Goal: Task Accomplishment & Management: Complete application form

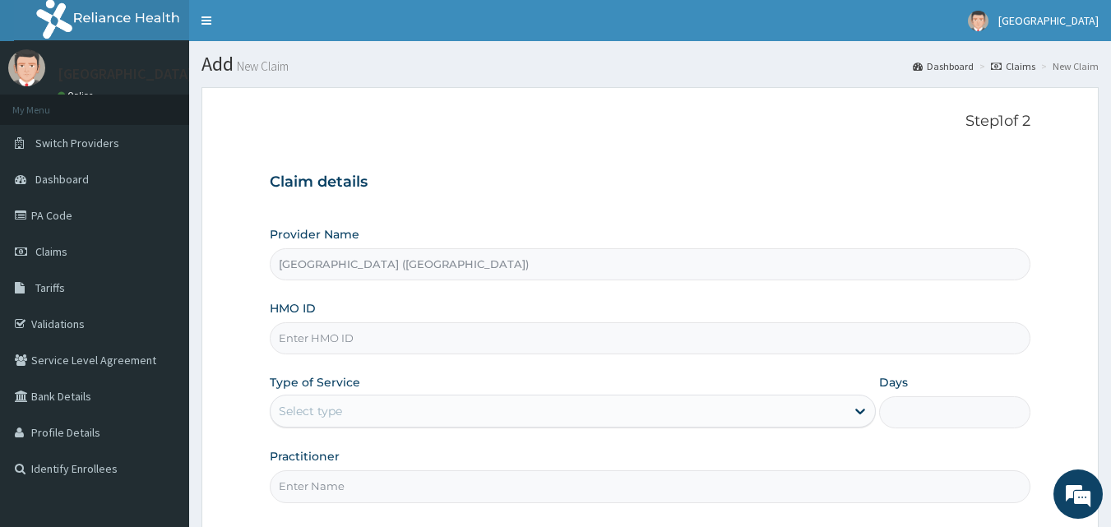
click at [323, 346] on input "HMO ID" at bounding box center [651, 338] width 762 height 32
type input "APG/10101/A"
click at [861, 415] on icon at bounding box center [860, 411] width 16 height 16
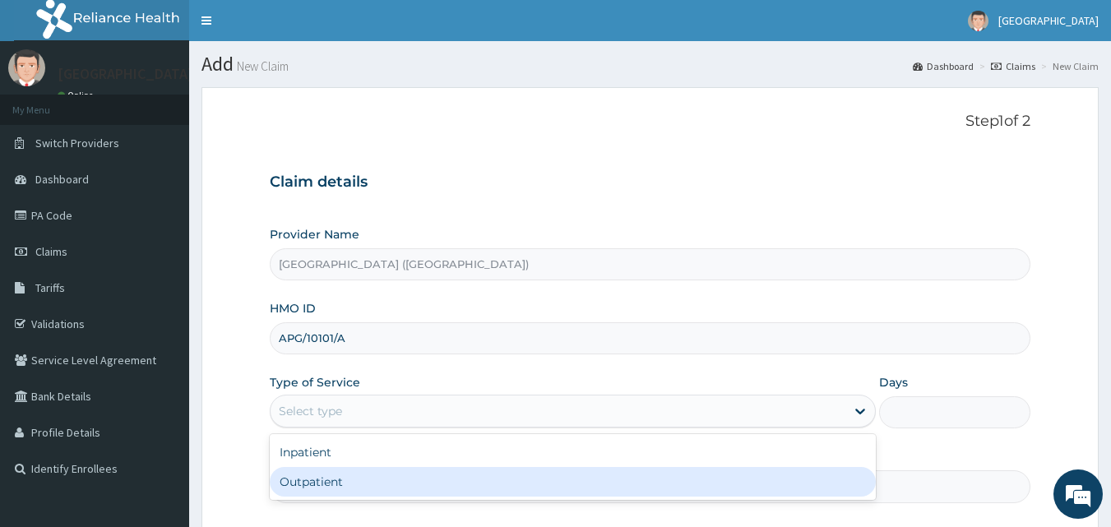
click at [861, 478] on div "Outpatient" at bounding box center [573, 482] width 606 height 30
type input "1"
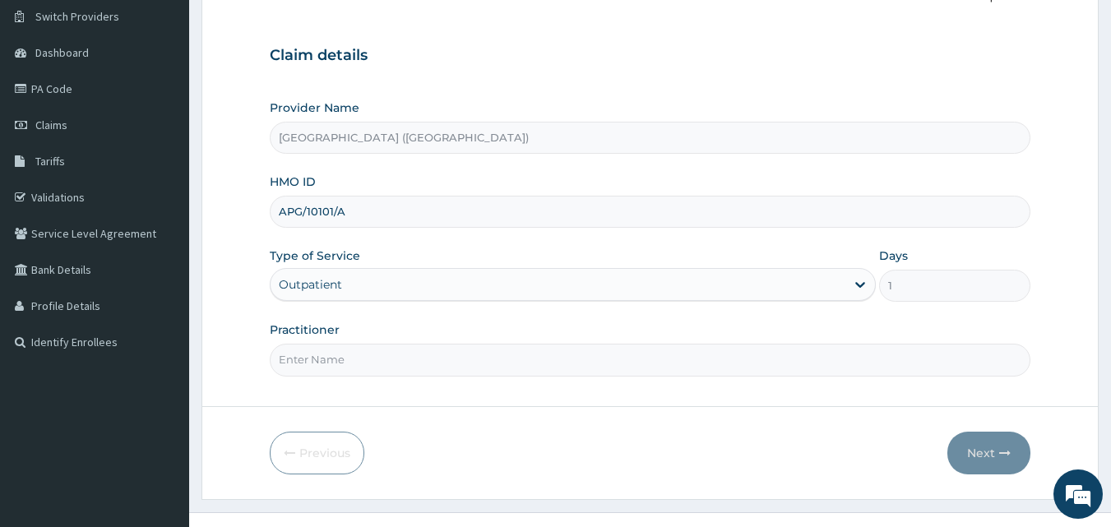
scroll to position [136, 0]
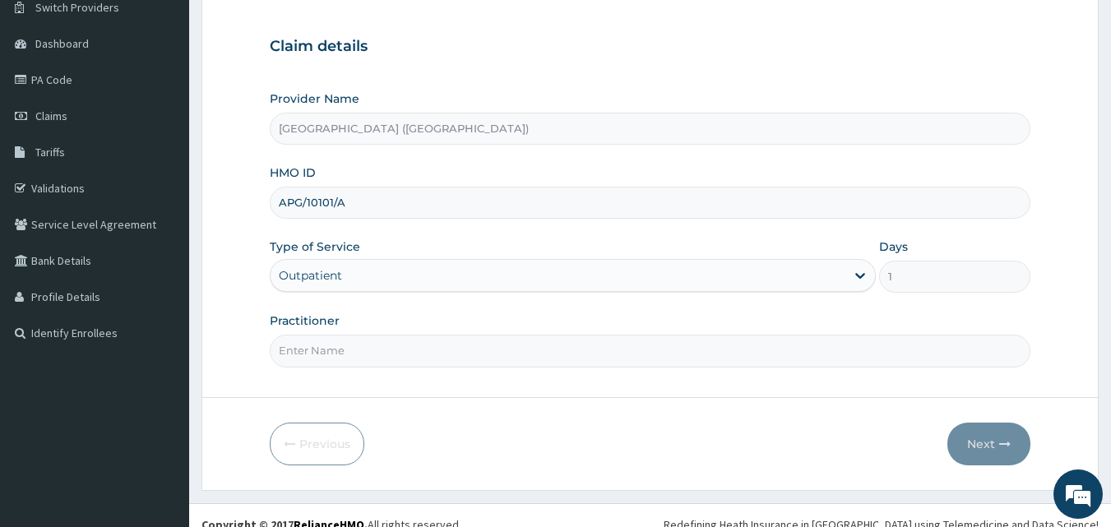
click at [573, 355] on input "Practitioner" at bounding box center [651, 351] width 762 height 32
click at [285, 349] on input "Practitioner" at bounding box center [651, 351] width 762 height 32
type input "D"
type input "[PERSON_NAME]"
click at [985, 446] on button "Next" at bounding box center [989, 444] width 83 height 43
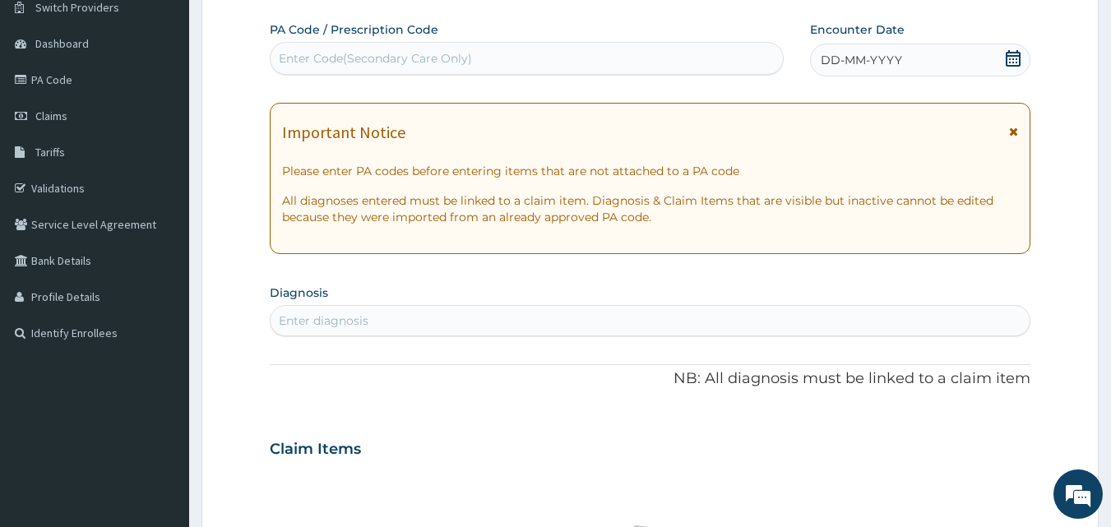
click at [1015, 63] on icon at bounding box center [1013, 58] width 16 height 16
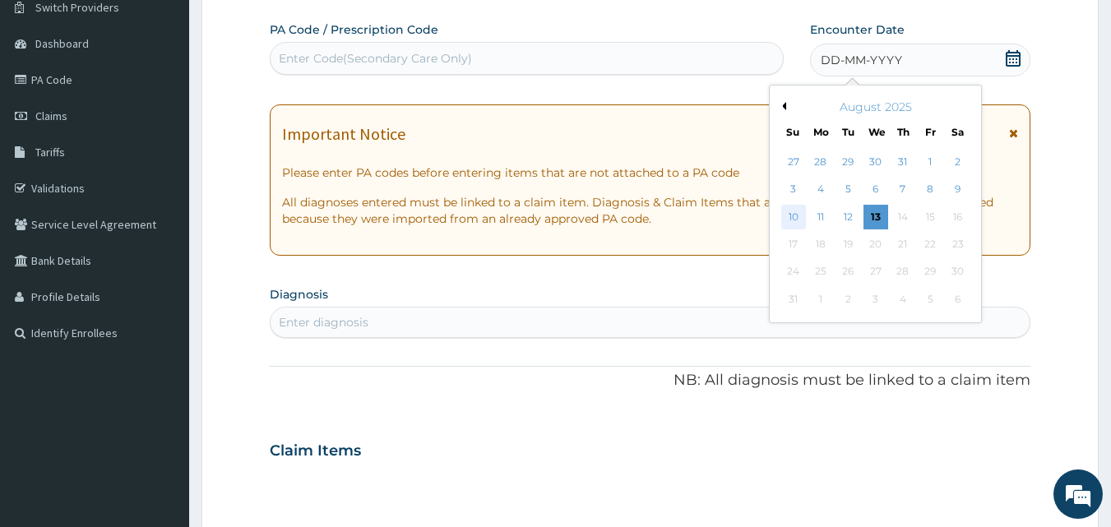
click at [796, 212] on div "10" at bounding box center [794, 217] width 25 height 25
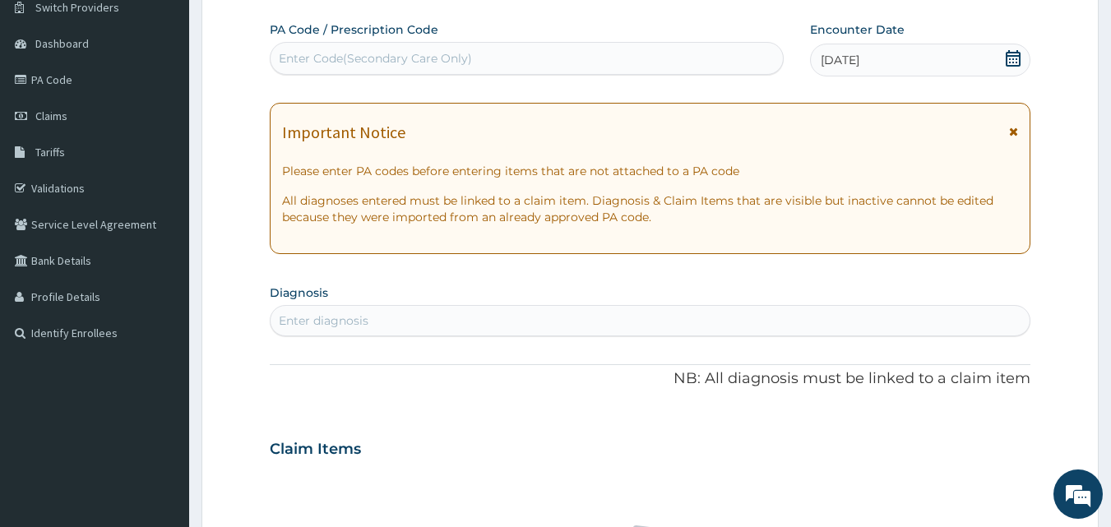
click at [416, 322] on div "Enter diagnosis" at bounding box center [651, 321] width 760 height 26
type input "MALAR"
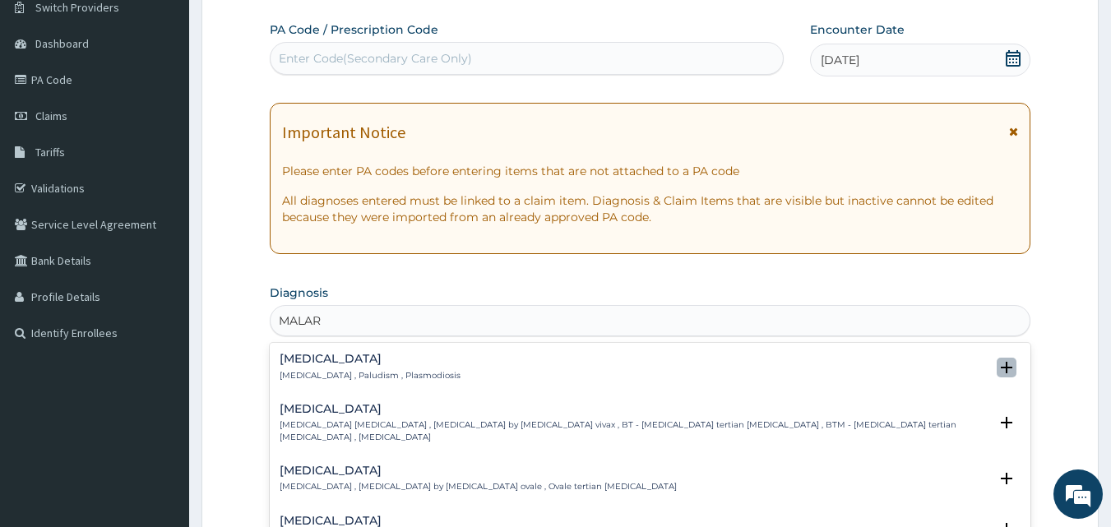
click at [1001, 367] on icon "open select status" at bounding box center [1007, 368] width 12 height 12
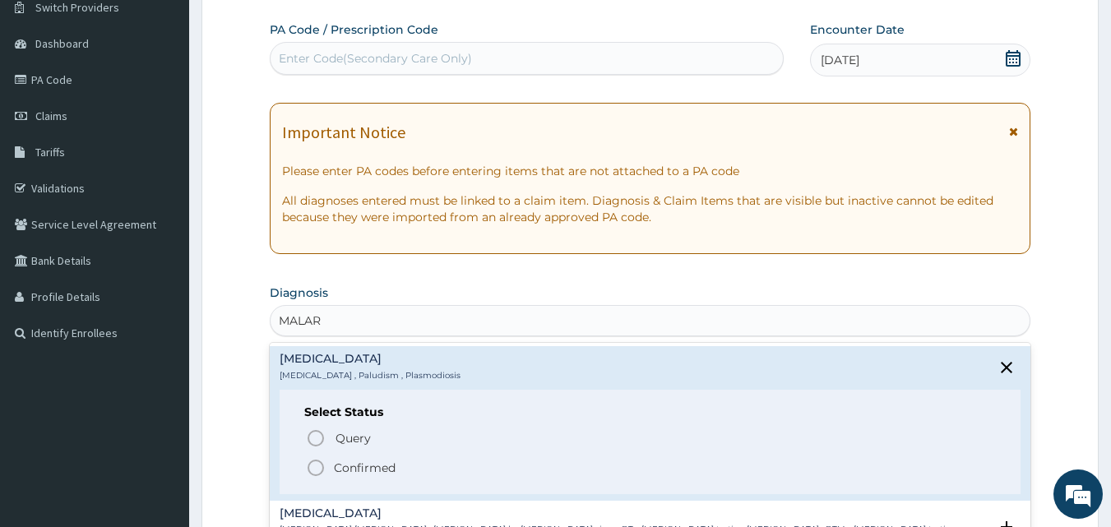
click at [315, 470] on icon "status option filled" at bounding box center [316, 468] width 20 height 20
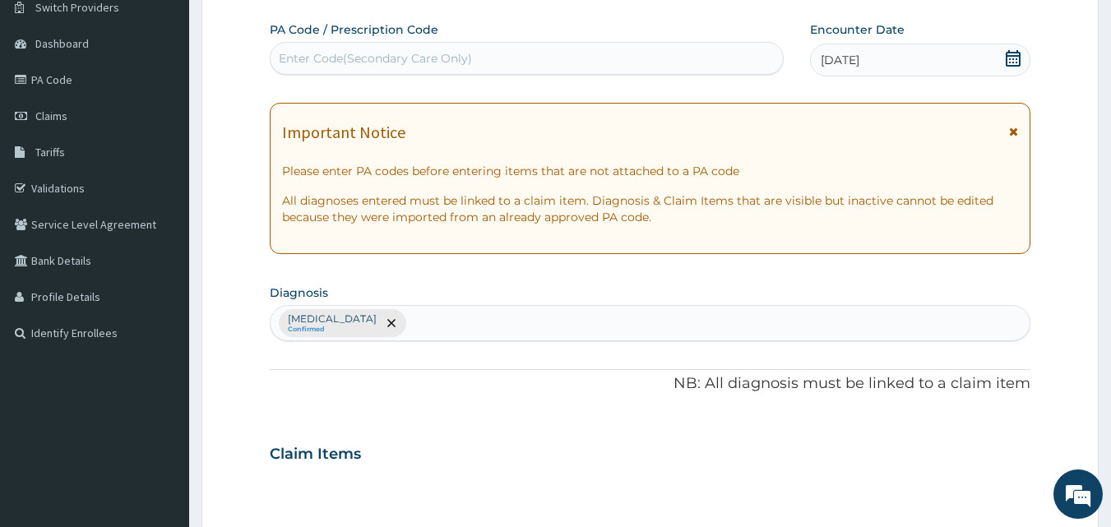
click at [360, 323] on div "Malaria Confirmed" at bounding box center [651, 323] width 760 height 35
type input "TYPH"
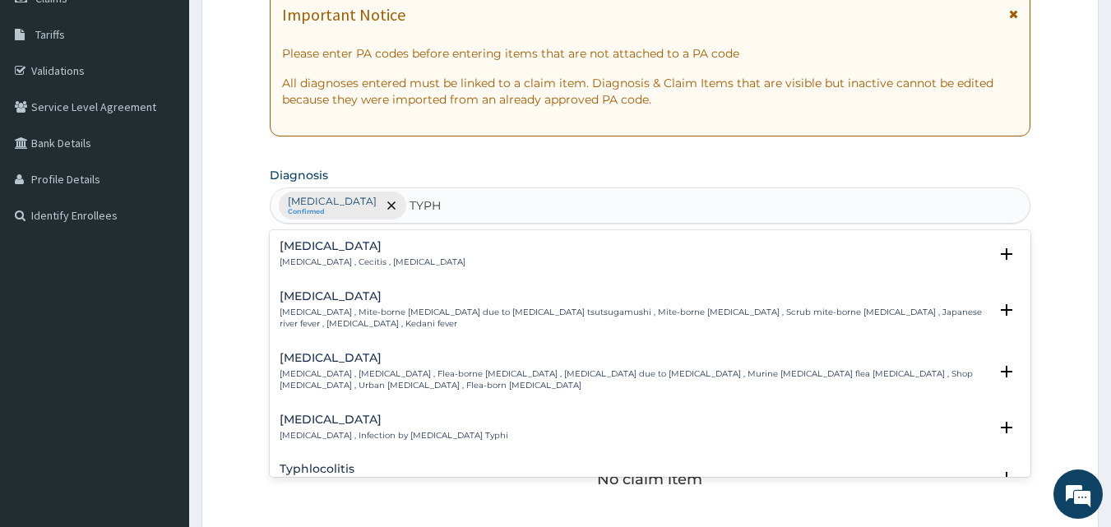
scroll to position [267, 0]
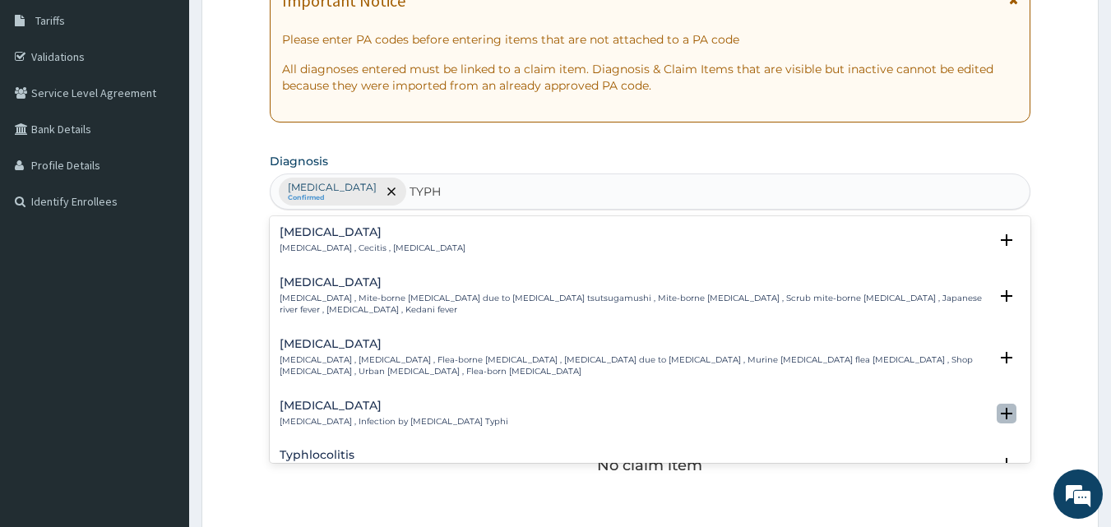
click at [1001, 408] on icon "open select status" at bounding box center [1007, 414] width 12 height 12
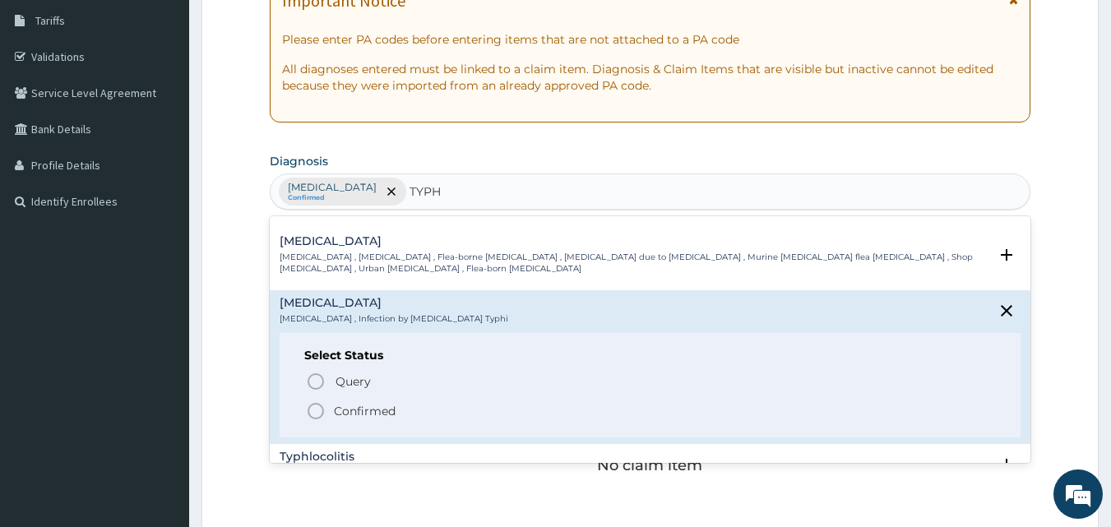
scroll to position [112, 0]
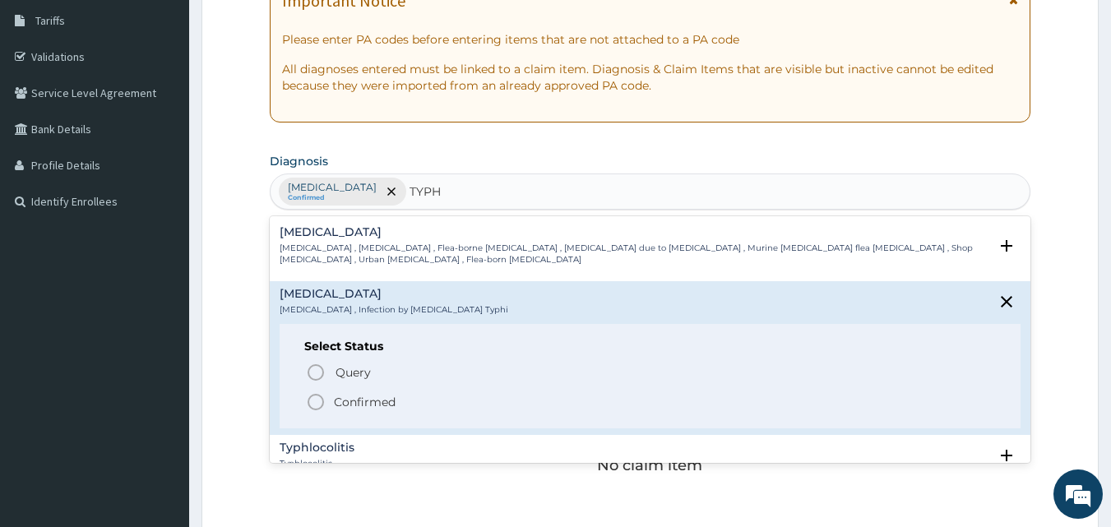
click at [313, 392] on icon "status option filled" at bounding box center [316, 402] width 20 height 20
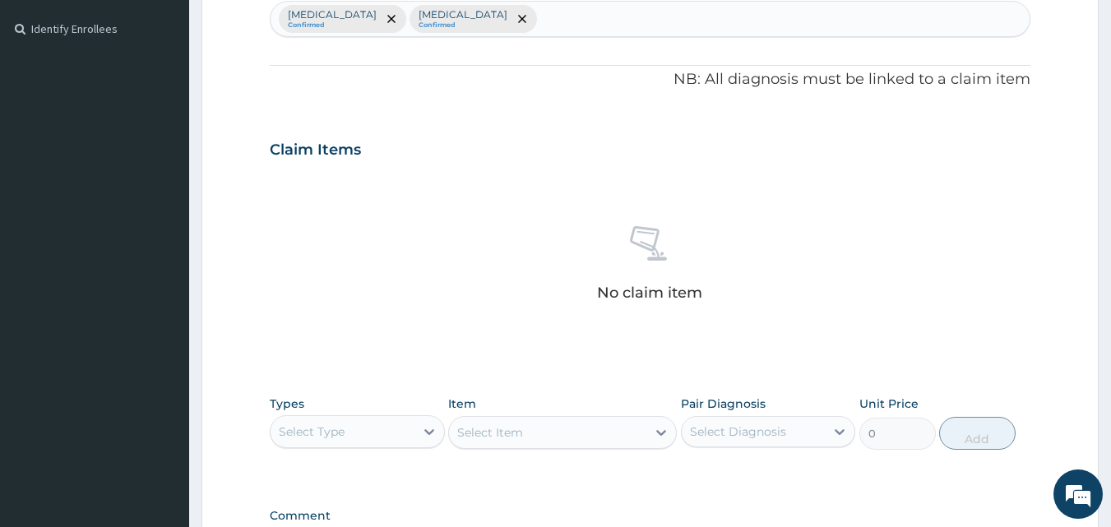
scroll to position [457, 0]
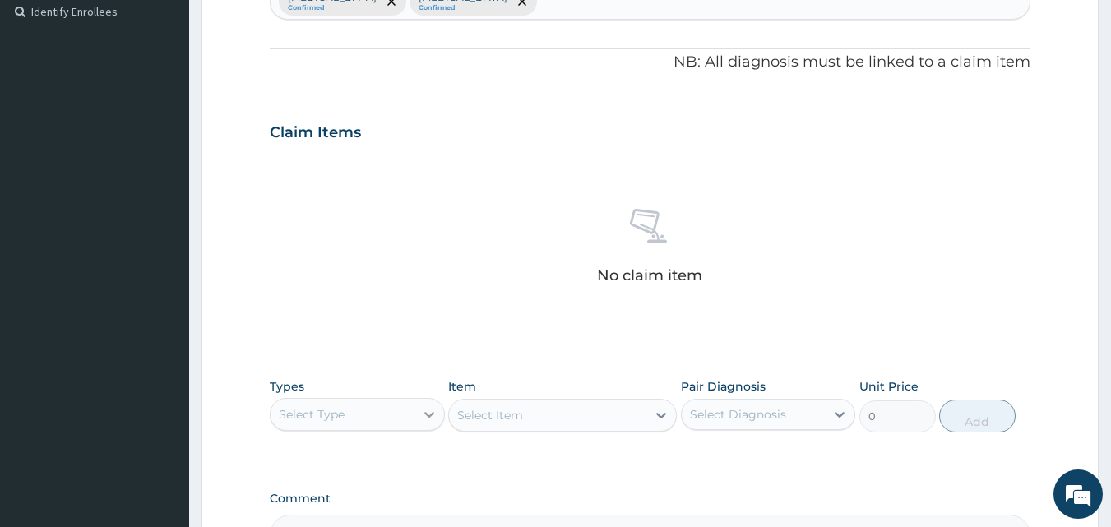
click at [429, 416] on icon at bounding box center [430, 415] width 10 height 6
click at [387, 521] on div "Procedures" at bounding box center [357, 515] width 175 height 30
click at [658, 415] on div "Select Item" at bounding box center [562, 415] width 229 height 33
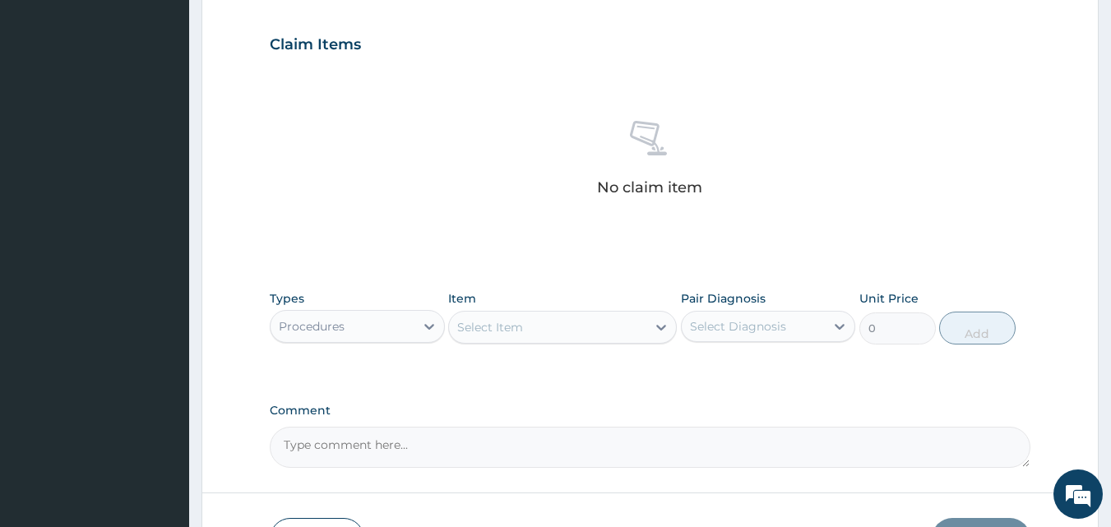
scroll to position [548, 0]
click at [660, 325] on icon at bounding box center [662, 325] width 10 height 6
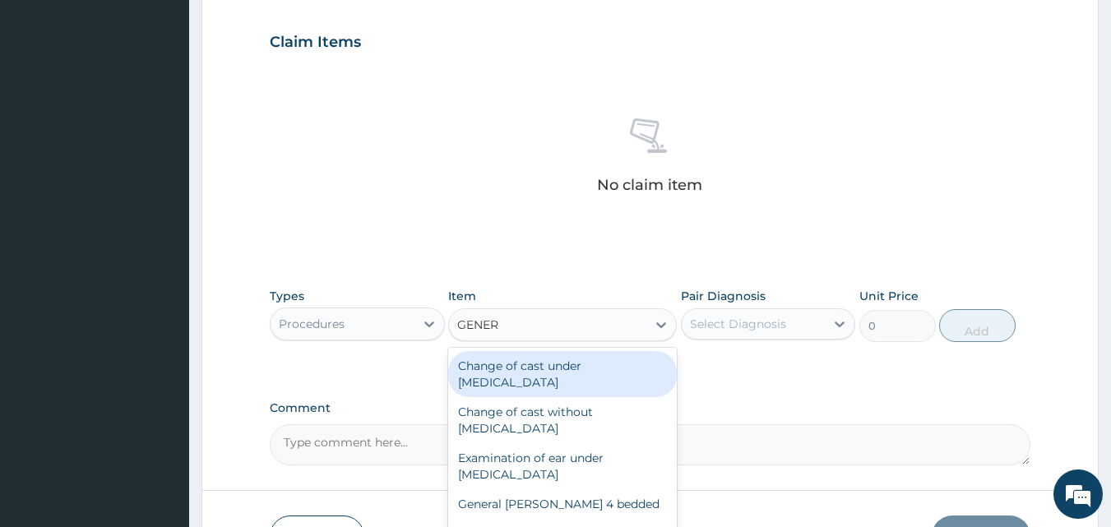
type input "GENERA"
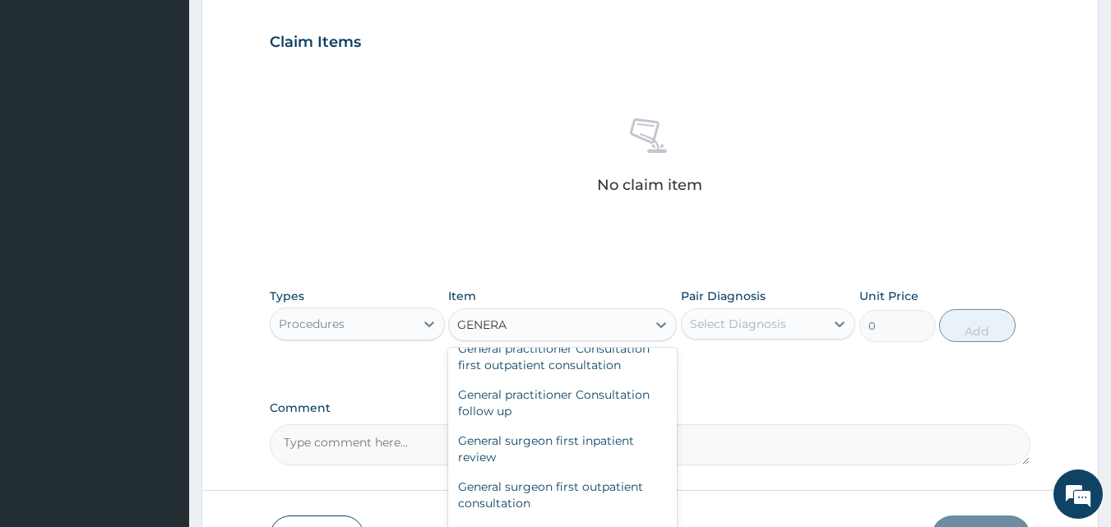
scroll to position [197, 0]
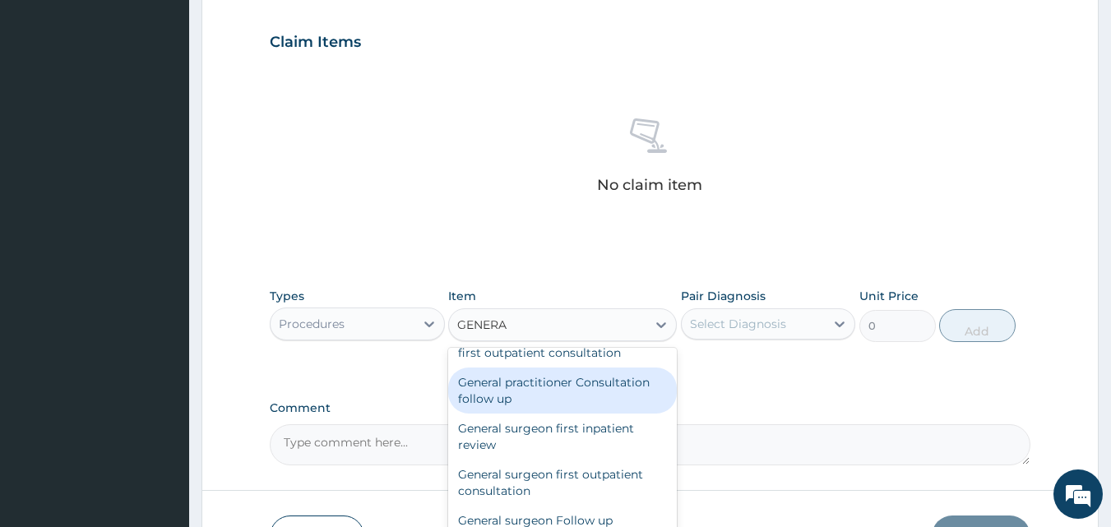
click at [634, 385] on div "General practitioner Consultation follow up" at bounding box center [562, 391] width 229 height 46
type input "2365"
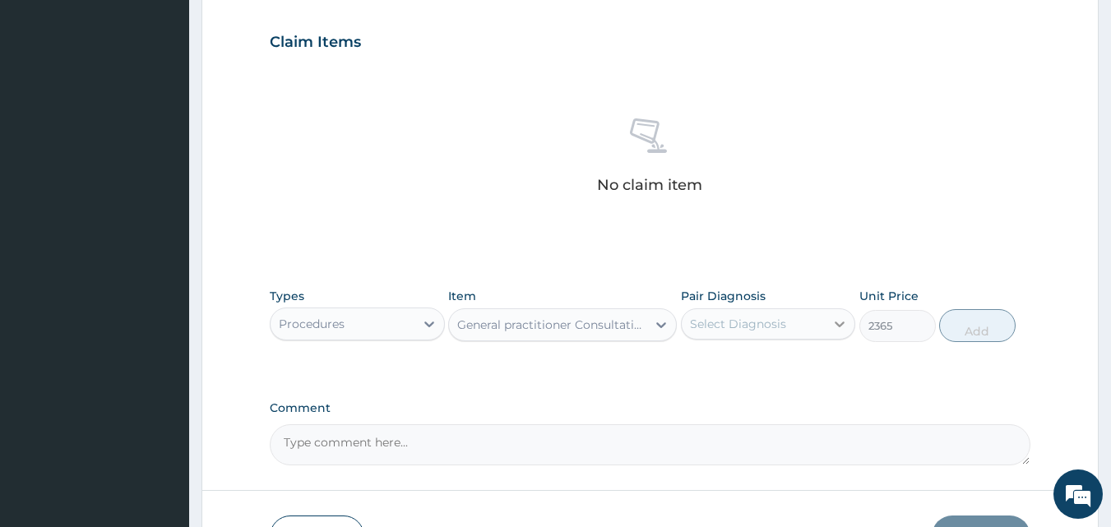
click at [842, 327] on icon at bounding box center [840, 324] width 16 height 16
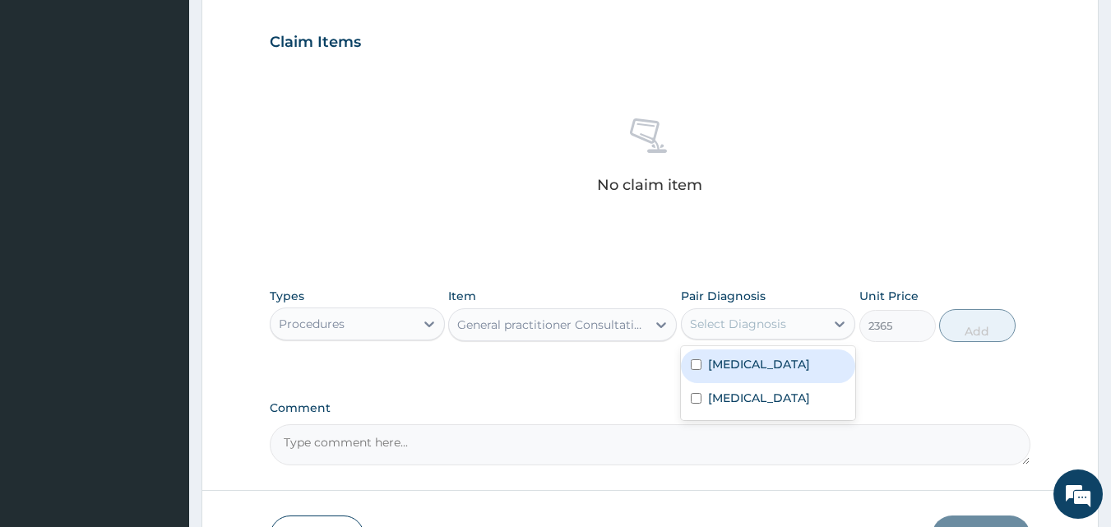
click at [699, 366] on input "checkbox" at bounding box center [696, 365] width 11 height 11
checkbox input "true"
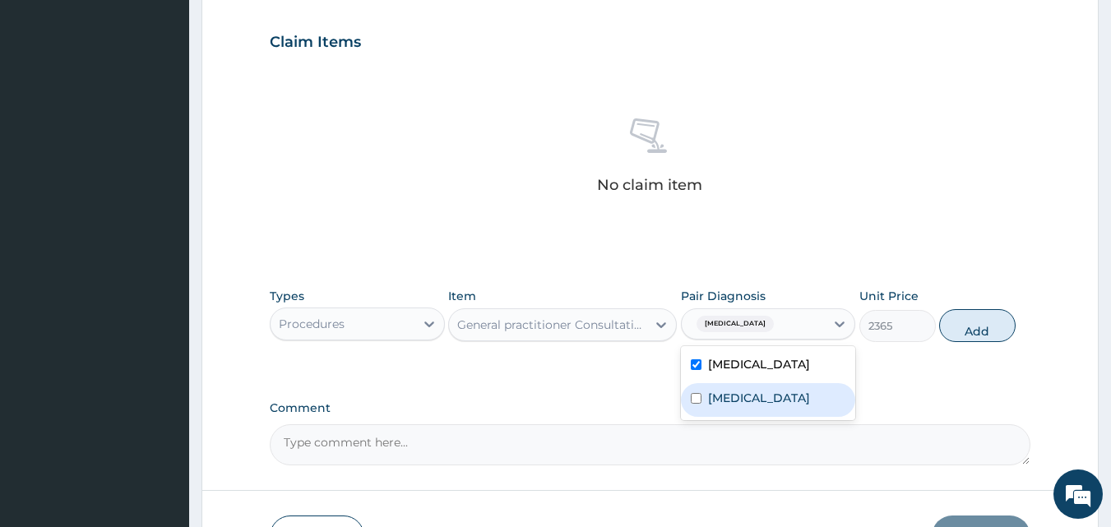
click at [698, 395] on input "checkbox" at bounding box center [696, 398] width 11 height 11
checkbox input "true"
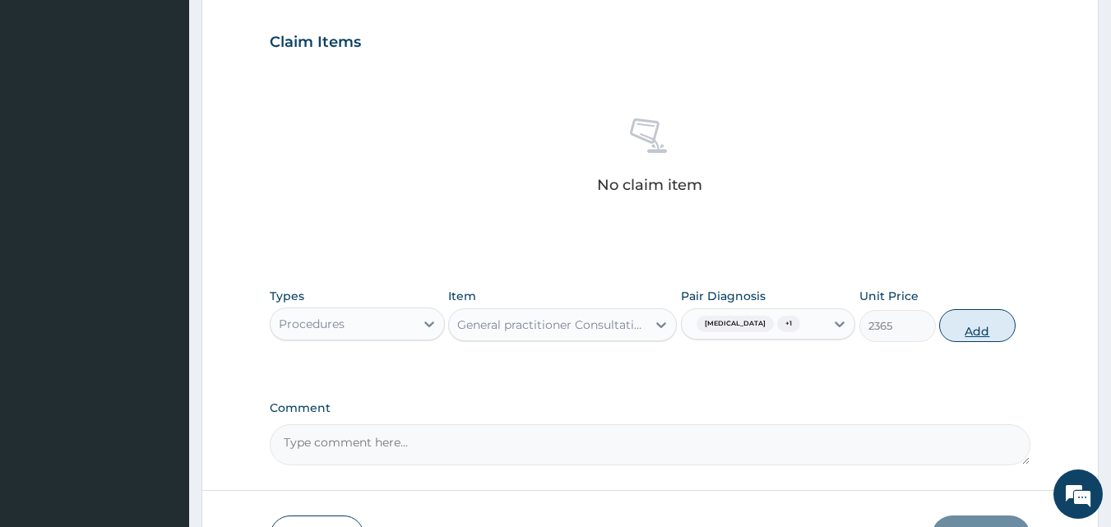
click at [978, 334] on button "Add" at bounding box center [978, 325] width 77 height 33
type input "0"
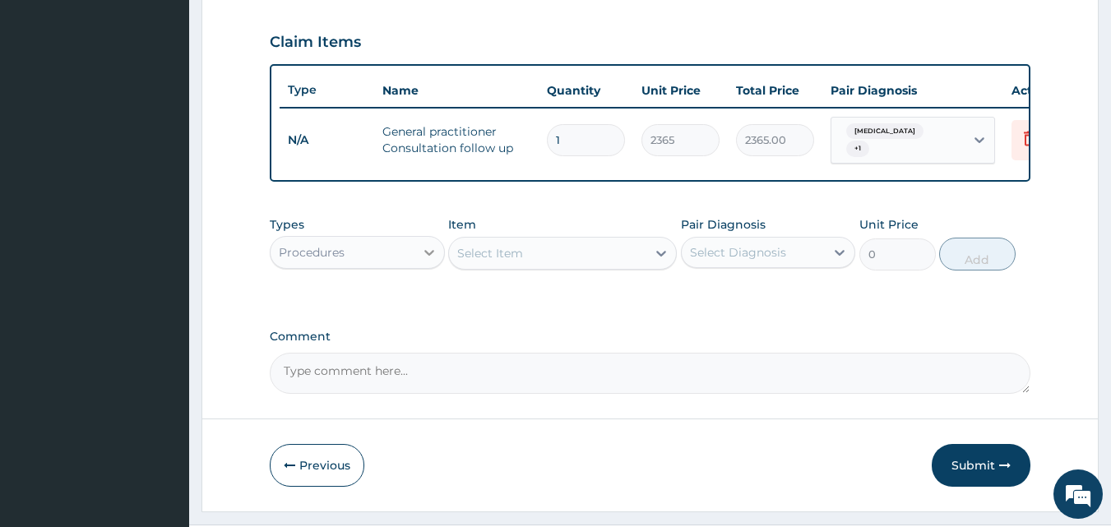
click at [425, 259] on icon at bounding box center [429, 252] width 16 height 16
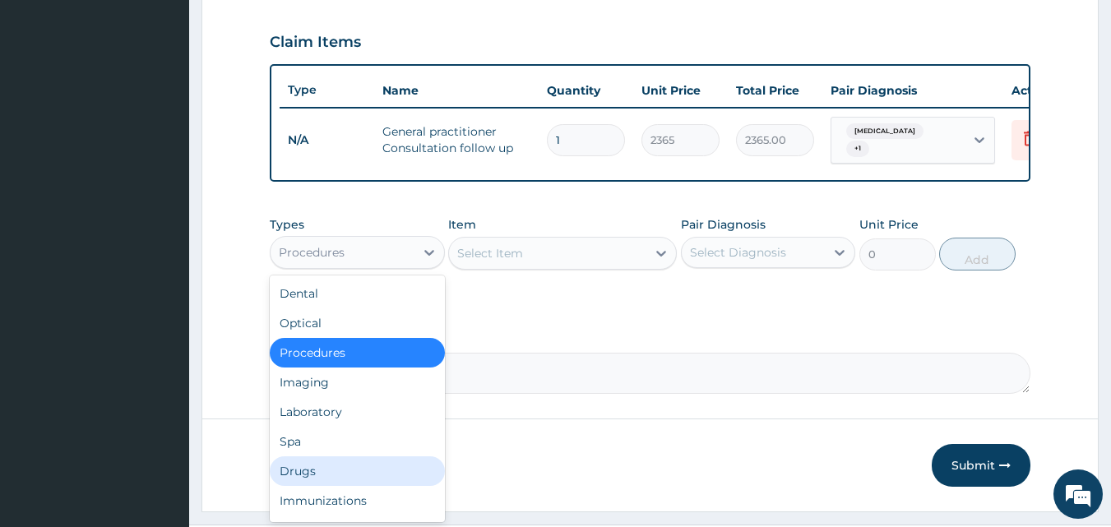
click at [345, 464] on div "Drugs" at bounding box center [357, 472] width 175 height 30
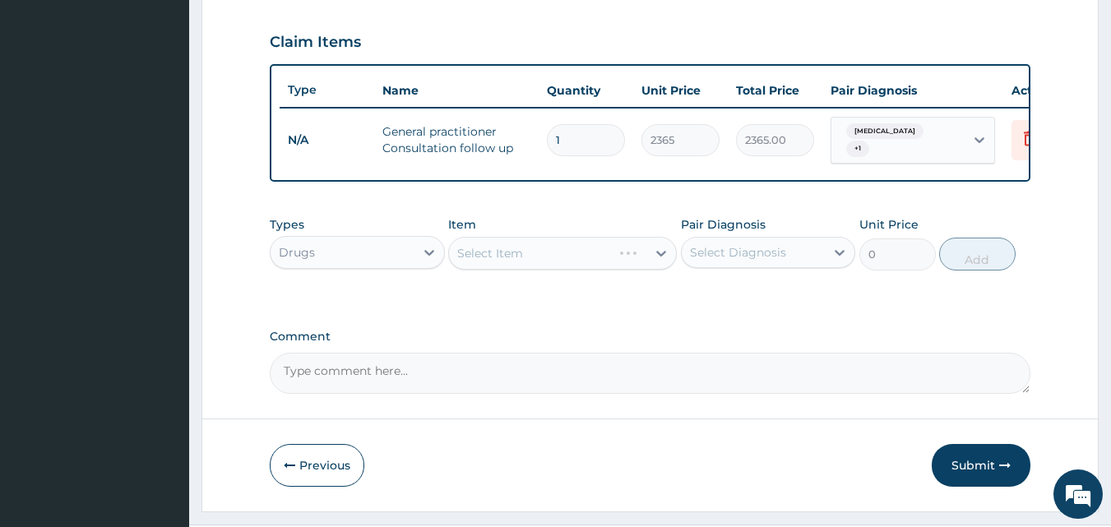
click at [655, 263] on div "Select Item" at bounding box center [562, 253] width 229 height 33
click at [425, 256] on icon at bounding box center [430, 253] width 10 height 6
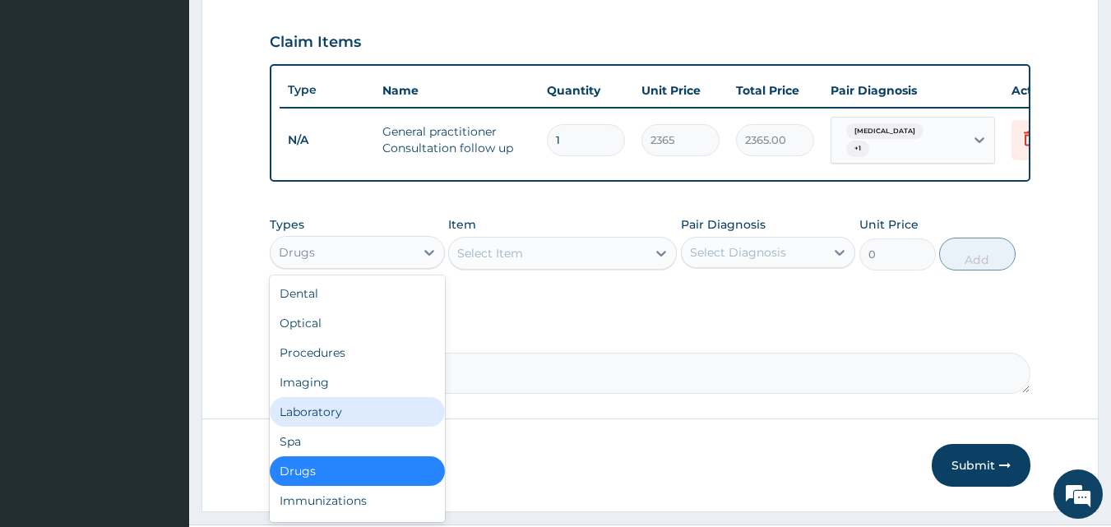
click at [369, 423] on div "Laboratory" at bounding box center [357, 412] width 175 height 30
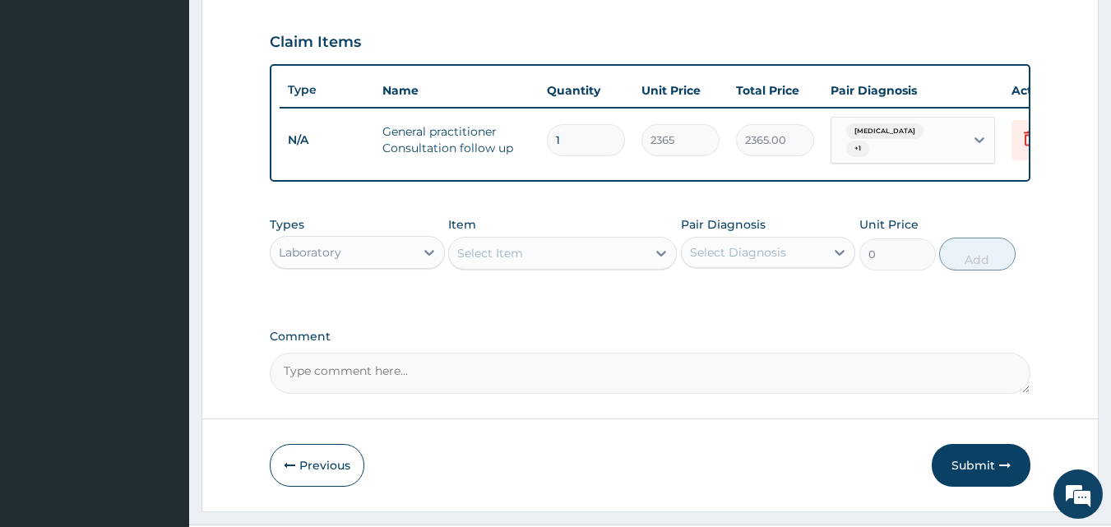
click at [660, 257] on icon at bounding box center [662, 254] width 10 height 6
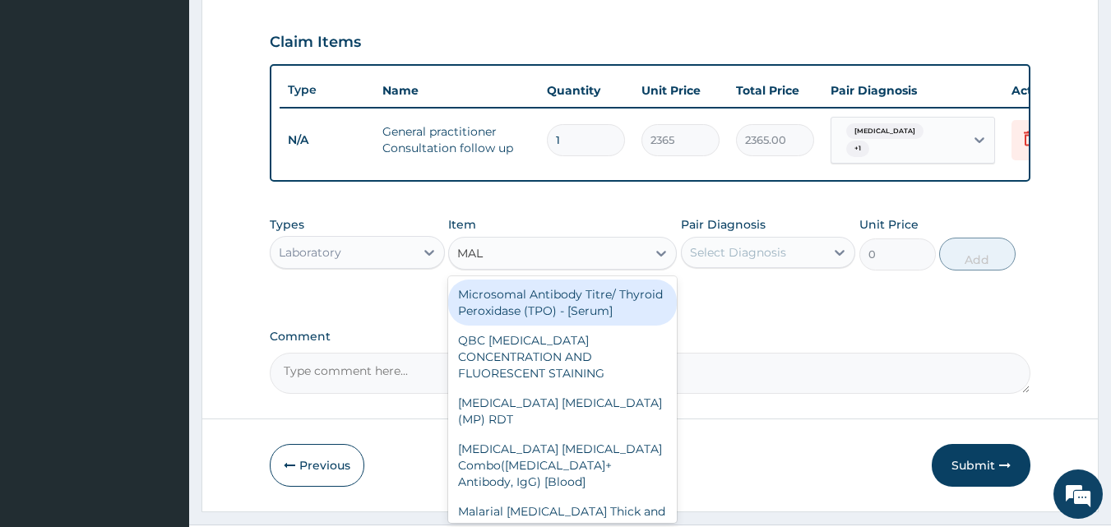
type input "MALA"
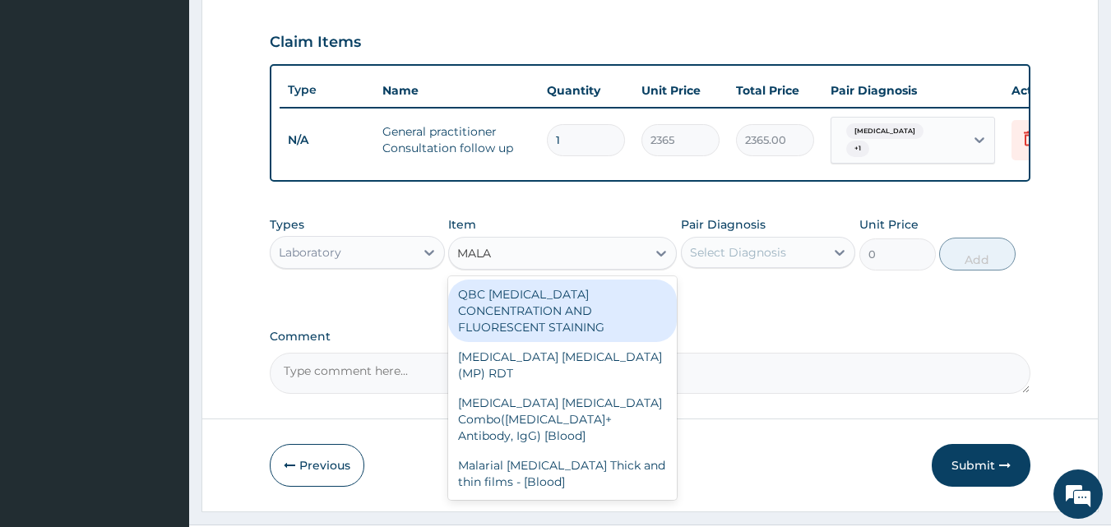
click at [558, 300] on div "QBC [MEDICAL_DATA] CONCENTRATION AND FLUORESCENT STAINING" at bounding box center [562, 311] width 229 height 63
type input "1612.5"
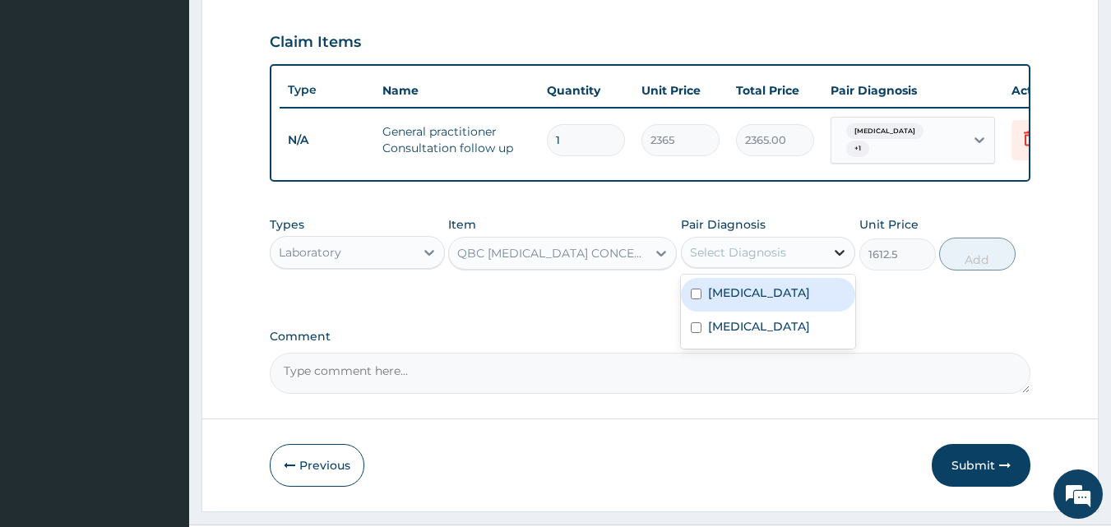
click at [837, 256] on icon at bounding box center [841, 253] width 10 height 6
click at [703, 297] on div "[MEDICAL_DATA]" at bounding box center [768, 295] width 175 height 34
checkbox input "true"
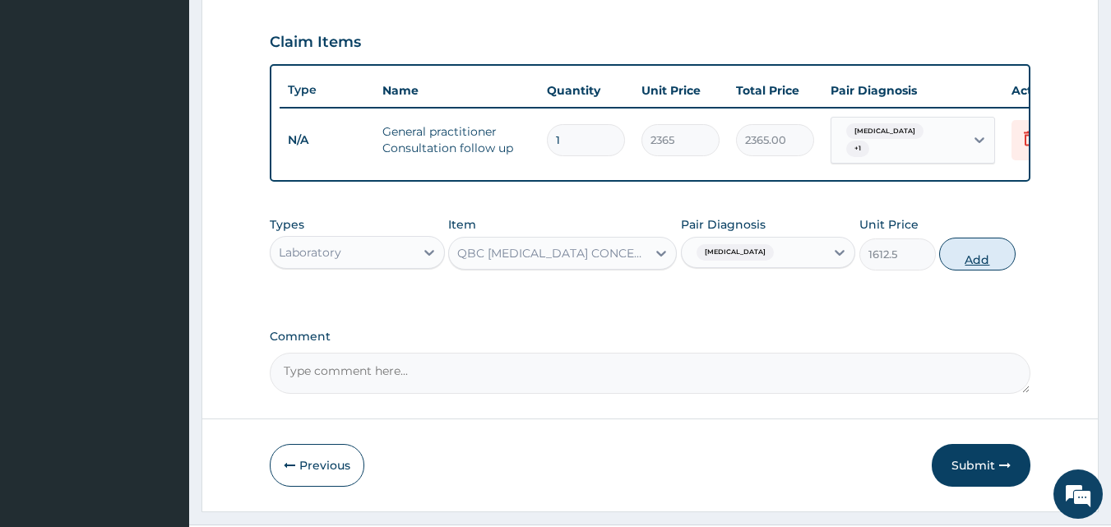
click at [981, 266] on button "Add" at bounding box center [978, 254] width 77 height 33
type input "0"
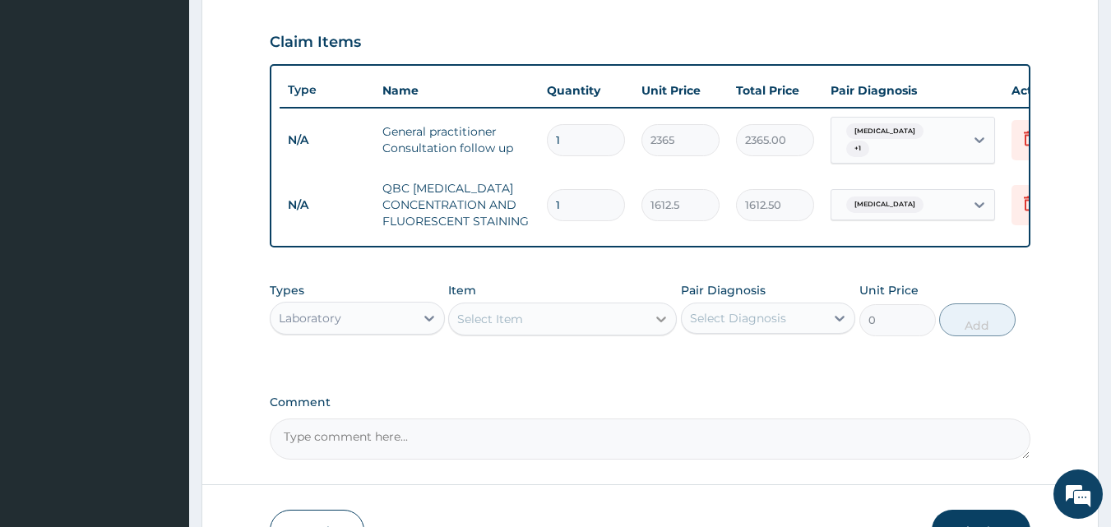
click at [662, 322] on icon at bounding box center [662, 320] width 10 height 6
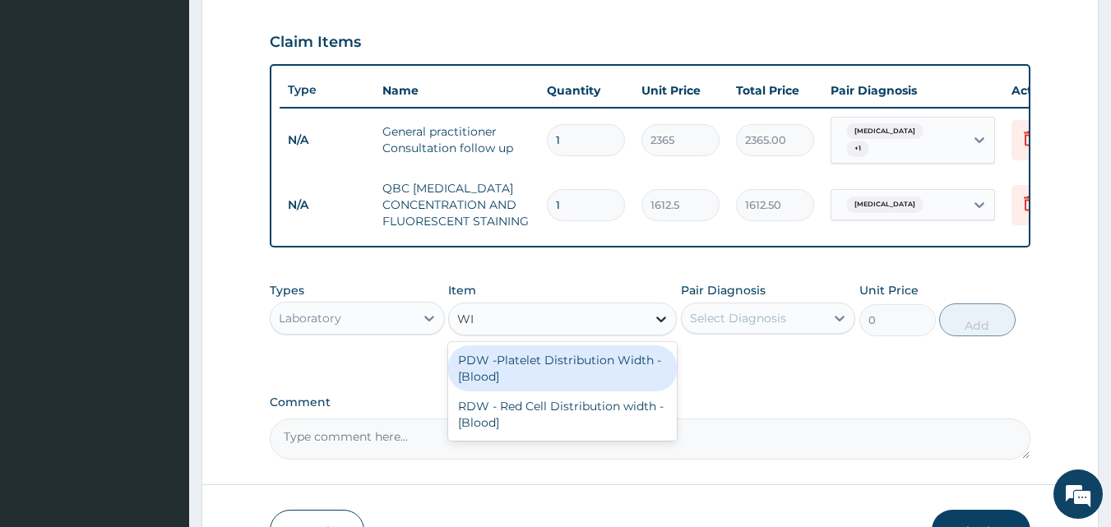
type input "W"
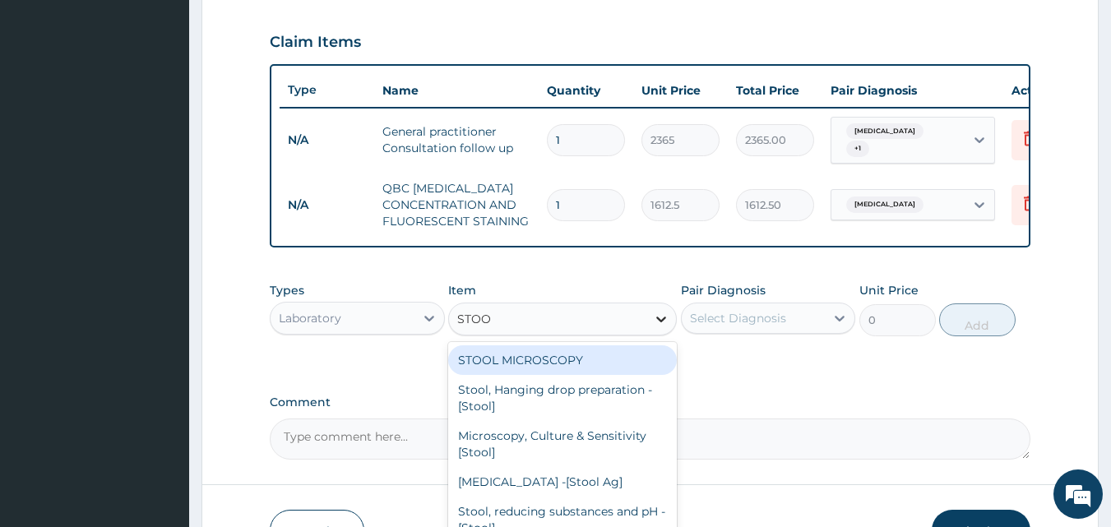
type input "STOOL"
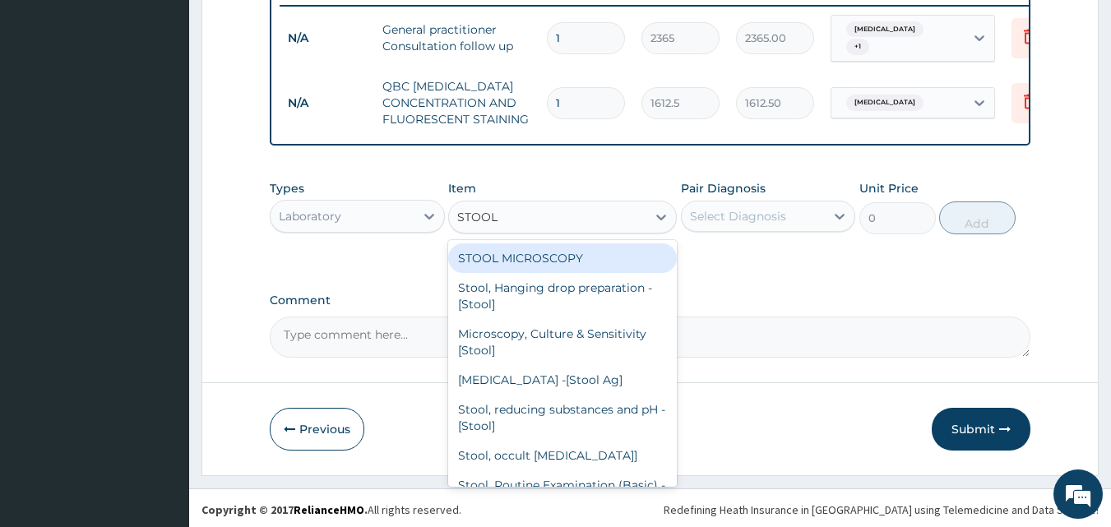
scroll to position [659, 0]
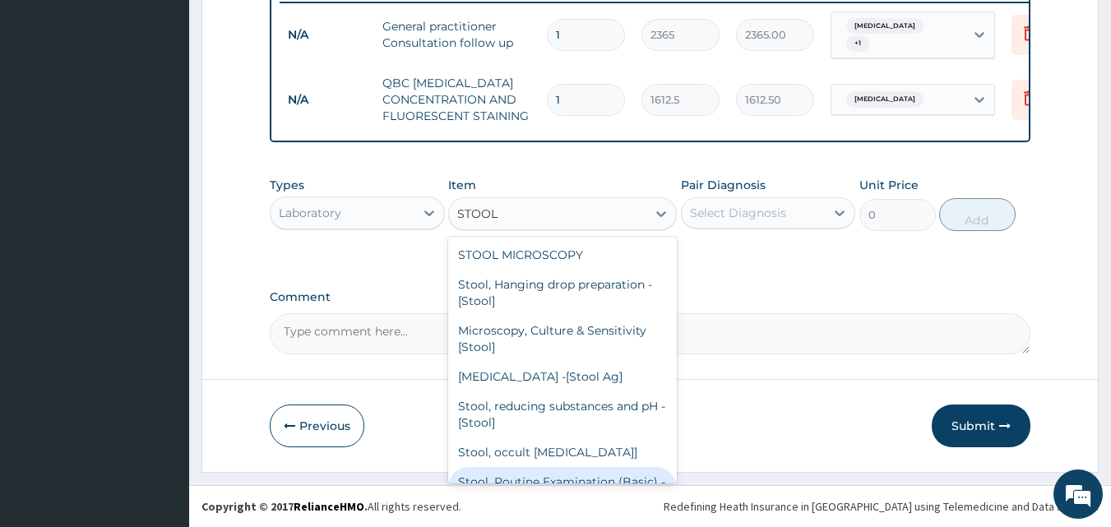
click at [624, 476] on div "Stool, Routine Examination (Basic) - [Stool]" at bounding box center [562, 490] width 229 height 46
type input "2687.5"
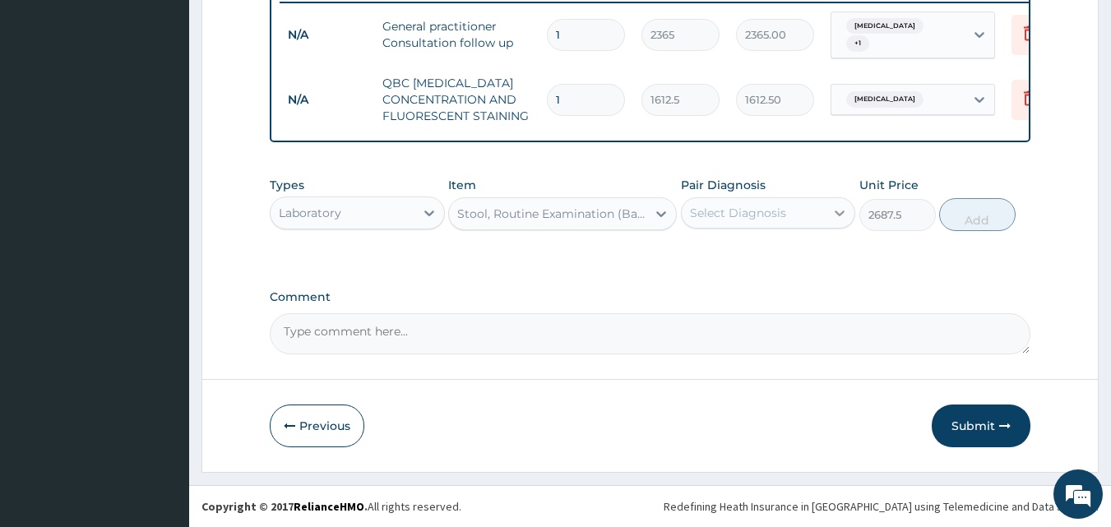
click at [840, 217] on icon at bounding box center [840, 213] width 16 height 16
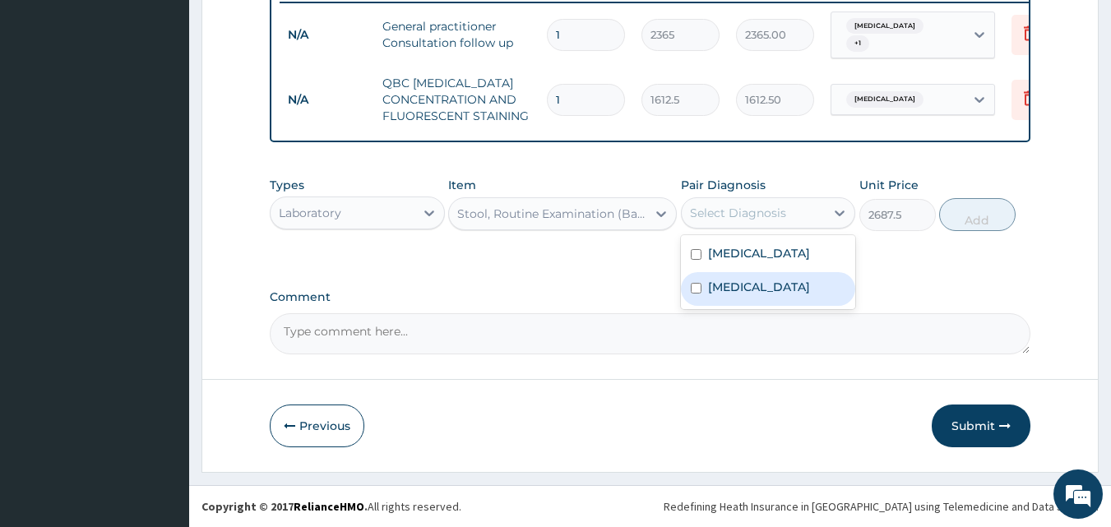
click at [698, 285] on input "checkbox" at bounding box center [696, 288] width 11 height 11
checkbox input "true"
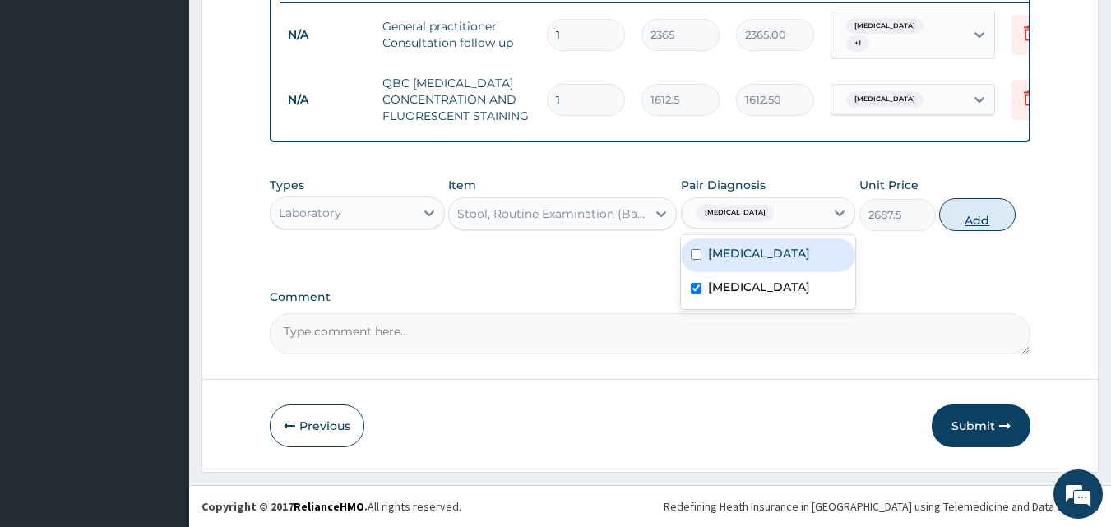
click at [977, 227] on button "Add" at bounding box center [978, 214] width 77 height 33
type input "0"
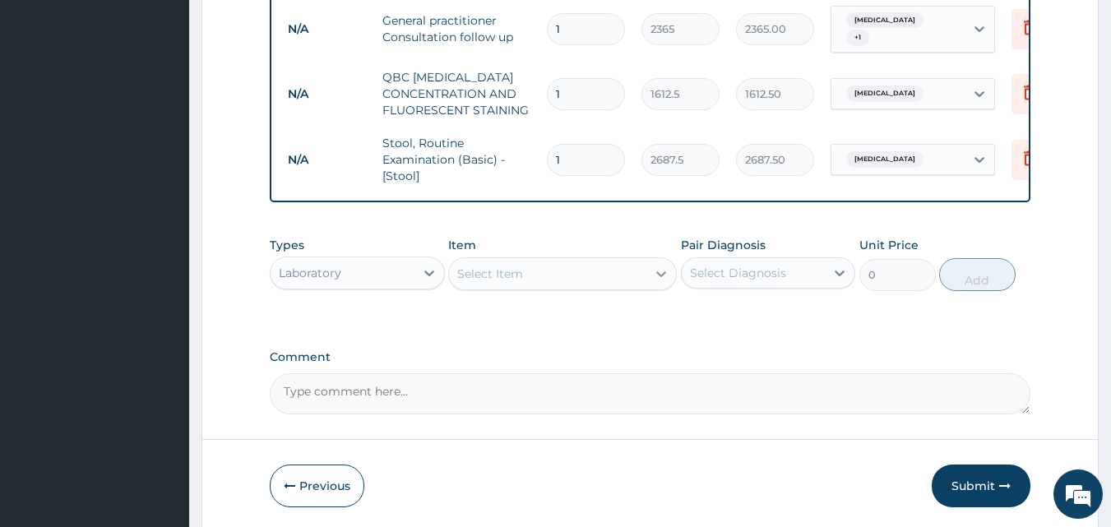
click at [659, 281] on icon at bounding box center [661, 274] width 16 height 16
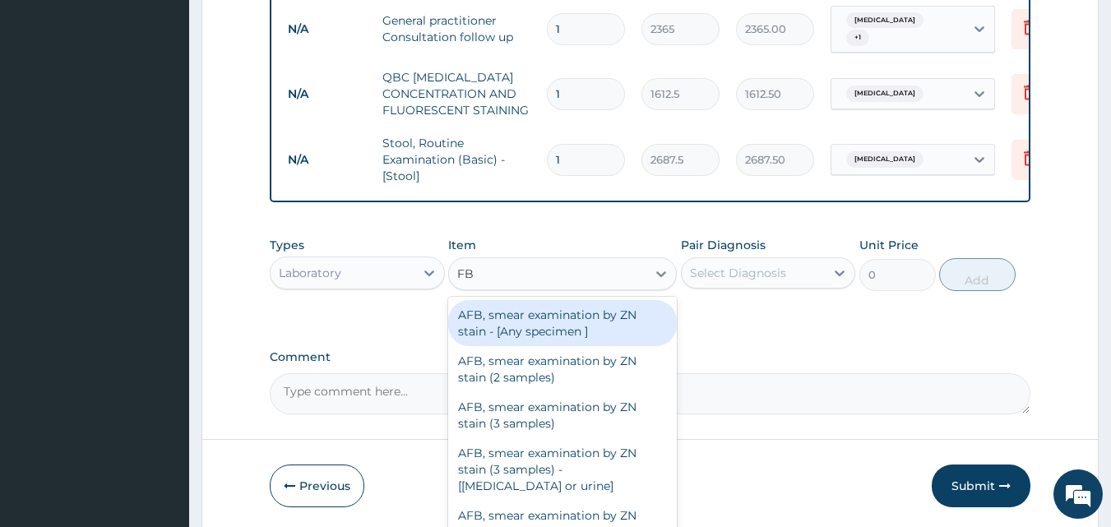
type input "FBC"
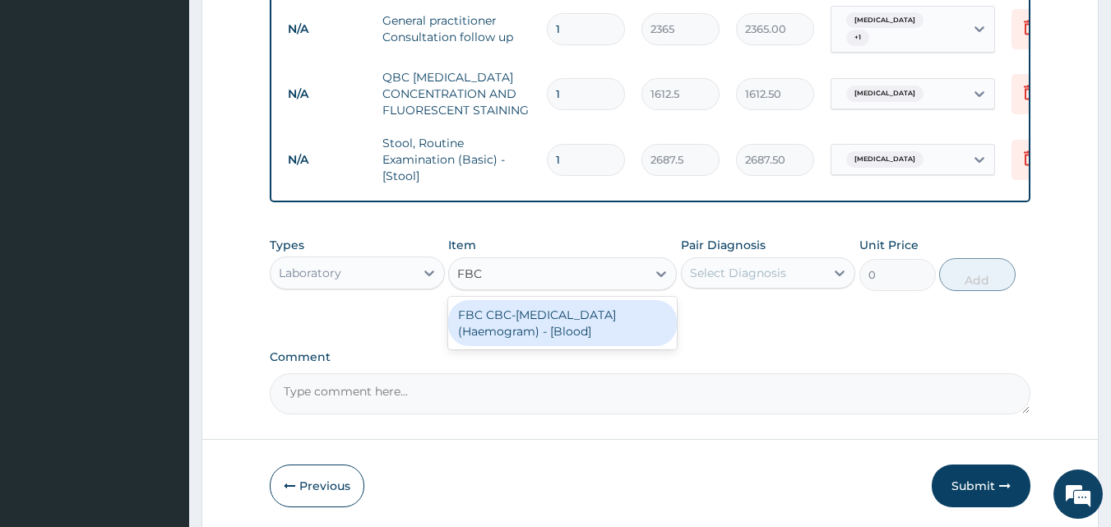
click at [519, 316] on div "FBC CBC-[MEDICAL_DATA] (Haemogram) - [Blood]" at bounding box center [562, 323] width 229 height 46
type input "4300"
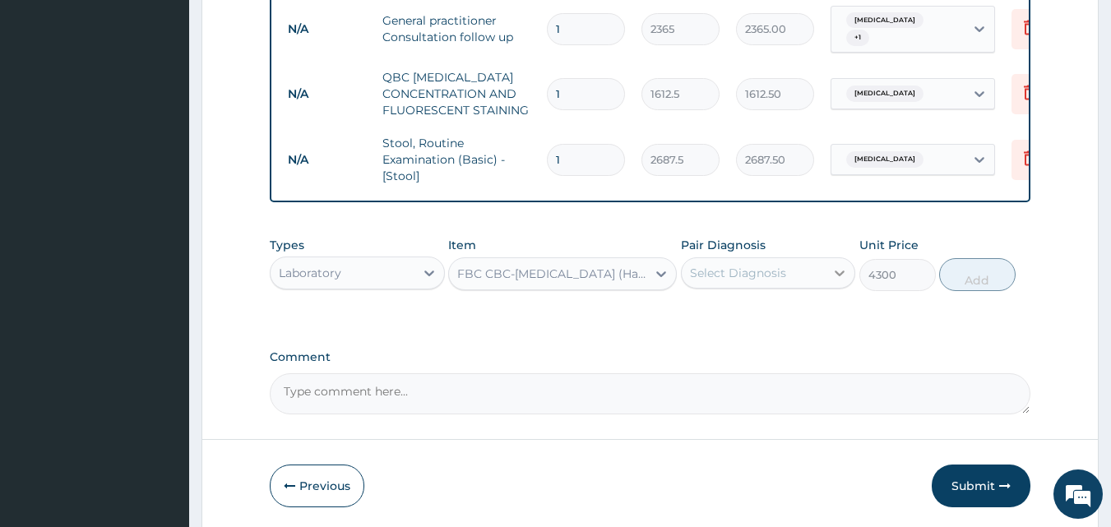
click at [835, 280] on icon at bounding box center [840, 273] width 16 height 16
click at [701, 316] on input "checkbox" at bounding box center [696, 314] width 11 height 11
checkbox input "true"
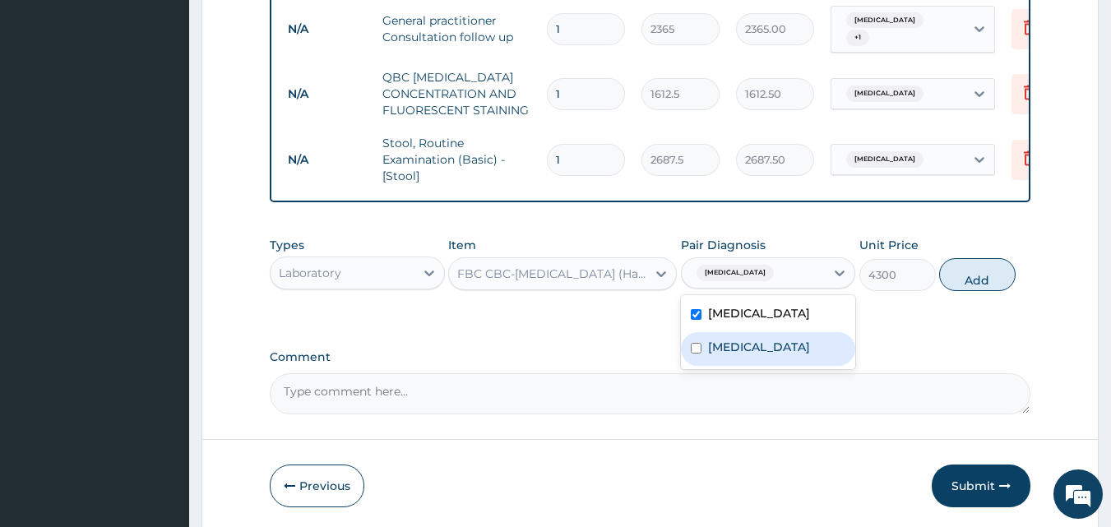
click at [698, 350] on input "checkbox" at bounding box center [696, 348] width 11 height 11
checkbox input "true"
click at [970, 291] on button "Add" at bounding box center [978, 274] width 77 height 33
type input "0"
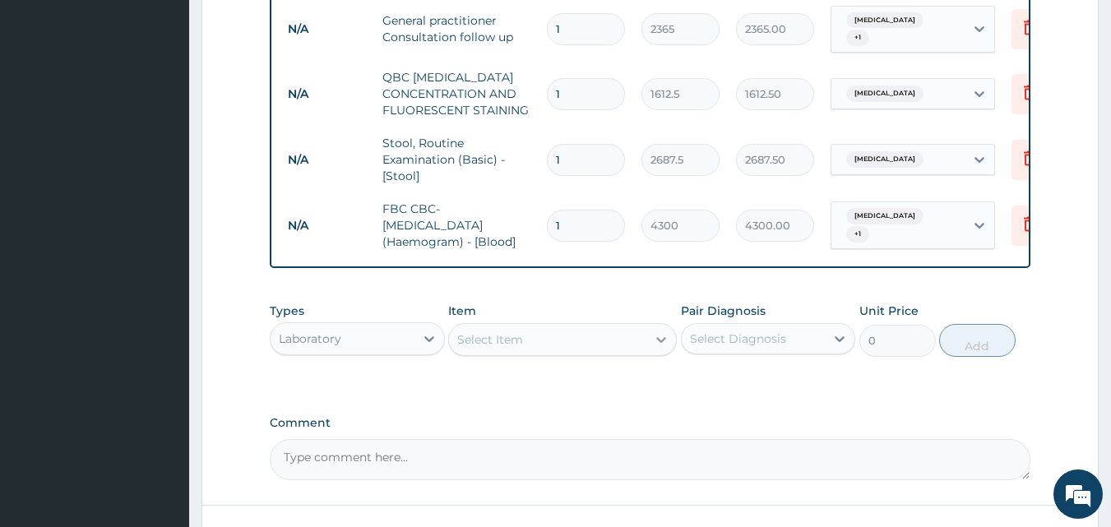
click at [664, 348] on icon at bounding box center [661, 340] width 16 height 16
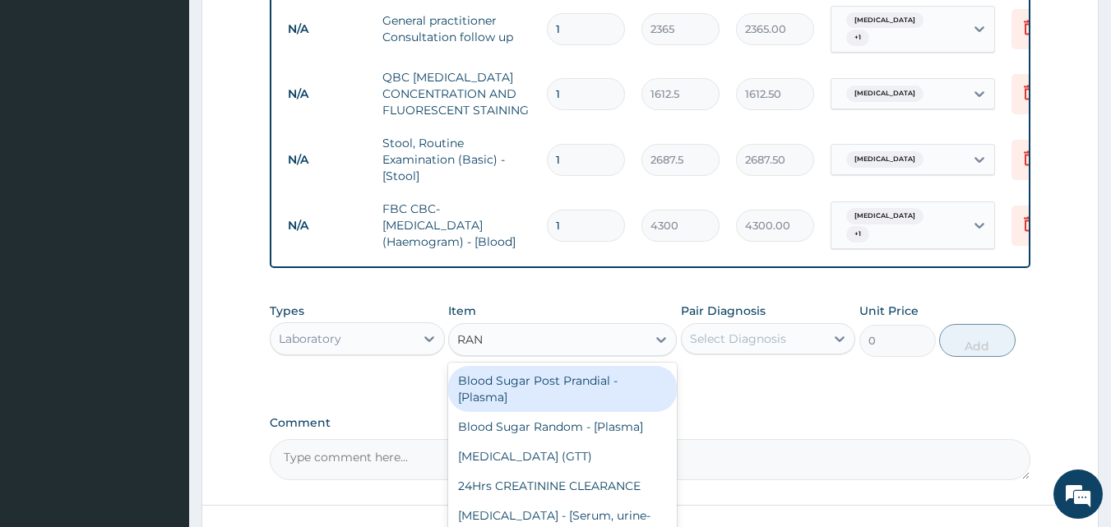
type input "RAND"
click at [592, 385] on div "Blood Sugar Post Prandial - [Plasma]" at bounding box center [562, 389] width 229 height 46
type input "1290"
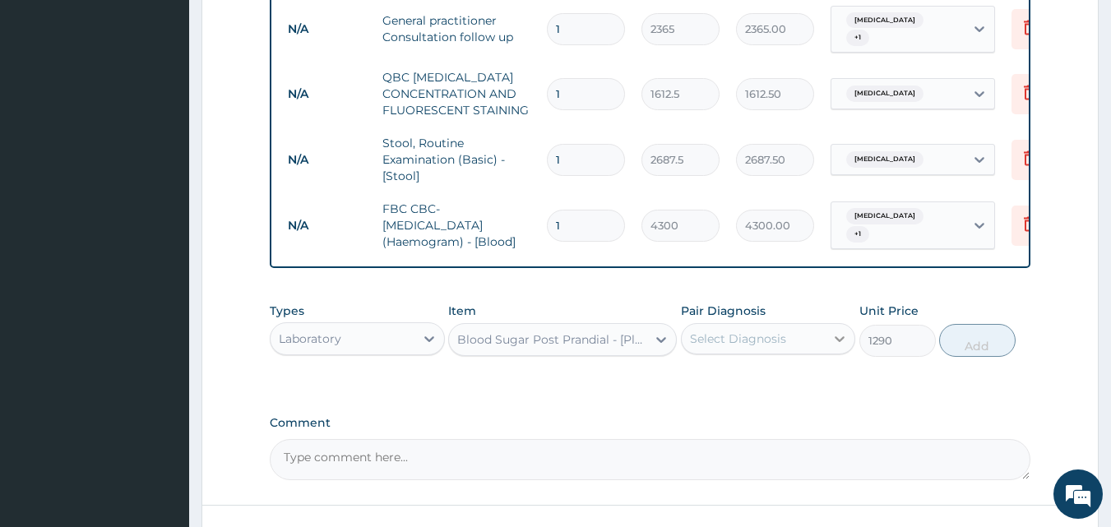
click at [842, 342] on icon at bounding box center [841, 339] width 10 height 6
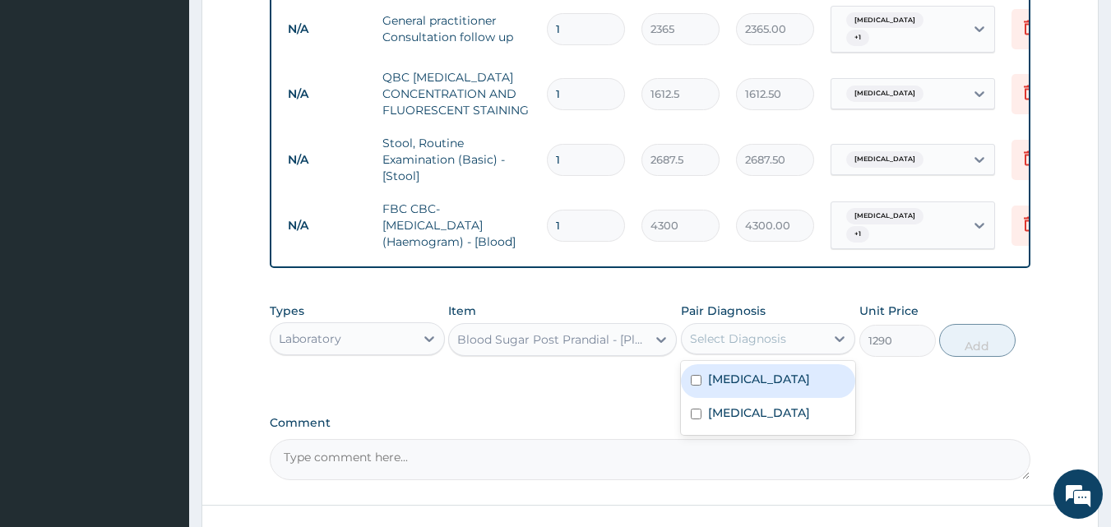
click at [700, 386] on input "checkbox" at bounding box center [696, 380] width 11 height 11
checkbox input "true"
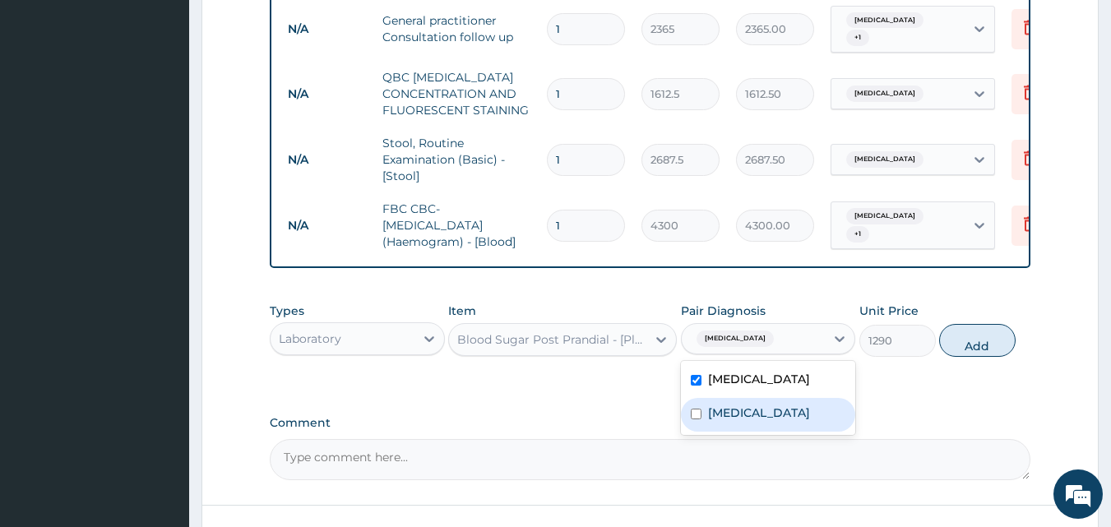
click at [698, 419] on input "checkbox" at bounding box center [696, 414] width 11 height 11
checkbox input "true"
click at [986, 354] on button "Add" at bounding box center [978, 340] width 77 height 33
type input "0"
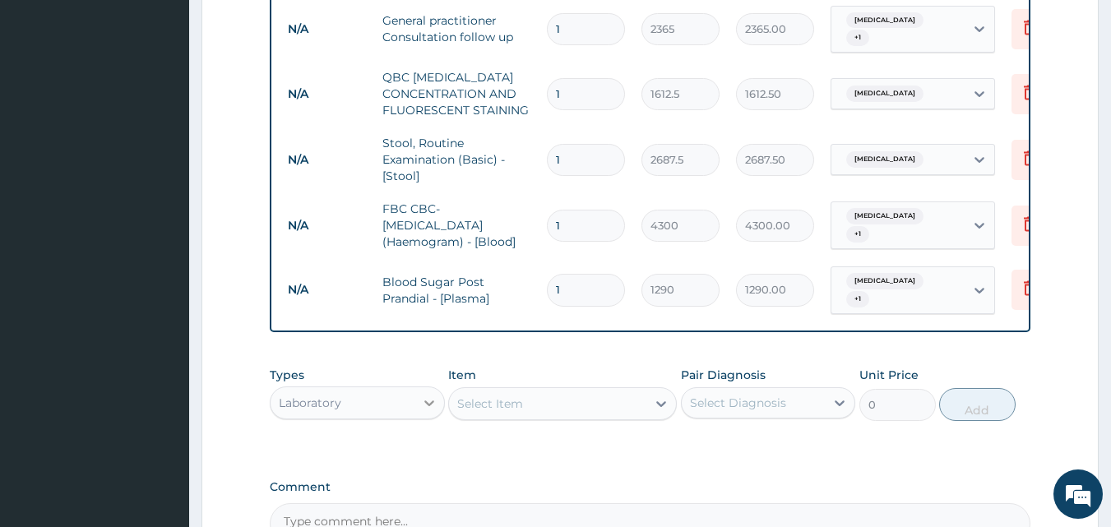
click at [430, 401] on icon at bounding box center [430, 404] width 10 height 6
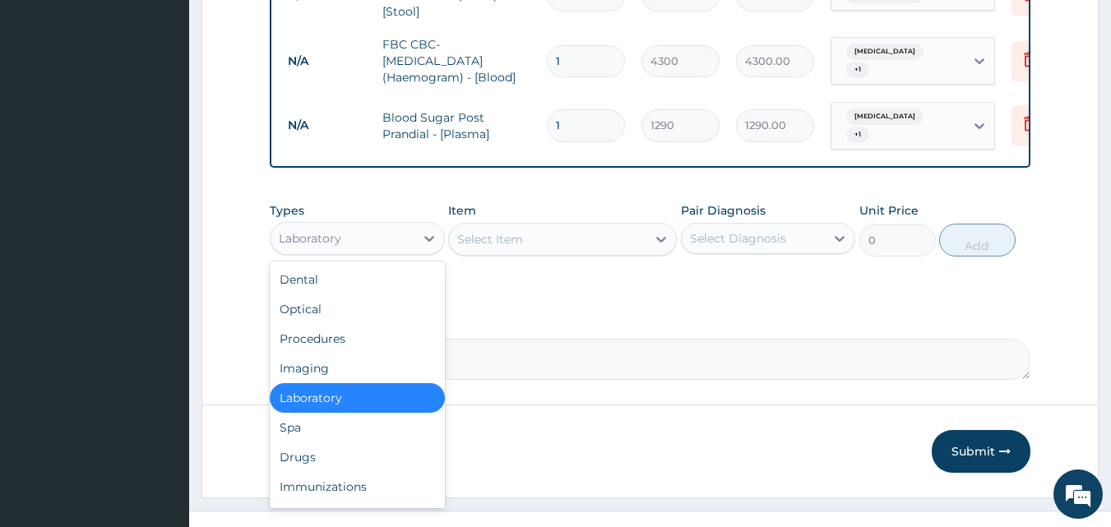
scroll to position [847, 0]
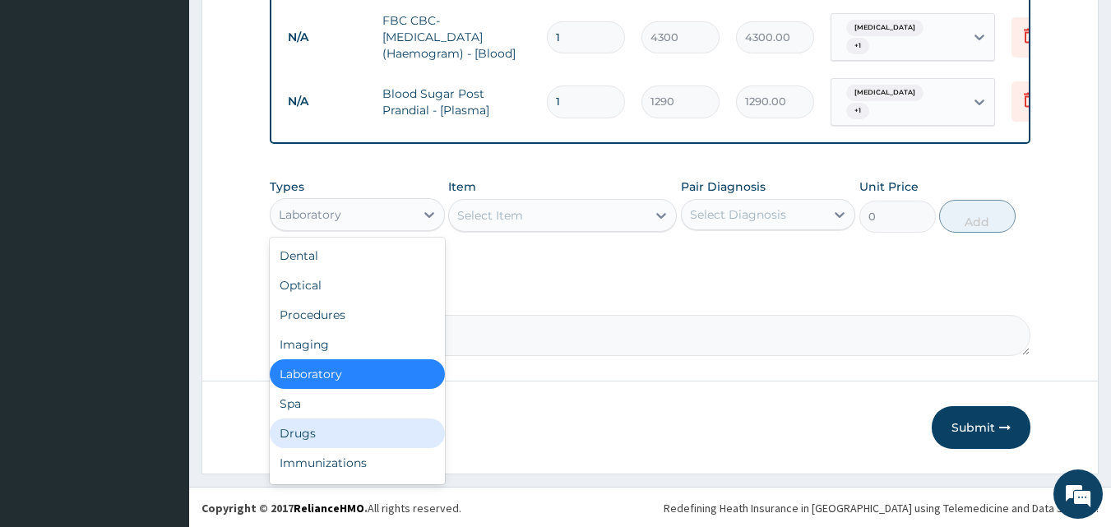
click at [343, 431] on div "Drugs" at bounding box center [357, 434] width 175 height 30
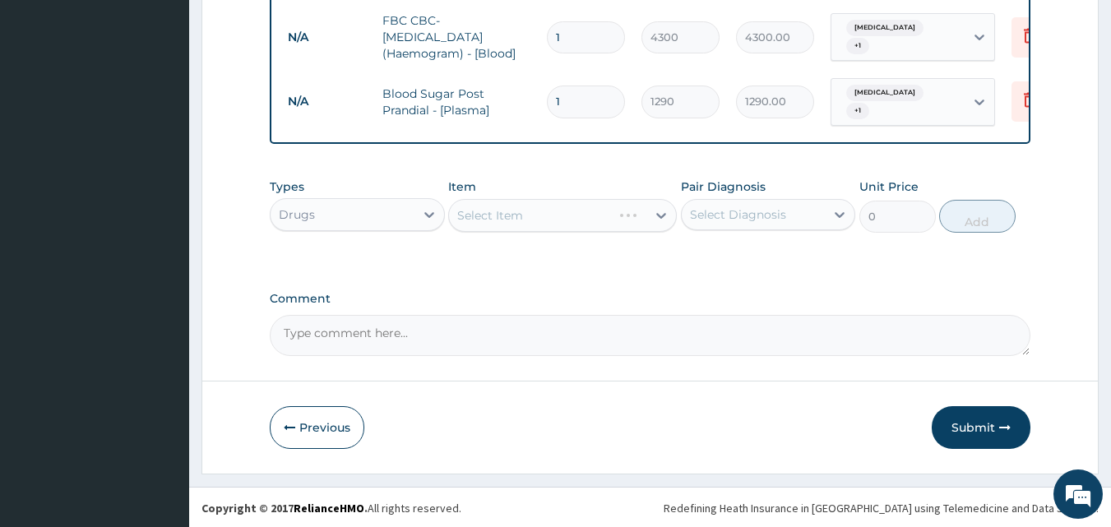
click at [662, 212] on div "Select Item" at bounding box center [562, 215] width 229 height 33
click at [658, 216] on icon at bounding box center [661, 215] width 16 height 16
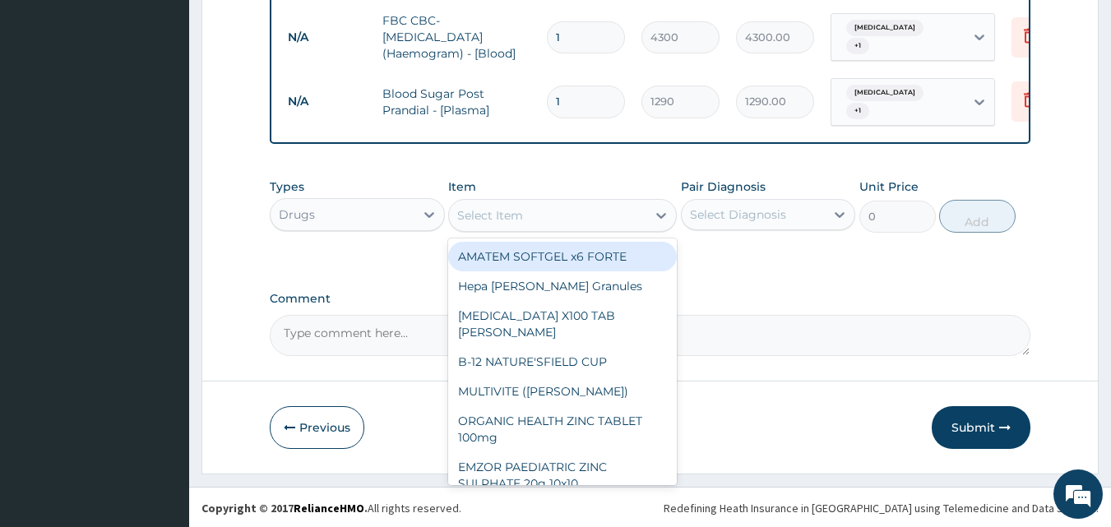
click at [484, 211] on div "Select Item" at bounding box center [490, 215] width 66 height 16
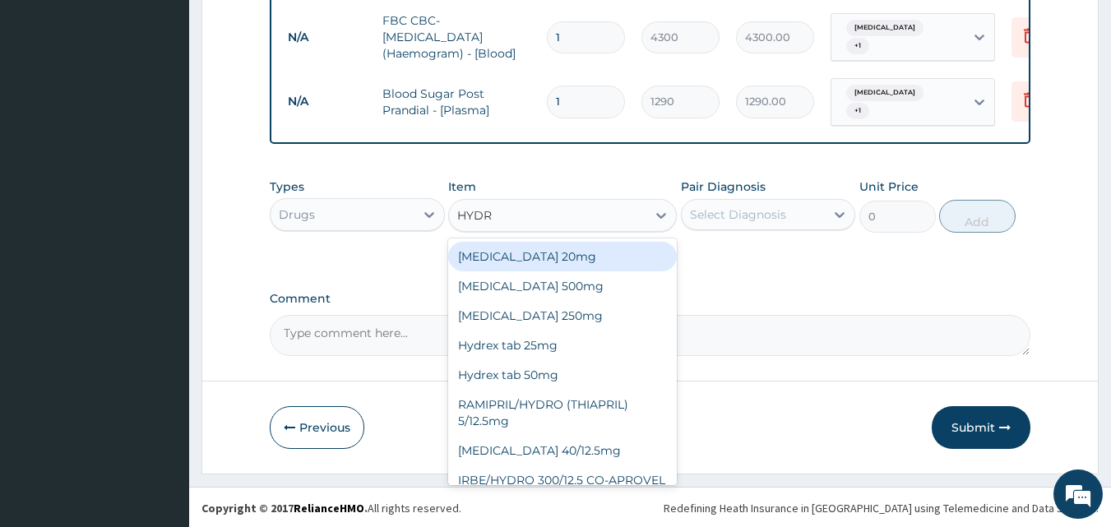
type input "HYDRO"
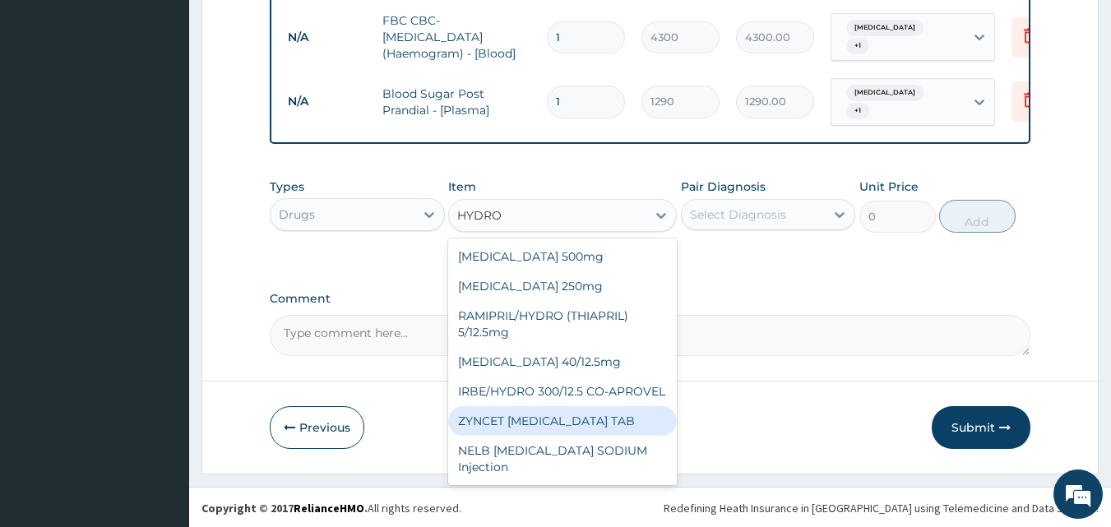
scroll to position [49, 0]
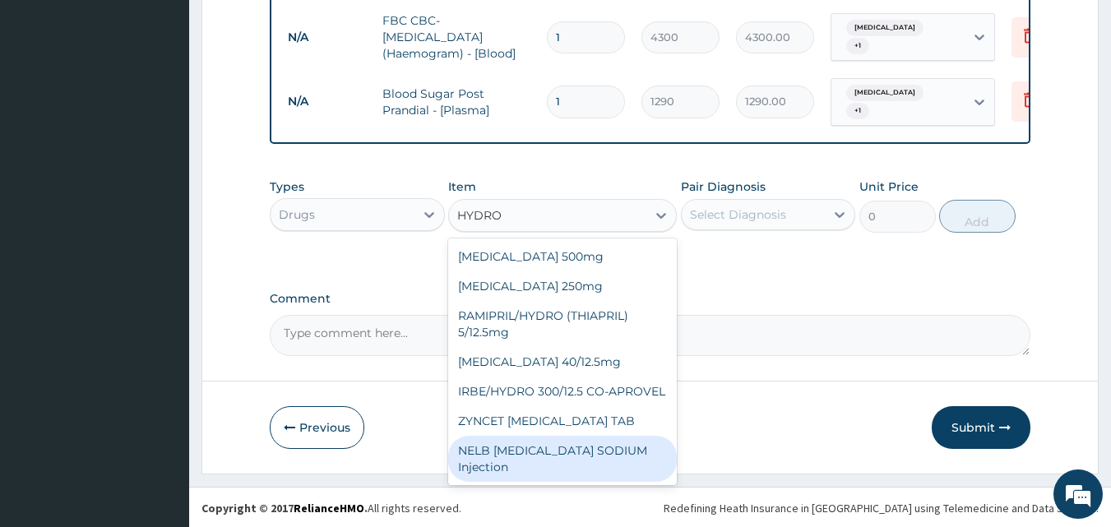
click at [584, 449] on div "NELB [MEDICAL_DATA] SODIUM Injection" at bounding box center [562, 459] width 229 height 46
type input "591.25"
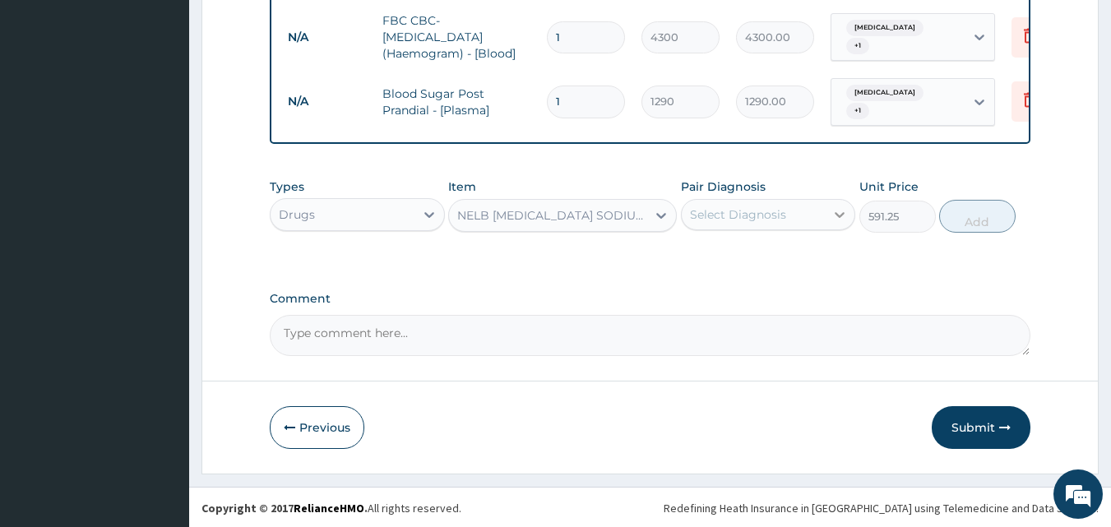
click at [838, 214] on icon at bounding box center [841, 215] width 10 height 6
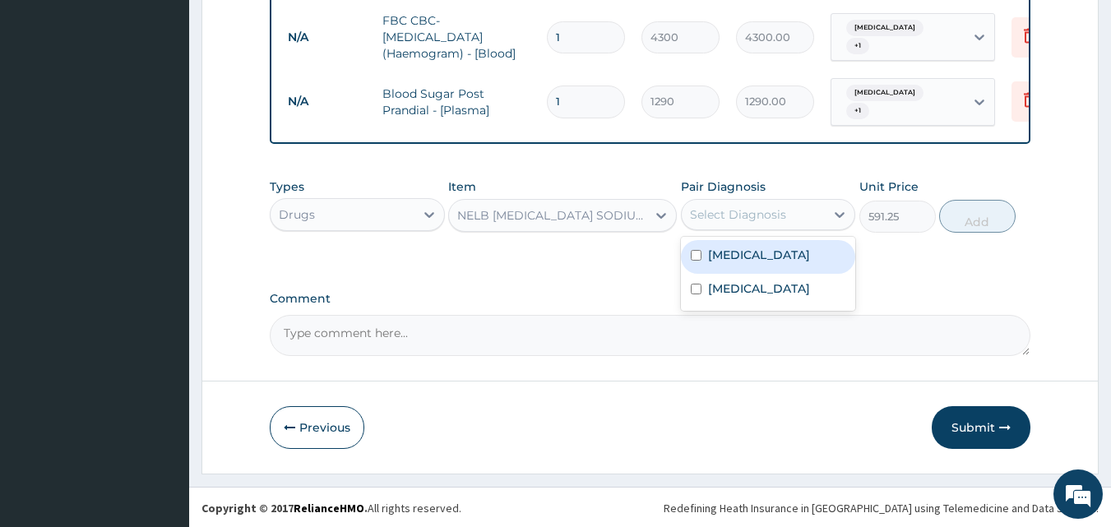
click at [700, 253] on input "checkbox" at bounding box center [696, 255] width 11 height 11
checkbox input "true"
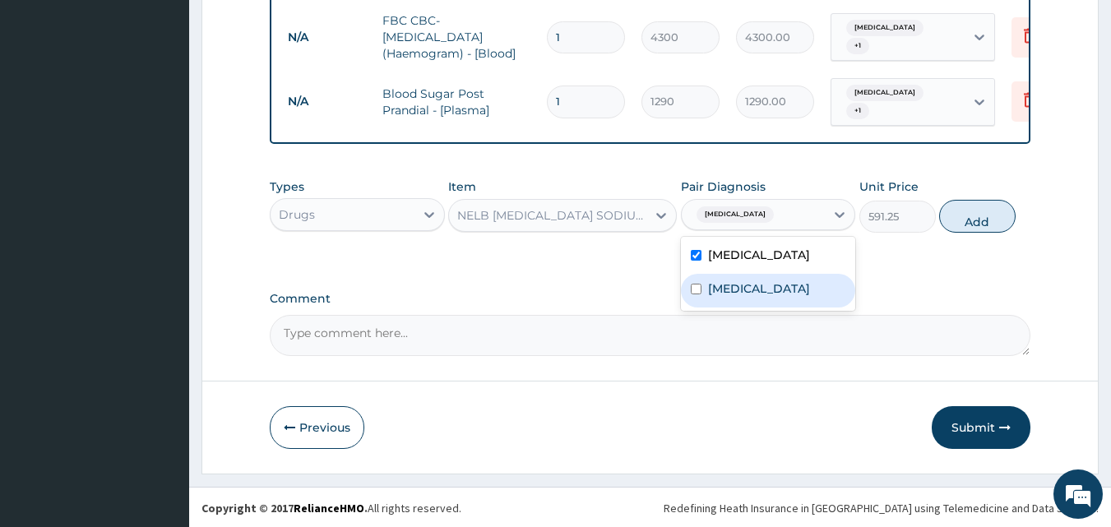
click at [698, 285] on input "checkbox" at bounding box center [696, 289] width 11 height 11
checkbox input "true"
click at [984, 217] on button "Add" at bounding box center [978, 216] width 77 height 33
type input "0"
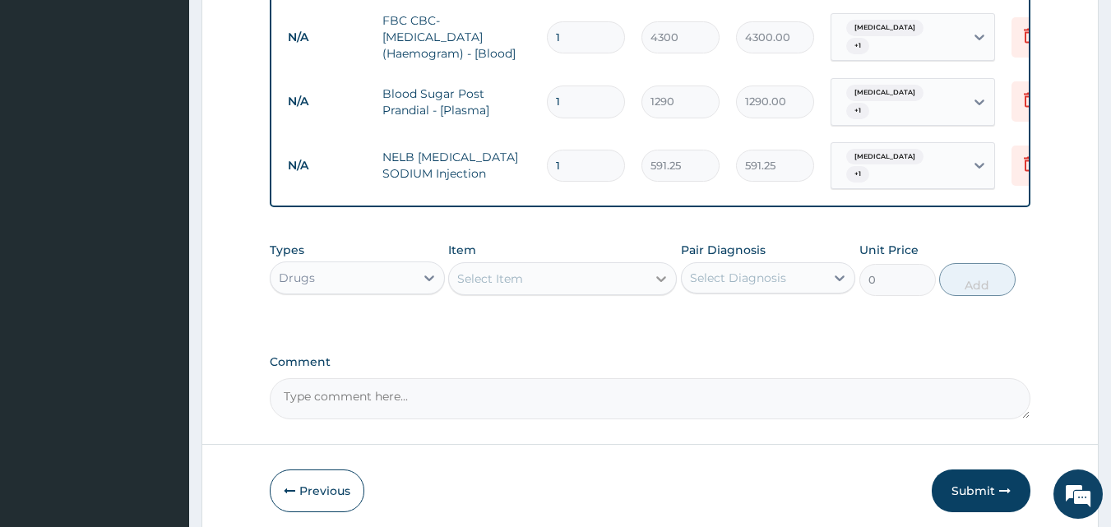
click at [661, 282] on icon at bounding box center [662, 279] width 10 height 6
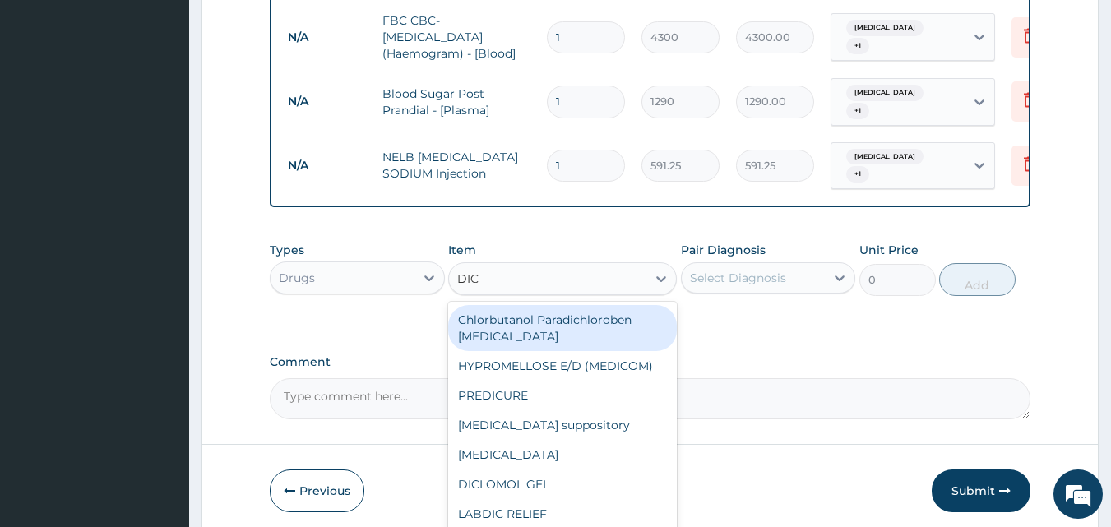
type input "DICL"
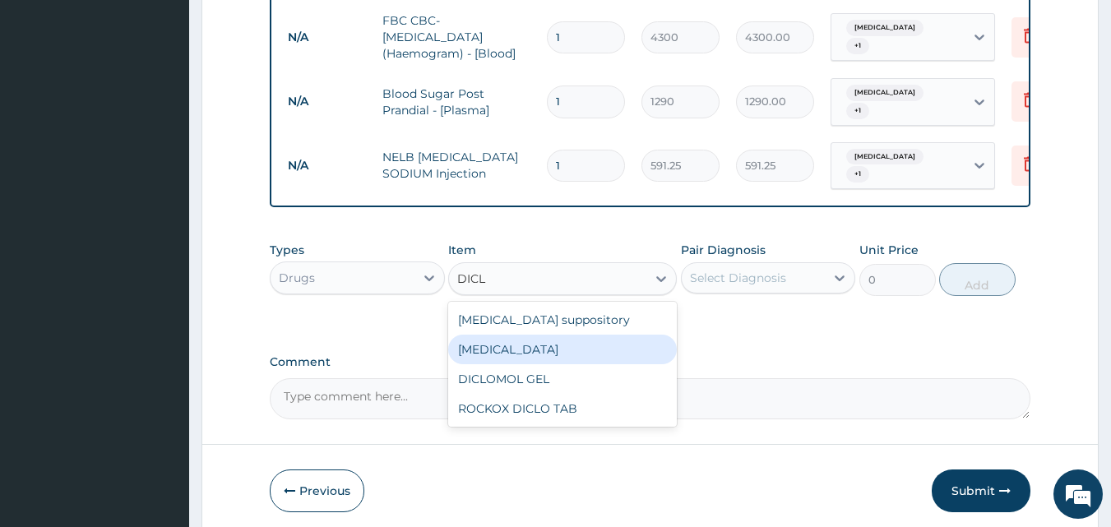
click at [534, 359] on div "[MEDICAL_DATA]" at bounding box center [562, 350] width 229 height 30
type input "591.25"
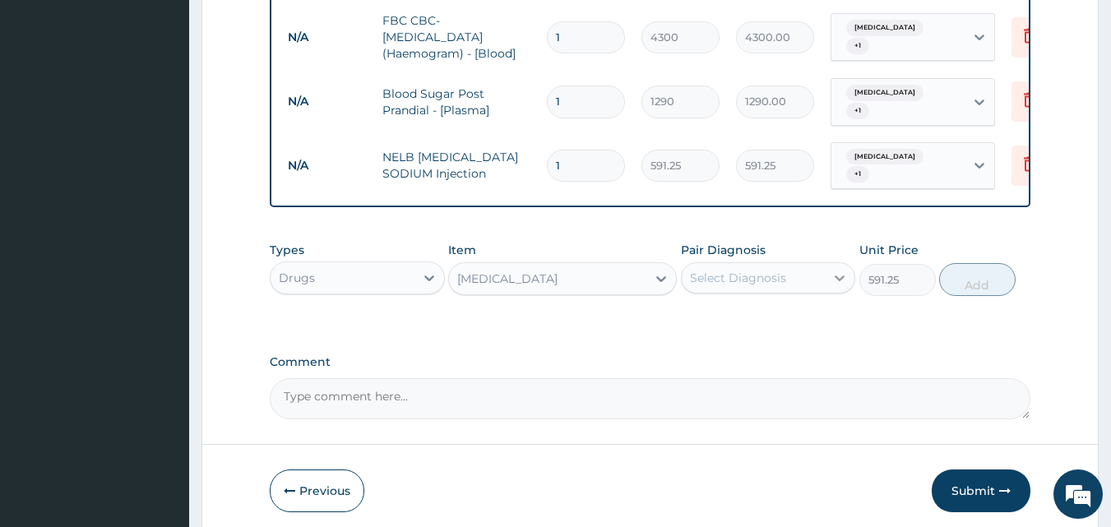
click at [842, 278] on icon at bounding box center [840, 278] width 16 height 16
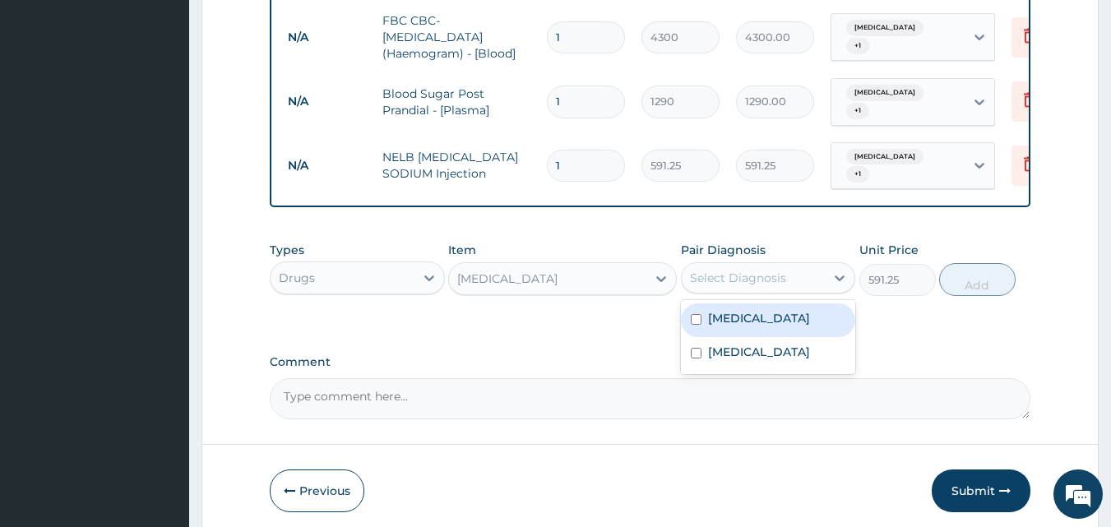
click at [701, 320] on input "checkbox" at bounding box center [696, 319] width 11 height 11
checkbox input "true"
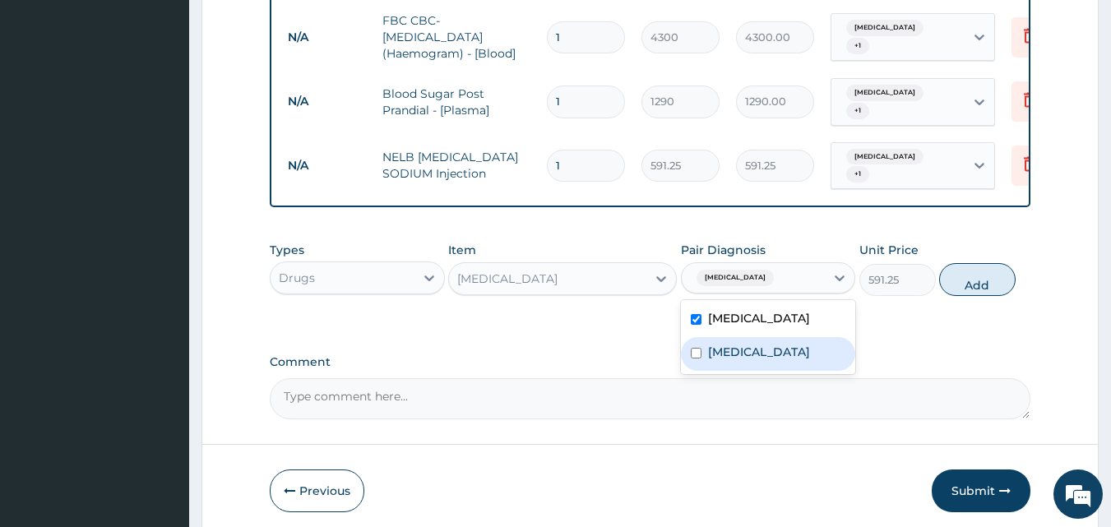
click at [698, 357] on input "checkbox" at bounding box center [696, 353] width 11 height 11
checkbox input "true"
click at [971, 287] on button "Add" at bounding box center [978, 279] width 77 height 33
type input "0"
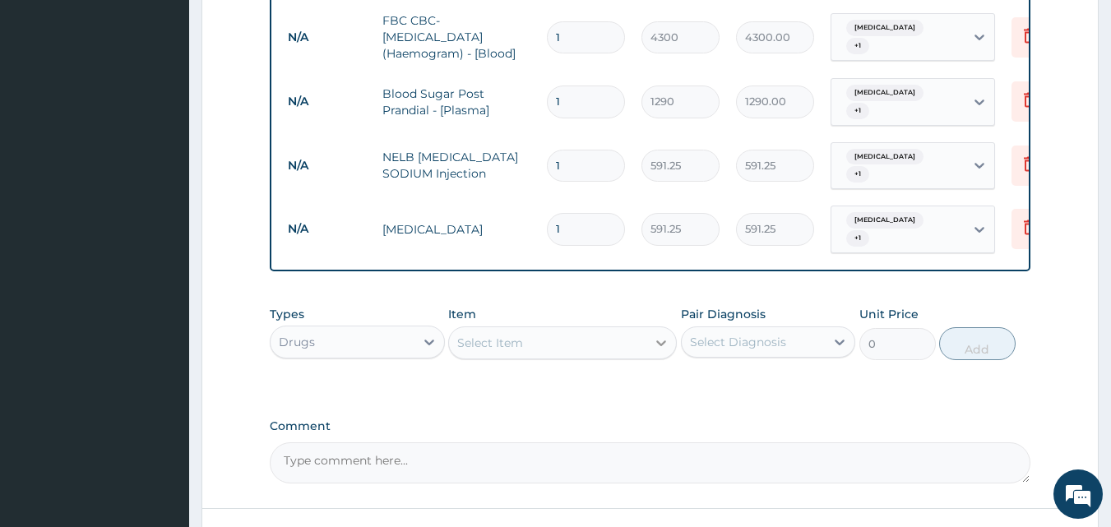
click at [664, 335] on icon at bounding box center [661, 343] width 16 height 16
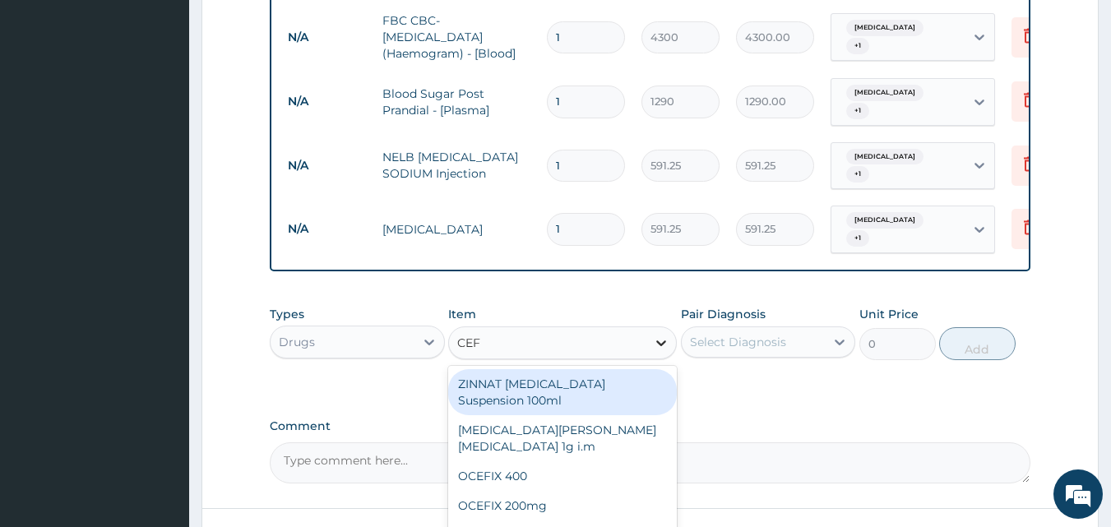
type input "CEFT"
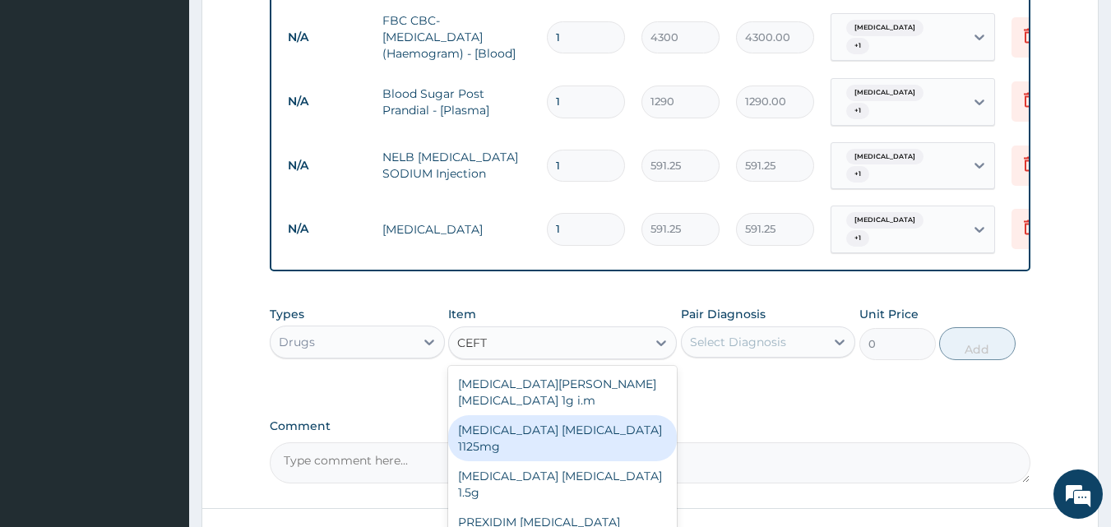
click at [648, 415] on div "[MEDICAL_DATA] [MEDICAL_DATA] 1125mg" at bounding box center [562, 438] width 229 height 46
type input "2365"
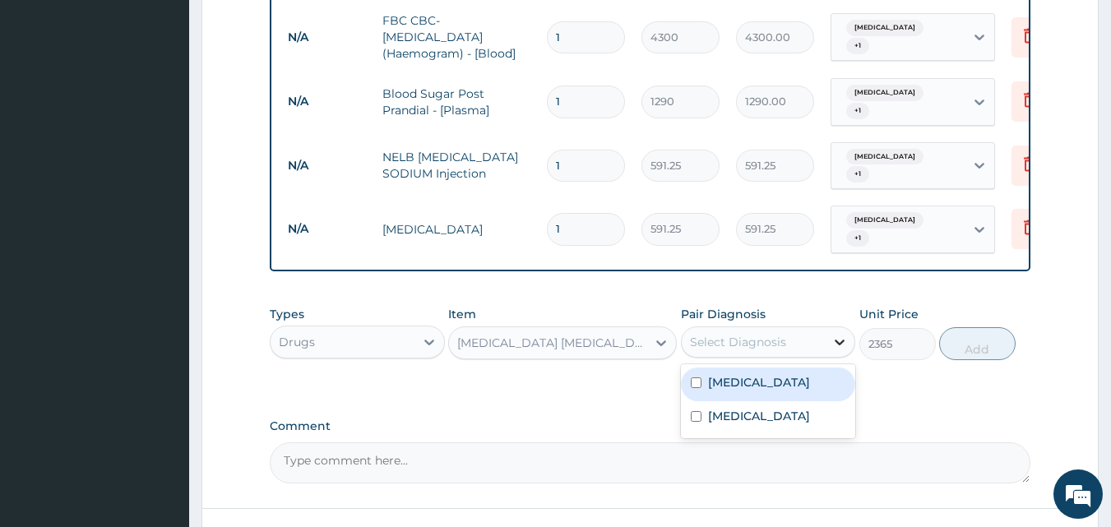
click at [835, 334] on icon at bounding box center [840, 342] width 16 height 16
click at [700, 378] on input "checkbox" at bounding box center [696, 383] width 11 height 11
checkbox input "true"
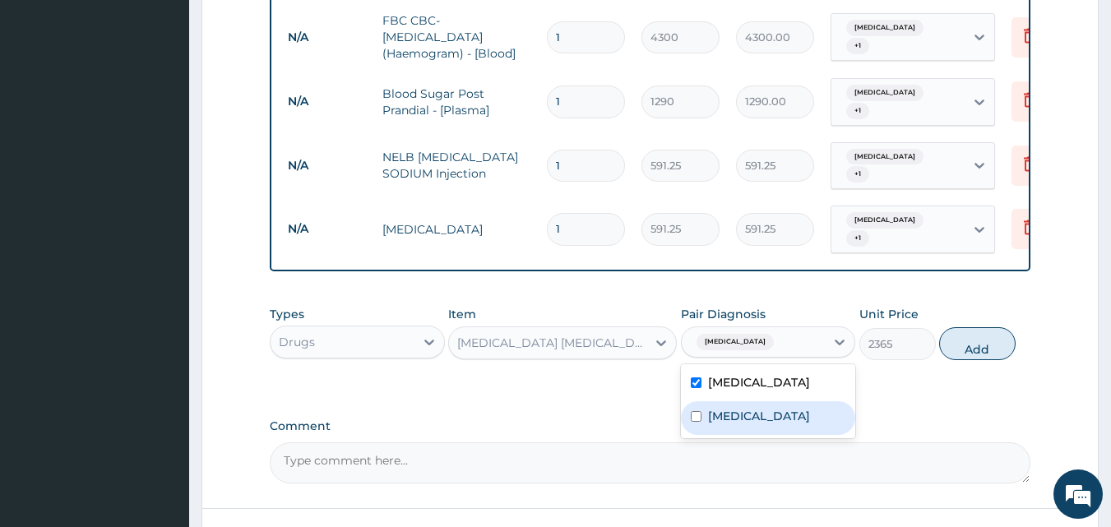
click at [698, 411] on input "checkbox" at bounding box center [696, 416] width 11 height 11
checkbox input "true"
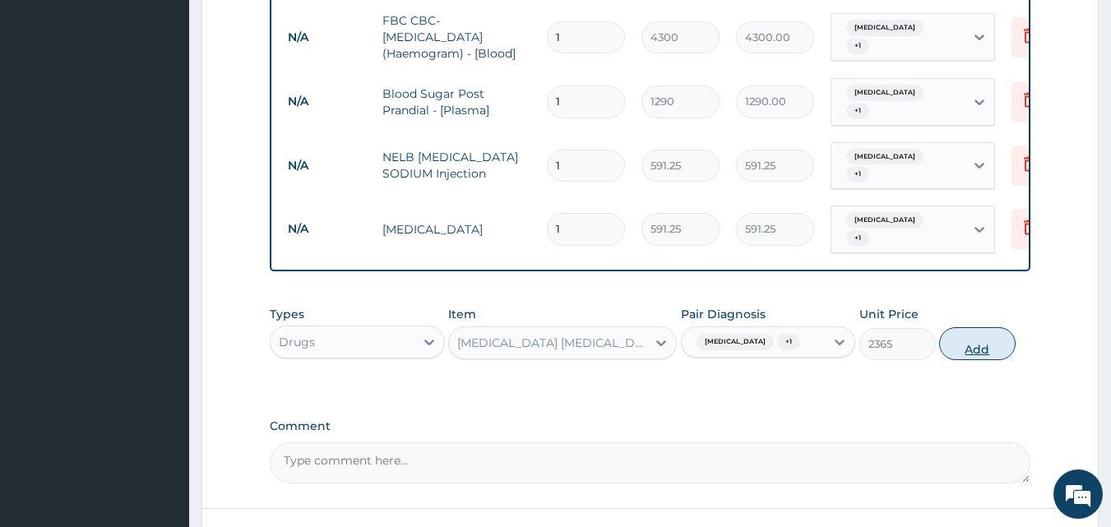
click at [968, 340] on button "Add" at bounding box center [978, 343] width 77 height 33
type input "0"
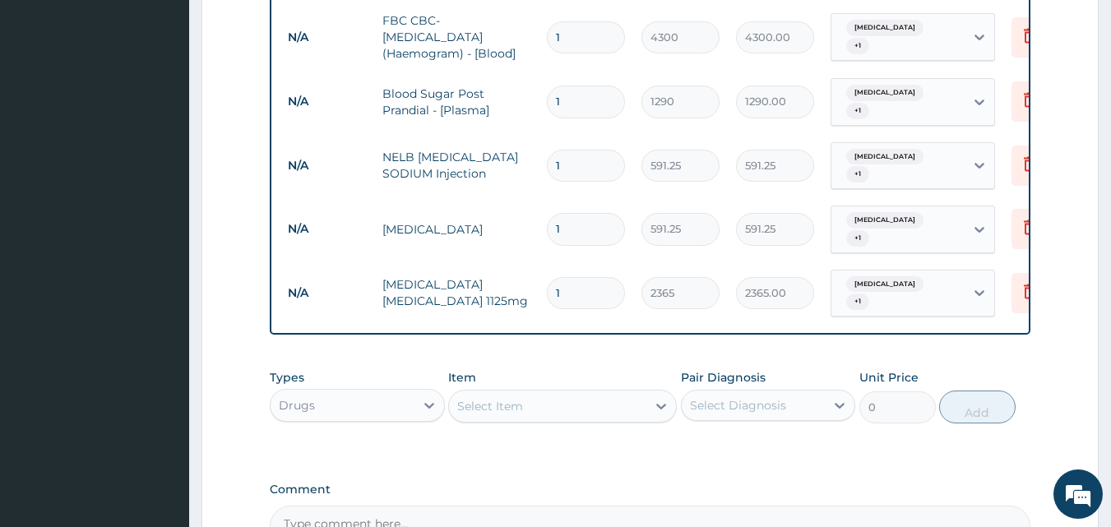
click at [560, 277] on input "1" at bounding box center [586, 293] width 78 height 32
type input "0.00"
type input "5"
type input "11825.00"
type input "5"
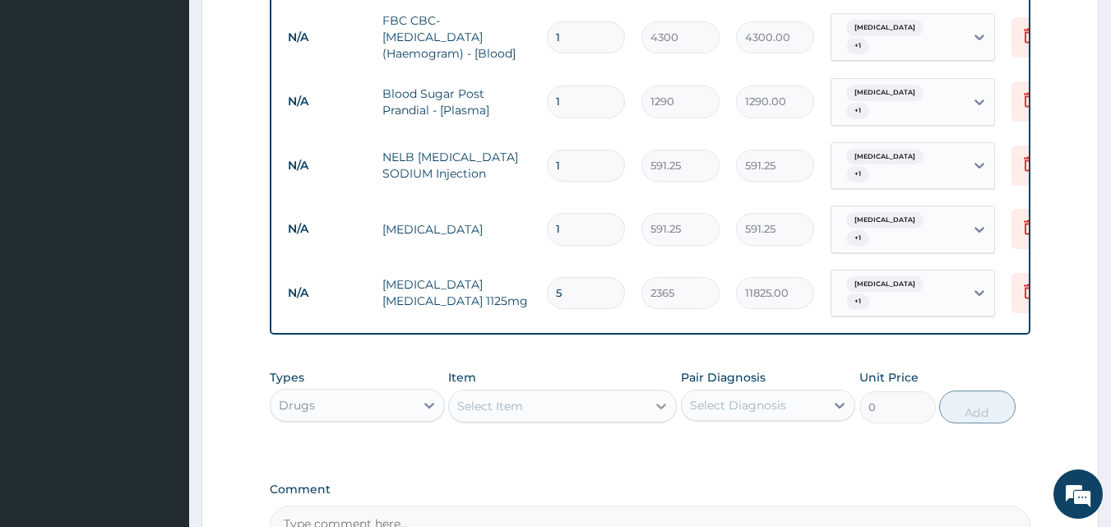
click at [661, 404] on icon at bounding box center [662, 407] width 10 height 6
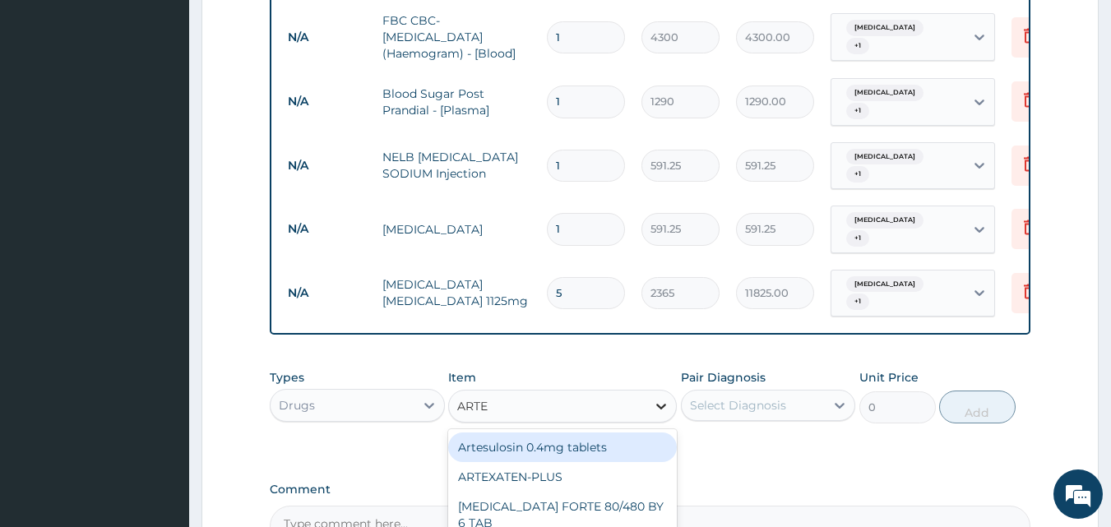
type input "ARTES"
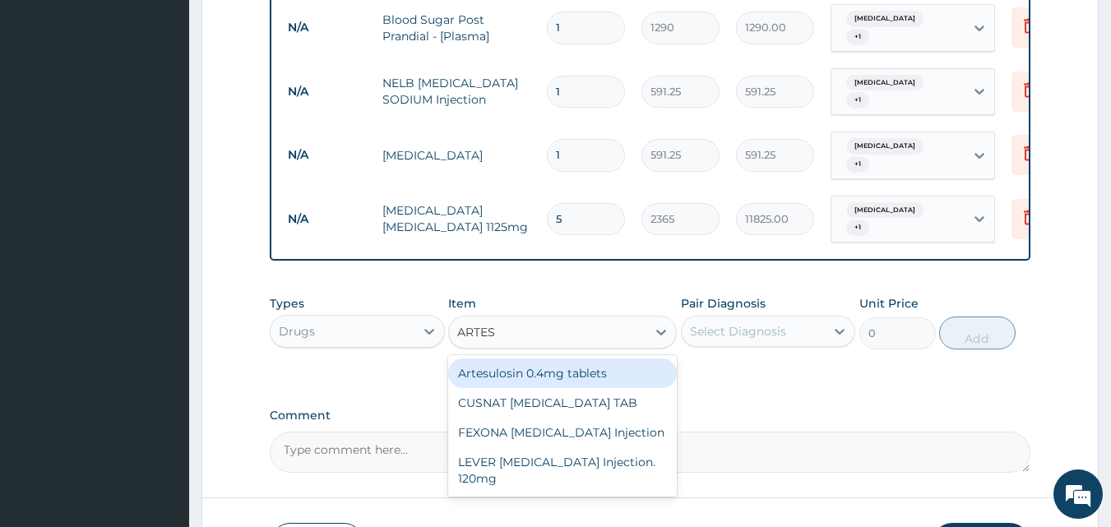
scroll to position [946, 0]
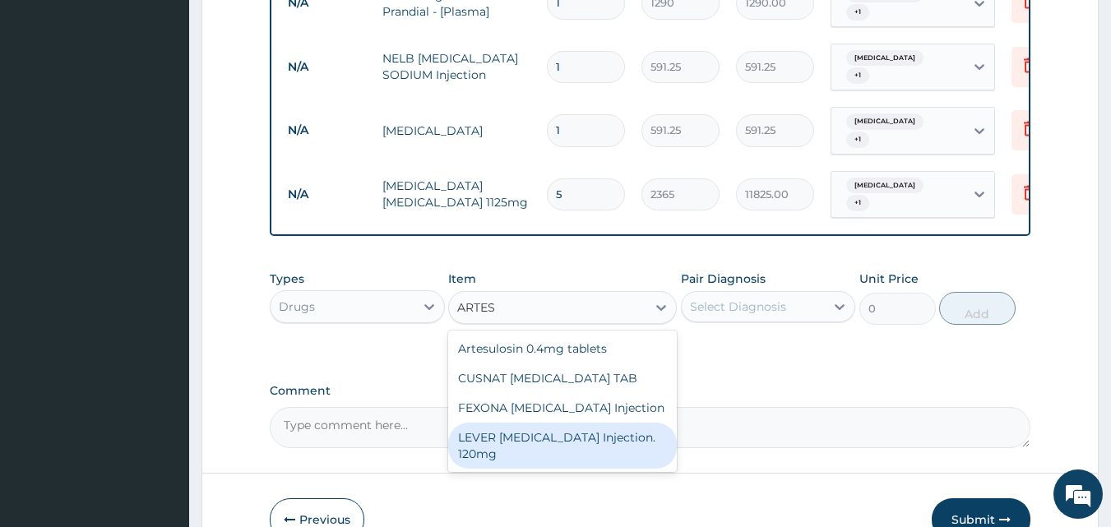
click at [619, 430] on div "LEVER [MEDICAL_DATA] Injection. 120mg" at bounding box center [562, 446] width 229 height 46
type input "2365"
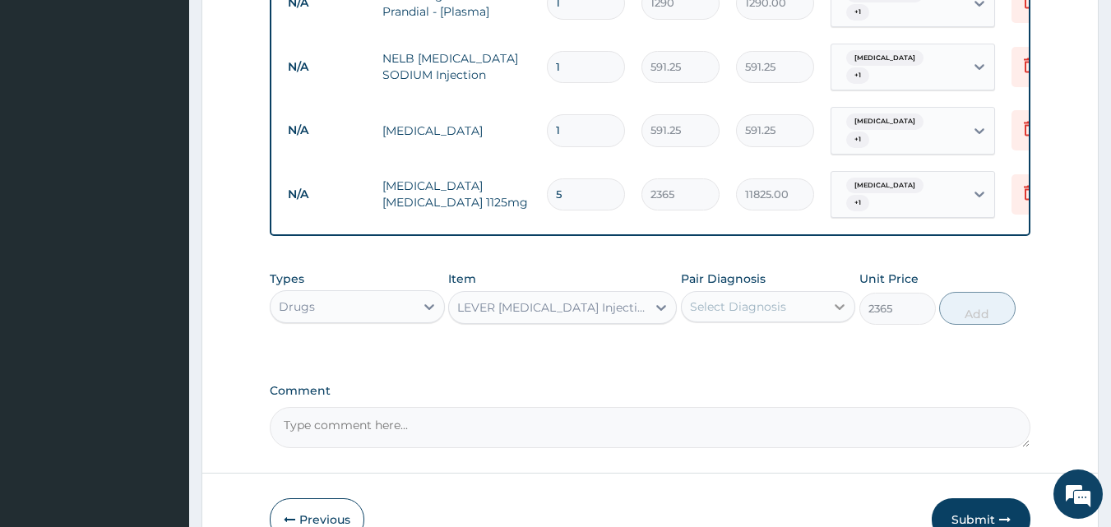
click at [844, 299] on icon at bounding box center [840, 307] width 16 height 16
click at [694, 343] on input "checkbox" at bounding box center [696, 348] width 11 height 11
checkbox input "true"
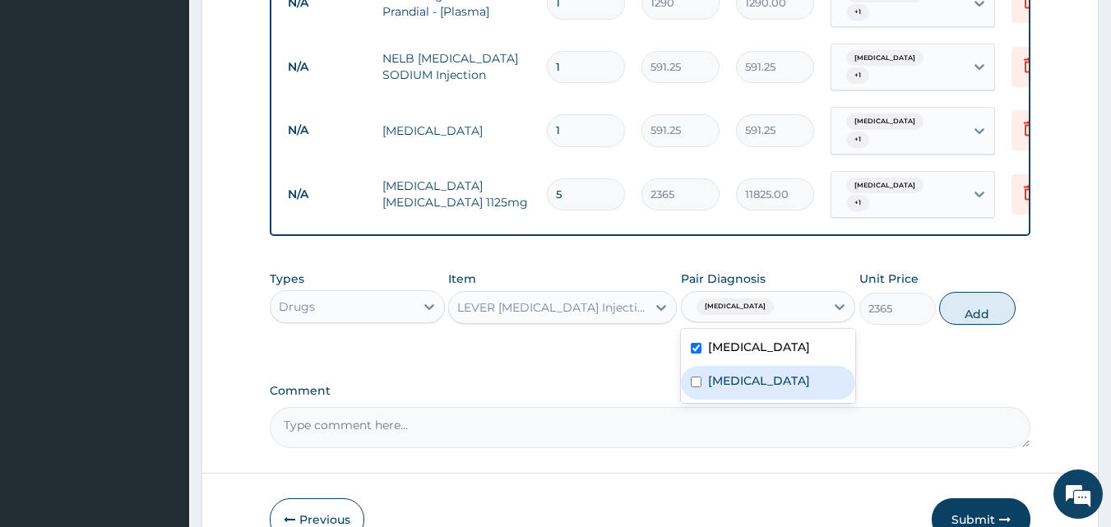
click at [697, 377] on input "checkbox" at bounding box center [696, 382] width 11 height 11
checkbox input "true"
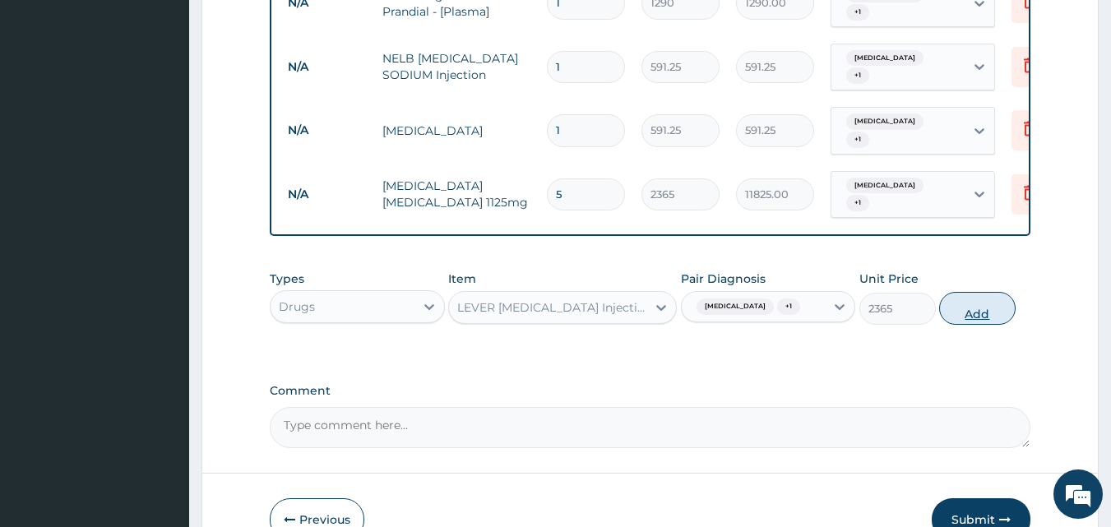
click at [965, 295] on button "Add" at bounding box center [978, 308] width 77 height 33
type input "0"
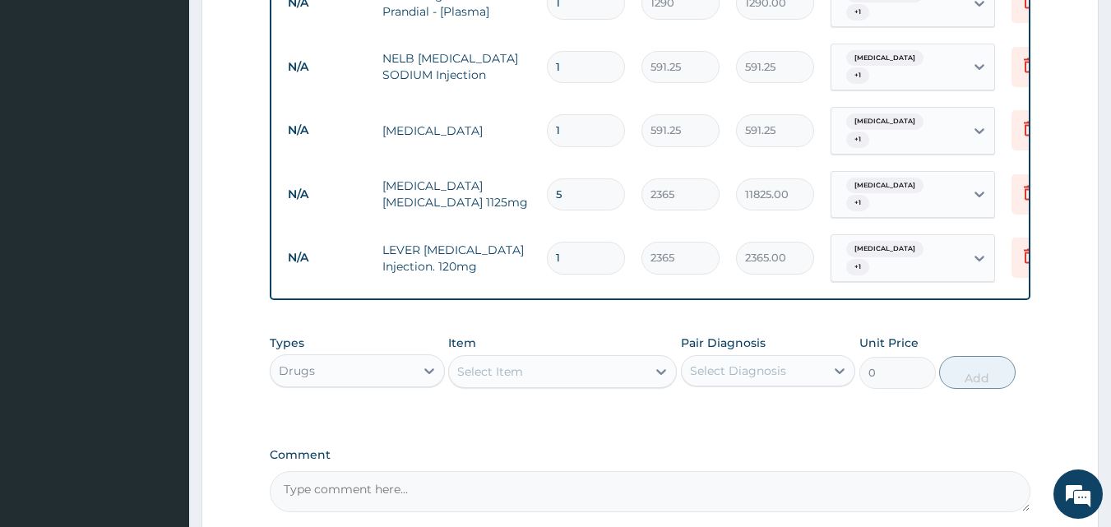
click at [563, 242] on input "1" at bounding box center [586, 258] width 78 height 32
type input "0.00"
type input "3"
type input "7095.00"
type input "3"
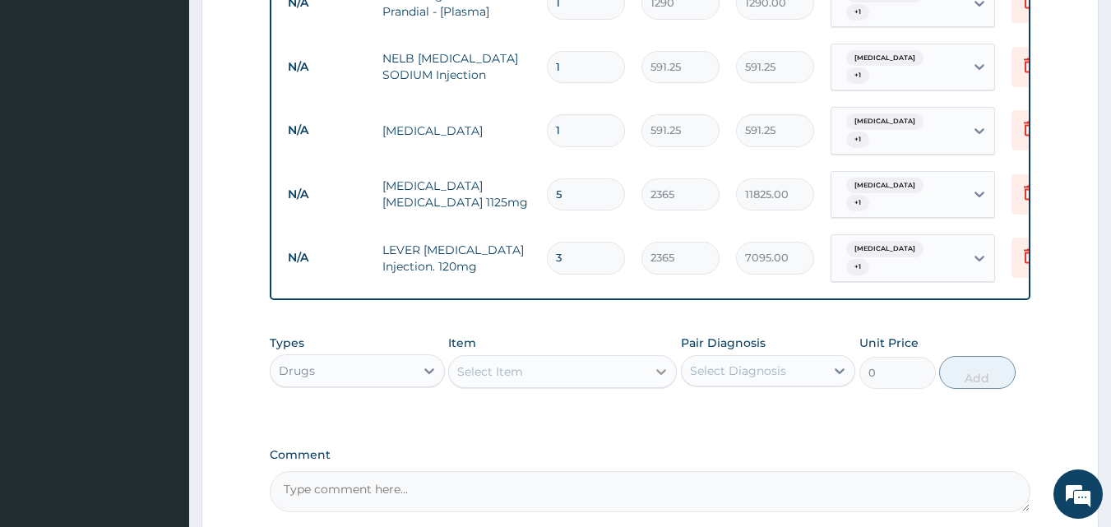
click at [659, 369] on icon at bounding box center [662, 372] width 10 height 6
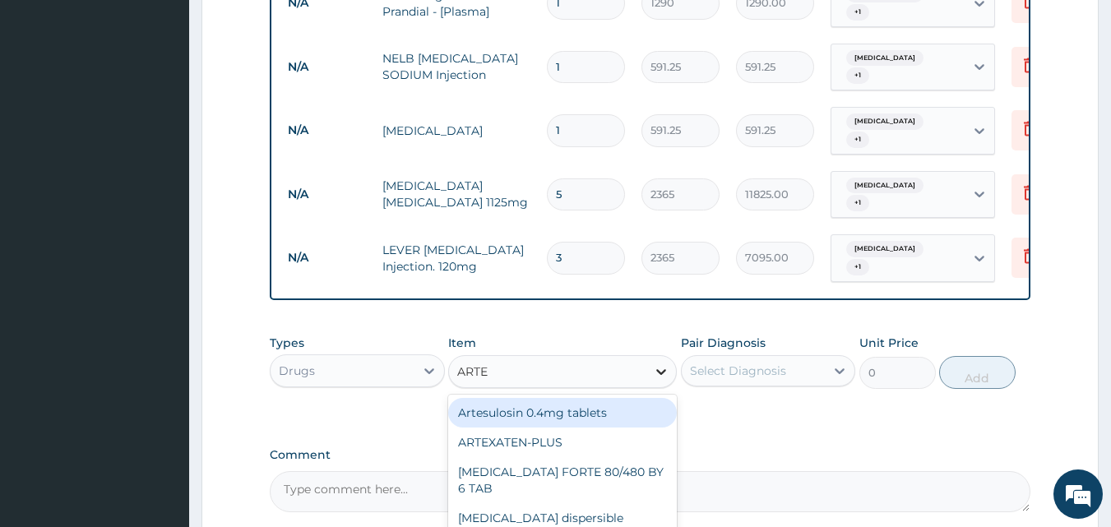
type input "ARTEM"
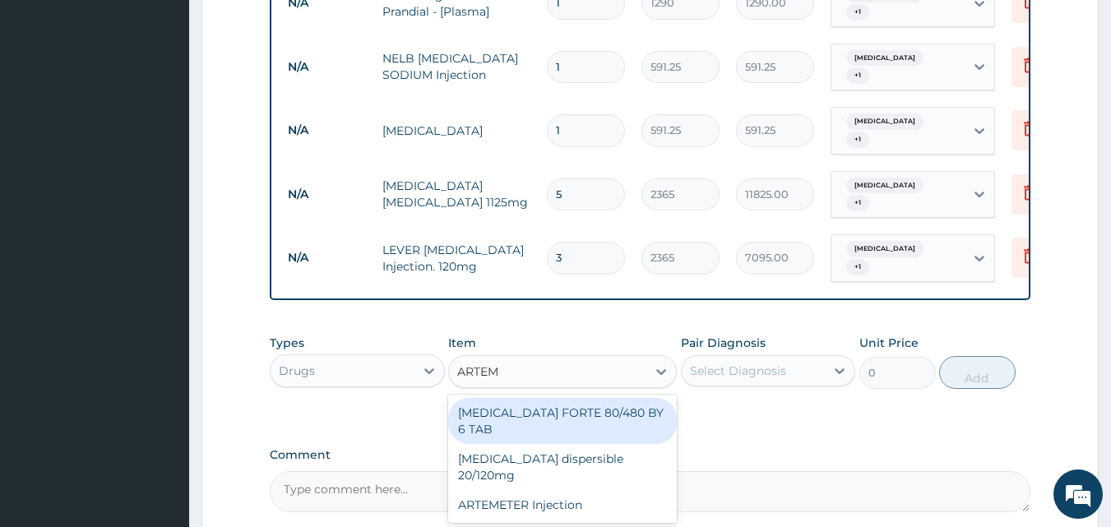
click at [661, 398] on div "[MEDICAL_DATA] FORTE 80/480 BY 6 TAB" at bounding box center [562, 421] width 229 height 46
type input "449.35"
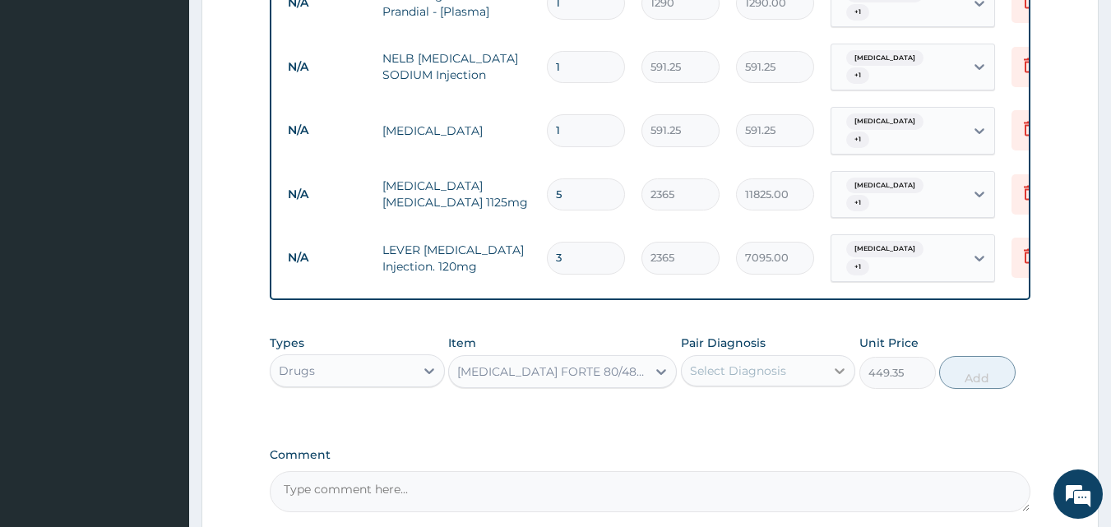
click at [842, 369] on icon at bounding box center [841, 372] width 10 height 6
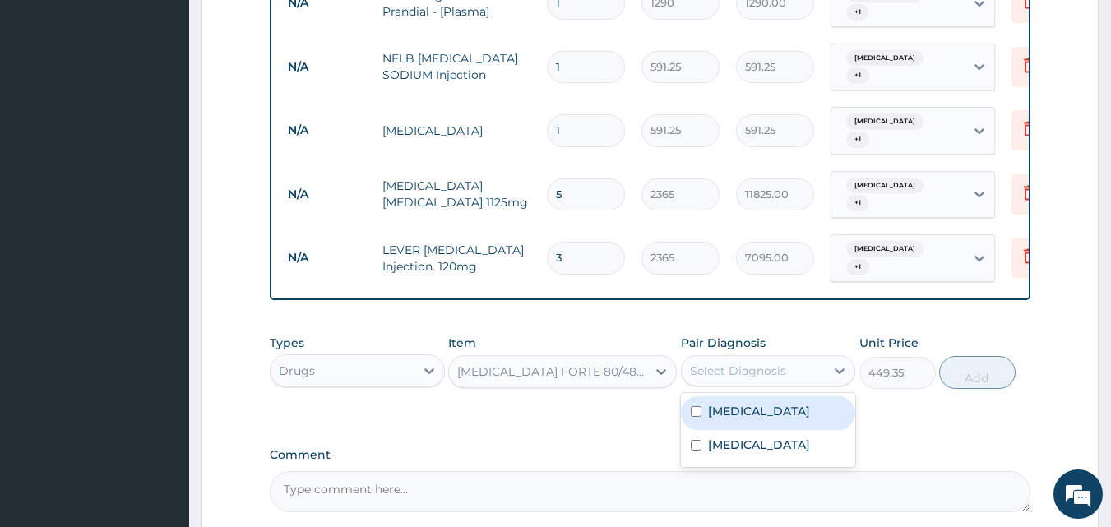
click at [697, 406] on input "checkbox" at bounding box center [696, 411] width 11 height 11
checkbox input "true"
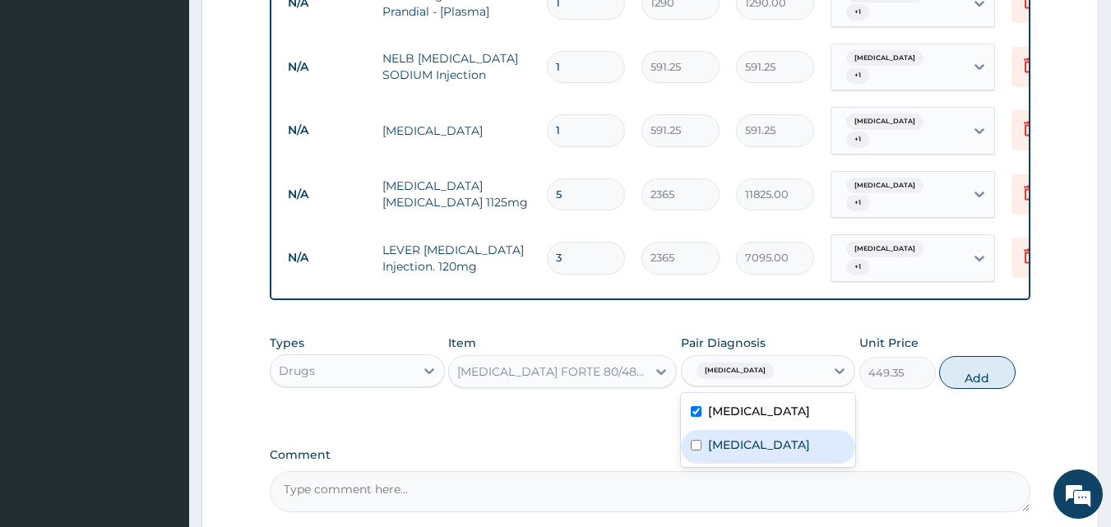
click at [697, 440] on input "checkbox" at bounding box center [696, 445] width 11 height 11
checkbox input "true"
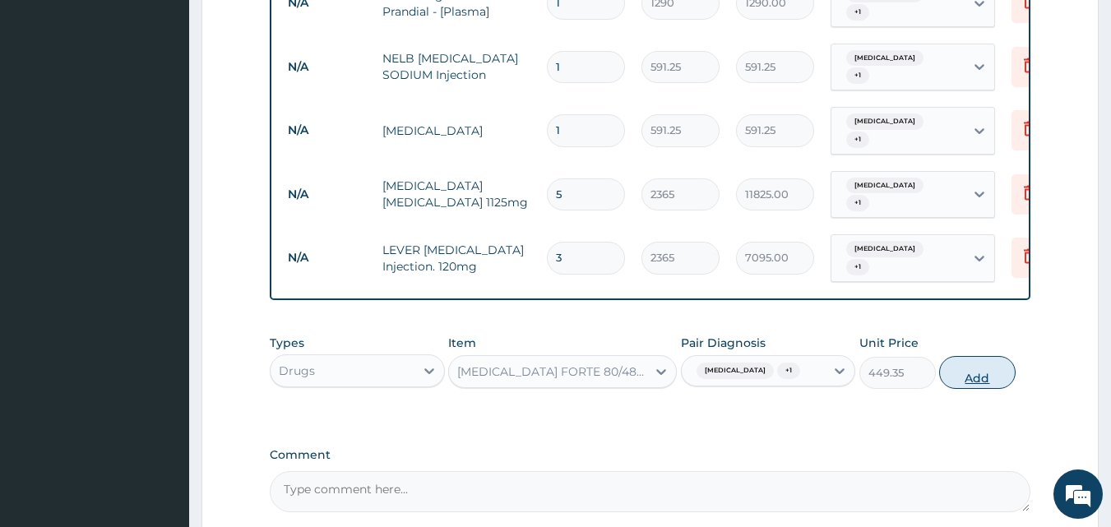
click at [985, 356] on button "Add" at bounding box center [978, 372] width 77 height 33
type input "0"
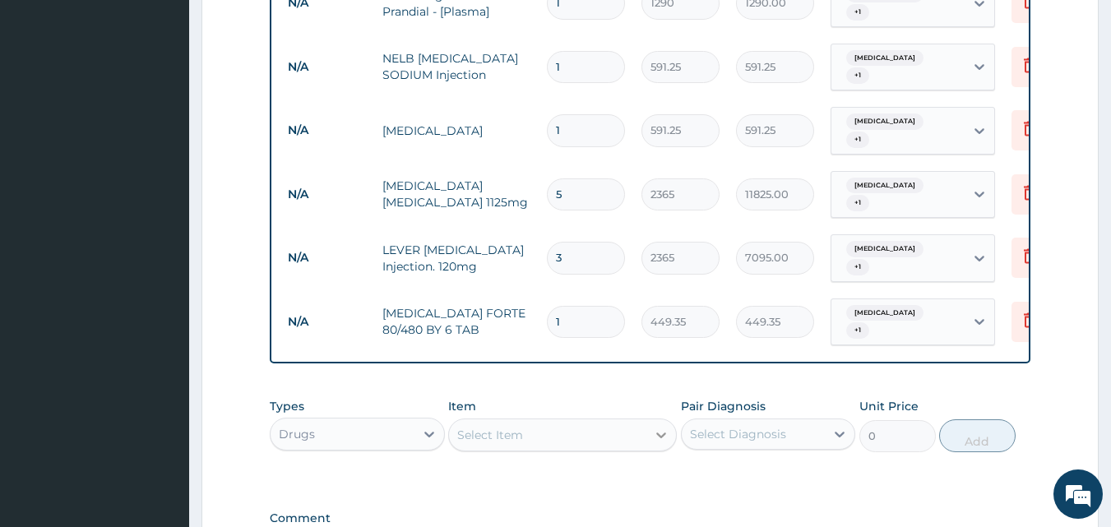
click at [661, 433] on icon at bounding box center [662, 436] width 10 height 6
click at [462, 427] on div "Select Item" at bounding box center [490, 435] width 66 height 16
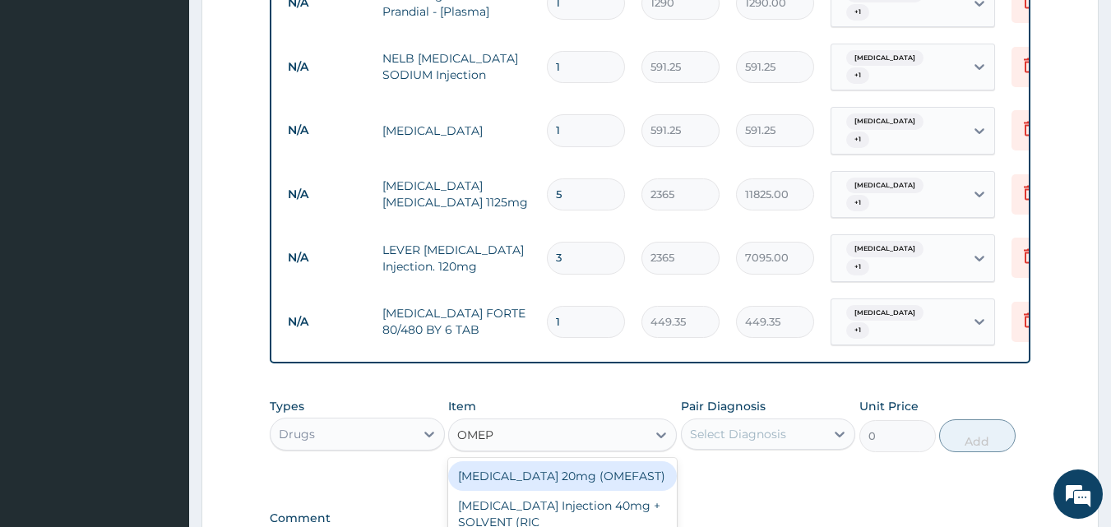
type input "OMEPR"
click at [547, 462] on div "[MEDICAL_DATA] 20mg (OMEFAST)" at bounding box center [562, 477] width 229 height 30
type input "82.775"
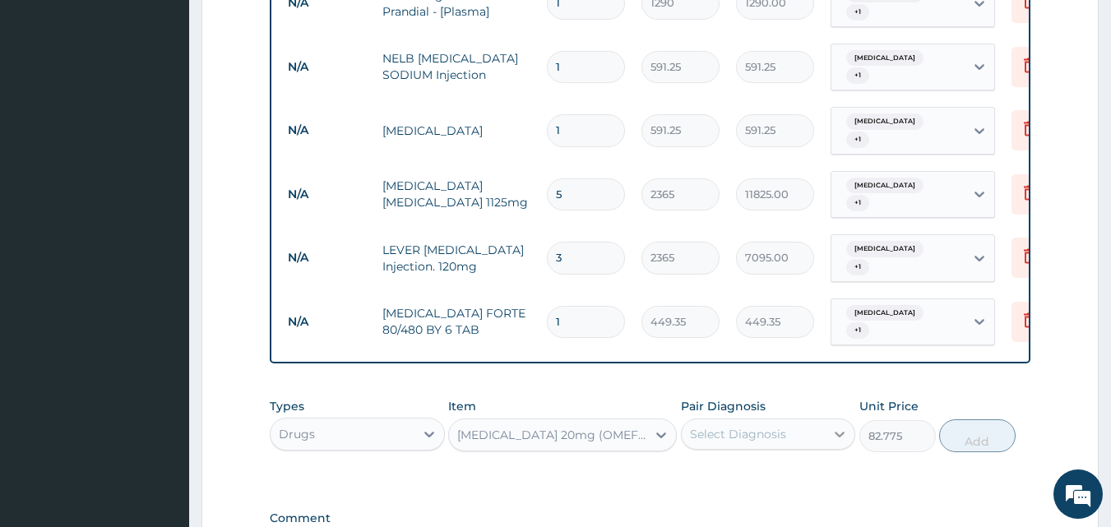
click at [836, 426] on icon at bounding box center [840, 434] width 16 height 16
click at [698, 471] on input "checkbox" at bounding box center [696, 476] width 11 height 11
checkbox input "true"
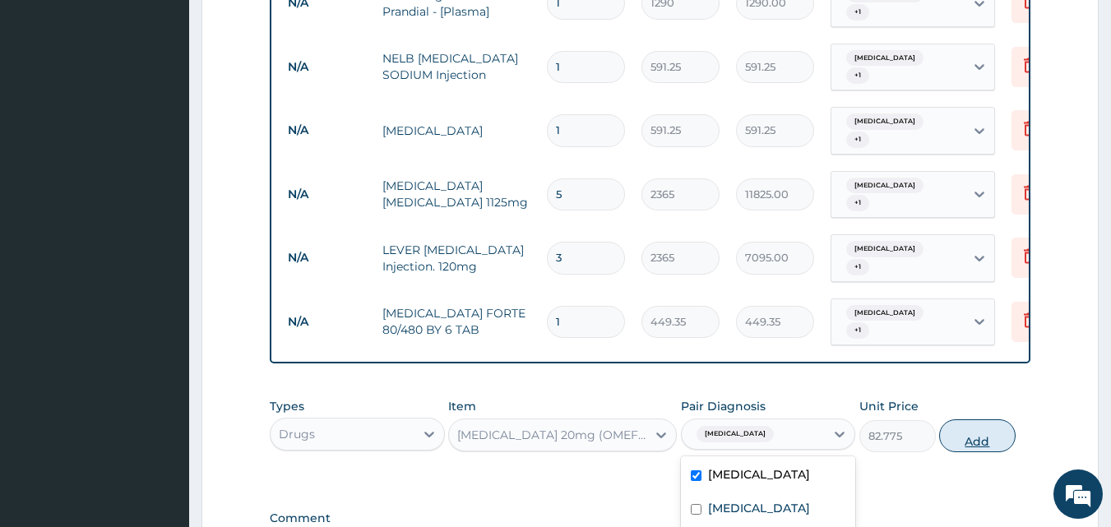
click at [974, 420] on button "Add" at bounding box center [978, 436] width 77 height 33
type input "0"
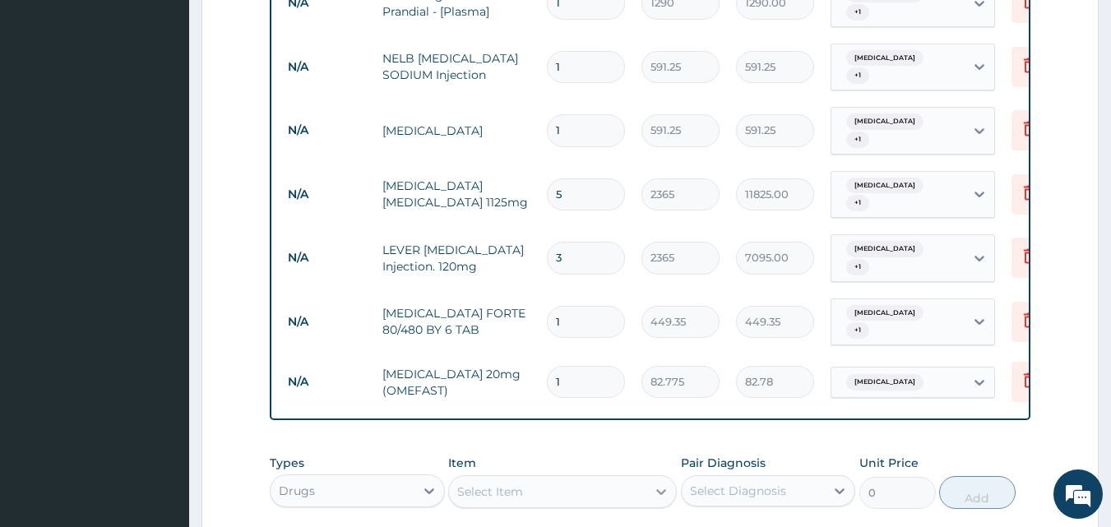
click at [660, 484] on icon at bounding box center [661, 492] width 16 height 16
type input "PARACE"
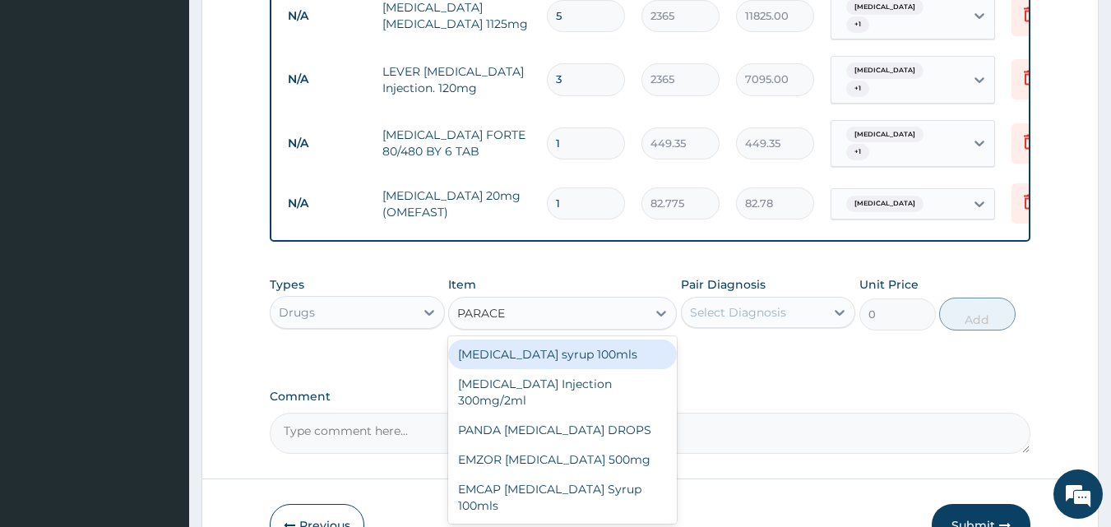
scroll to position [1144, 0]
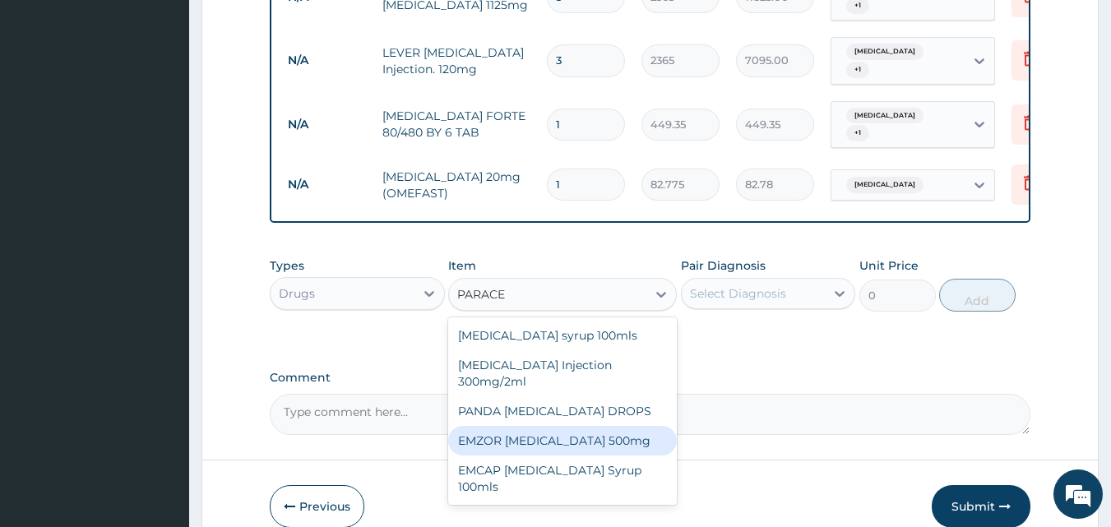
click at [588, 426] on div "EMZOR [MEDICAL_DATA] 500mg" at bounding box center [562, 441] width 229 height 30
type input "23.65"
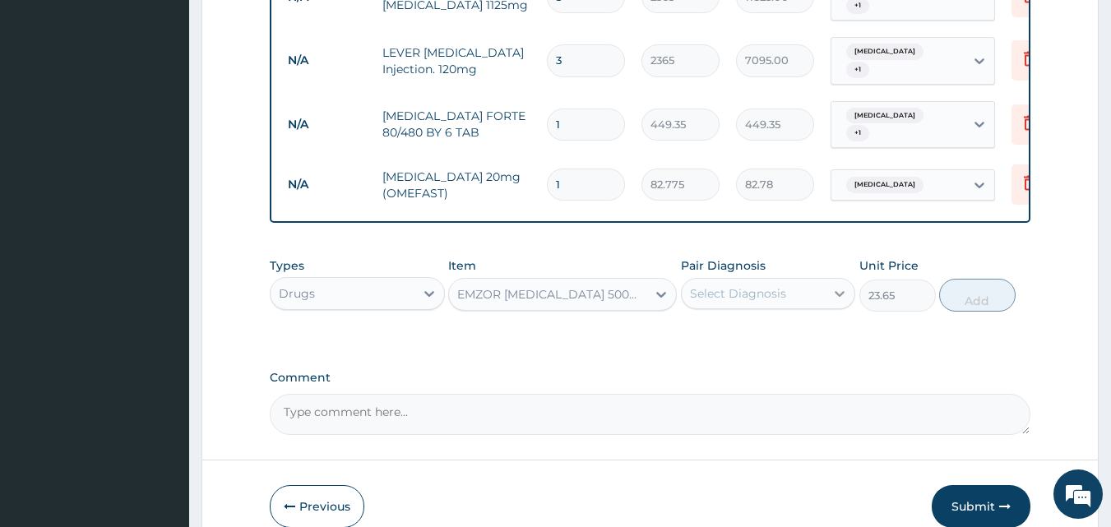
click at [841, 291] on icon at bounding box center [841, 294] width 10 height 6
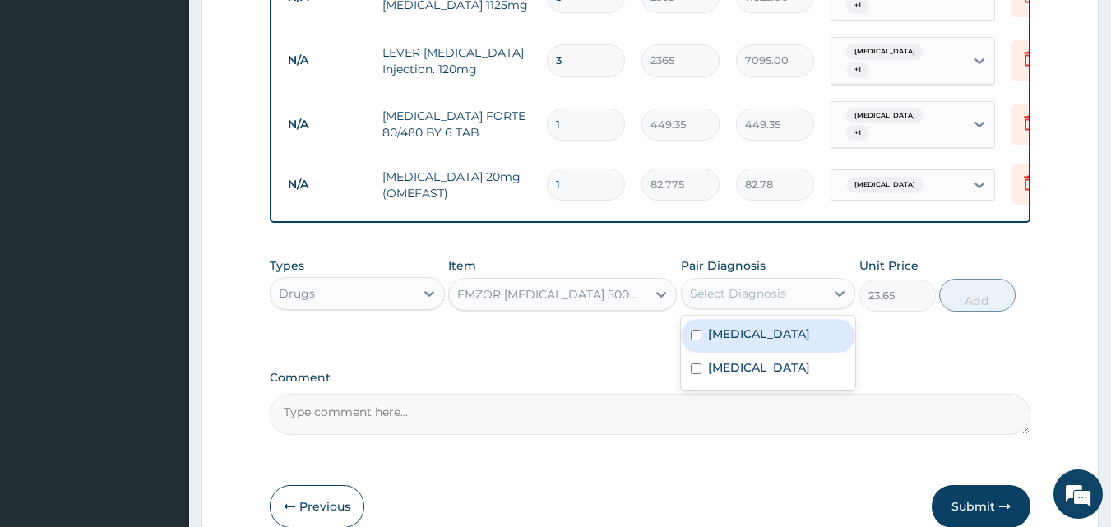
click at [700, 330] on input "checkbox" at bounding box center [696, 335] width 11 height 11
checkbox input "true"
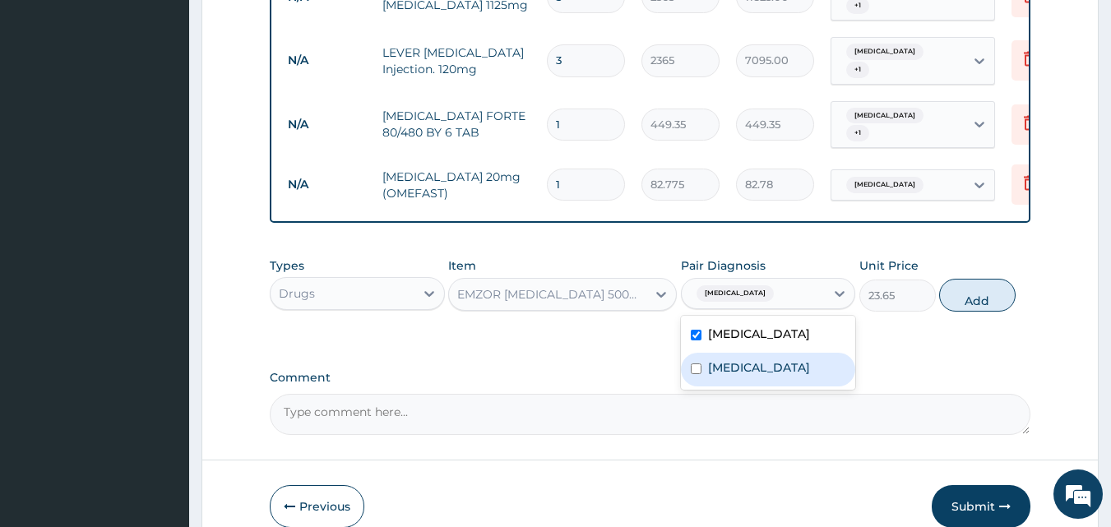
click at [698, 364] on input "checkbox" at bounding box center [696, 369] width 11 height 11
checkbox input "true"
click at [563, 169] on input "1" at bounding box center [586, 185] width 78 height 32
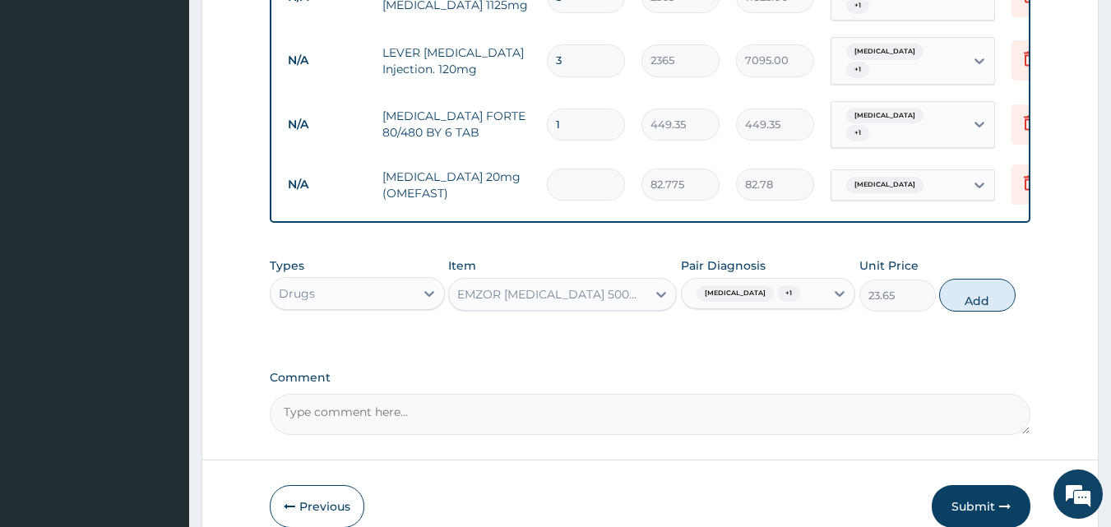
type input "0.00"
type input "2"
type input "165.55"
type input "20"
type input "1655.50"
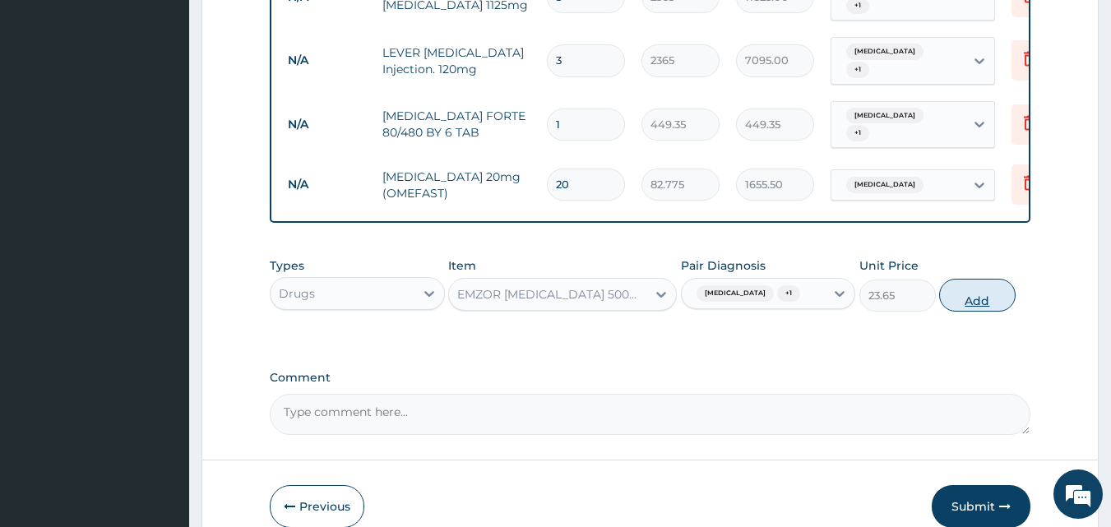
type input "20"
click at [971, 279] on button "Add" at bounding box center [978, 295] width 77 height 33
type input "0"
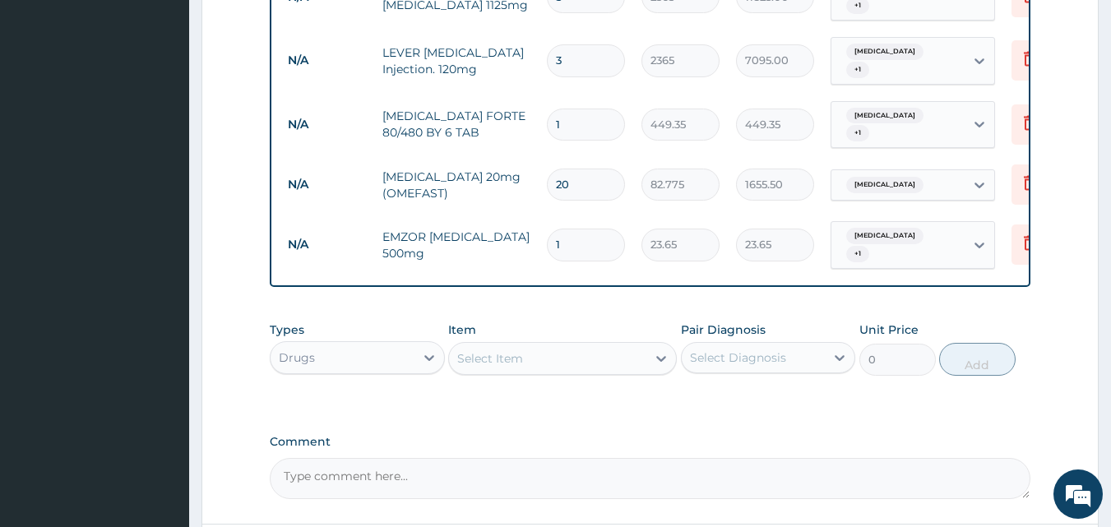
click at [564, 229] on input "1" at bounding box center [586, 245] width 78 height 32
type input "18"
type input "425.70"
type input "18"
click at [659, 356] on icon at bounding box center [662, 359] width 10 height 6
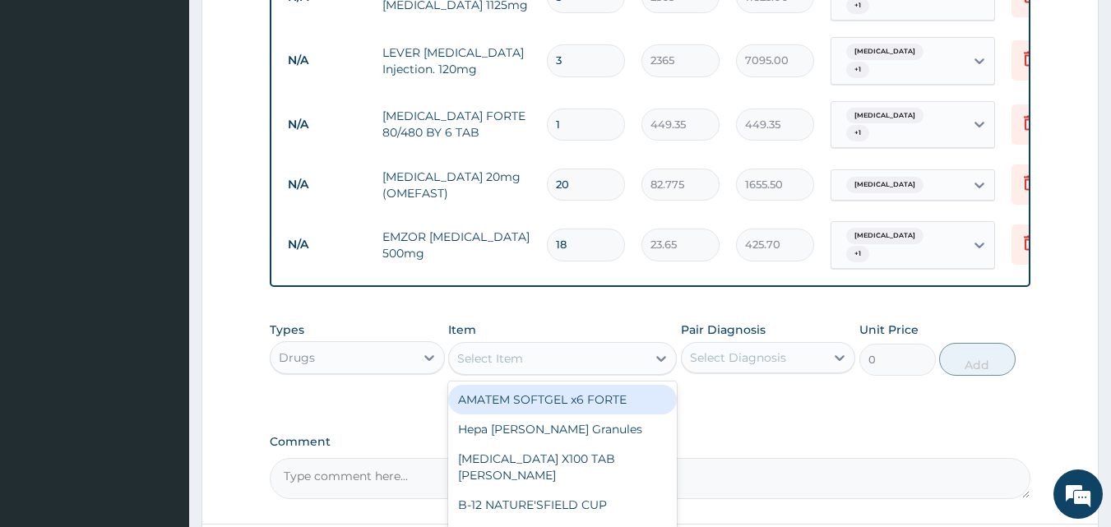
click at [472, 350] on div "Select Item" at bounding box center [490, 358] width 66 height 16
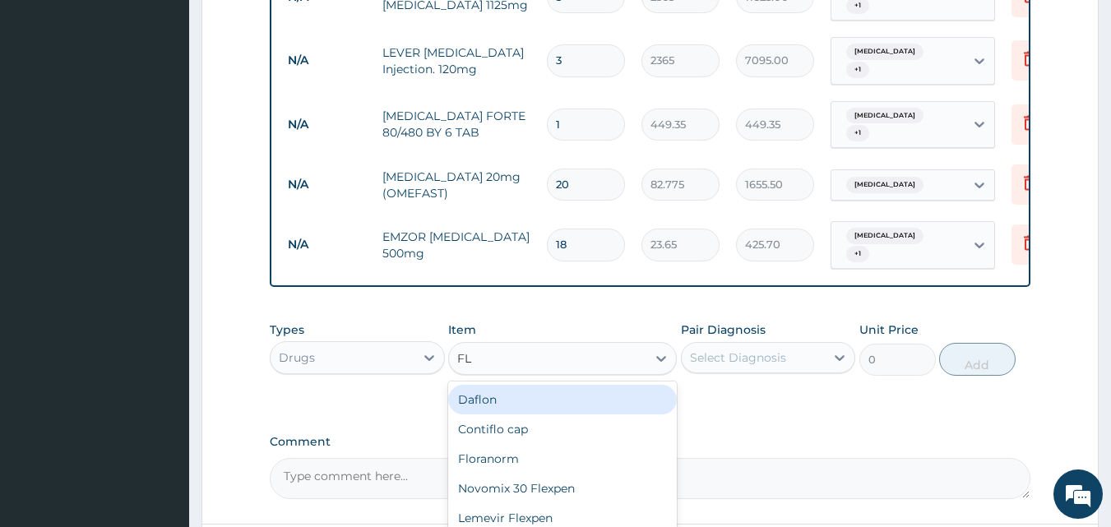
type input "FLA"
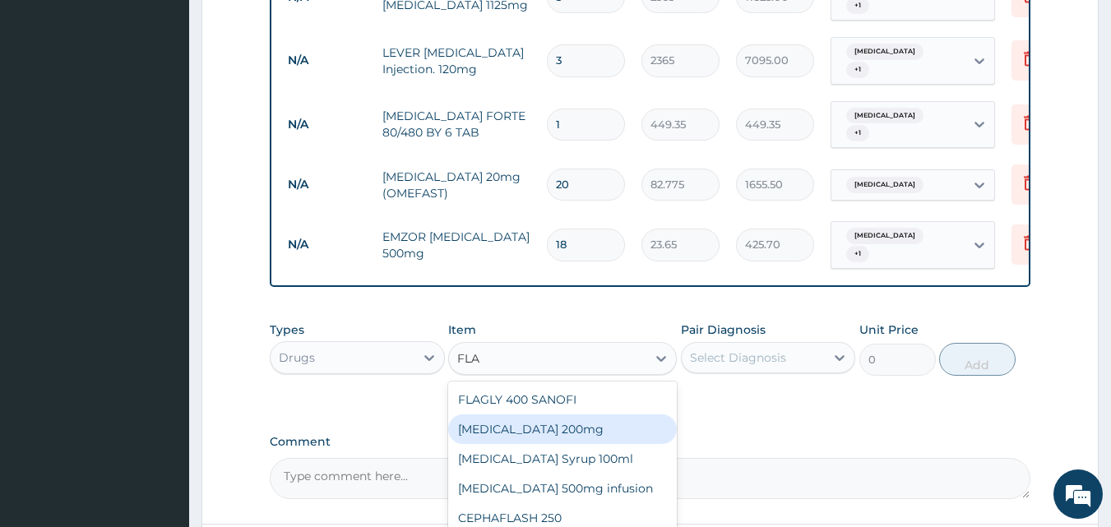
click at [478, 415] on div "[MEDICAL_DATA] 200mg" at bounding box center [562, 430] width 229 height 30
type input "47.3"
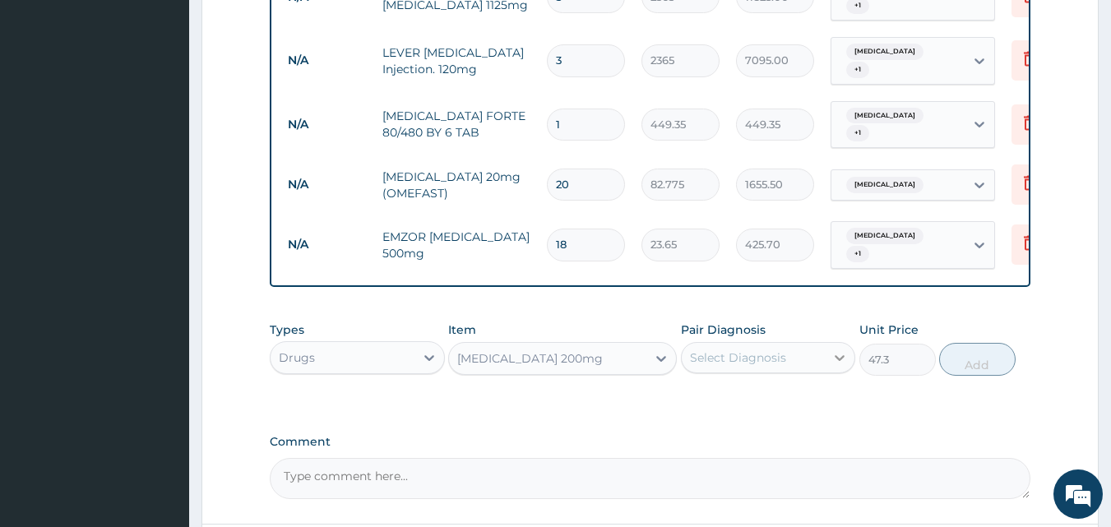
click at [842, 350] on icon at bounding box center [840, 358] width 16 height 16
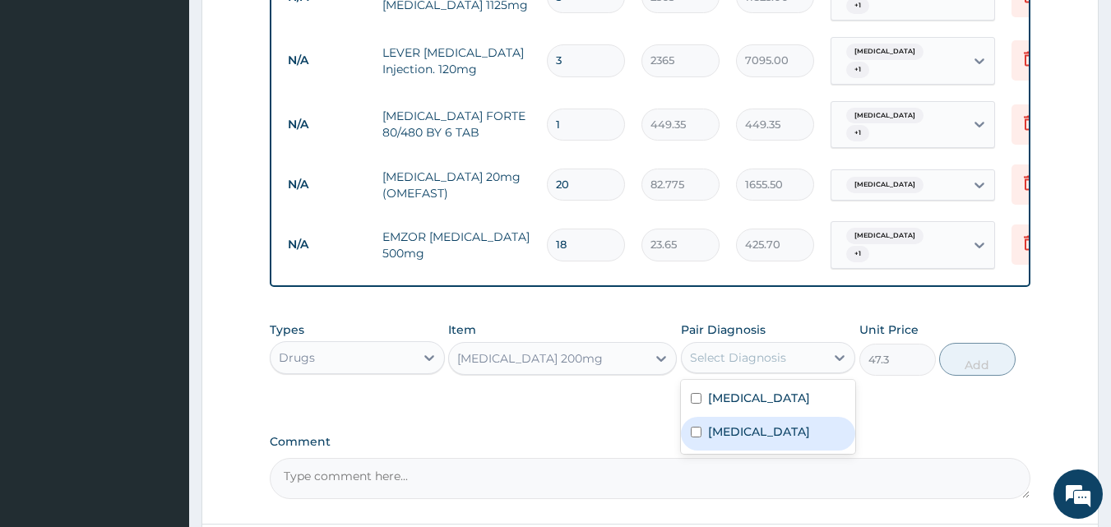
click at [699, 427] on input "checkbox" at bounding box center [696, 432] width 11 height 11
checkbox input "true"
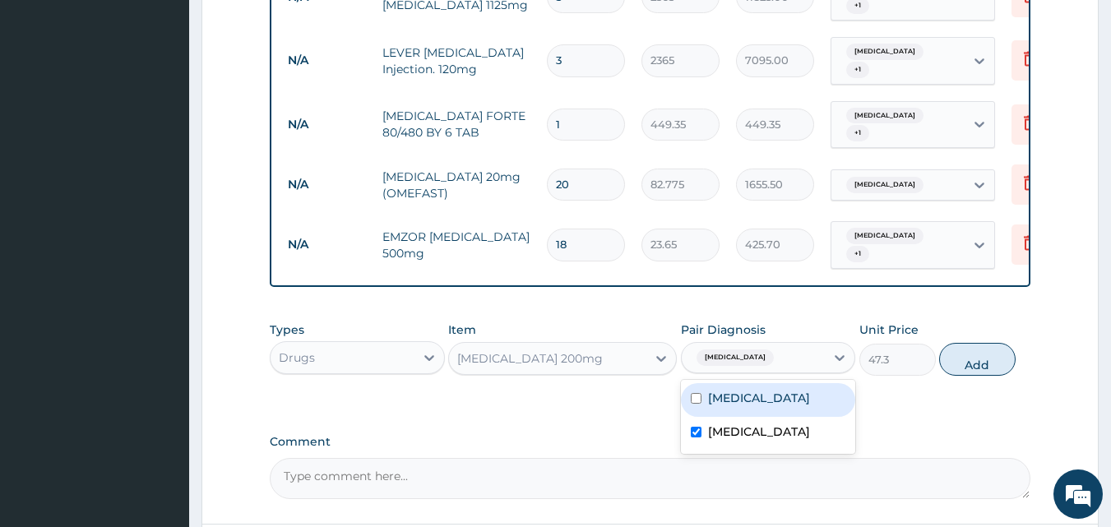
click at [700, 393] on input "checkbox" at bounding box center [696, 398] width 11 height 11
checkbox input "true"
click at [986, 343] on button "Add" at bounding box center [978, 359] width 77 height 33
type input "0"
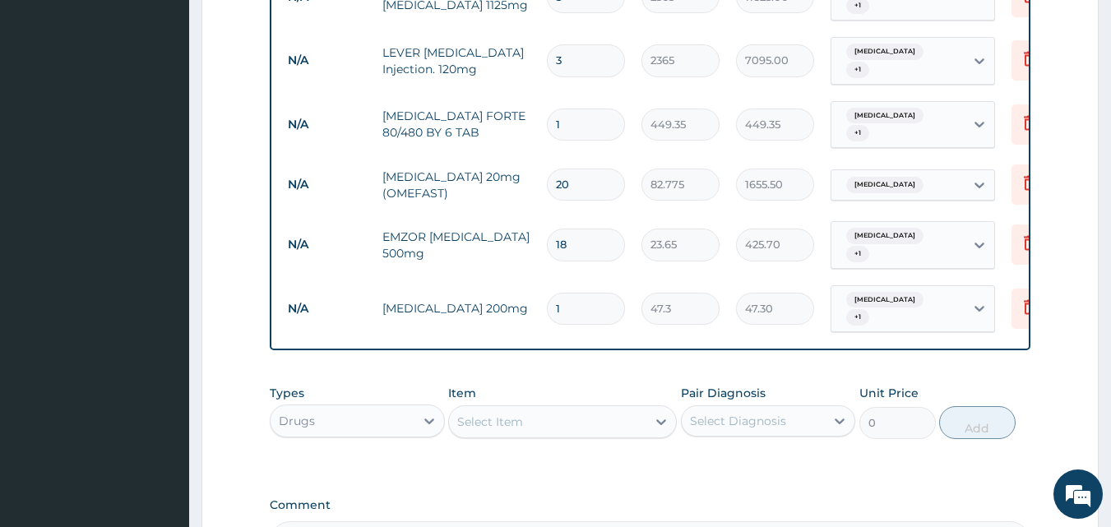
click at [564, 293] on input "1" at bounding box center [586, 309] width 78 height 32
type input "15"
type input "709.50"
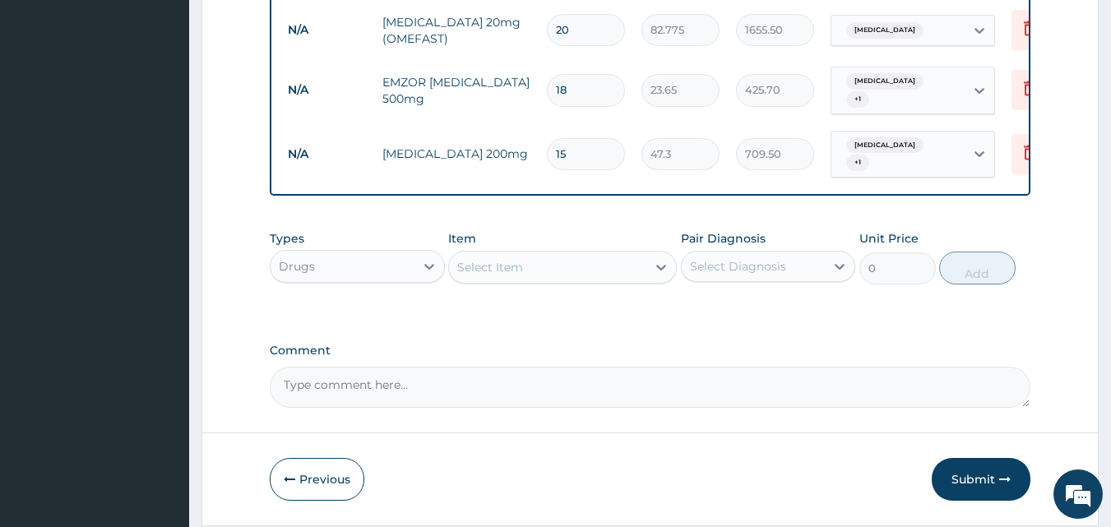
scroll to position [1311, 0]
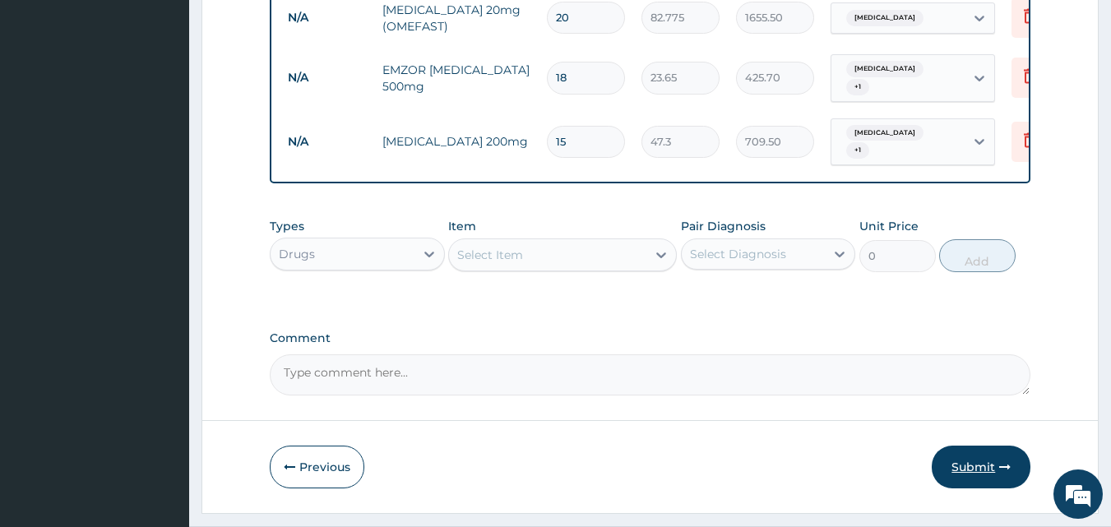
type input "15"
click at [978, 446] on button "Submit" at bounding box center [981, 467] width 99 height 43
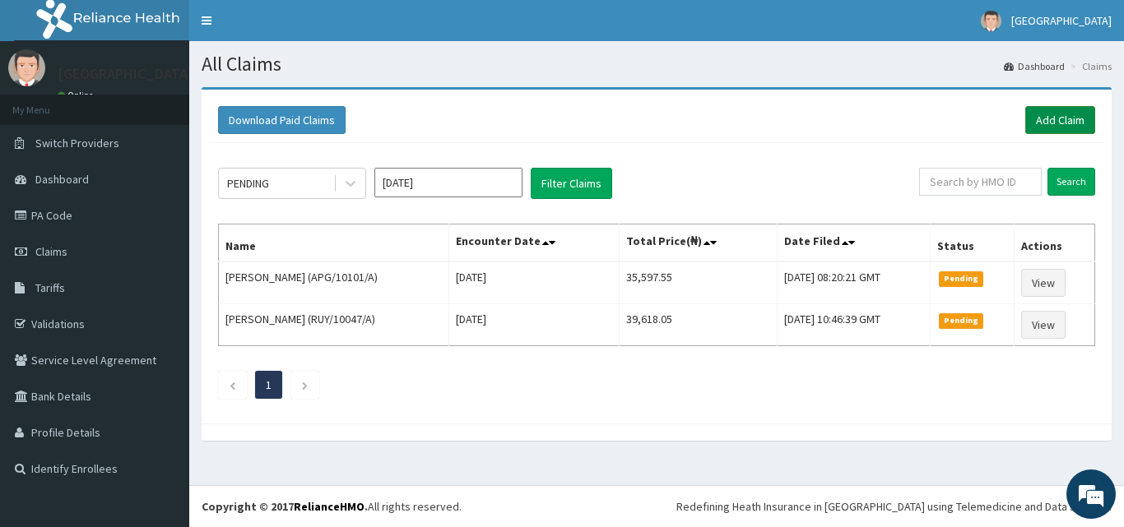
click at [1043, 120] on link "Add Claim" at bounding box center [1060, 120] width 70 height 28
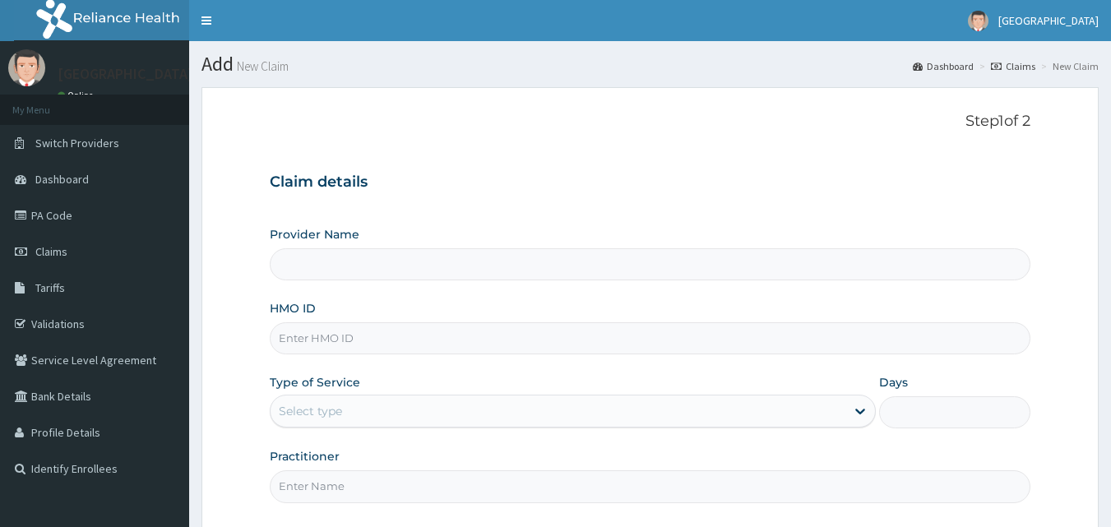
drag, startPoint x: 0, startPoint y: 0, endPoint x: 344, endPoint y: 337, distance: 481.7
click at [344, 337] on input "HMO ID" at bounding box center [651, 338] width 762 height 32
type input "[GEOGRAPHIC_DATA] ([GEOGRAPHIC_DATA])"
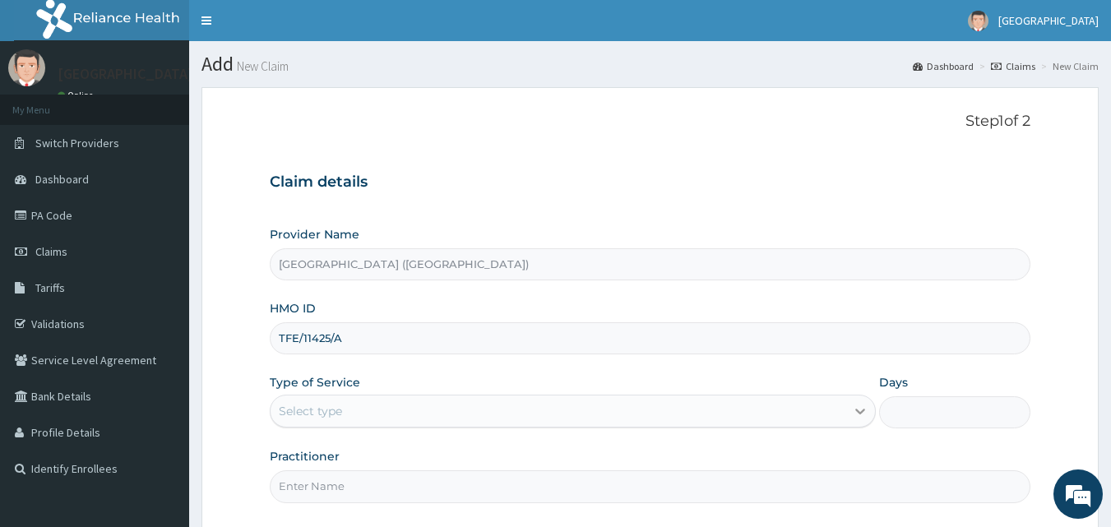
type input "TFE/11425/A"
click at [858, 418] on icon at bounding box center [860, 411] width 16 height 16
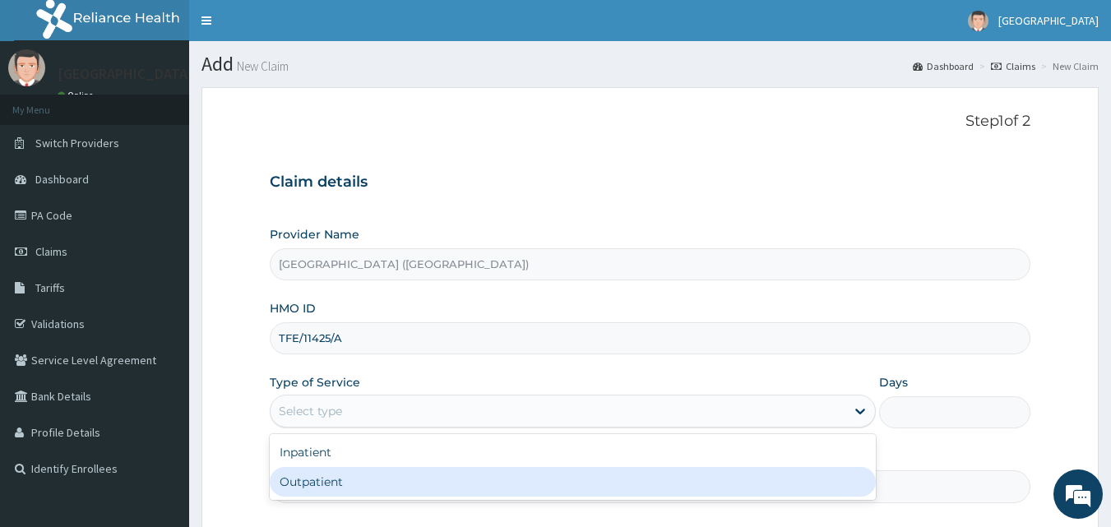
click at [852, 478] on div "Outpatient" at bounding box center [573, 482] width 606 height 30
type input "1"
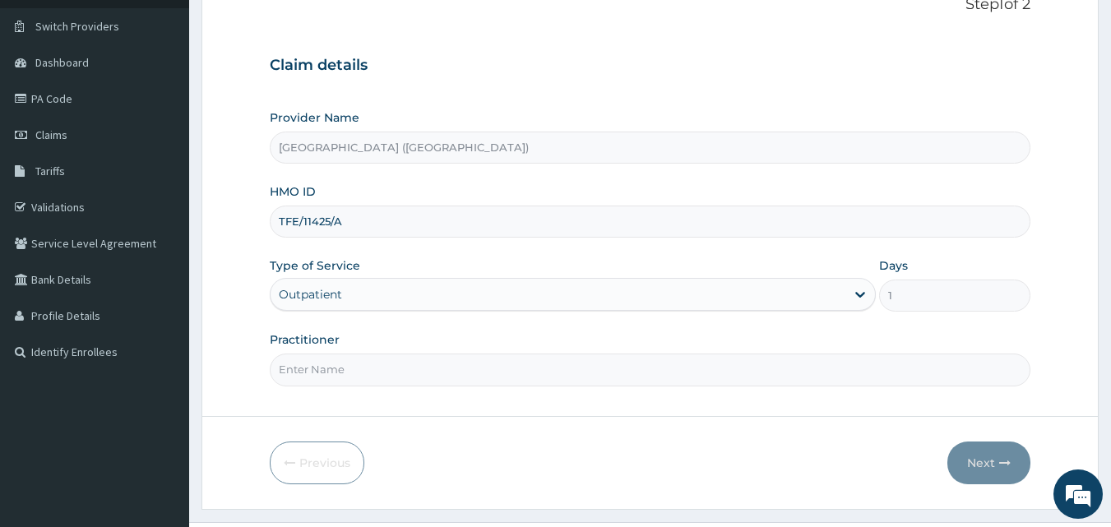
scroll to position [118, 0]
click at [468, 375] on input "Practitioner" at bounding box center [651, 369] width 762 height 32
type input "[PERSON_NAME]"
click at [984, 465] on button "Next" at bounding box center [989, 462] width 83 height 43
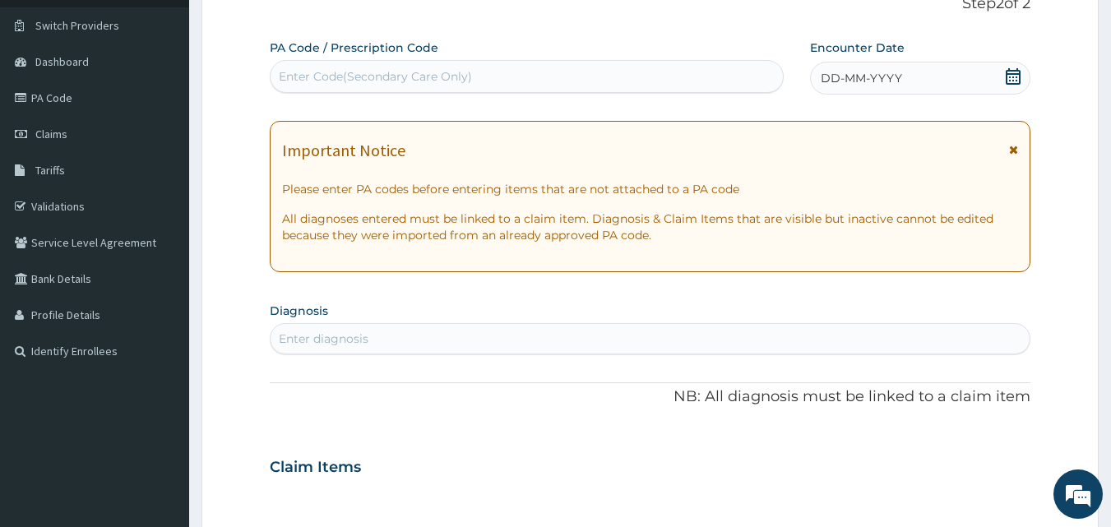
click at [1016, 80] on icon at bounding box center [1013, 76] width 16 height 16
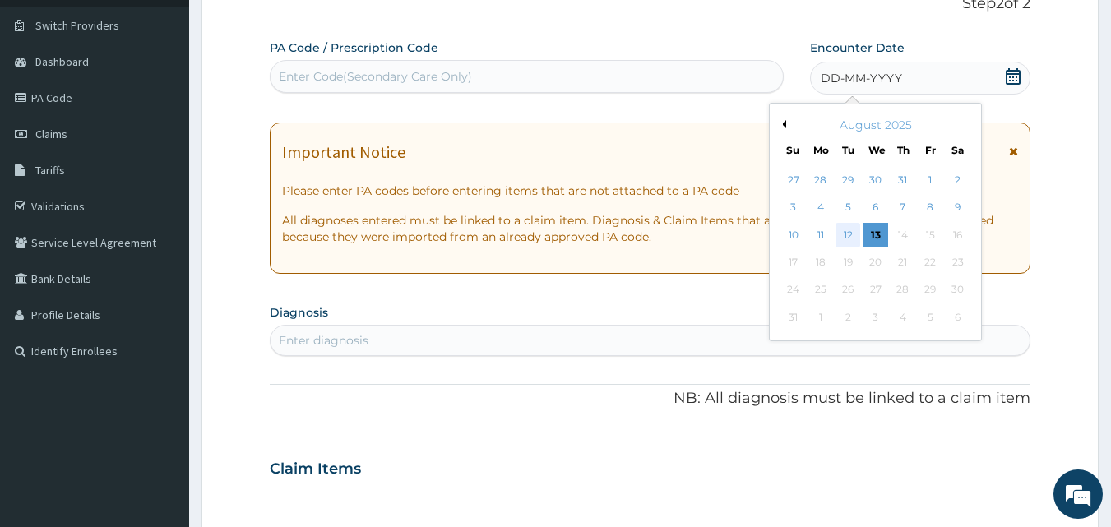
click at [851, 236] on div "12" at bounding box center [849, 235] width 25 height 25
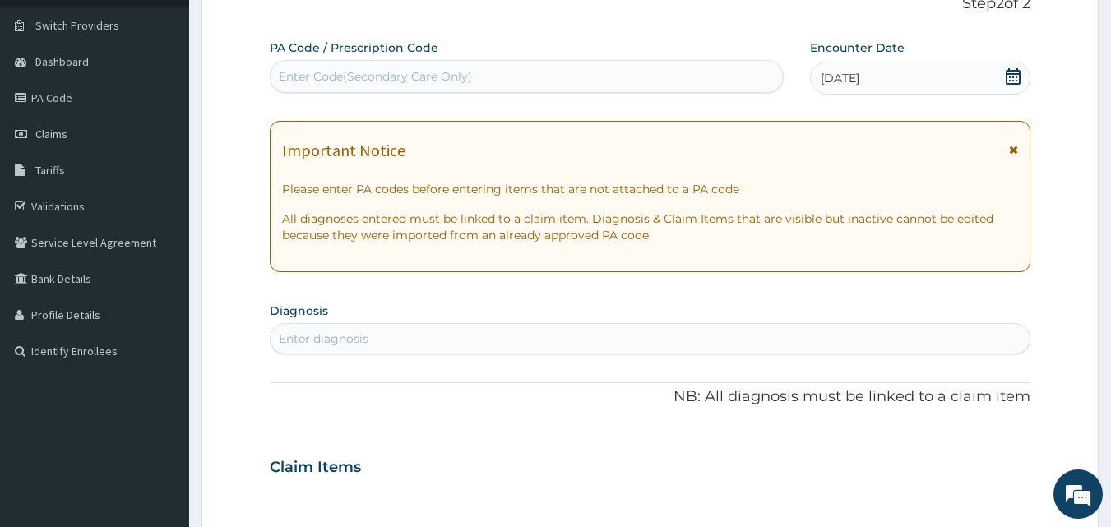
click at [531, 332] on div "Enter diagnosis" at bounding box center [651, 339] width 760 height 26
type input "[MEDICAL_DATA]"
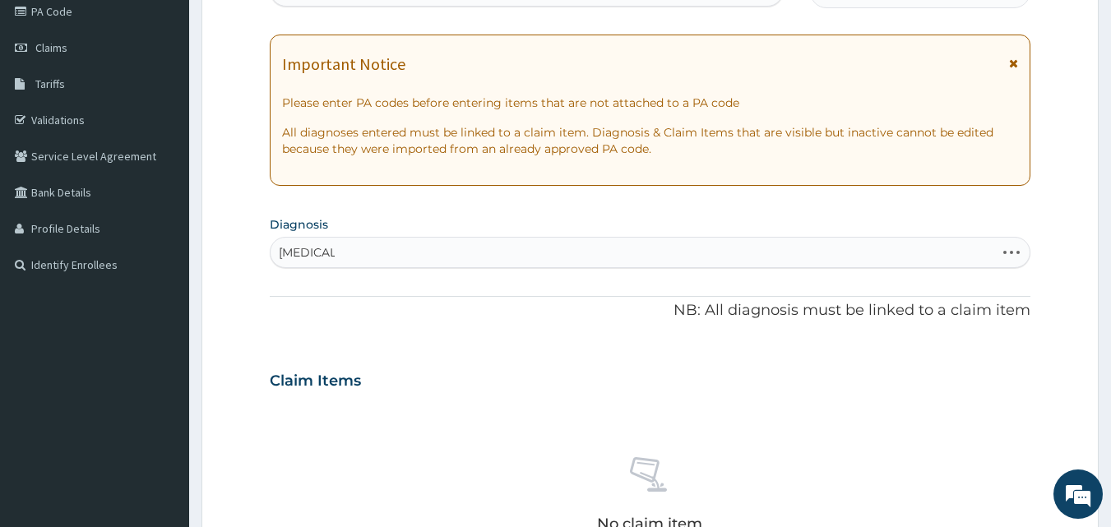
scroll to position [202, 0]
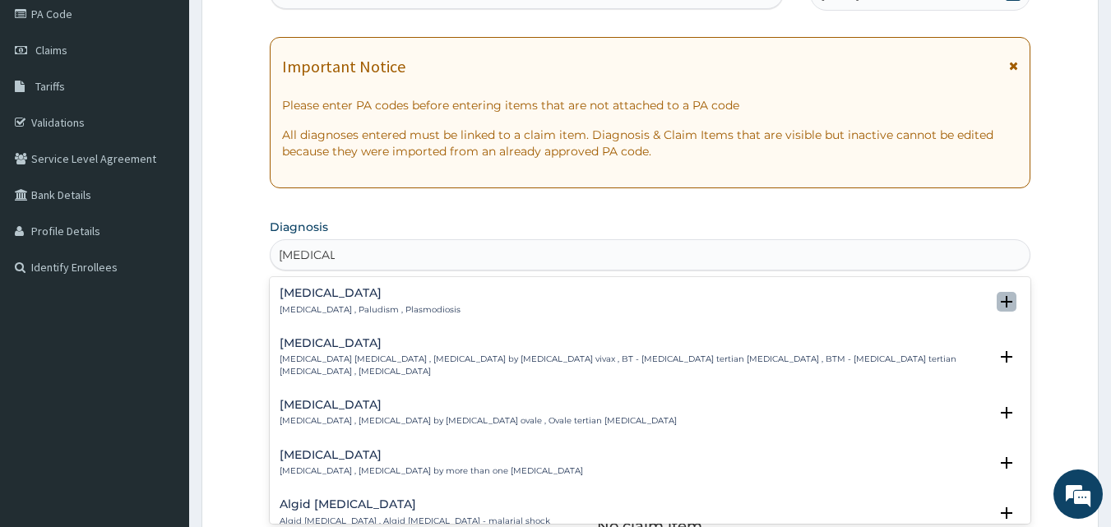
click at [1001, 302] on icon "open select status" at bounding box center [1007, 302] width 12 height 12
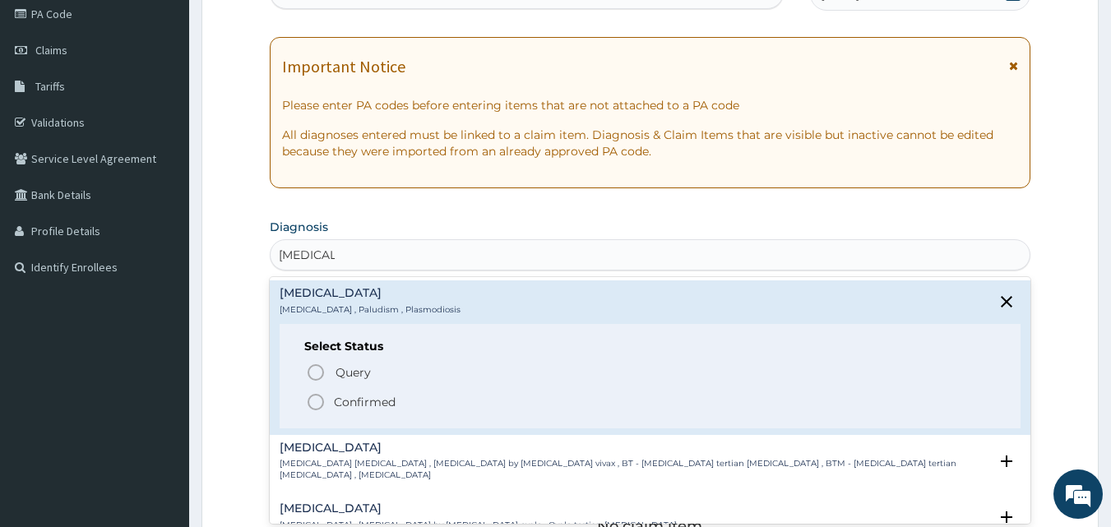
click at [314, 403] on icon "status option filled" at bounding box center [316, 402] width 20 height 20
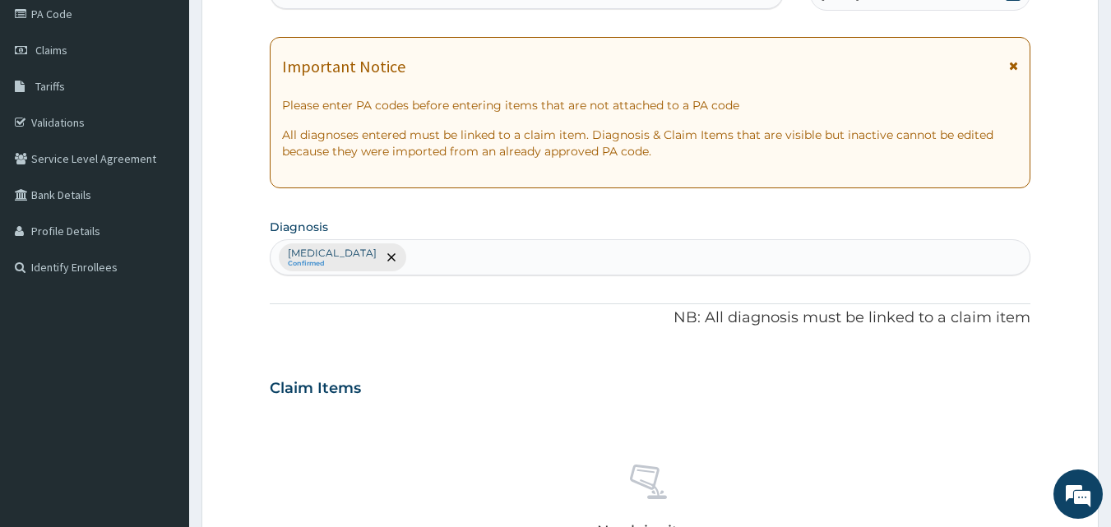
click at [410, 257] on input "text" at bounding box center [411, 257] width 2 height 16
type input "TYPH"
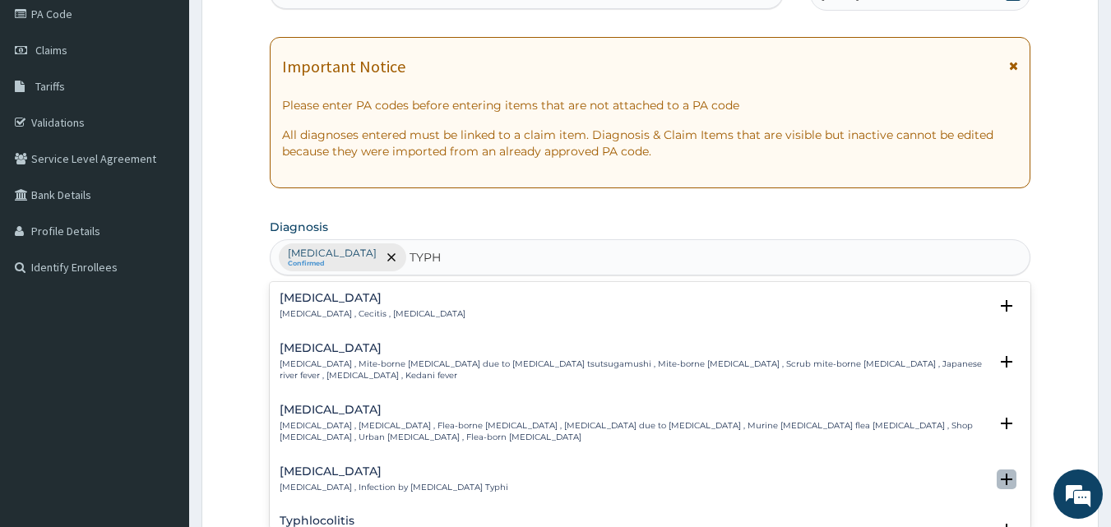
click at [1001, 474] on icon "open select status" at bounding box center [1007, 480] width 12 height 12
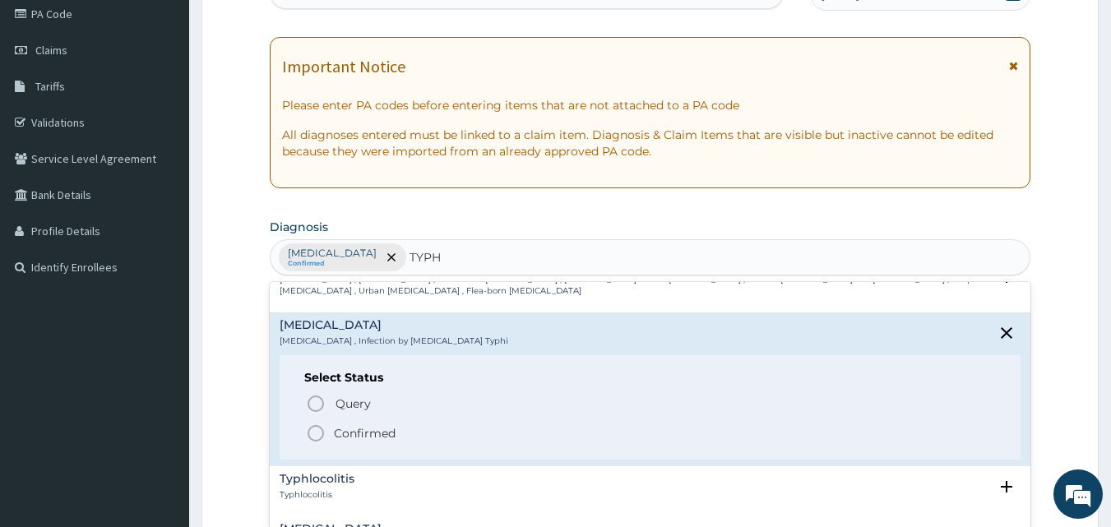
scroll to position [172, 0]
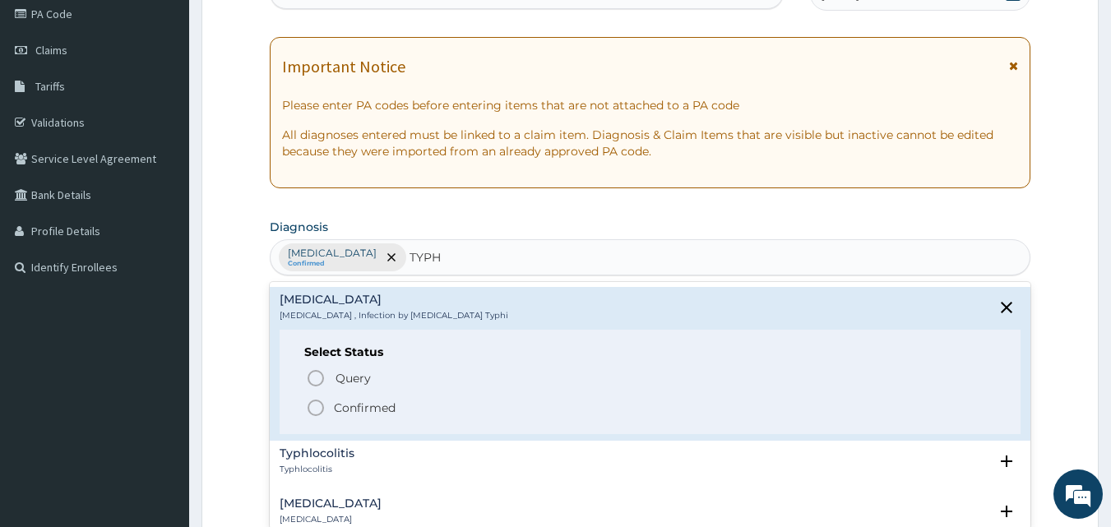
click at [314, 398] on icon "status option filled" at bounding box center [316, 408] width 20 height 20
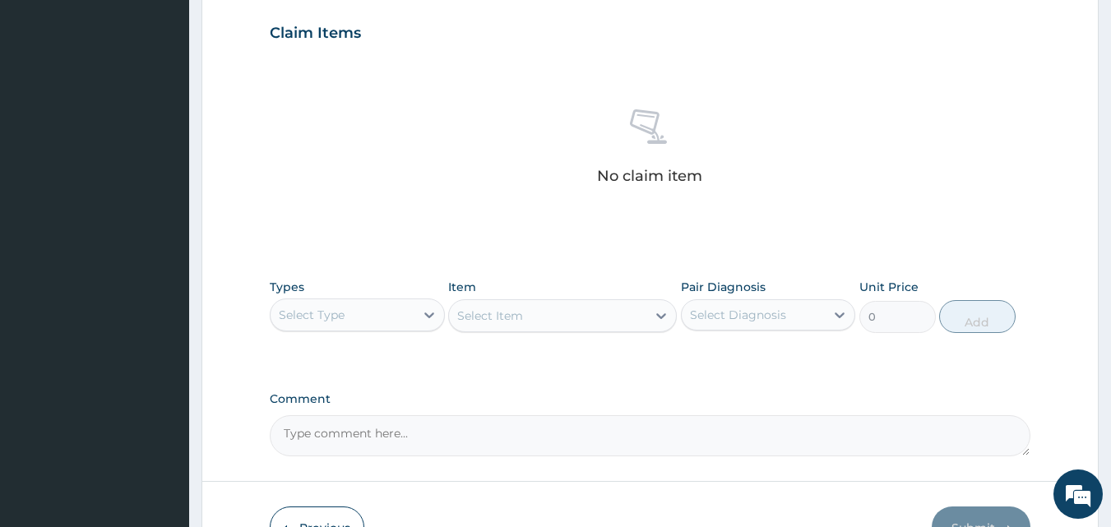
scroll to position [559, 0]
click at [430, 316] on icon at bounding box center [429, 313] width 16 height 16
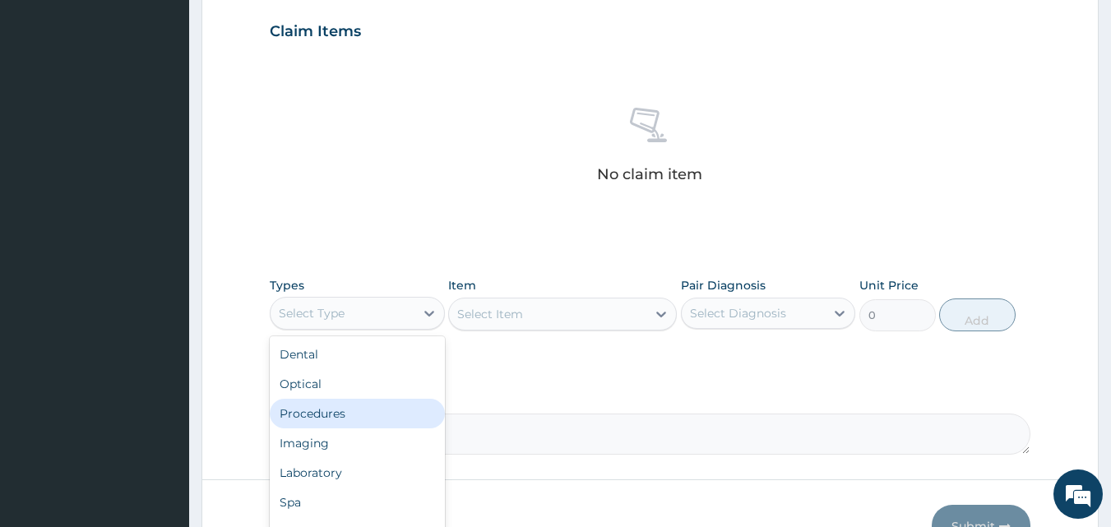
click at [391, 411] on div "Procedures" at bounding box center [357, 414] width 175 height 30
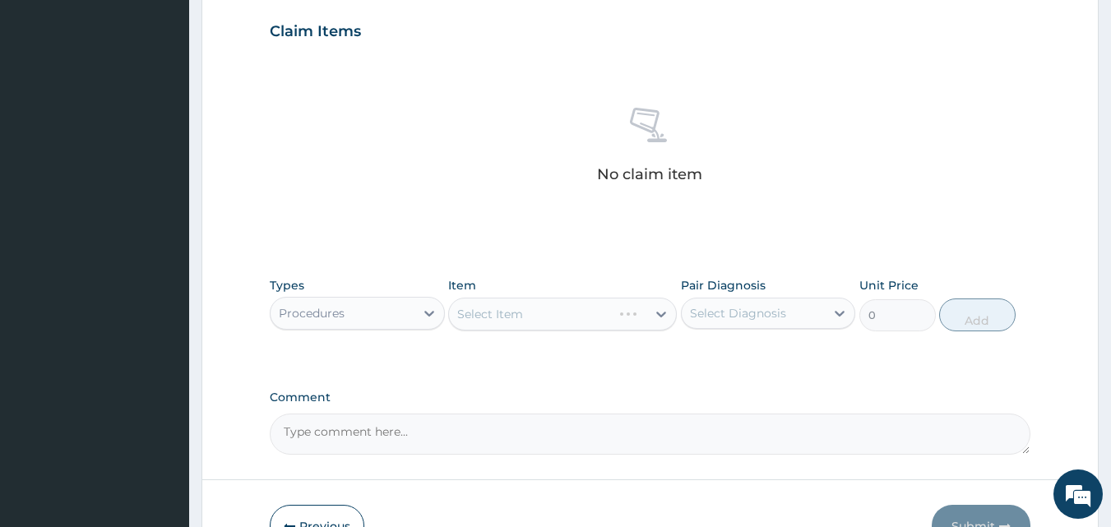
click at [657, 312] on div "Select Item" at bounding box center [562, 314] width 229 height 33
click at [658, 315] on icon at bounding box center [661, 314] width 16 height 16
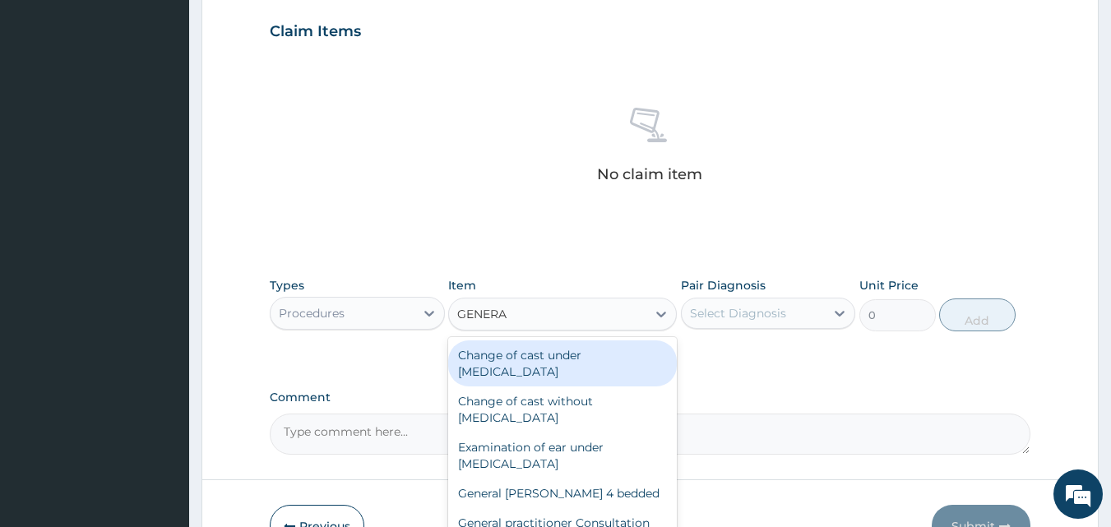
type input "GENERAL"
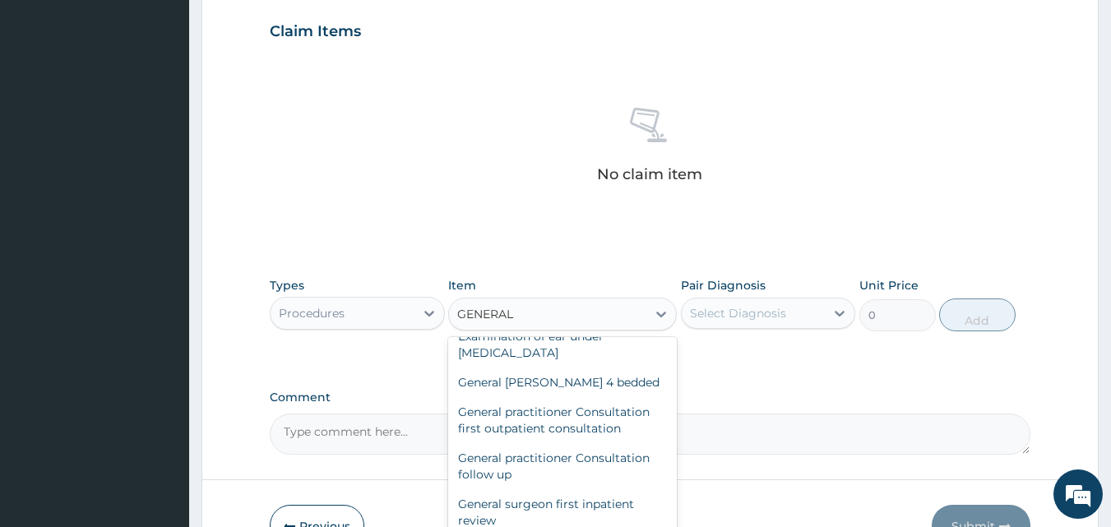
scroll to position [118, 0]
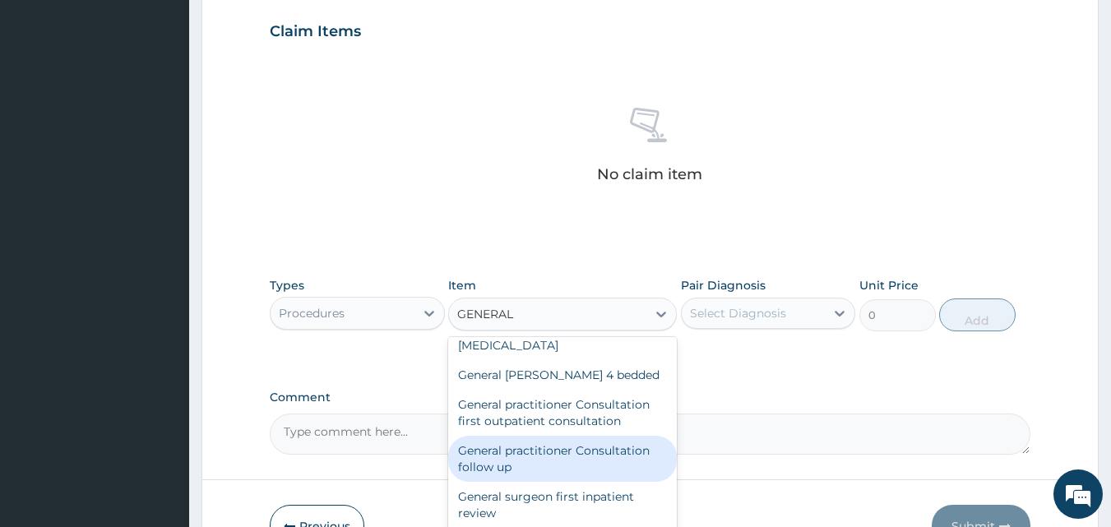
click at [634, 457] on div "General practitioner Consultation follow up" at bounding box center [562, 459] width 229 height 46
type input "2365"
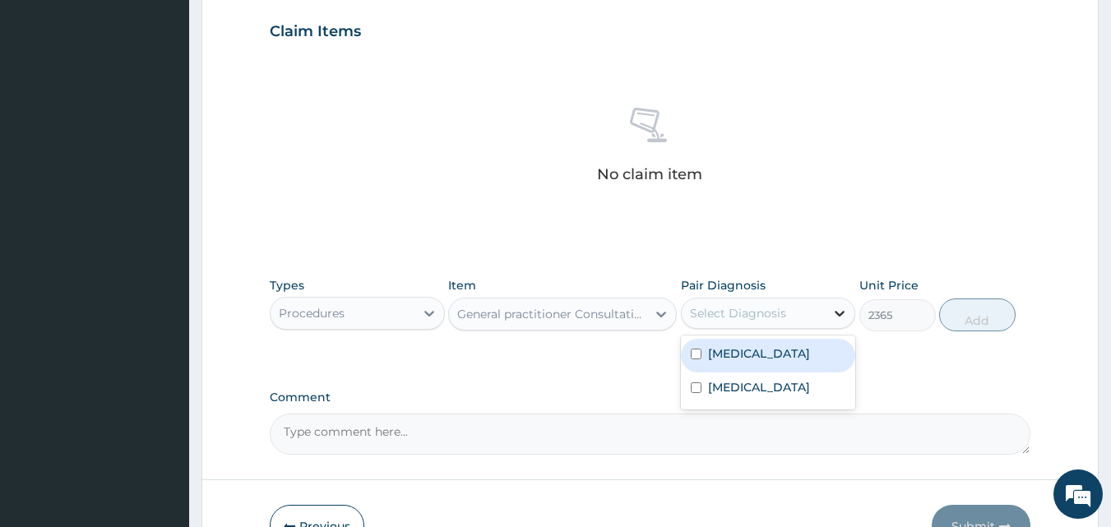
click at [838, 316] on icon at bounding box center [840, 313] width 16 height 16
click at [701, 352] on input "checkbox" at bounding box center [696, 354] width 11 height 11
checkbox input "true"
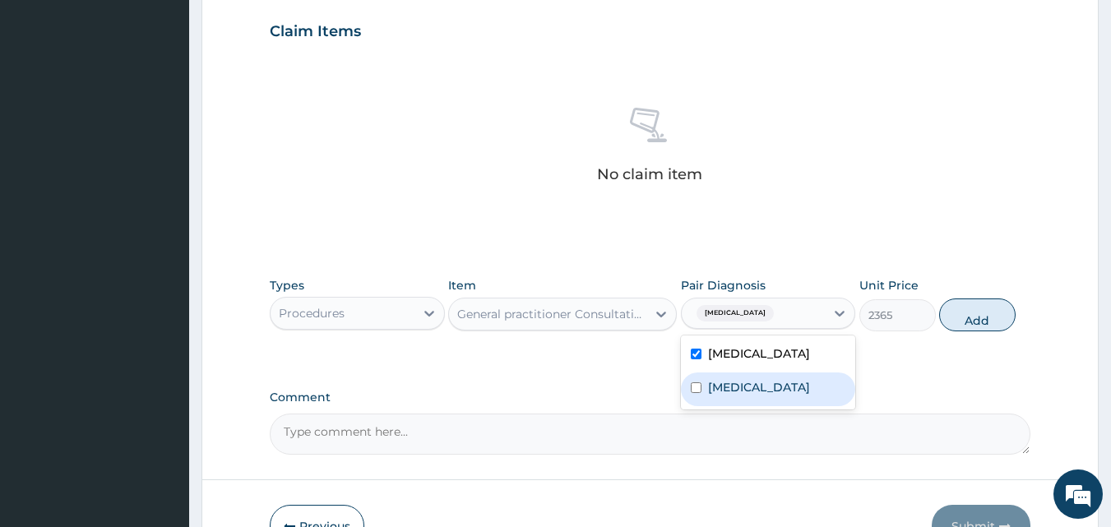
click at [700, 388] on input "checkbox" at bounding box center [696, 388] width 11 height 11
checkbox input "true"
click at [974, 321] on button "Add" at bounding box center [978, 315] width 77 height 33
type input "0"
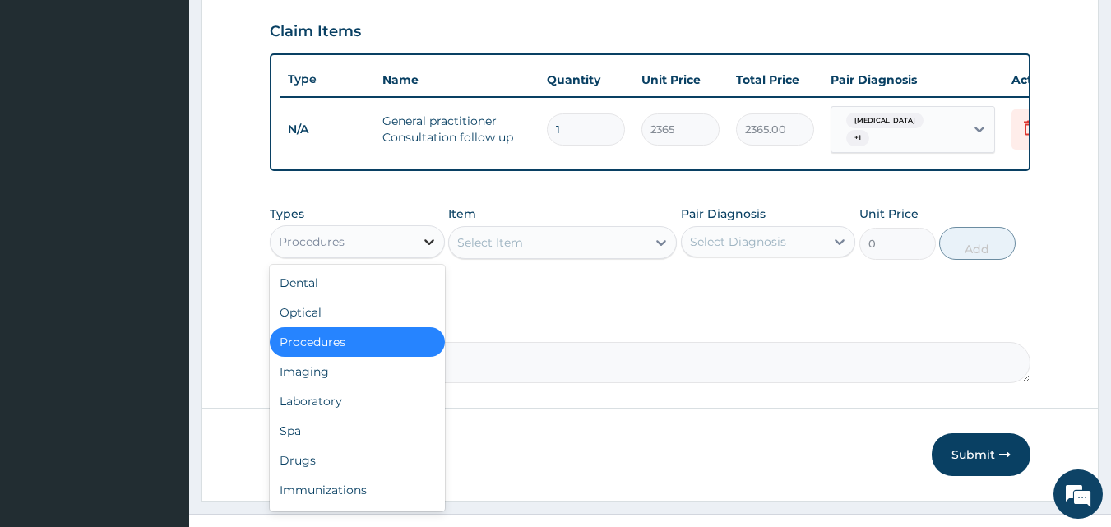
click at [431, 250] on icon at bounding box center [429, 242] width 16 height 16
click at [360, 416] on div "Laboratory" at bounding box center [357, 402] width 175 height 30
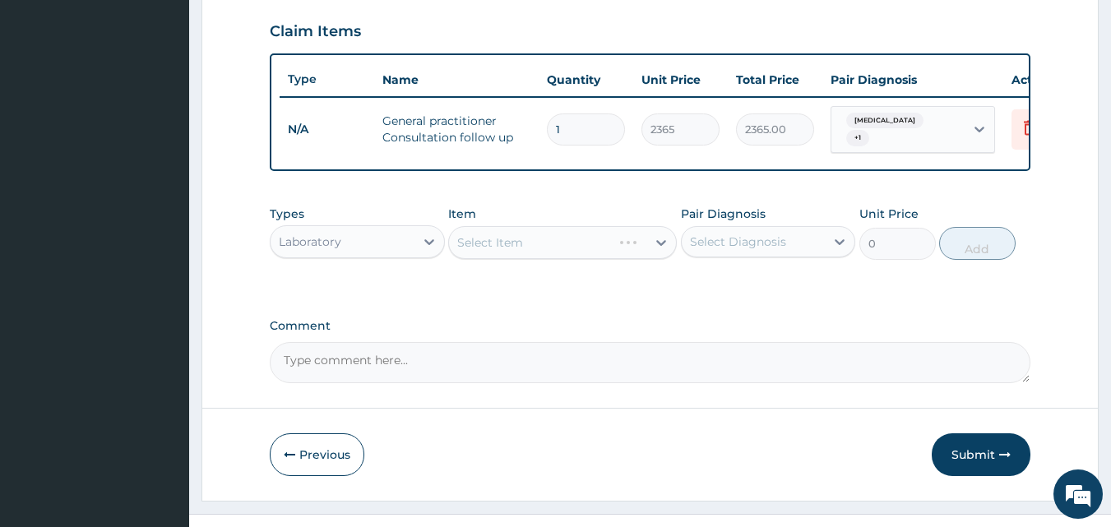
click at [662, 252] on div "Select Item" at bounding box center [562, 242] width 229 height 33
click at [661, 251] on icon at bounding box center [661, 242] width 16 height 16
click at [494, 248] on div "Select Item" at bounding box center [490, 242] width 66 height 16
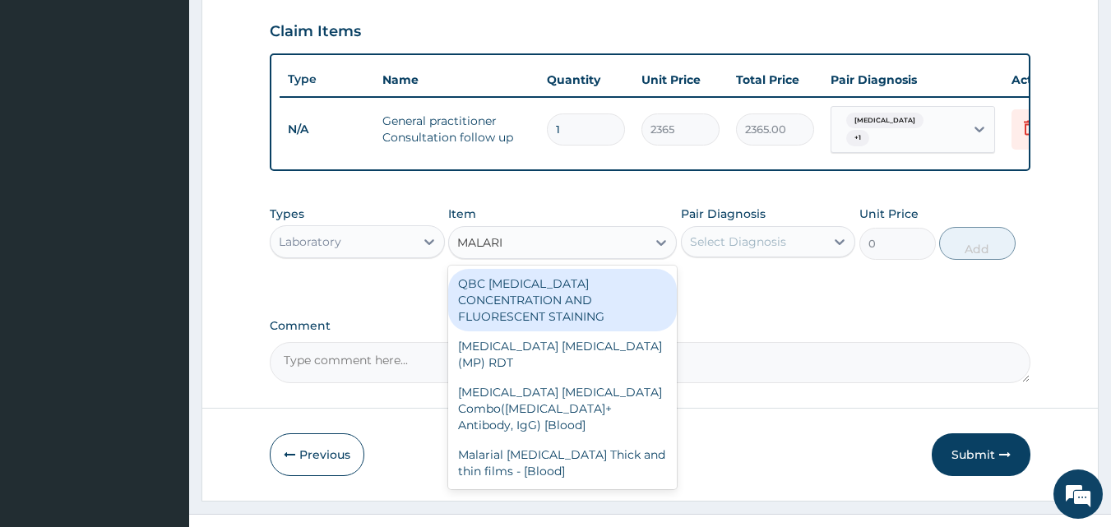
type input "[MEDICAL_DATA]"
click at [505, 291] on div "QBC [MEDICAL_DATA] CONCENTRATION AND FLUORESCENT STAINING" at bounding box center [562, 300] width 229 height 63
type input "1612.5"
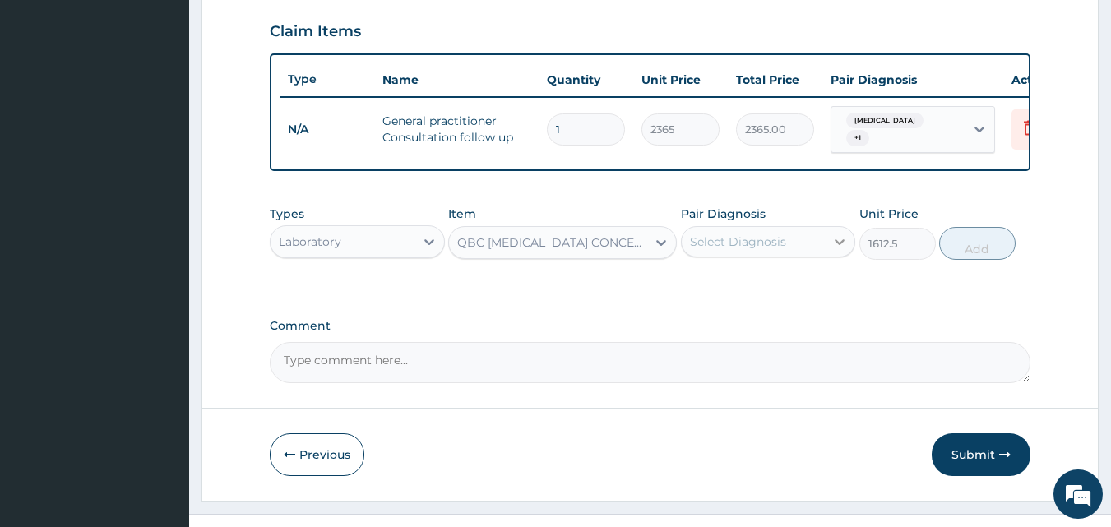
click at [842, 250] on icon at bounding box center [840, 242] width 16 height 16
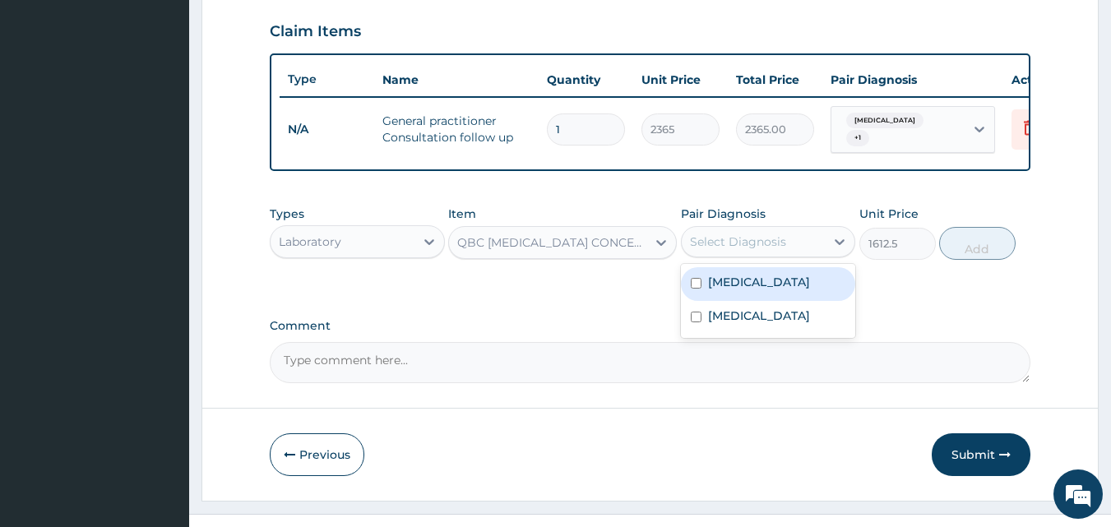
click at [694, 289] on input "checkbox" at bounding box center [696, 283] width 11 height 11
checkbox input "true"
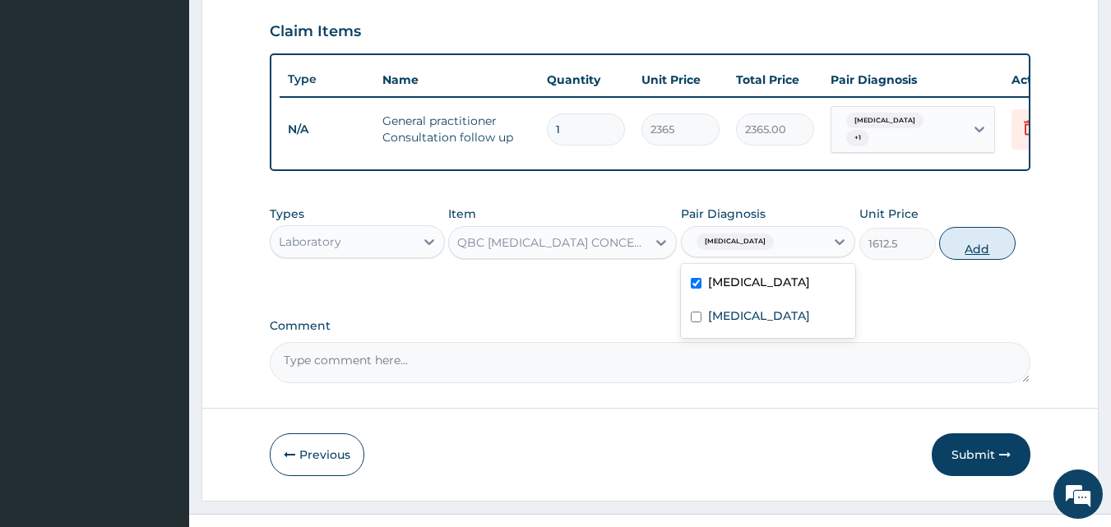
click at [980, 254] on button "Add" at bounding box center [978, 243] width 77 height 33
type input "0"
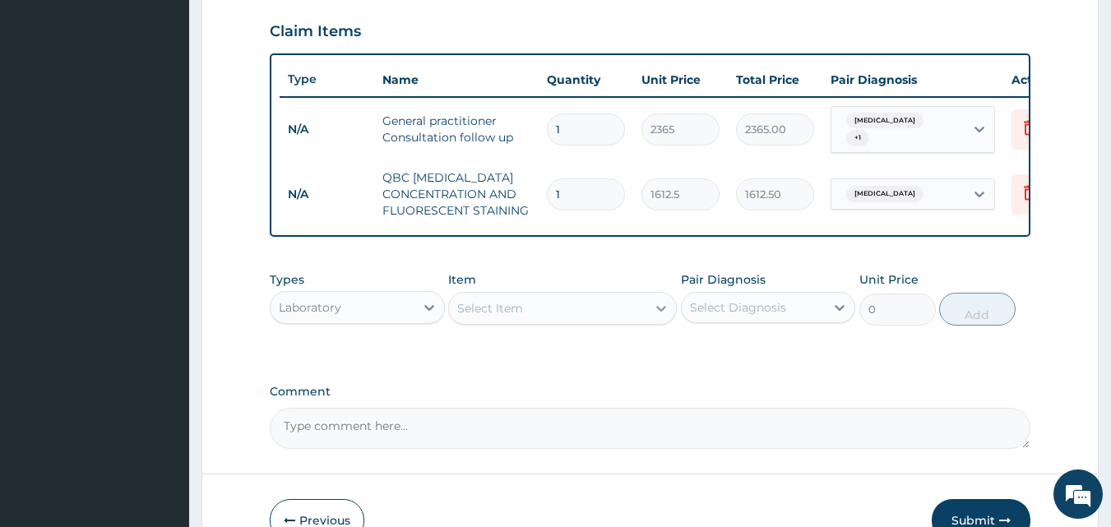
click at [657, 316] on icon at bounding box center [661, 308] width 16 height 16
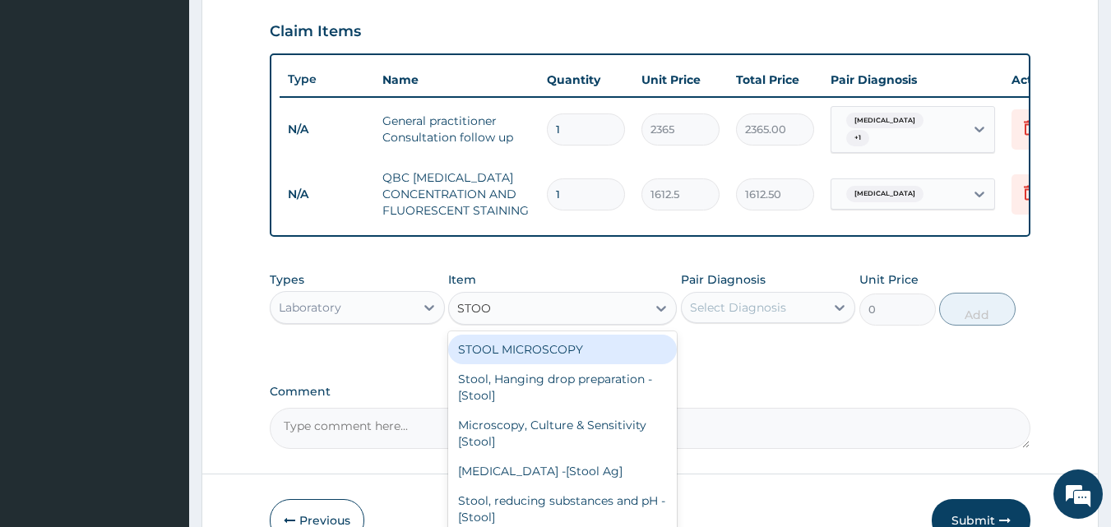
type input "STOOL"
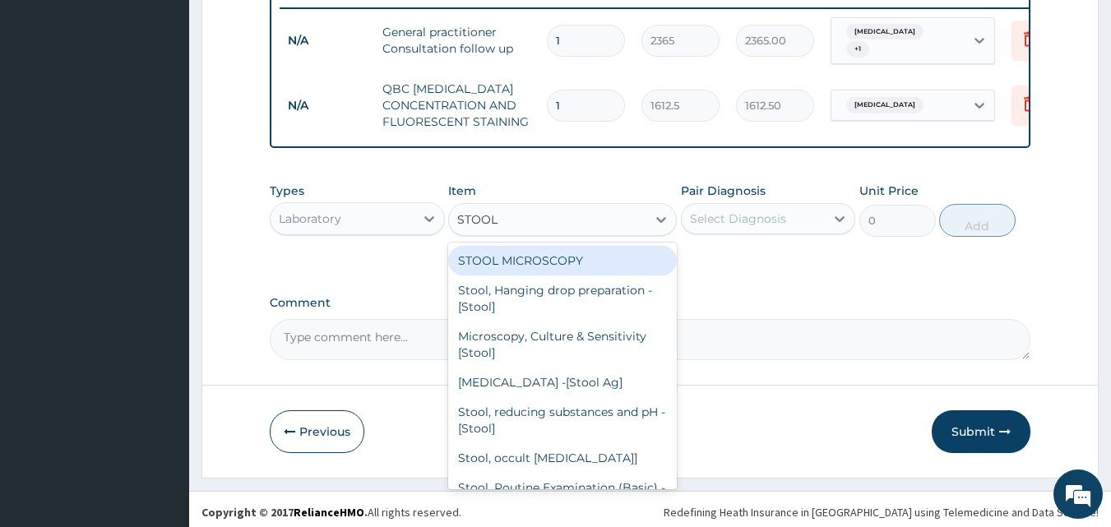
scroll to position [649, 0]
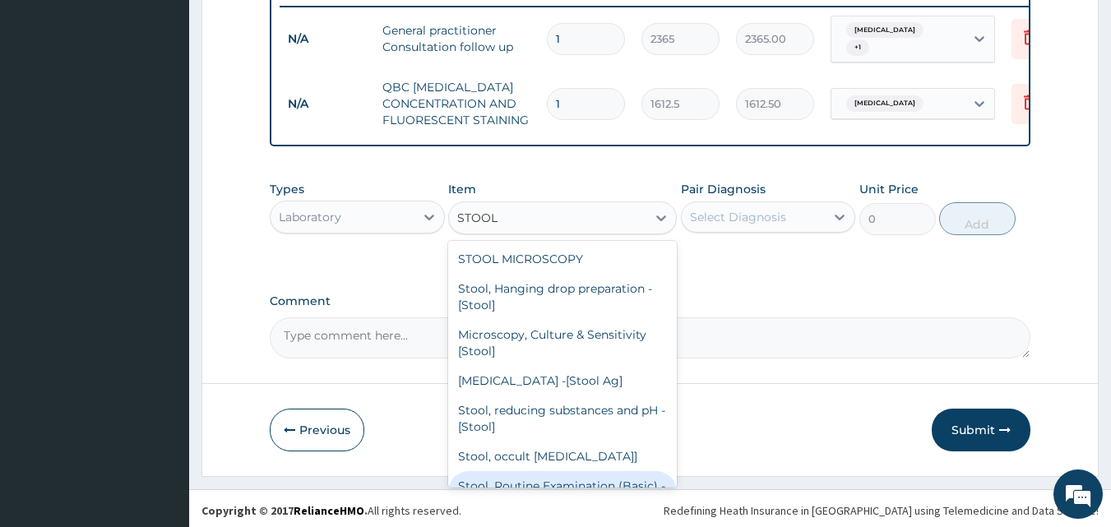
click at [647, 478] on div "Stool, Routine Examination (Basic) - [Stool]" at bounding box center [562, 494] width 229 height 46
type input "2687.5"
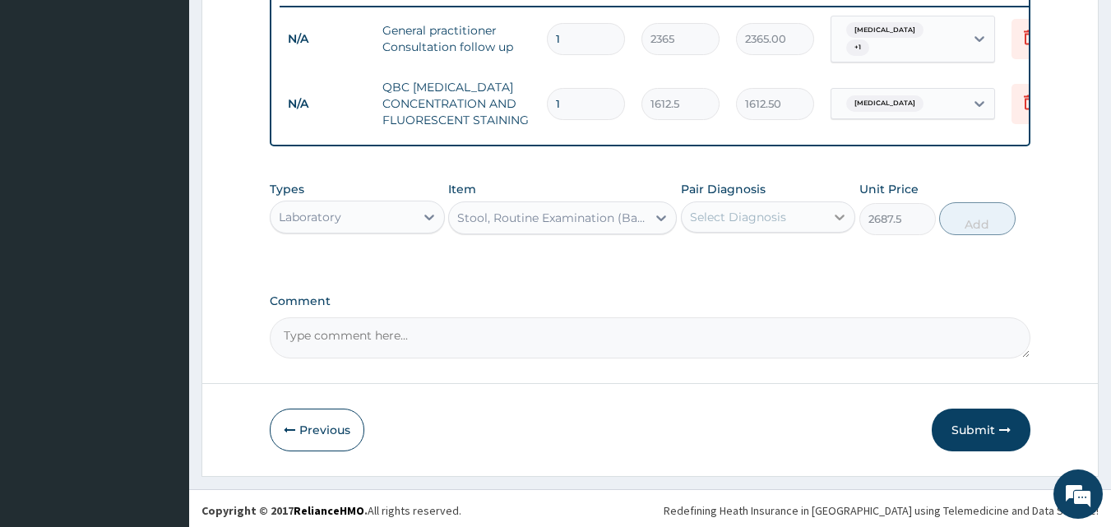
click at [838, 225] on icon at bounding box center [840, 217] width 16 height 16
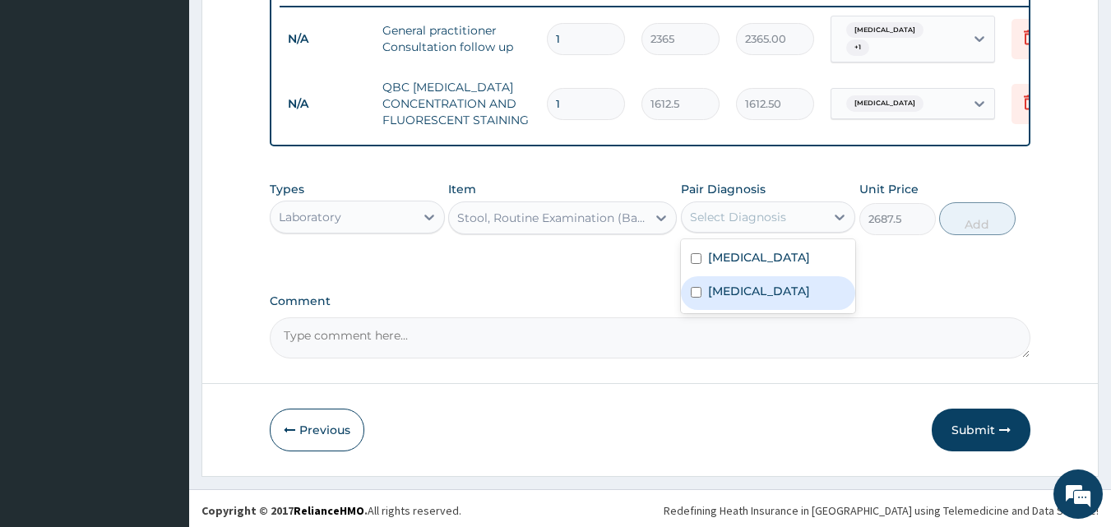
click at [700, 298] on input "checkbox" at bounding box center [696, 292] width 11 height 11
checkbox input "true"
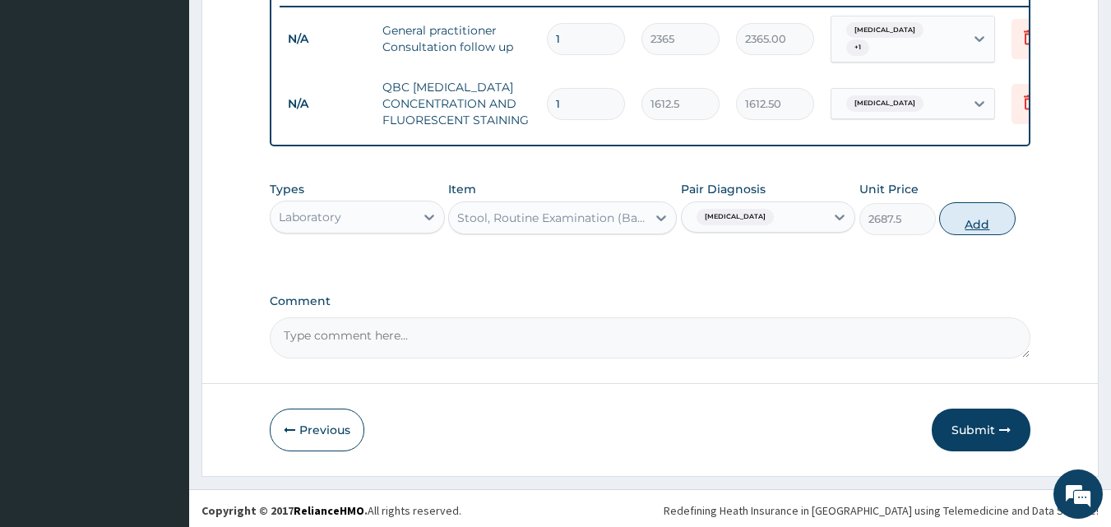
click at [980, 232] on button "Add" at bounding box center [978, 218] width 77 height 33
type input "0"
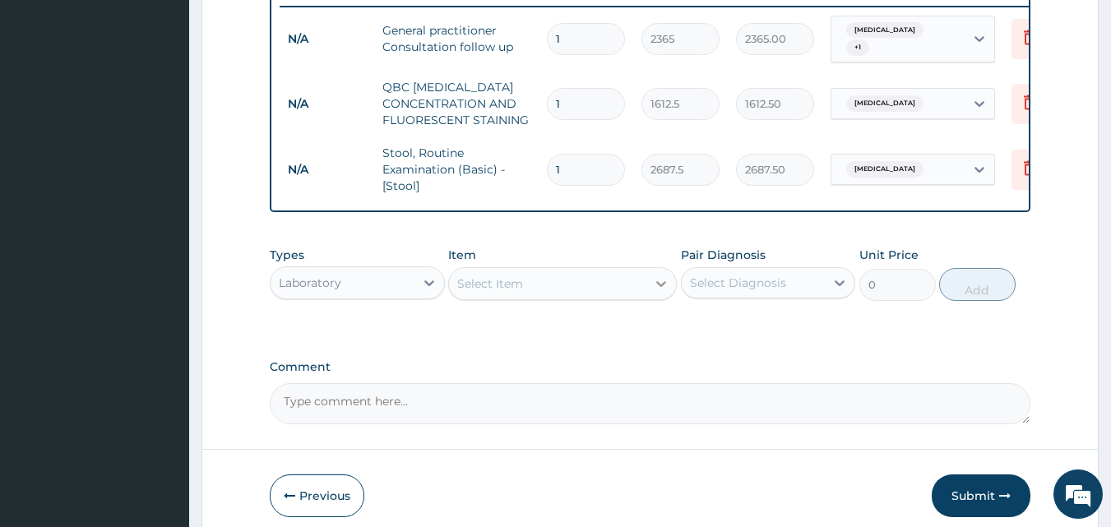
click at [660, 292] on icon at bounding box center [661, 284] width 16 height 16
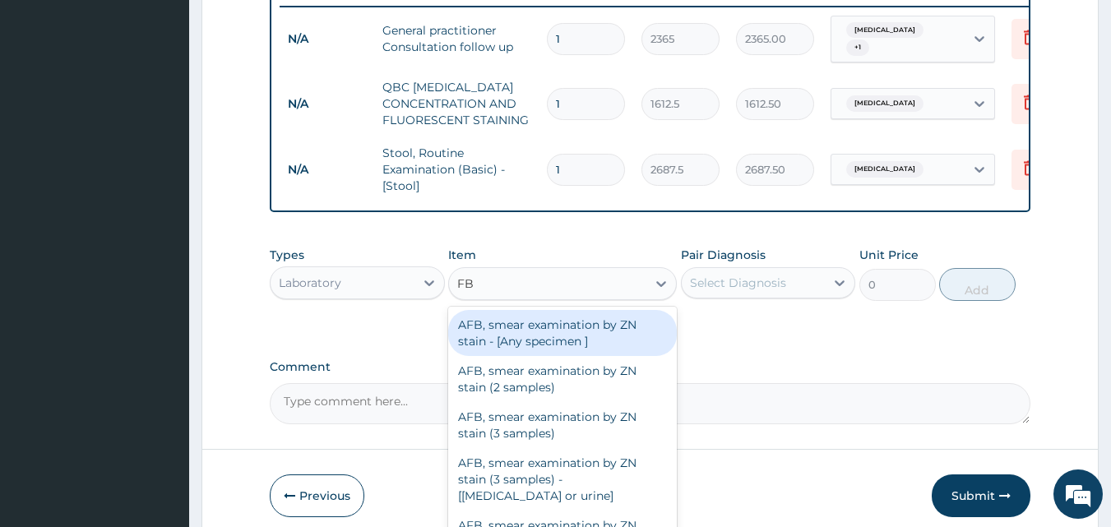
type input "FBC"
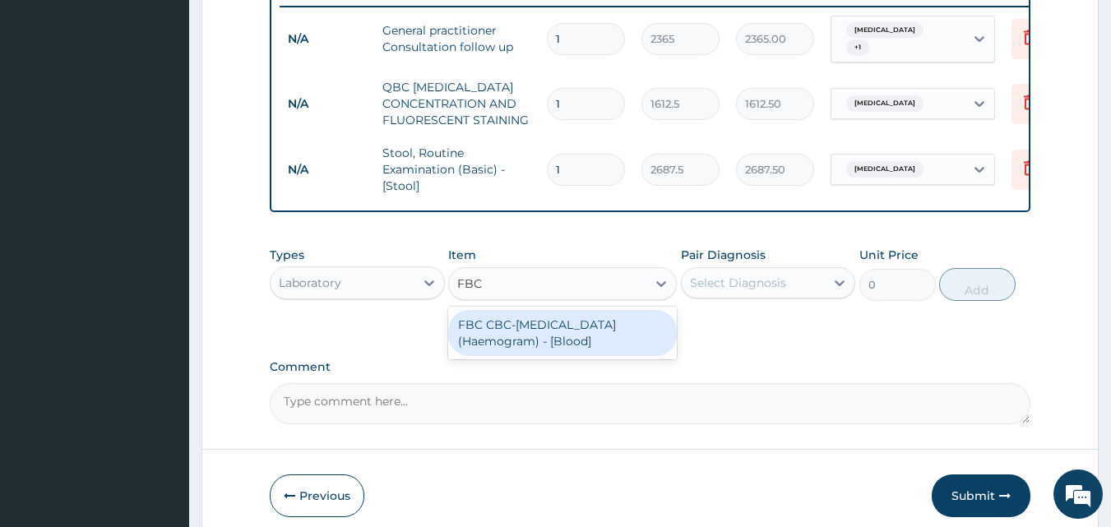
click at [550, 330] on div "FBC CBC-[MEDICAL_DATA] (Haemogram) - [Blood]" at bounding box center [562, 333] width 229 height 46
type input "4300"
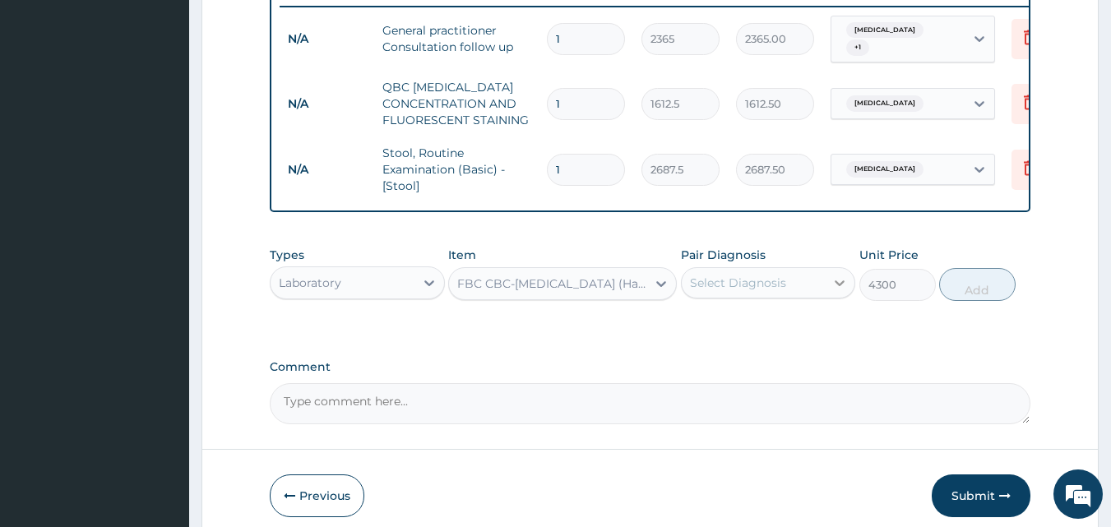
click at [835, 290] on icon at bounding box center [840, 283] width 16 height 16
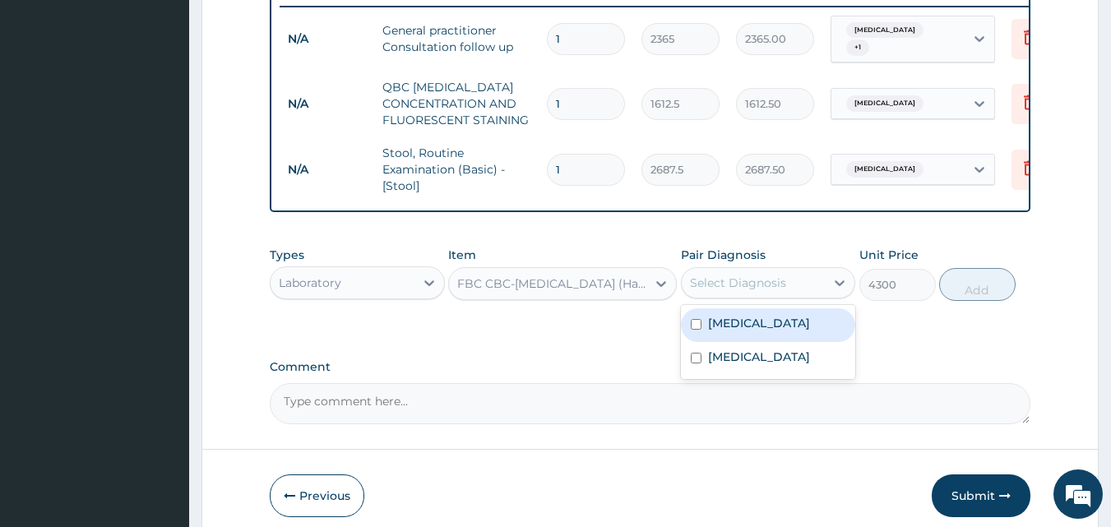
click at [696, 328] on input "checkbox" at bounding box center [696, 324] width 11 height 11
checkbox input "true"
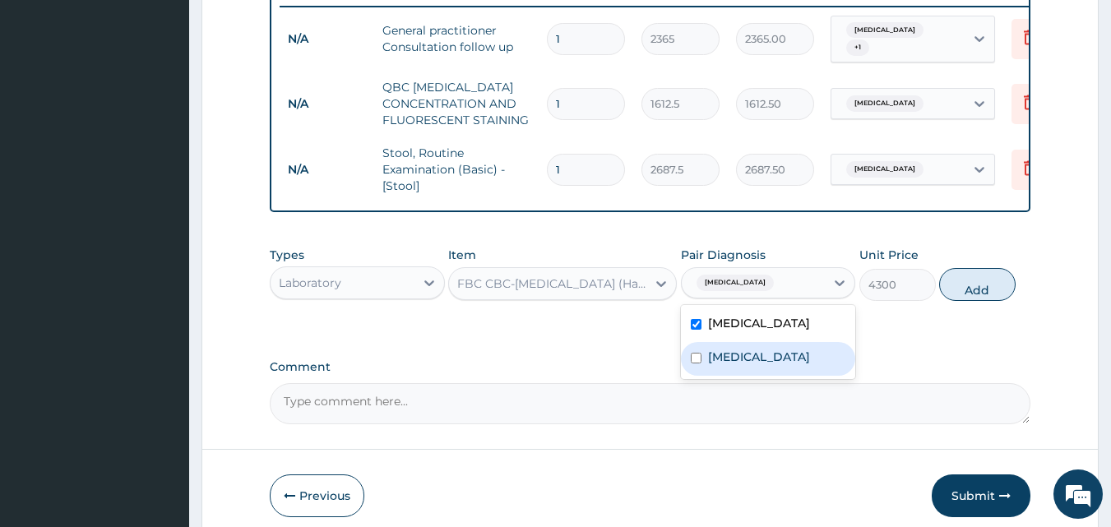
click at [698, 363] on input "checkbox" at bounding box center [696, 358] width 11 height 11
checkbox input "true"
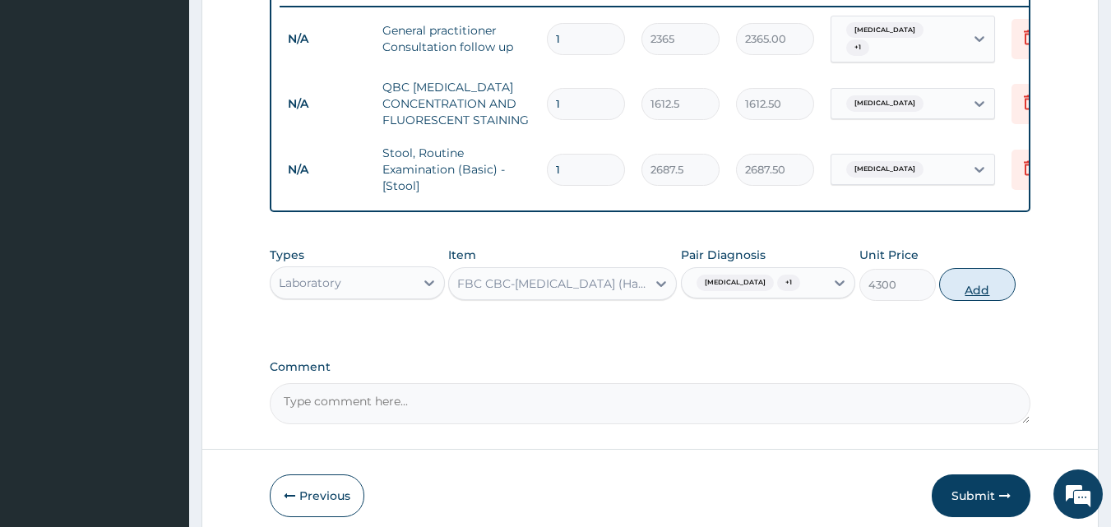
click at [981, 301] on button "Add" at bounding box center [978, 284] width 77 height 33
type input "0"
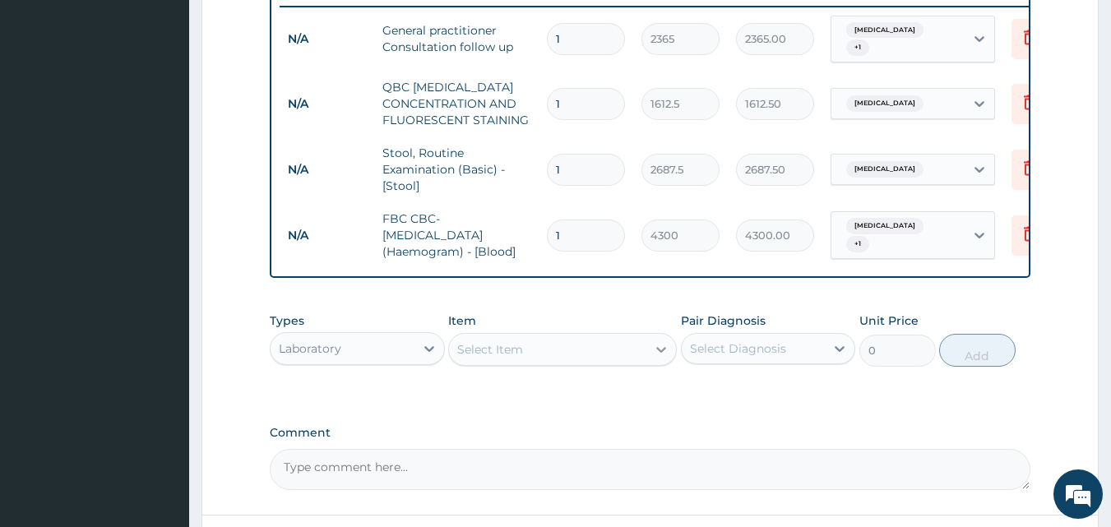
click at [661, 353] on icon at bounding box center [662, 350] width 10 height 6
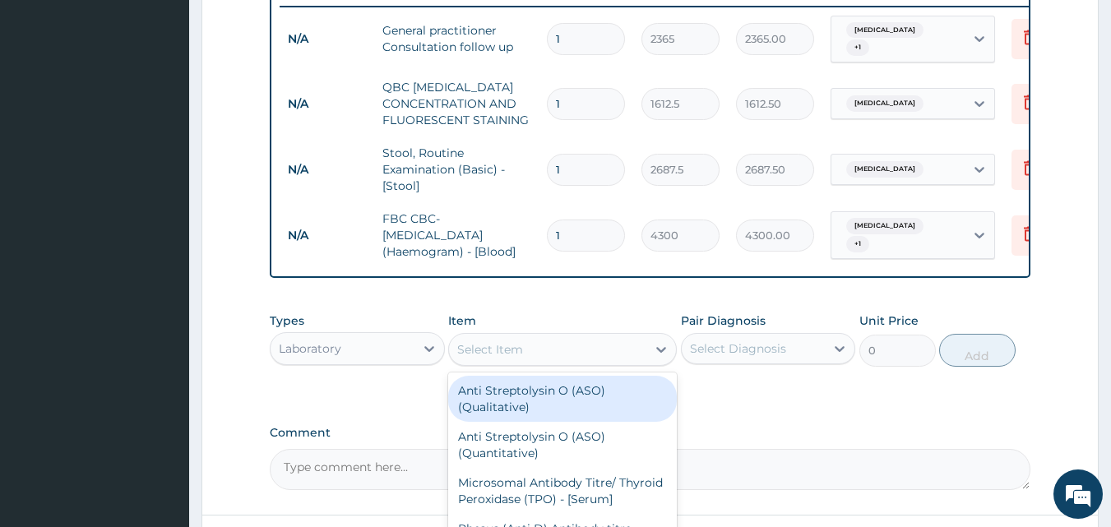
click at [486, 363] on div "Select Item" at bounding box center [547, 349] width 197 height 26
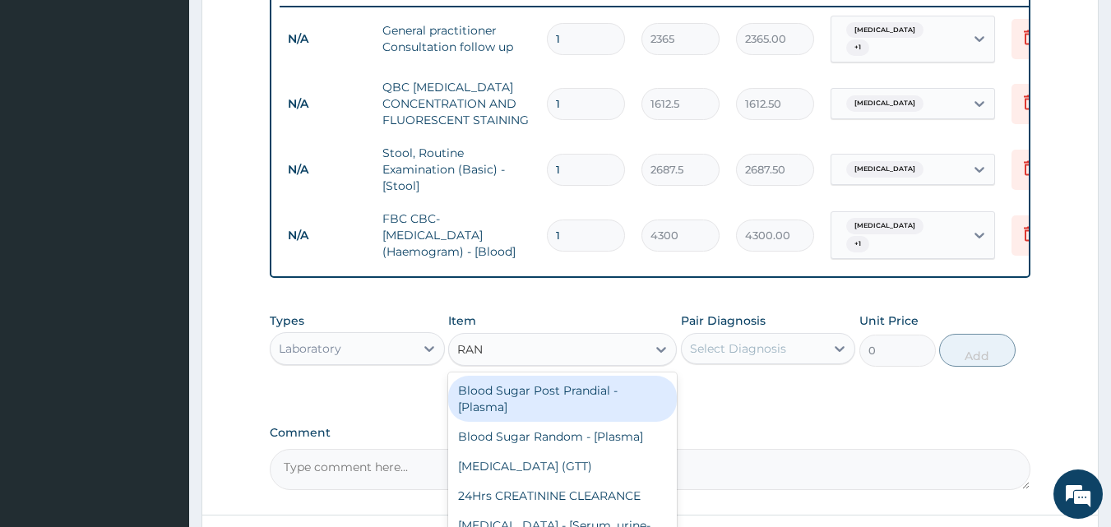
type input "RAND"
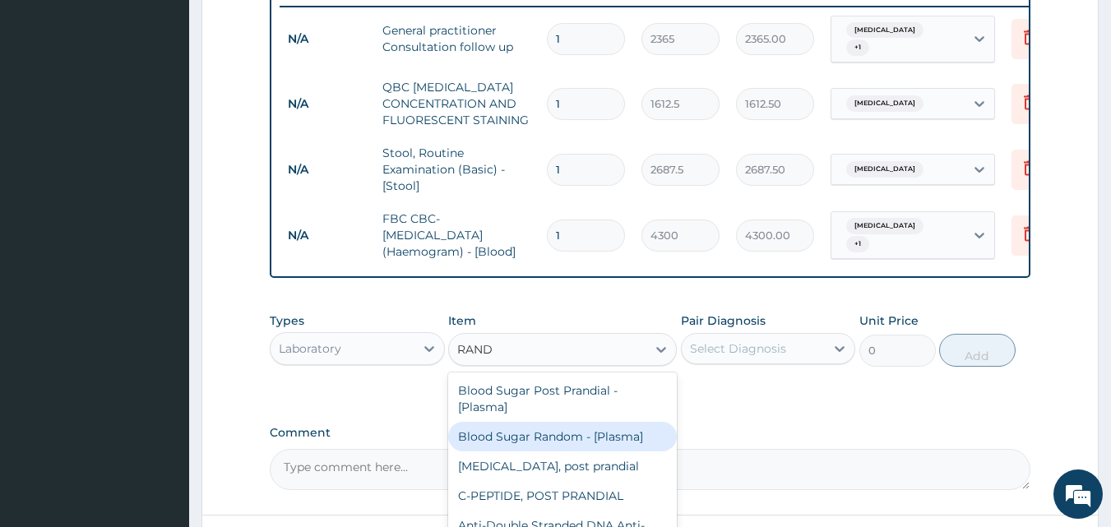
click at [513, 443] on div "Blood Sugar Random - [Plasma]" at bounding box center [562, 437] width 229 height 30
type input "1290"
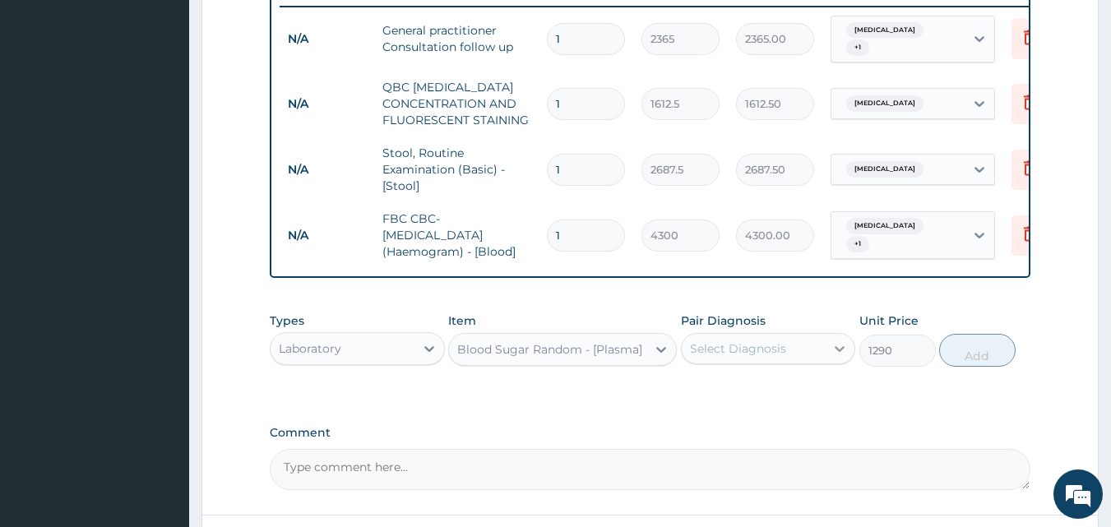
click at [833, 352] on icon at bounding box center [840, 349] width 16 height 16
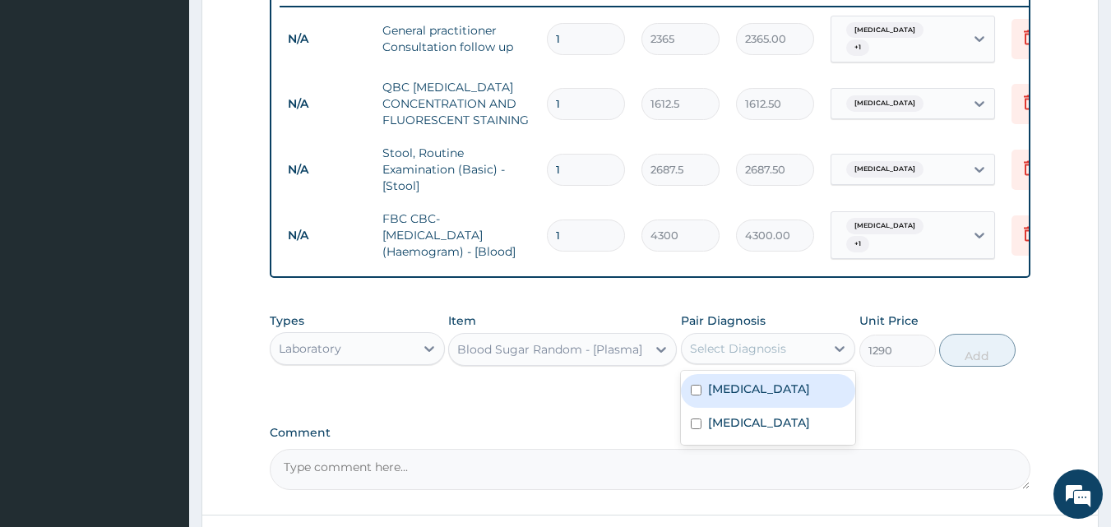
click at [695, 394] on input "checkbox" at bounding box center [696, 390] width 11 height 11
checkbox input "true"
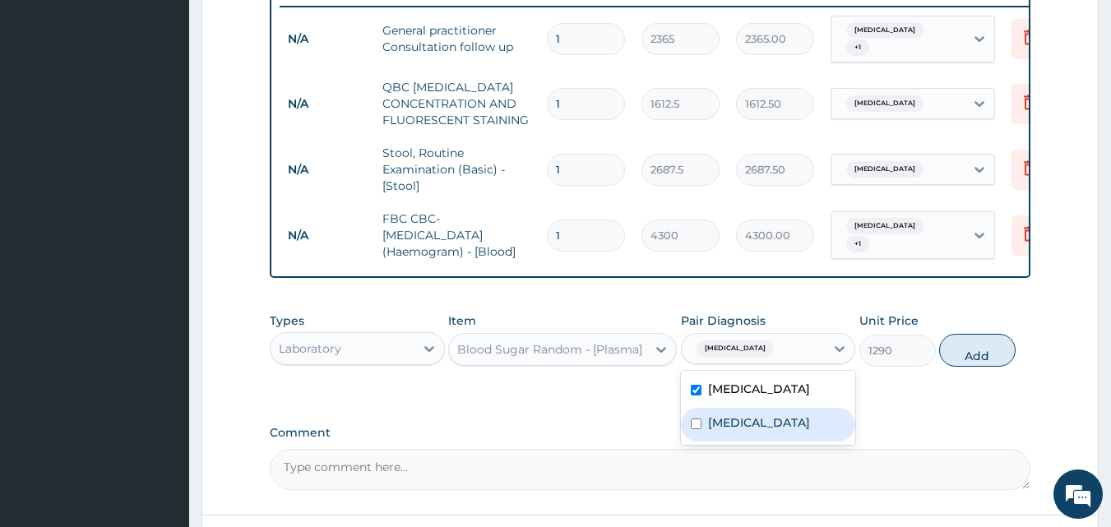
click at [695, 425] on input "checkbox" at bounding box center [696, 424] width 11 height 11
checkbox input "true"
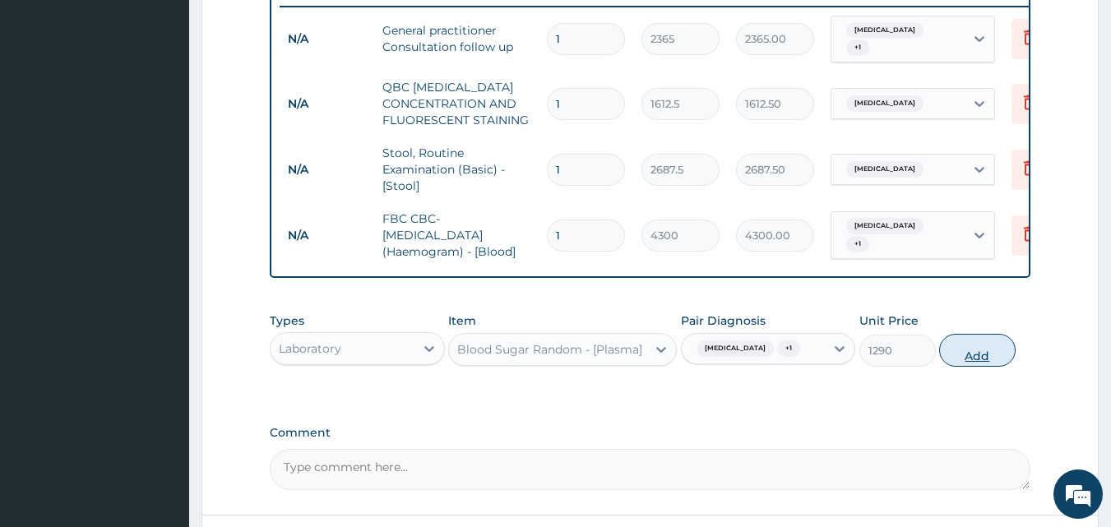
click at [976, 364] on button "Add" at bounding box center [978, 350] width 77 height 33
type input "0"
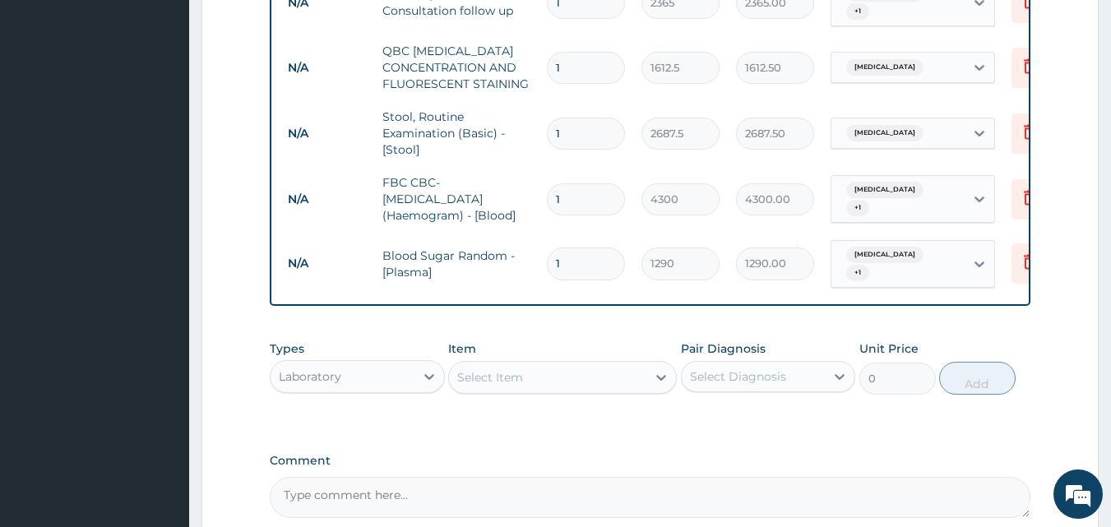
scroll to position [701, 0]
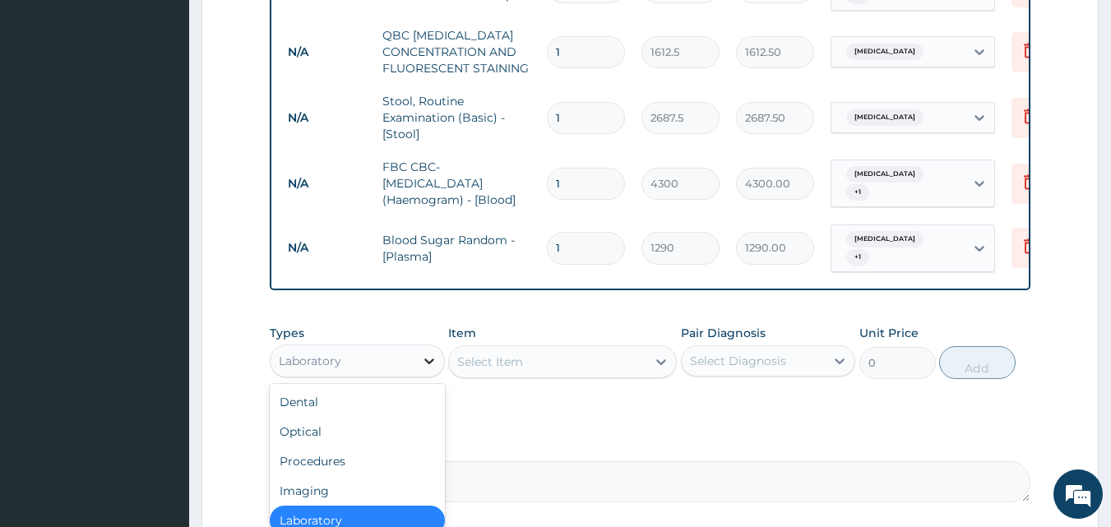
click at [429, 359] on icon at bounding box center [429, 361] width 16 height 16
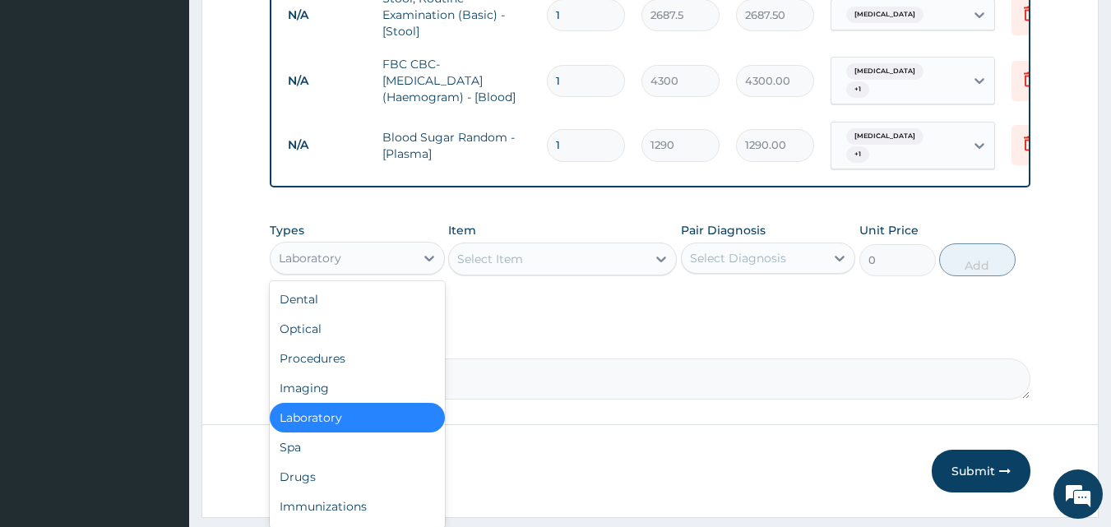
scroll to position [817, 0]
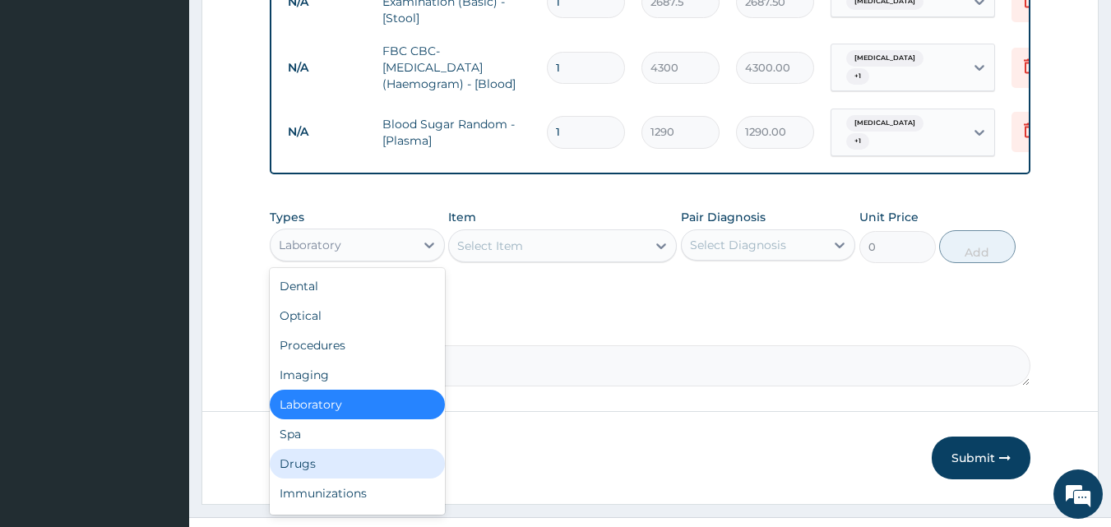
click at [316, 460] on div "Drugs" at bounding box center [357, 464] width 175 height 30
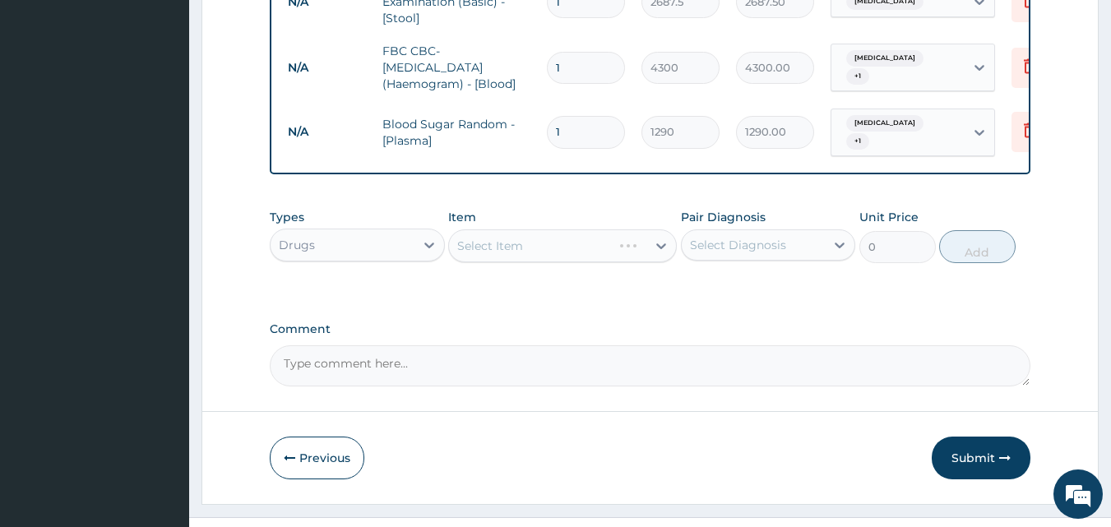
click at [657, 246] on div "Select Item" at bounding box center [562, 246] width 229 height 33
click at [657, 245] on icon at bounding box center [661, 246] width 16 height 16
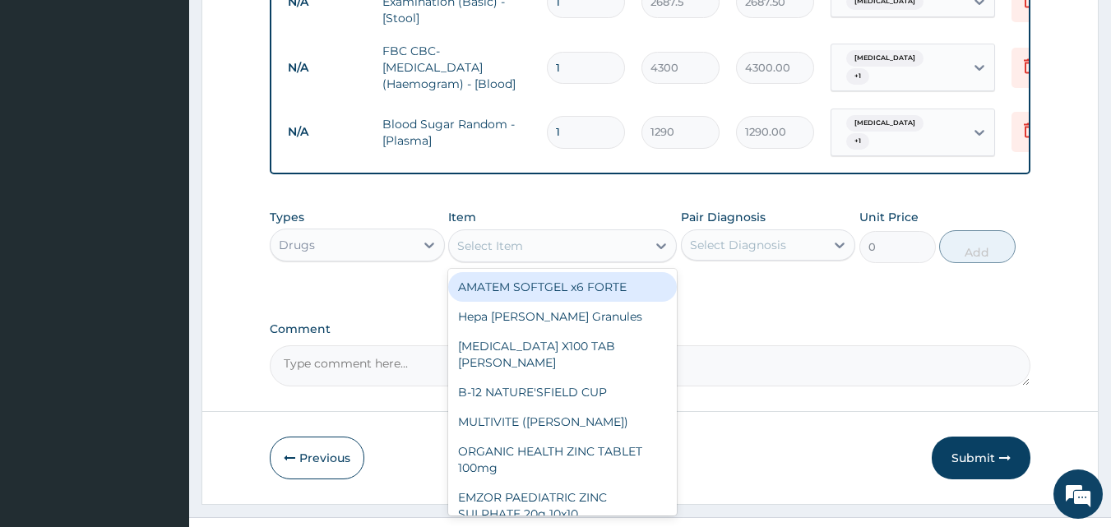
click at [476, 239] on div "Select Item" at bounding box center [490, 246] width 66 height 16
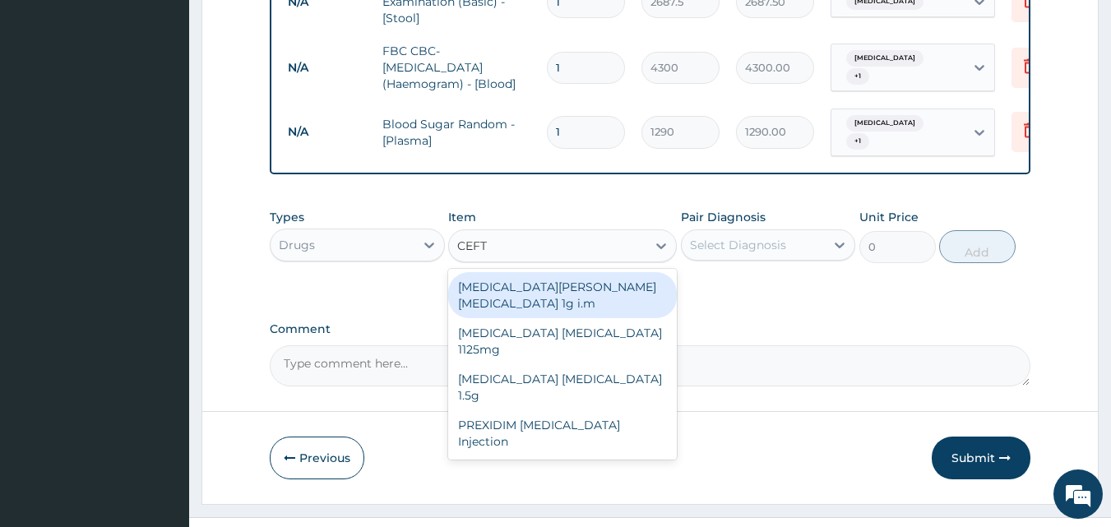
type input "CEFTR"
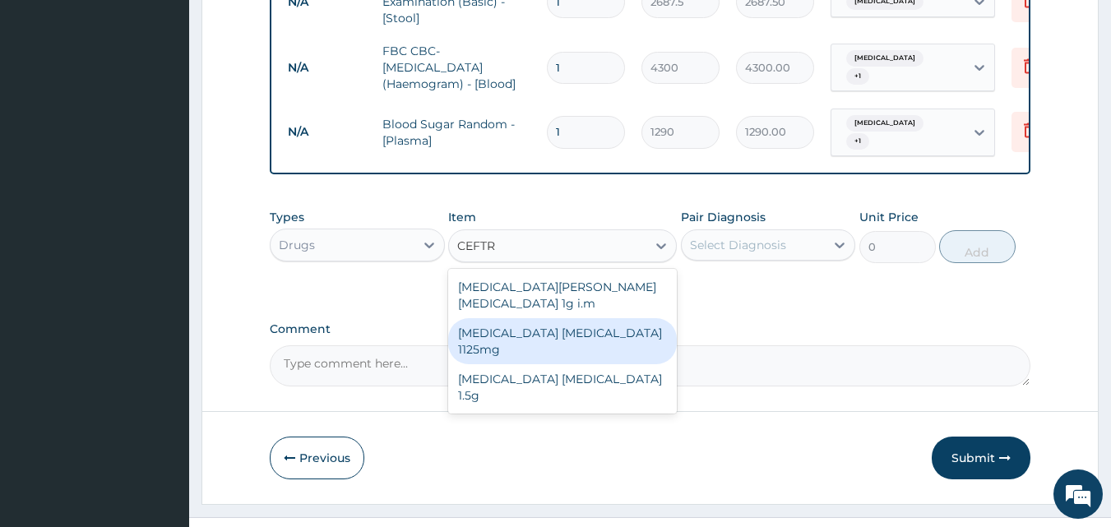
click at [513, 318] on div "[MEDICAL_DATA] [MEDICAL_DATA] 1125mg" at bounding box center [562, 341] width 229 height 46
type input "2365"
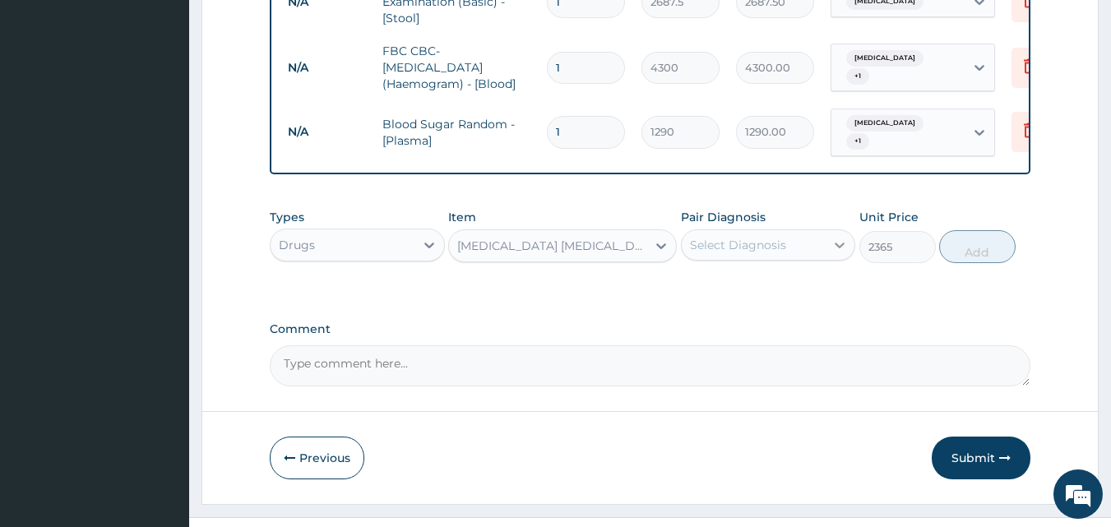
click at [837, 243] on icon at bounding box center [841, 246] width 10 height 6
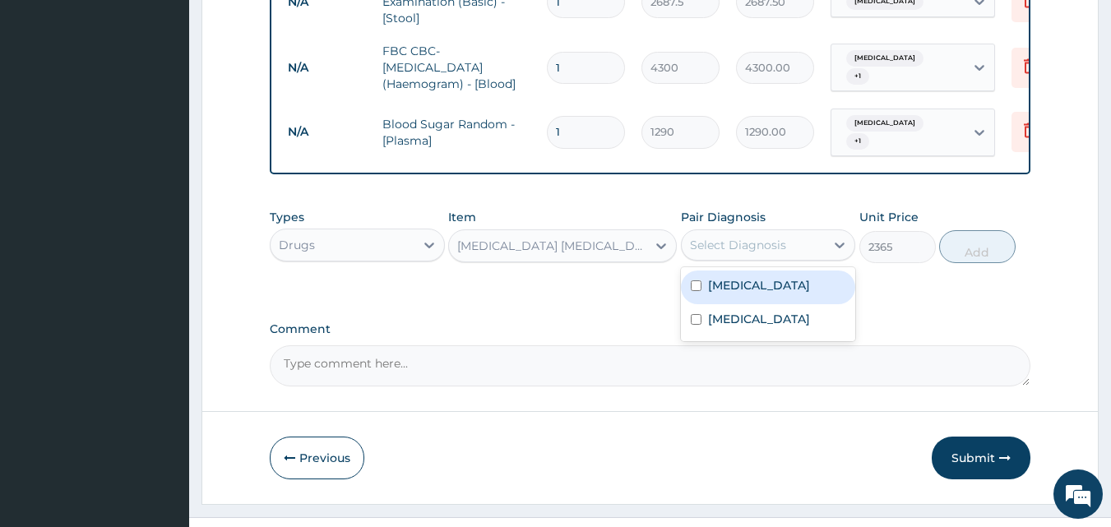
click at [698, 283] on input "checkbox" at bounding box center [696, 286] width 11 height 11
checkbox input "true"
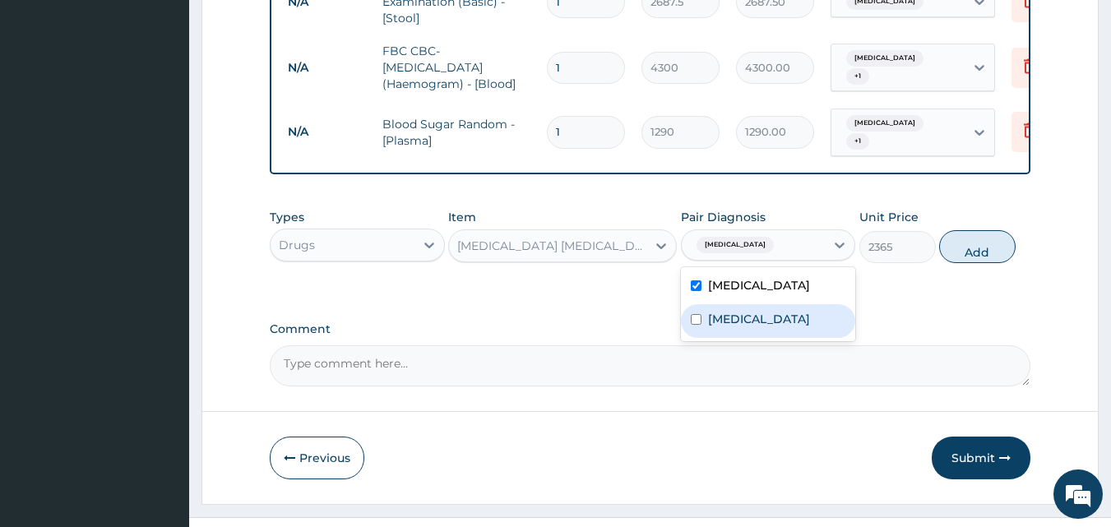
click at [698, 314] on input "checkbox" at bounding box center [696, 319] width 11 height 11
checkbox input "true"
click at [976, 252] on button "Add" at bounding box center [978, 246] width 77 height 33
type input "0"
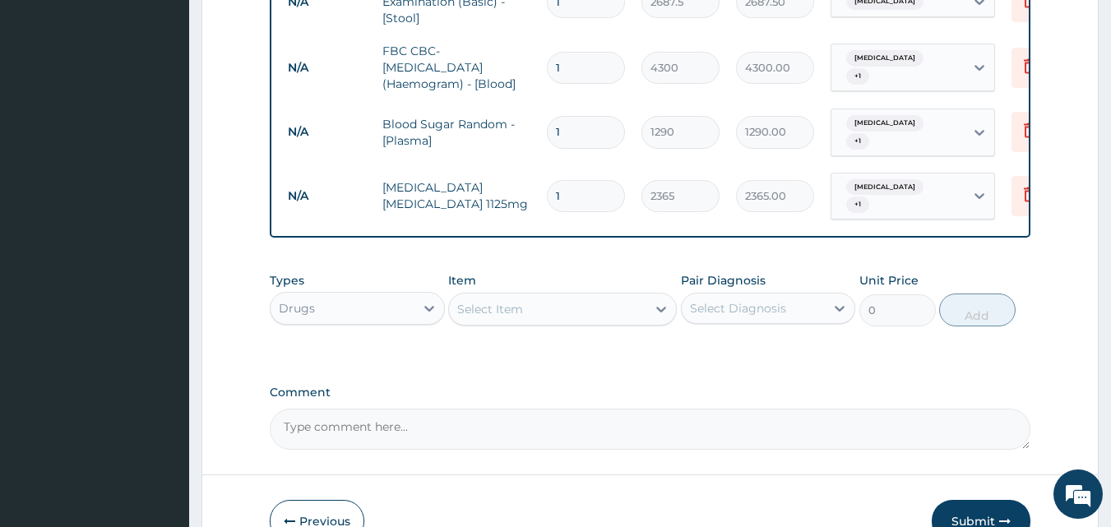
click at [571, 181] on input "1" at bounding box center [586, 196] width 78 height 32
type input "0.00"
type input "5"
type input "11825.00"
type input "5"
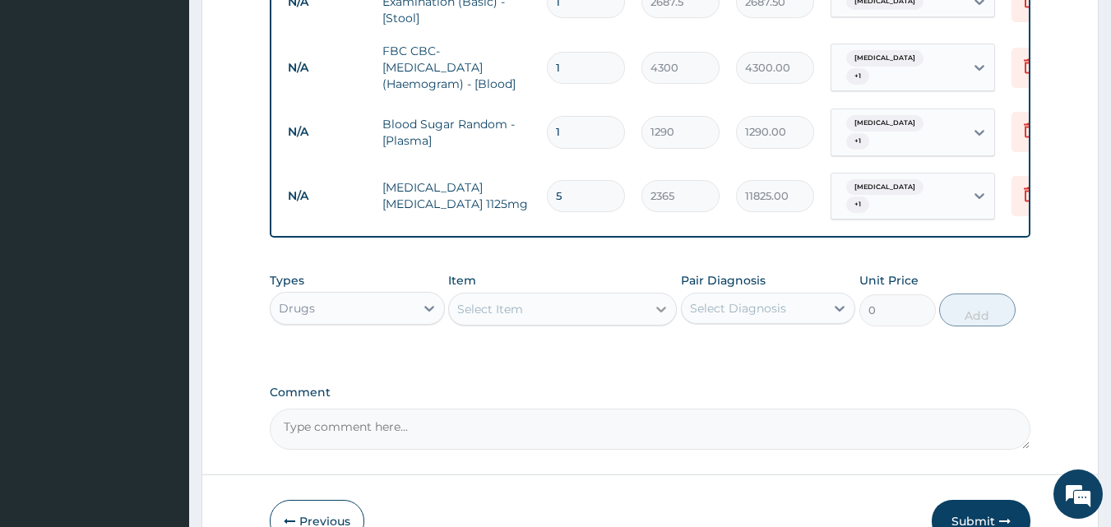
click at [657, 304] on icon at bounding box center [661, 309] width 16 height 16
click at [466, 304] on div "Select Item" at bounding box center [490, 309] width 66 height 16
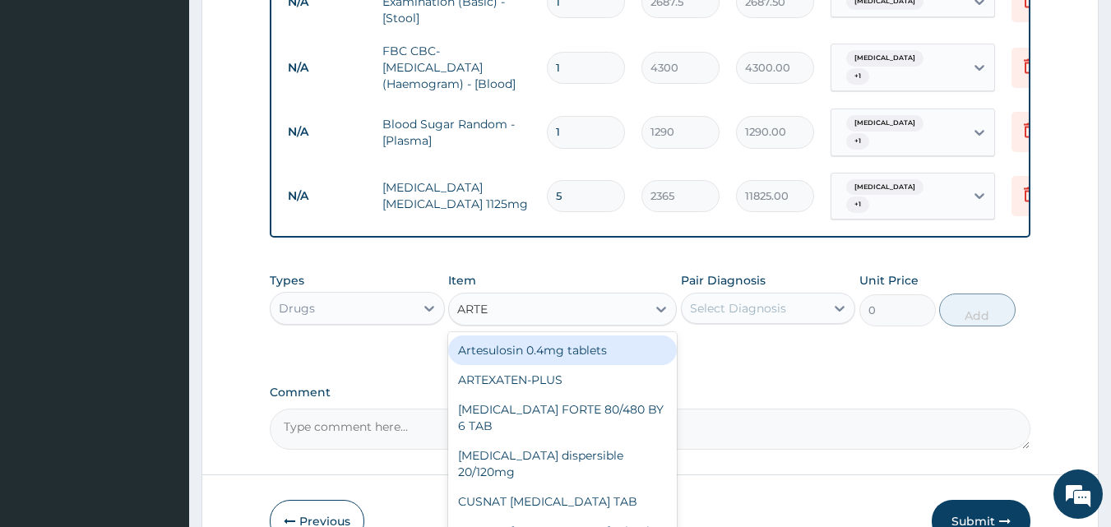
type input "ARTES"
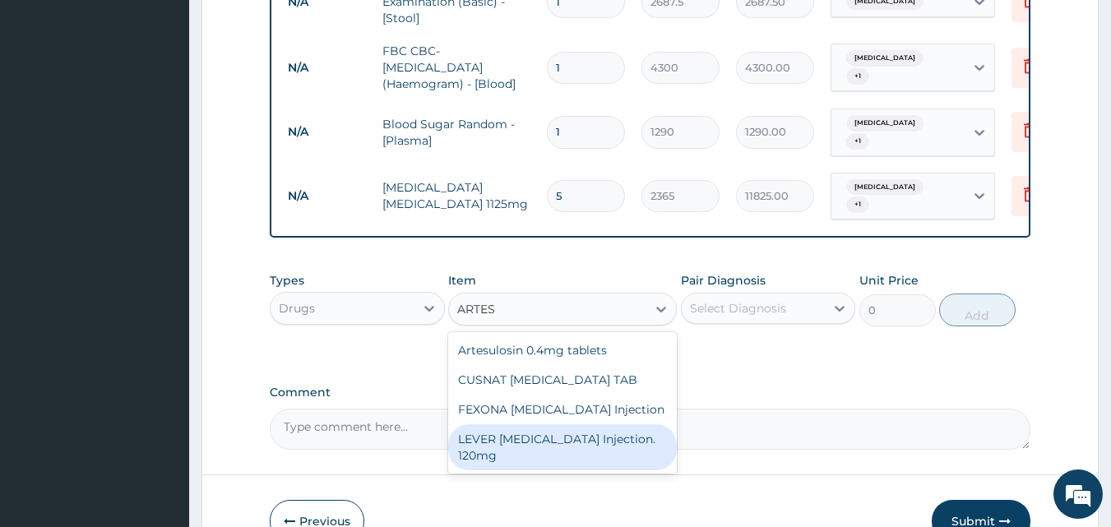
click at [485, 434] on div "LEVER [MEDICAL_DATA] Injection. 120mg" at bounding box center [562, 448] width 229 height 46
type input "2365"
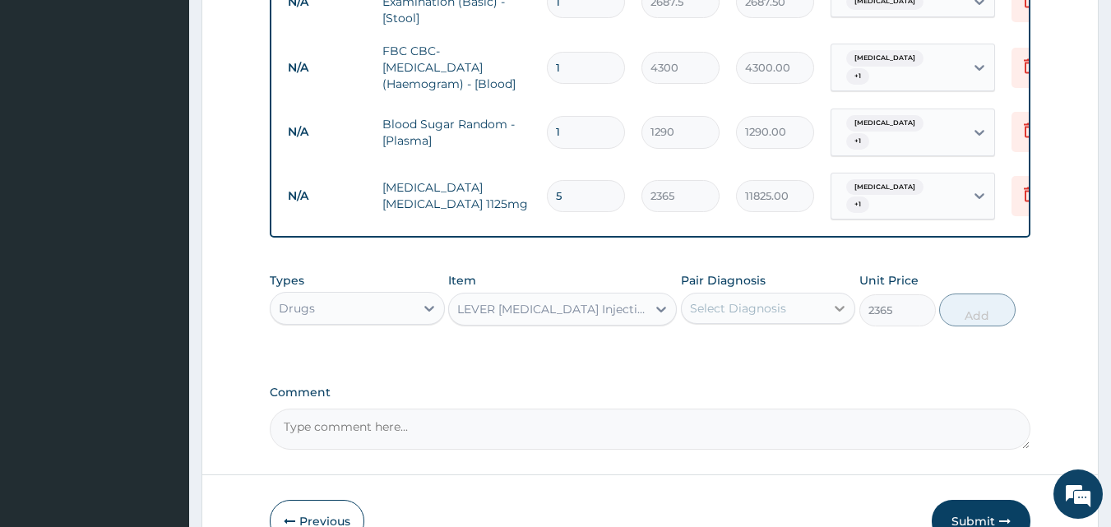
click at [836, 303] on icon at bounding box center [840, 308] width 16 height 16
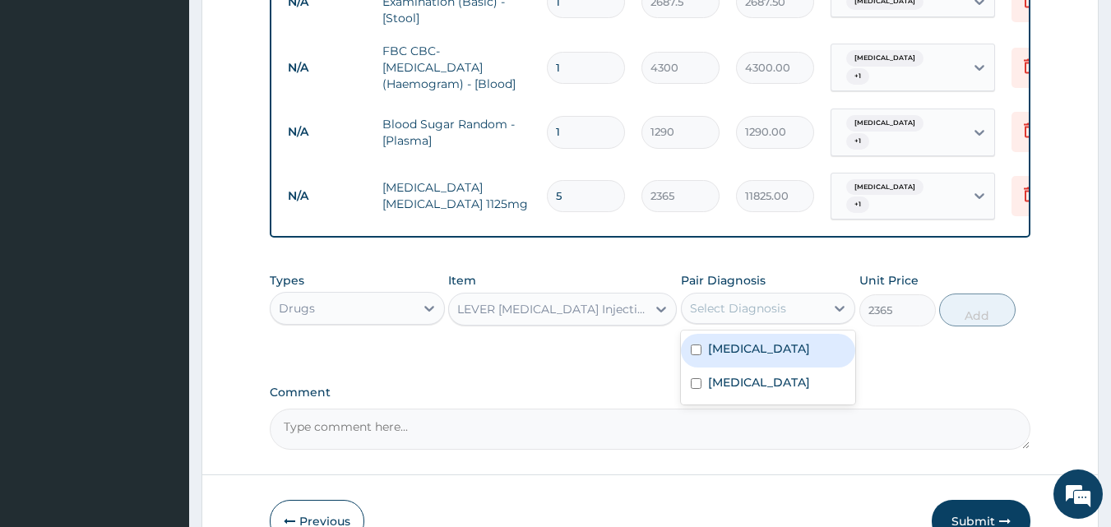
click at [699, 345] on input "checkbox" at bounding box center [696, 350] width 11 height 11
checkbox input "true"
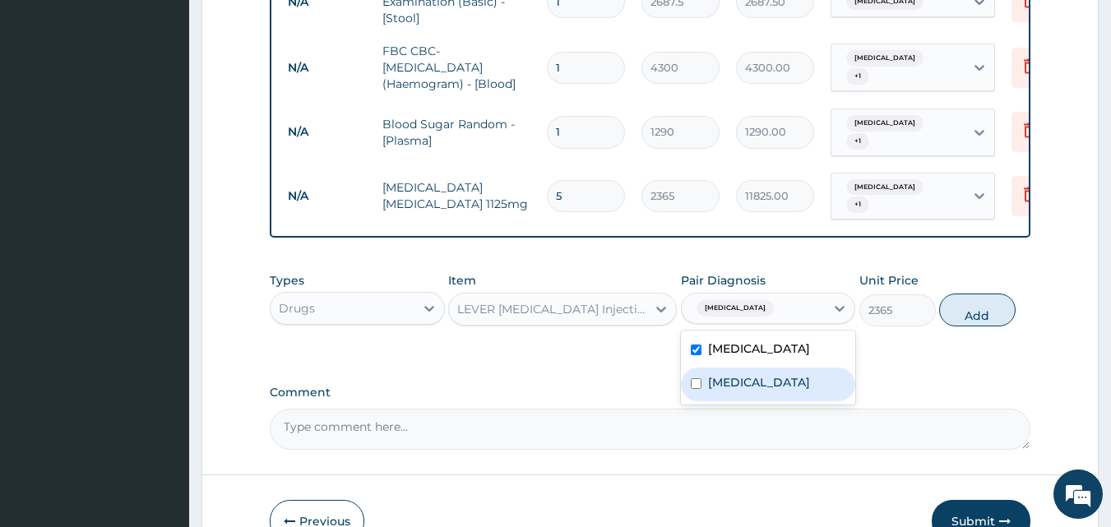
click at [697, 378] on input "checkbox" at bounding box center [696, 383] width 11 height 11
checkbox input "true"
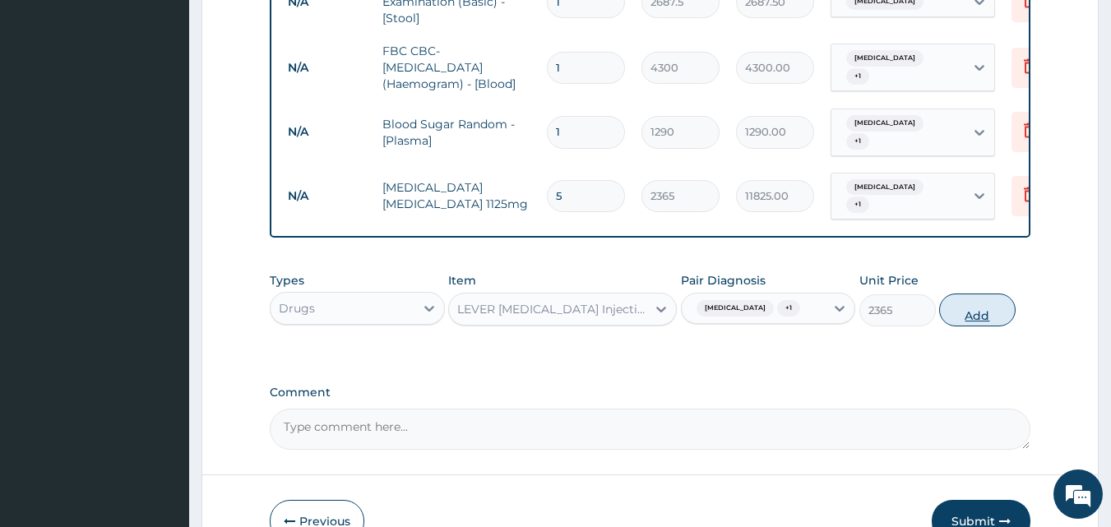
click at [972, 304] on button "Add" at bounding box center [978, 310] width 77 height 33
type input "0"
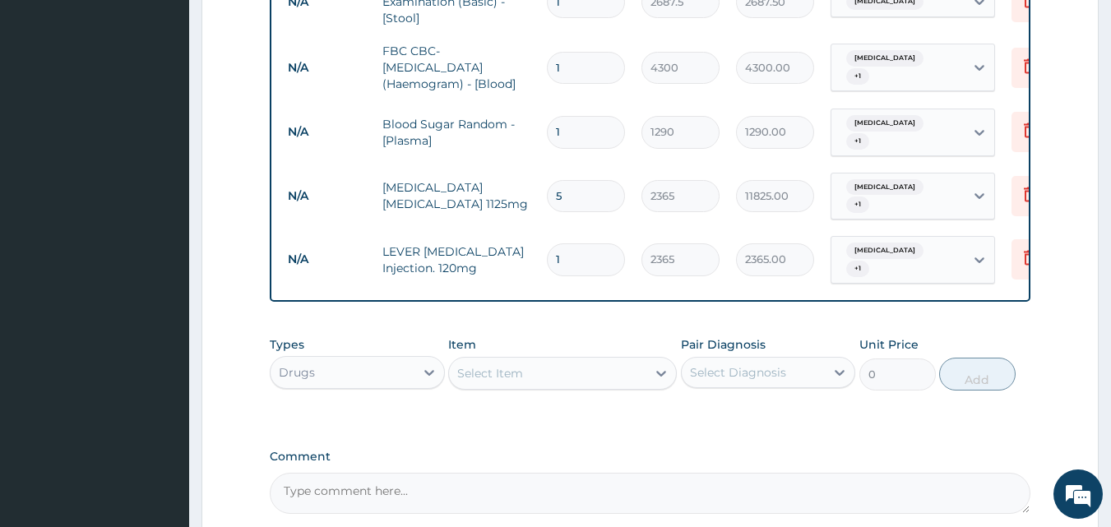
type input "0.00"
type input "3"
type input "7095.00"
type input "3"
click at [660, 365] on icon at bounding box center [661, 373] width 16 height 16
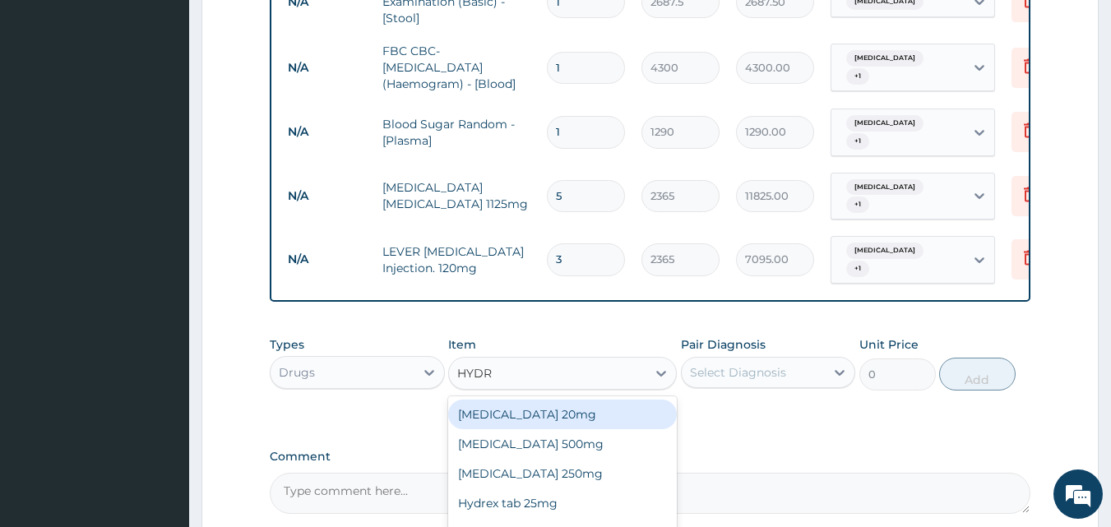
type input "HYDRO"
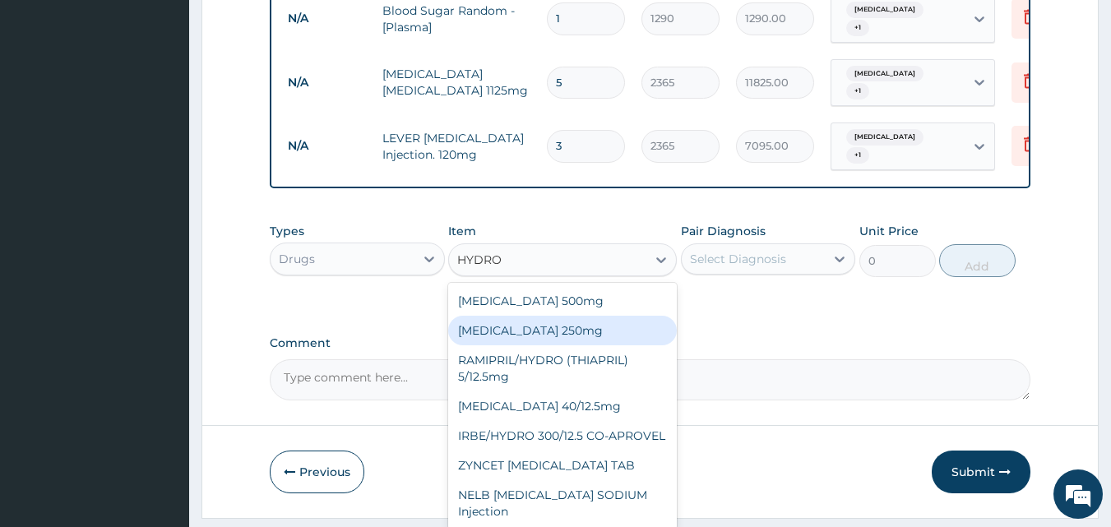
scroll to position [49, 0]
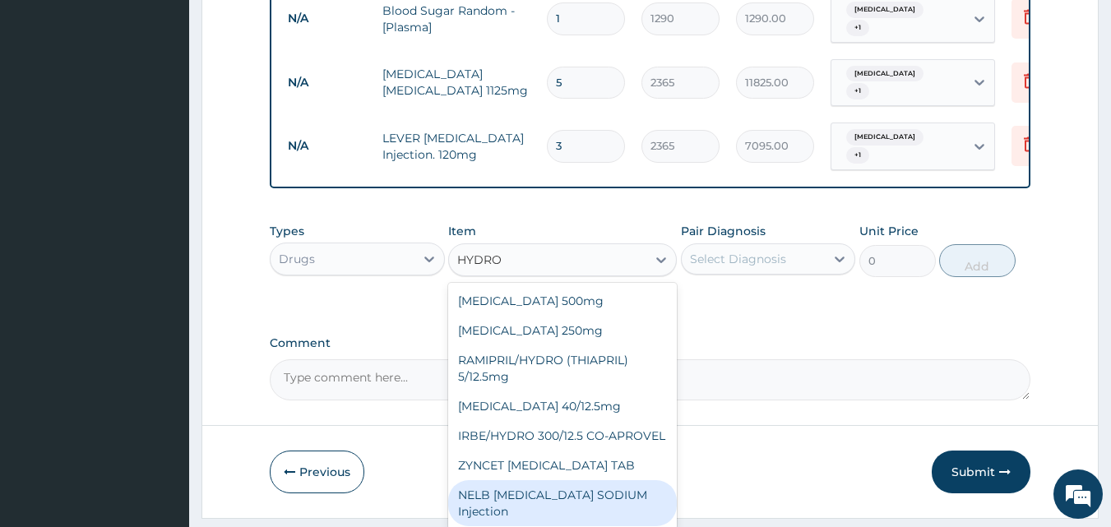
click at [626, 480] on div "NELB [MEDICAL_DATA] SODIUM Injection" at bounding box center [562, 503] width 229 height 46
type input "591.25"
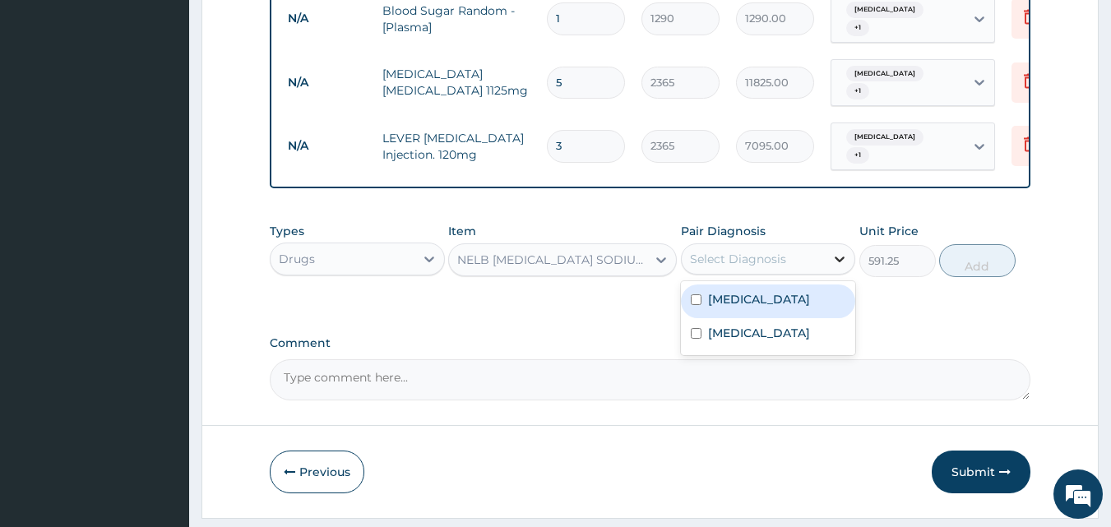
click at [842, 251] on icon at bounding box center [840, 259] width 16 height 16
click at [695, 295] on input "checkbox" at bounding box center [696, 300] width 11 height 11
checkbox input "true"
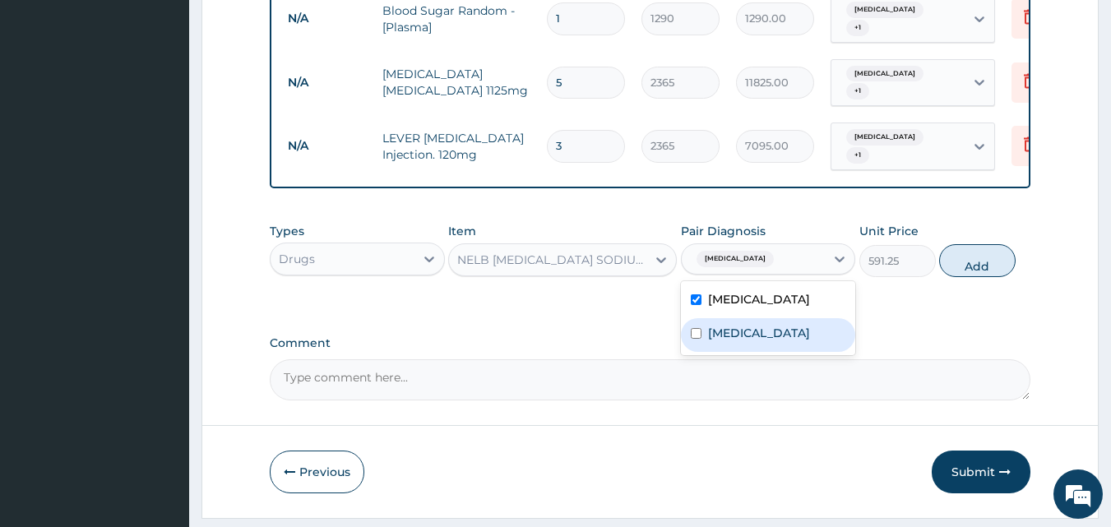
click at [698, 328] on input "checkbox" at bounding box center [696, 333] width 11 height 11
checkbox input "true"
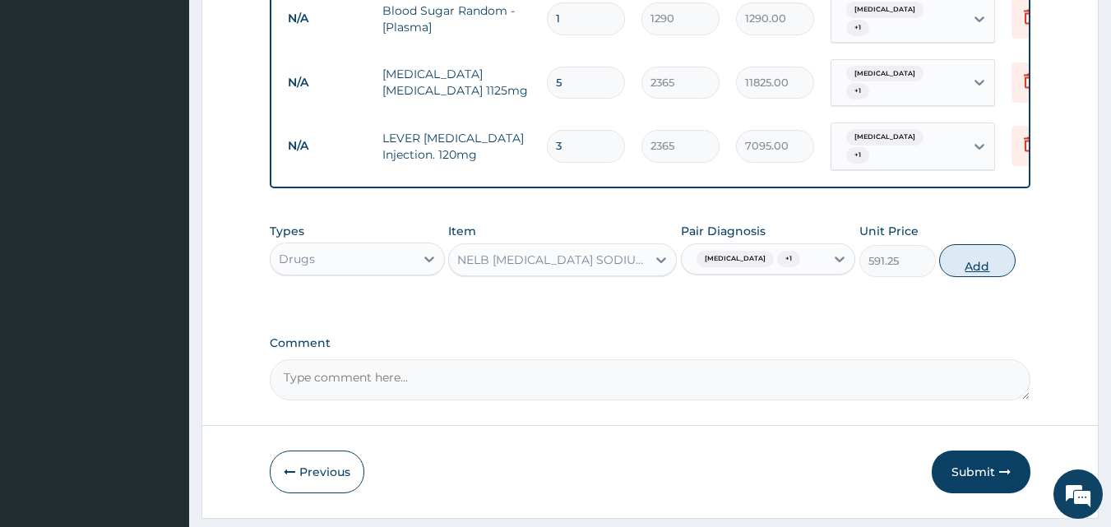
click at [988, 251] on button "Add" at bounding box center [978, 260] width 77 height 33
type input "0"
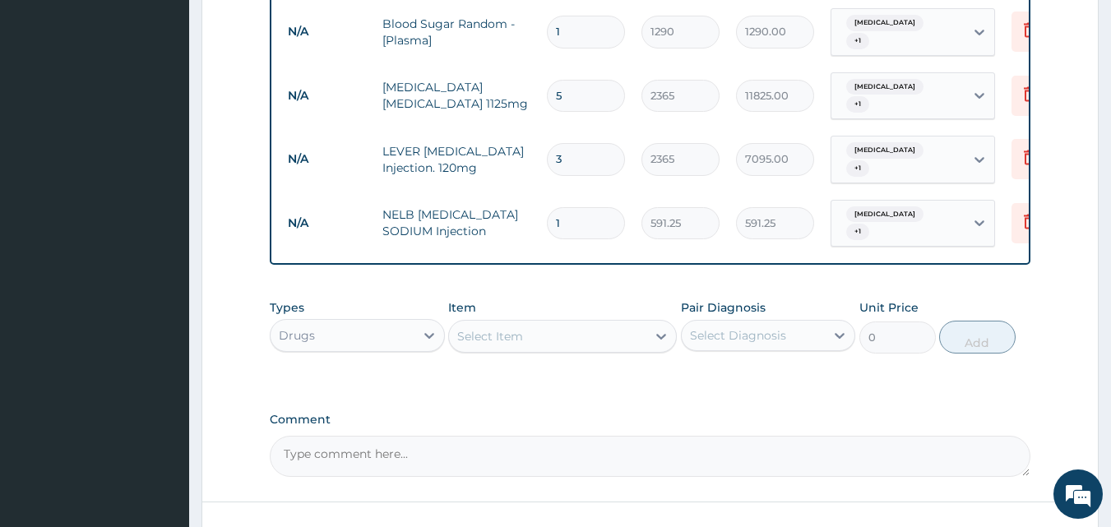
scroll to position [920, 0]
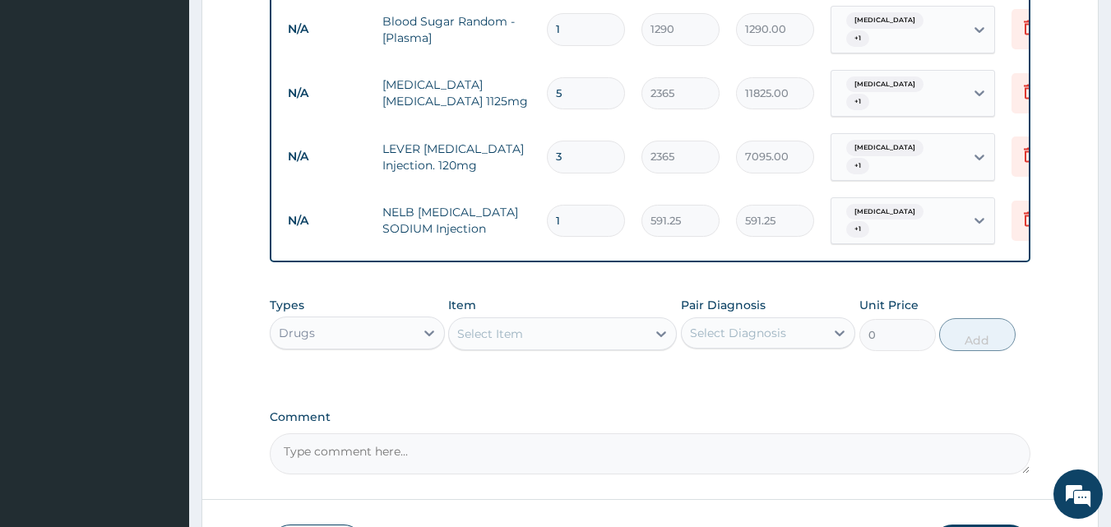
click at [508, 326] on div "Select Item" at bounding box center [490, 334] width 66 height 16
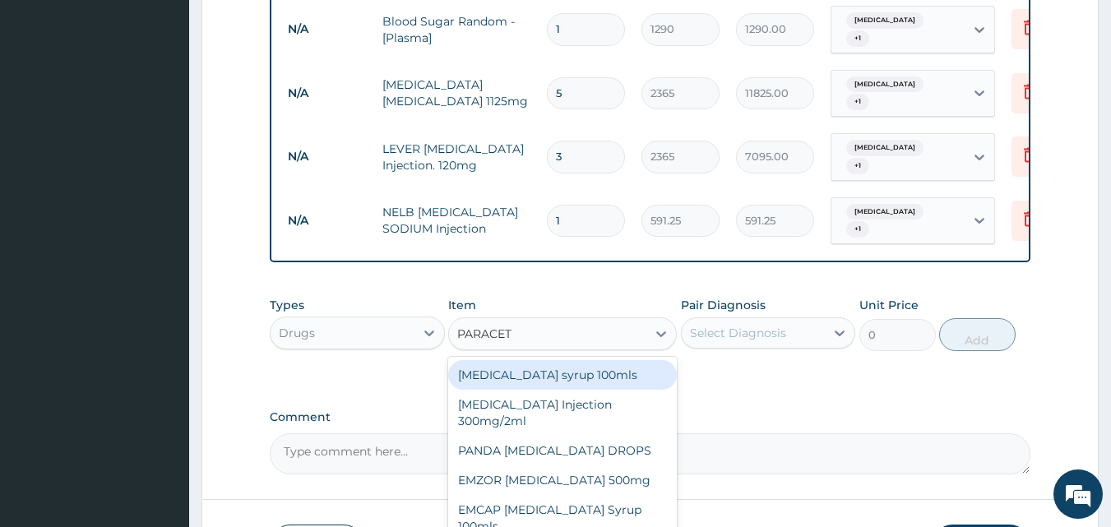
type input "PARACETA"
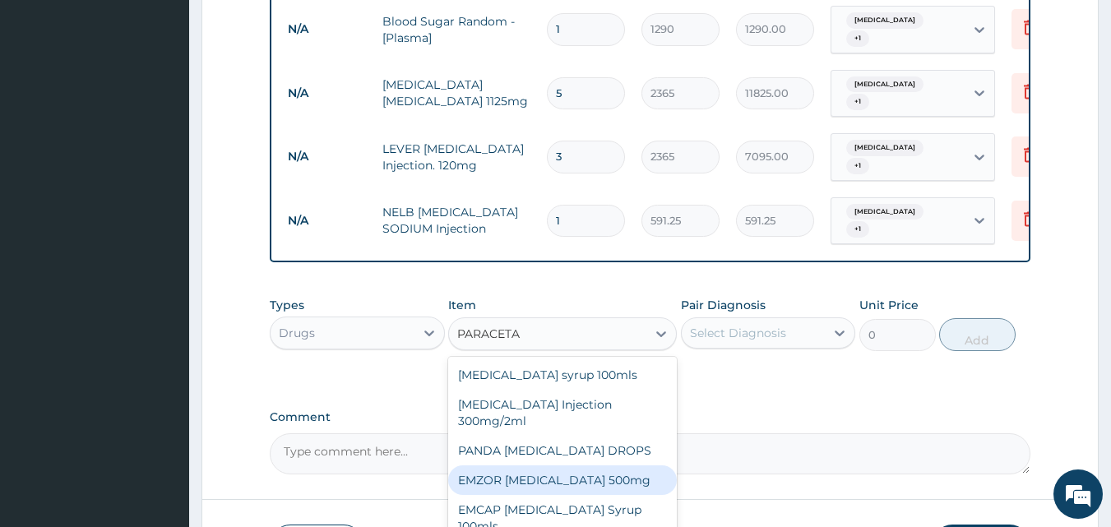
click at [494, 474] on div "EMZOR [MEDICAL_DATA] 500mg" at bounding box center [562, 481] width 229 height 30
type input "23.65"
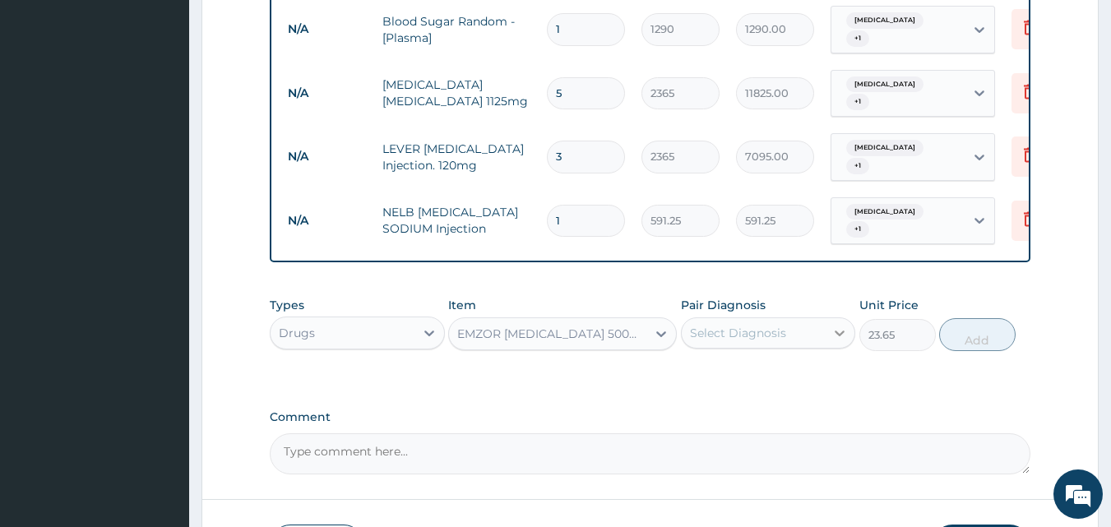
click at [832, 325] on icon at bounding box center [840, 333] width 16 height 16
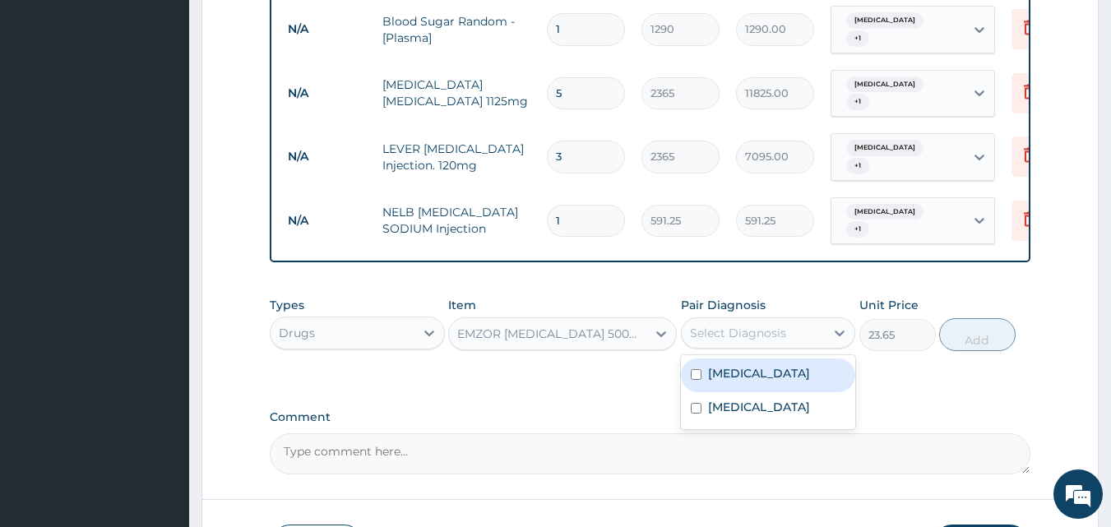
click at [700, 369] on input "checkbox" at bounding box center [696, 374] width 11 height 11
checkbox input "true"
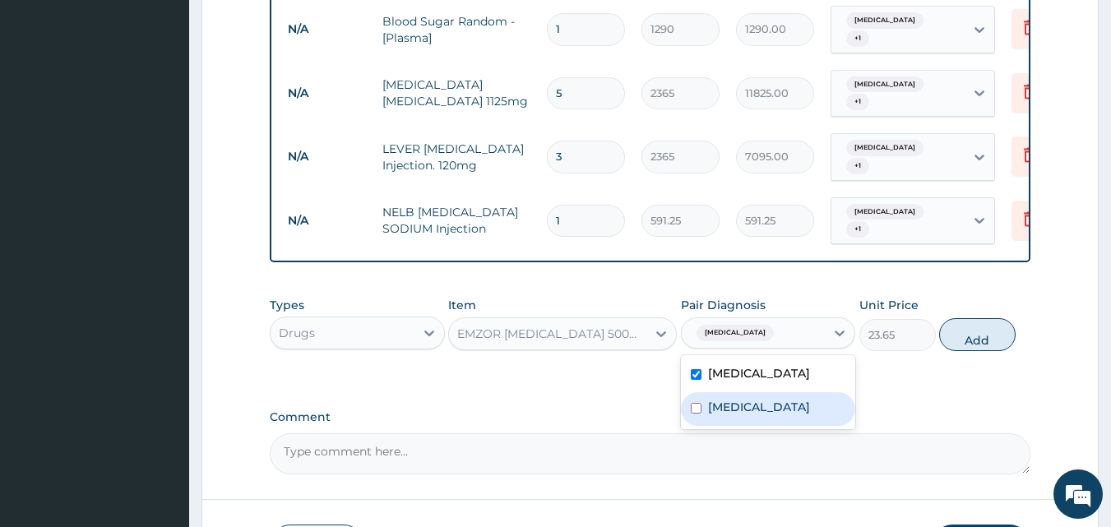
click at [698, 402] on div "[MEDICAL_DATA]" at bounding box center [768, 409] width 175 height 34
checkbox input "true"
click at [981, 320] on button "Add" at bounding box center [978, 334] width 77 height 33
type input "0"
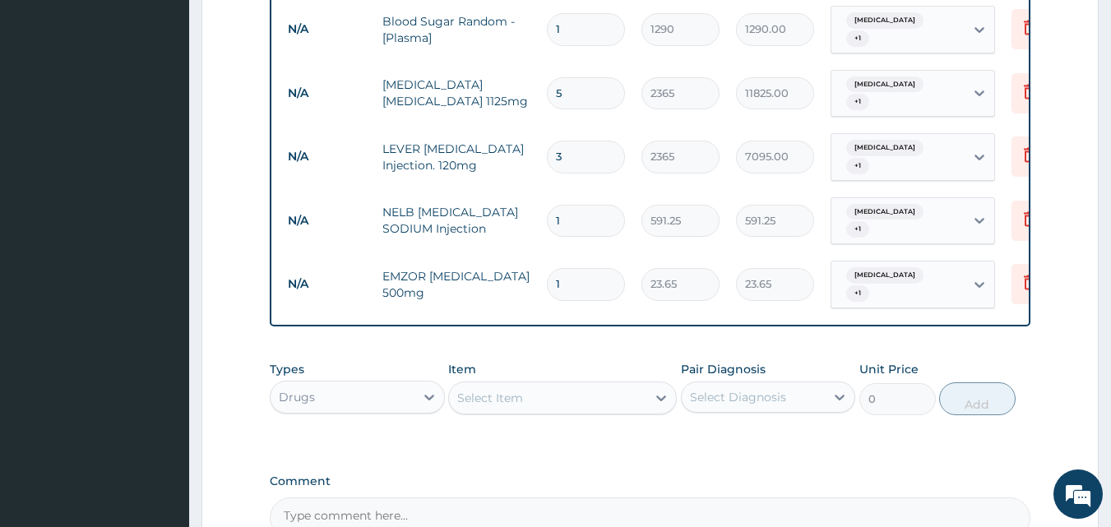
type input "18"
type input "425.70"
type input "18"
click at [484, 390] on div "Select Item" at bounding box center [490, 398] width 66 height 16
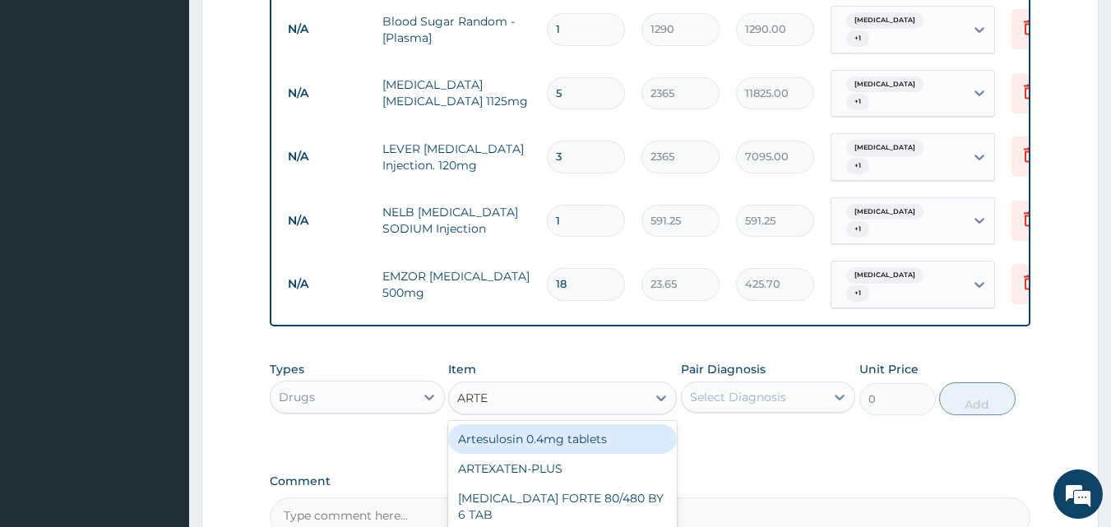
type input "ARTES"
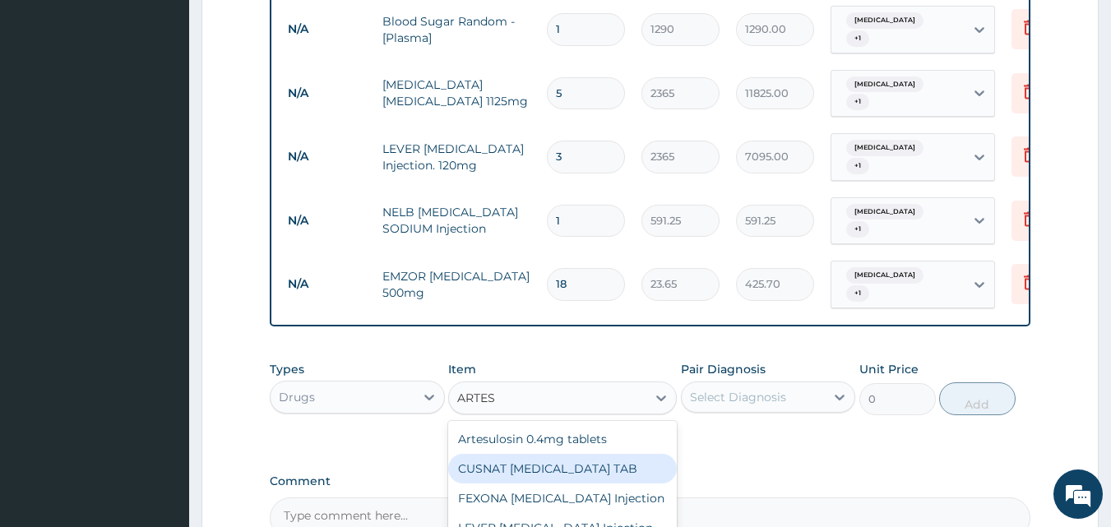
click at [490, 454] on div "CUSNAT [MEDICAL_DATA] TAB" at bounding box center [562, 469] width 229 height 30
type input "177.375"
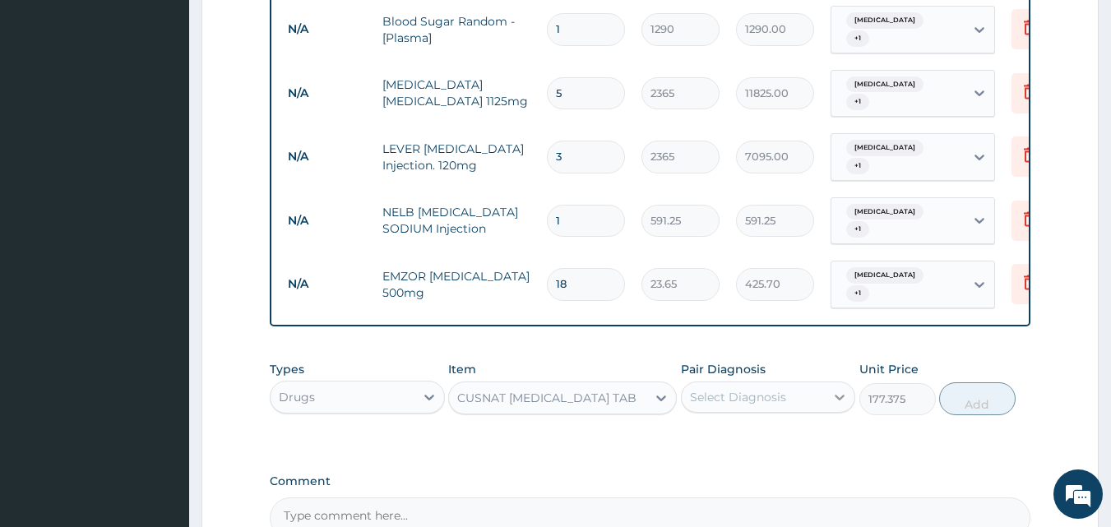
click at [829, 383] on div at bounding box center [840, 398] width 30 height 30
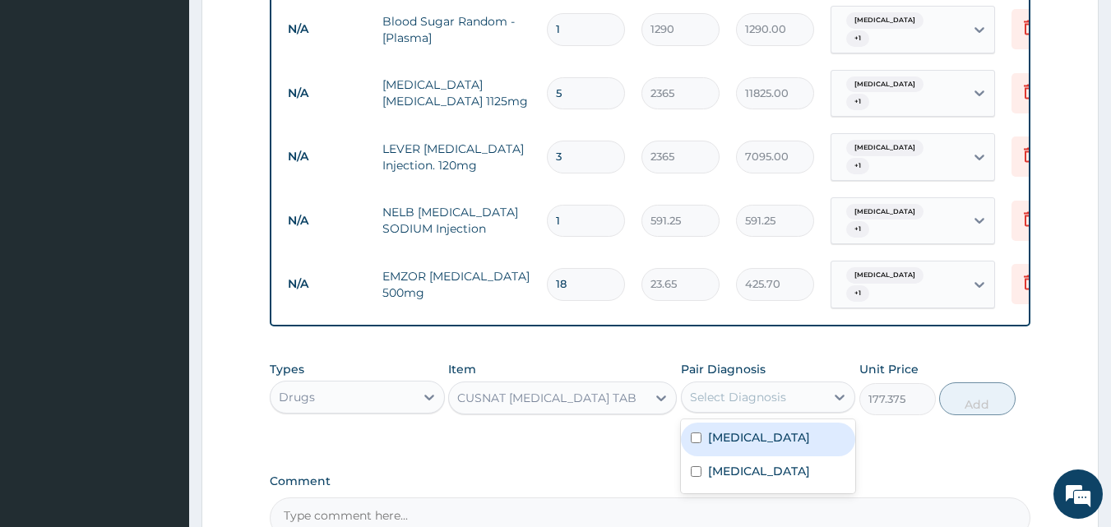
click at [696, 425] on div "[MEDICAL_DATA]" at bounding box center [768, 440] width 175 height 34
checkbox input "true"
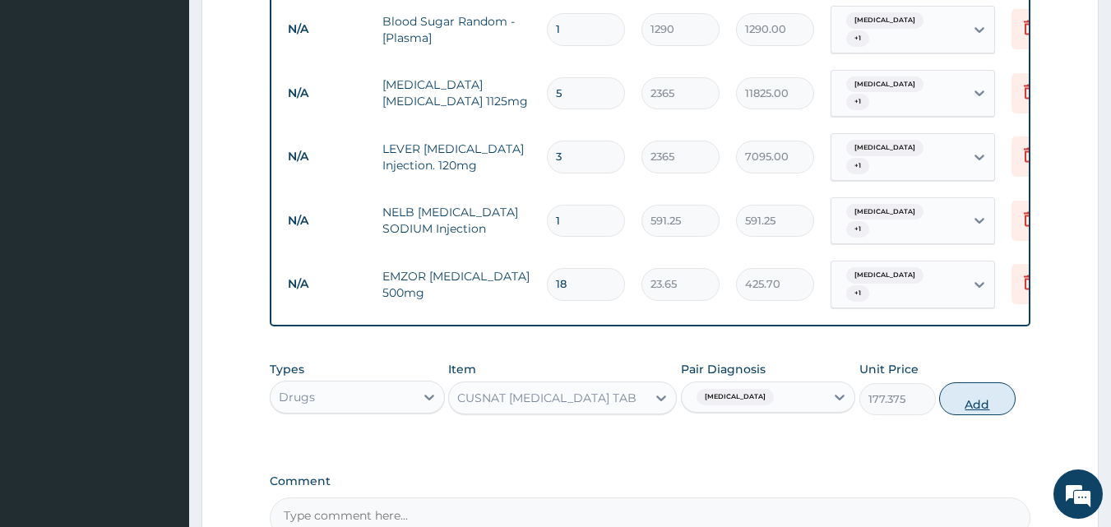
click at [973, 388] on button "Add" at bounding box center [978, 399] width 77 height 33
type input "0"
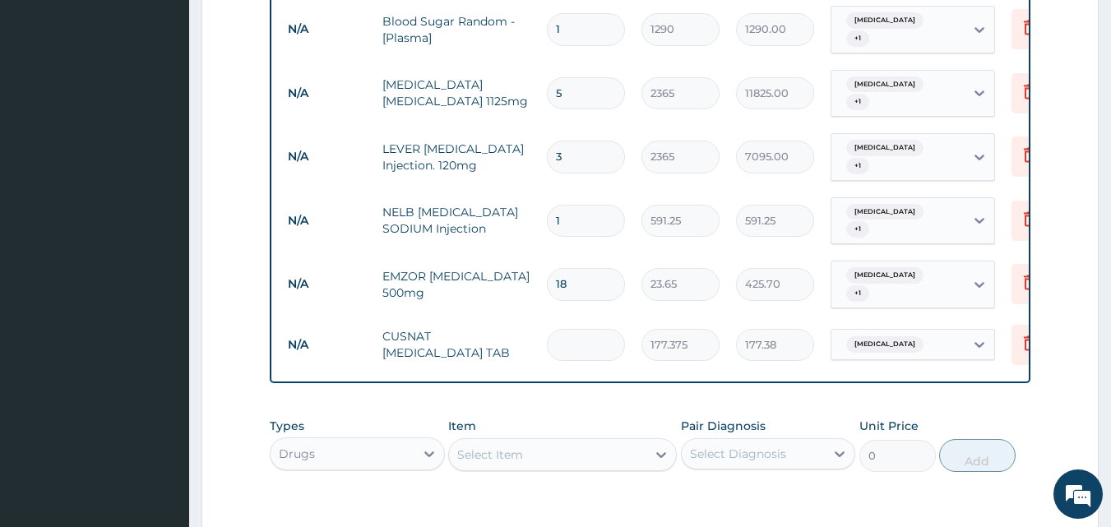
type input "0.00"
type input "6"
type input "1064.25"
type input "6"
click at [536, 442] on div "Select Item" at bounding box center [547, 455] width 197 height 26
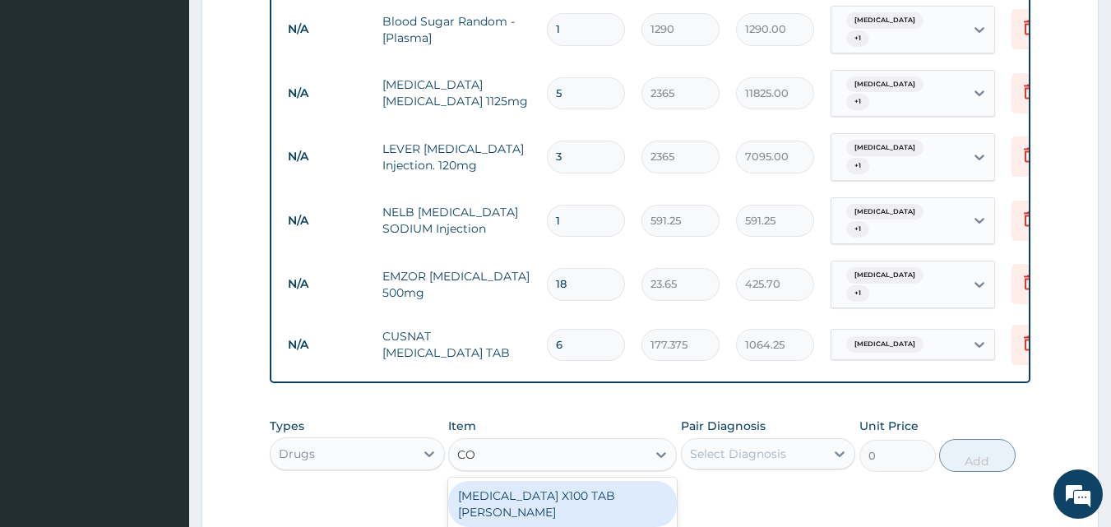
type input "COU"
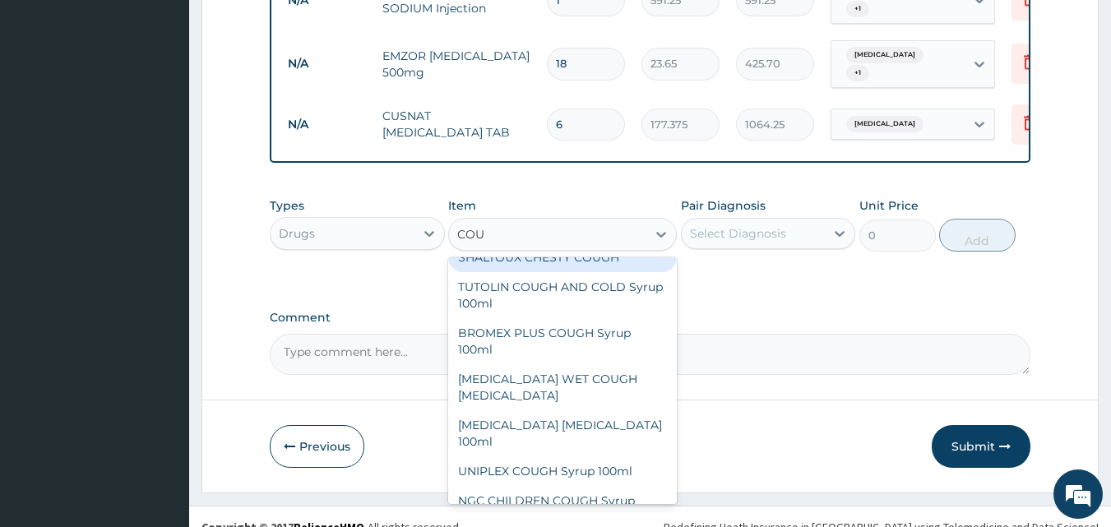
scroll to position [227, 0]
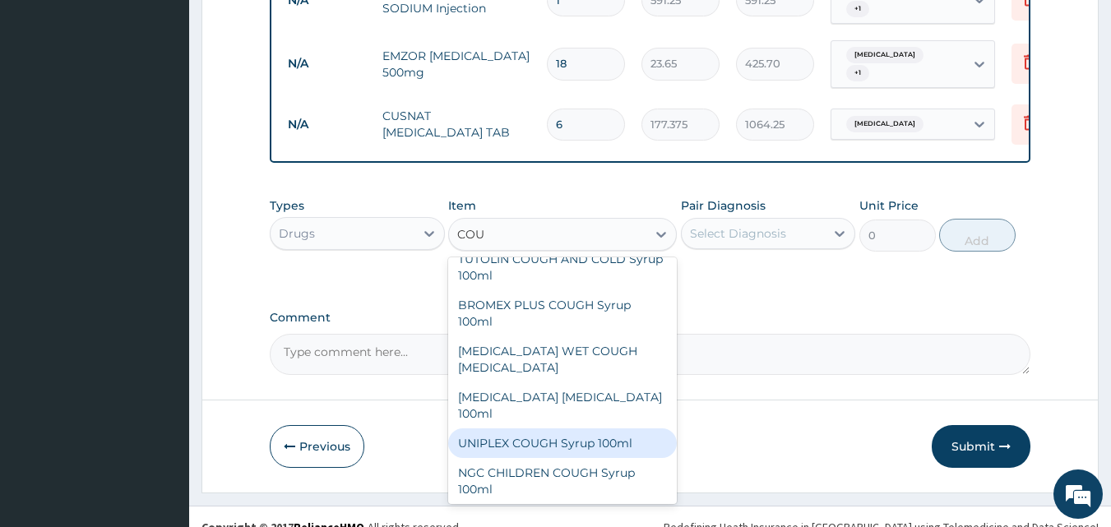
click at [535, 429] on div "UNIPLEX COUGH Syrup 100ml" at bounding box center [562, 444] width 229 height 30
type input "1182.5"
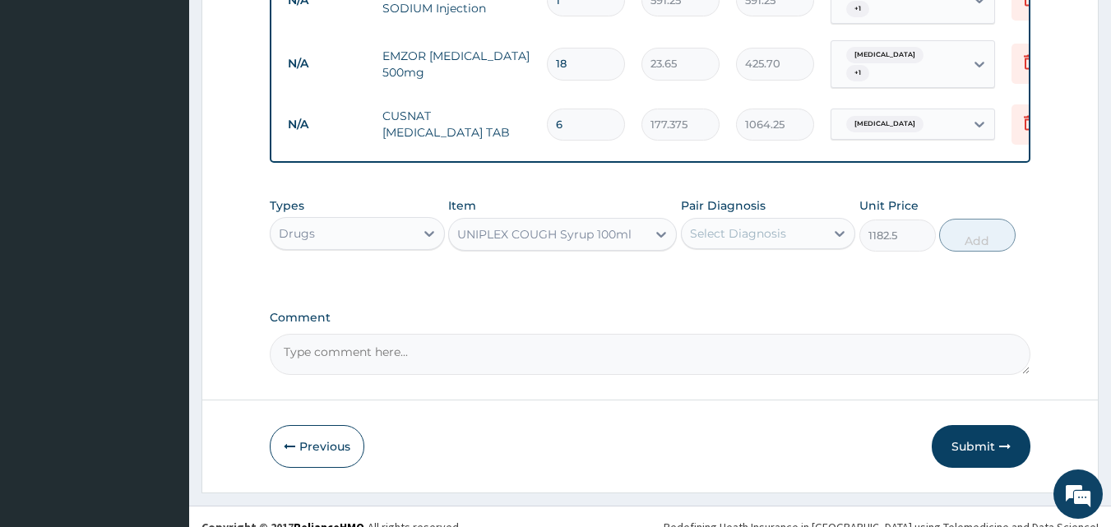
click at [733, 225] on div "Select Diagnosis" at bounding box center [738, 233] width 96 height 16
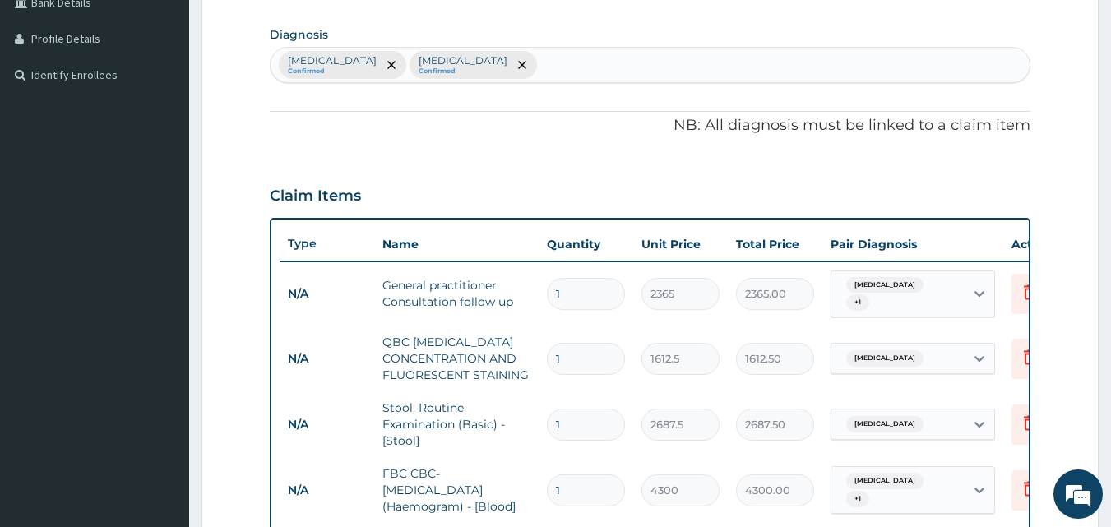
scroll to position [286, 0]
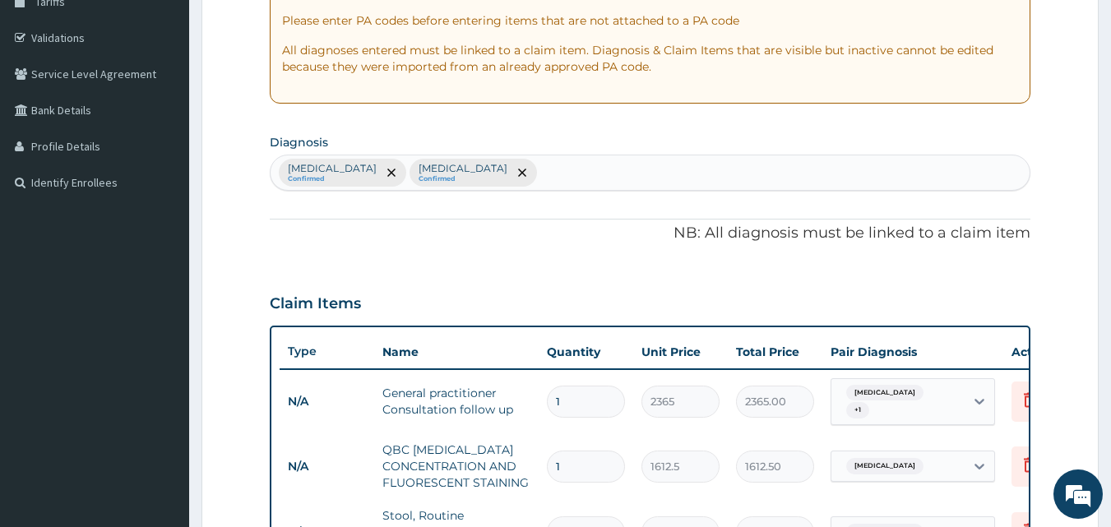
click at [486, 168] on div "[MEDICAL_DATA] Confirmed [MEDICAL_DATA] Confirmed" at bounding box center [651, 172] width 760 height 35
type input "R"
type input "r"
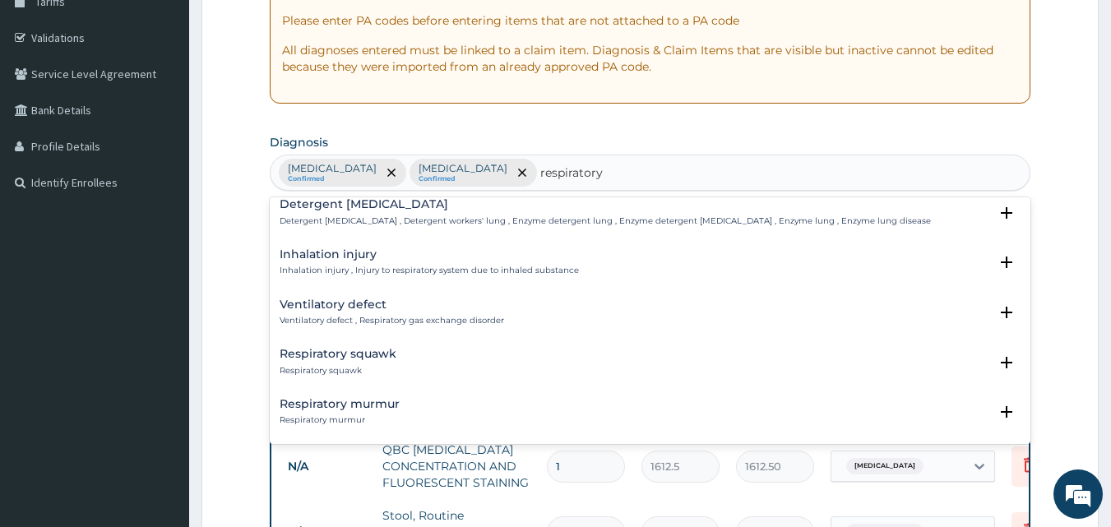
scroll to position [223, 0]
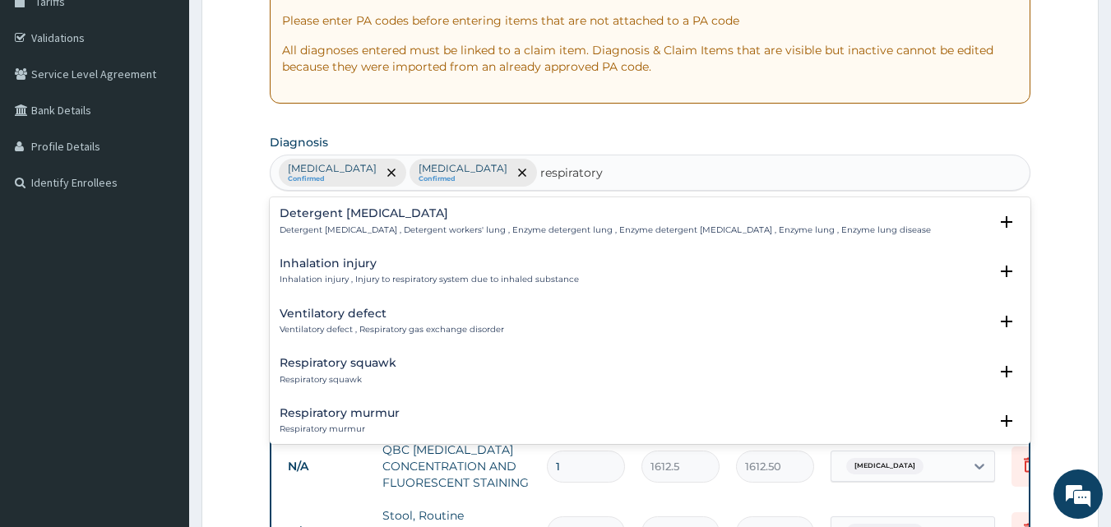
click at [541, 172] on input "respiratory" at bounding box center [572, 173] width 63 height 16
type input "r"
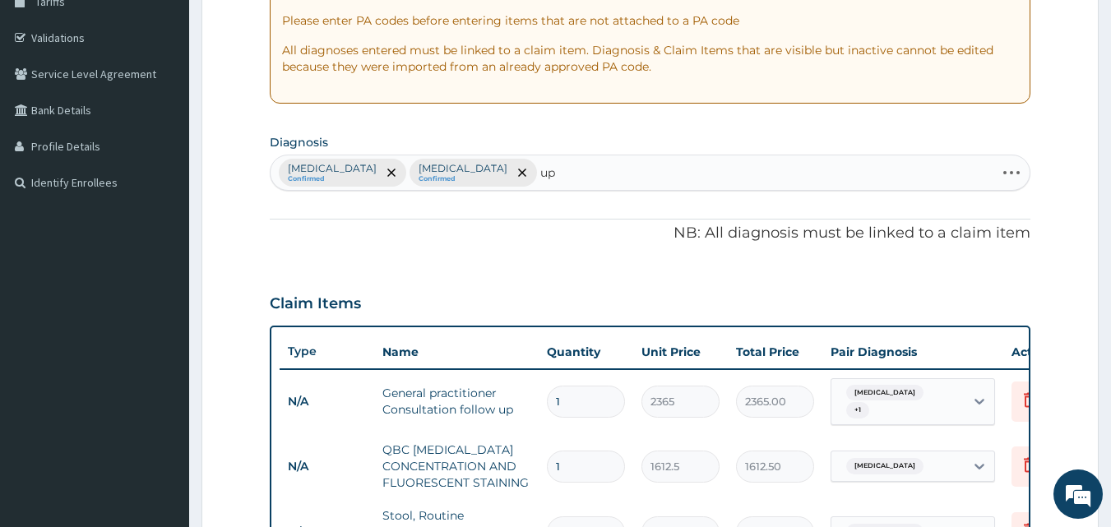
type input "u"
type input "respiratory"
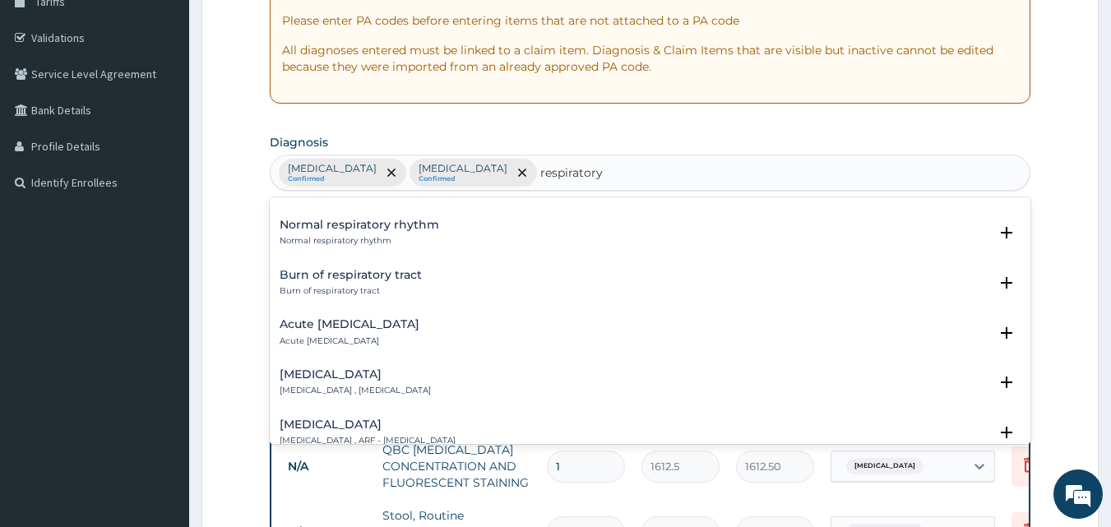
scroll to position [2314, 0]
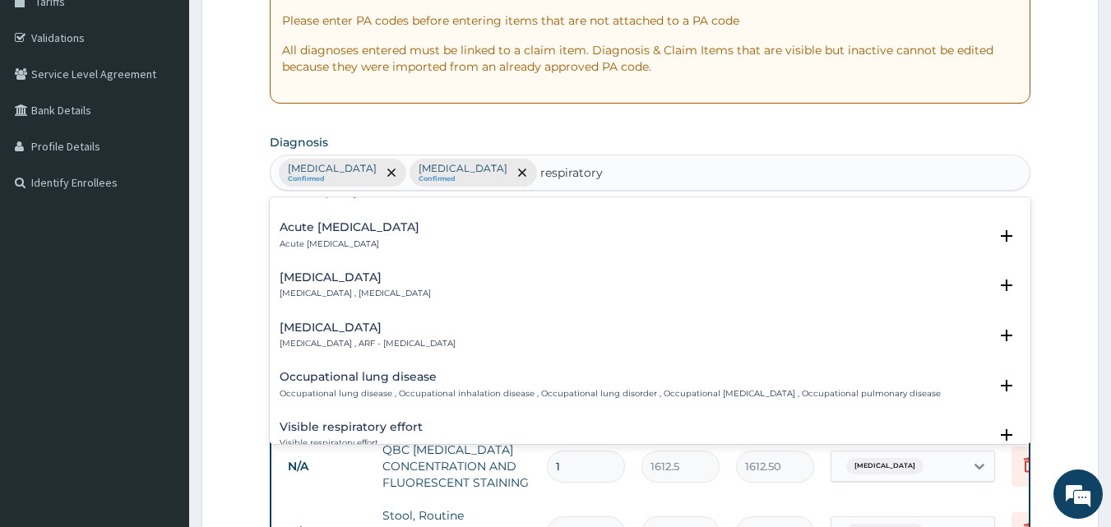
click at [353, 239] on p "Acute [MEDICAL_DATA]" at bounding box center [350, 245] width 140 height 12
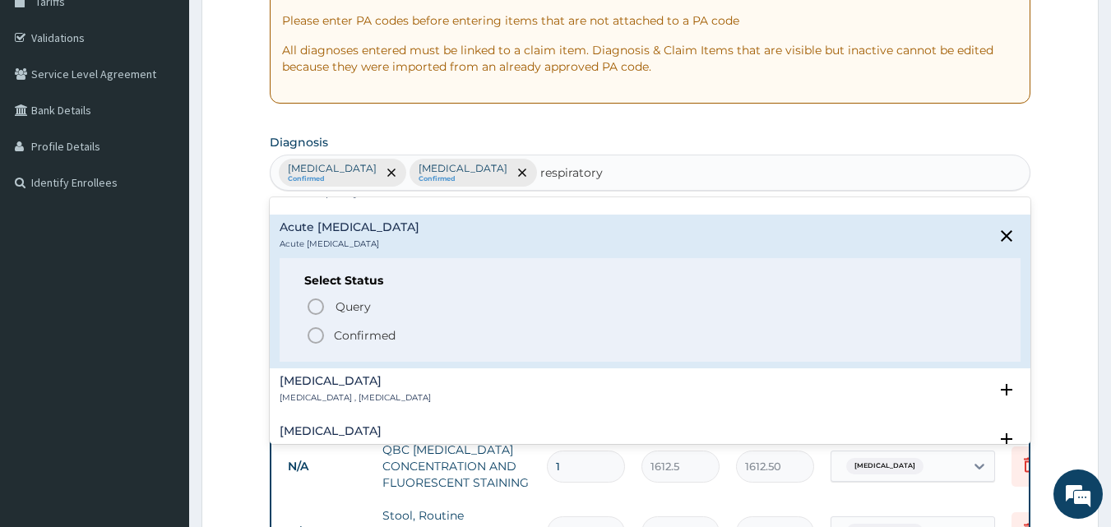
click at [313, 326] on icon "status option filled" at bounding box center [316, 336] width 20 height 20
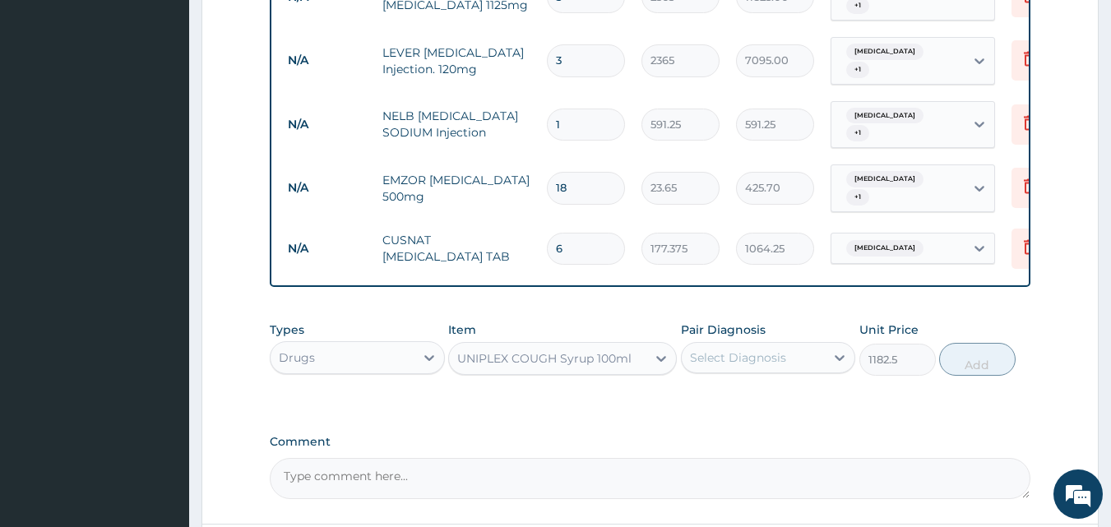
scroll to position [1032, 0]
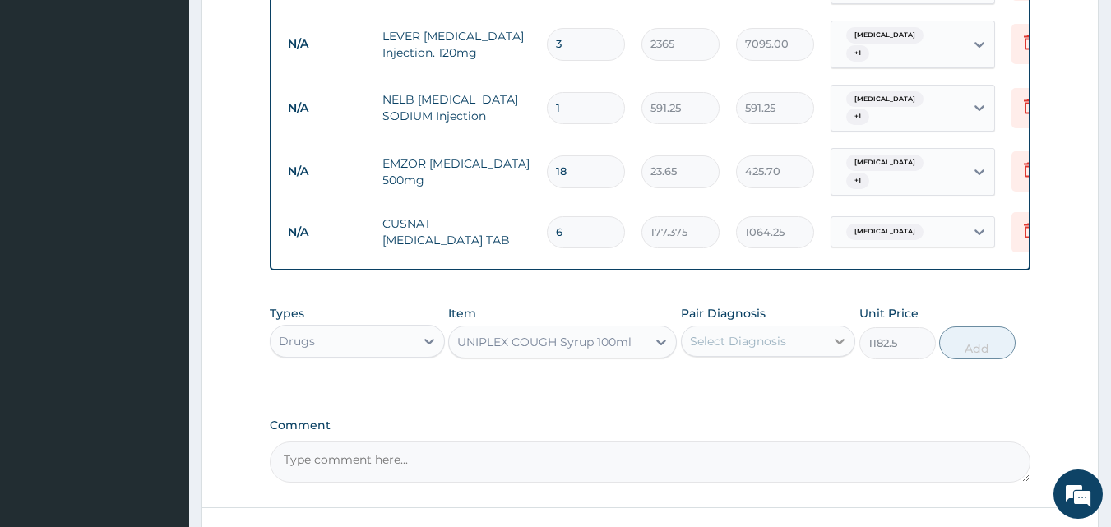
click at [841, 333] on icon at bounding box center [840, 341] width 16 height 16
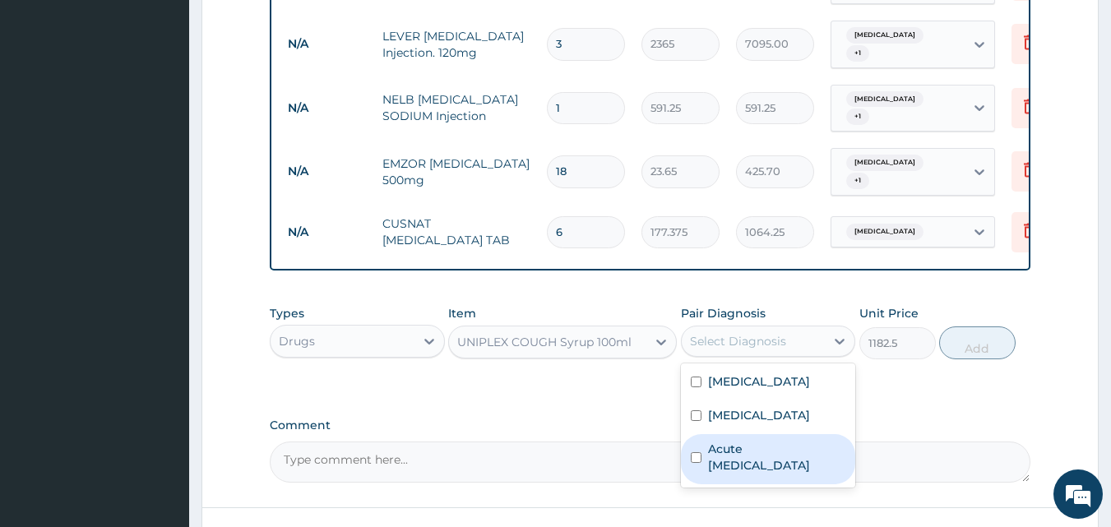
click at [696, 452] on input "checkbox" at bounding box center [696, 457] width 11 height 11
checkbox input "true"
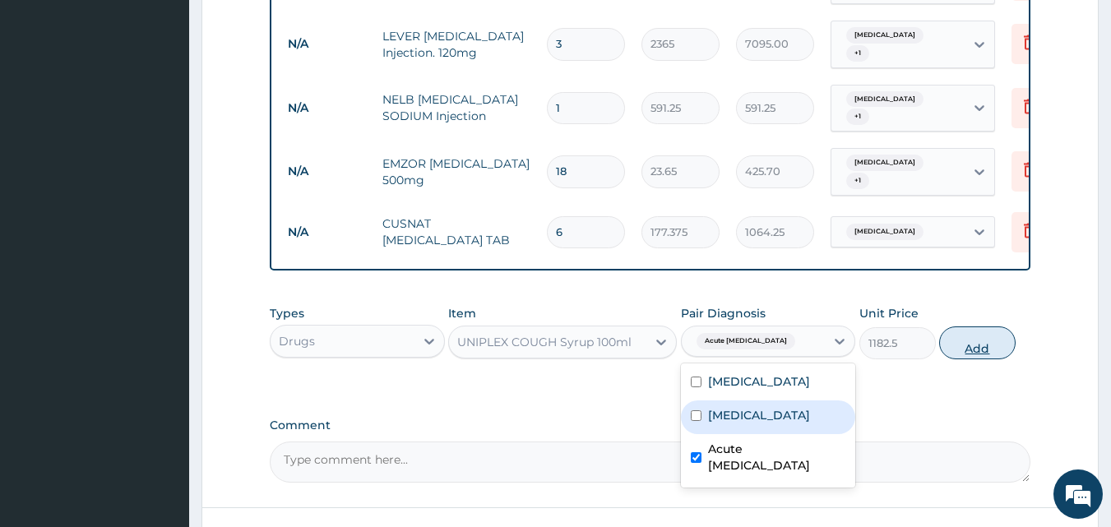
click at [962, 327] on button "Add" at bounding box center [978, 343] width 77 height 33
type input "0"
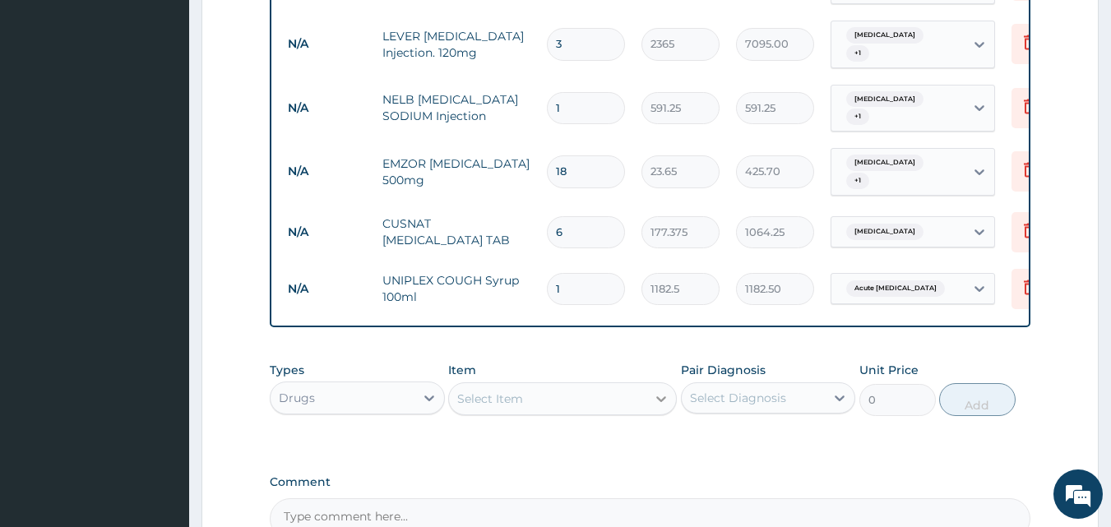
click at [662, 384] on div at bounding box center [662, 399] width 30 height 30
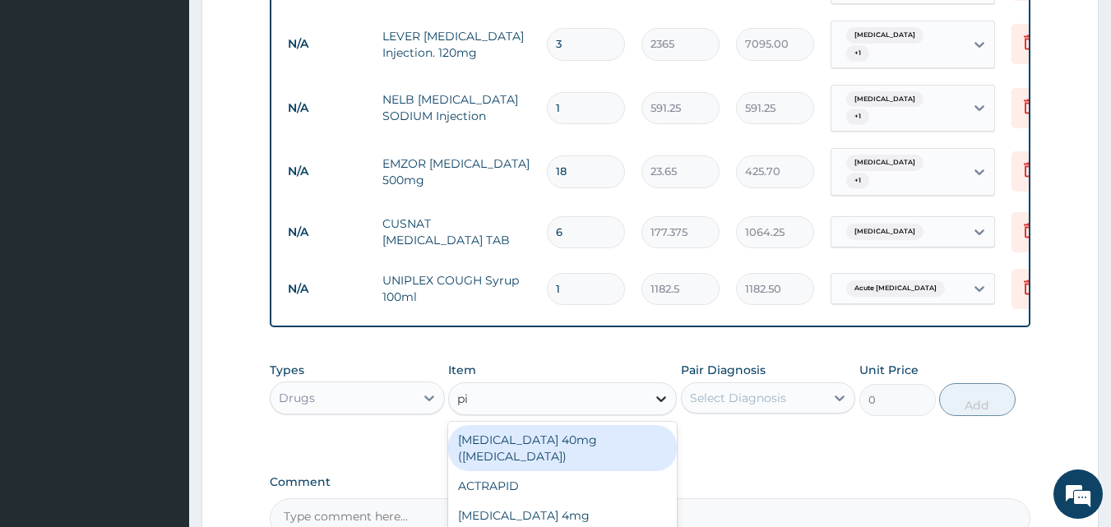
type input "pir"
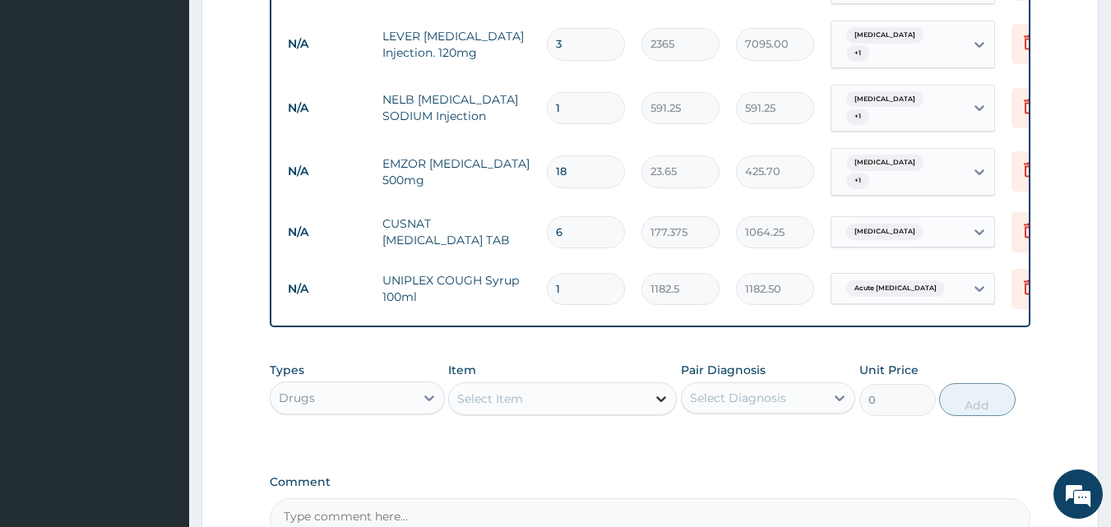
click at [657, 387] on div at bounding box center [662, 399] width 30 height 30
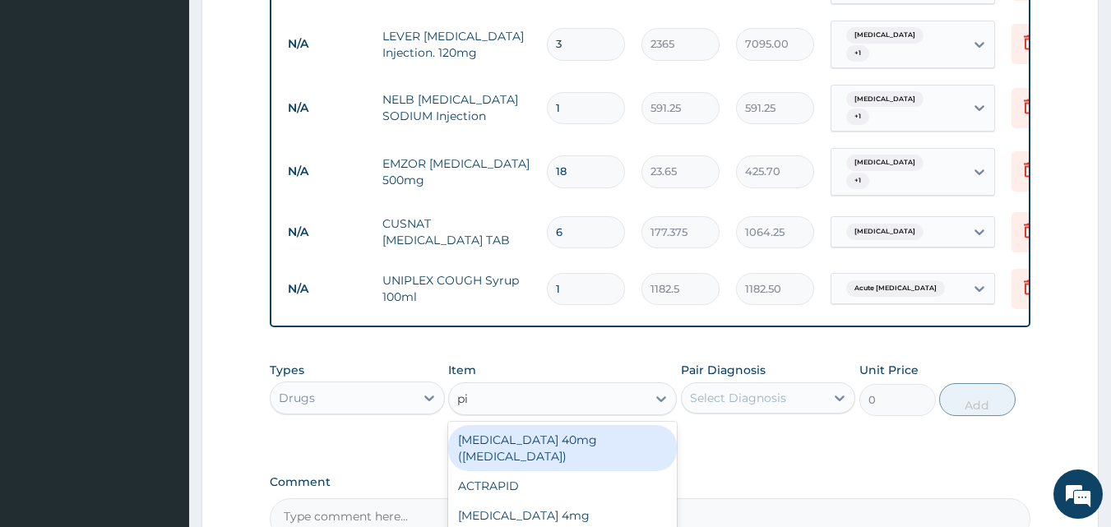
type input "pir"
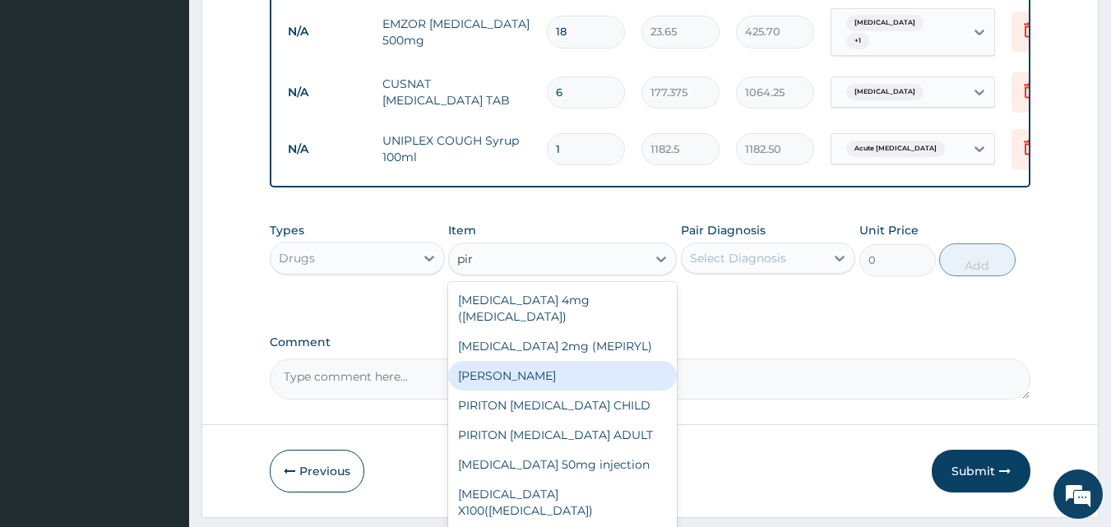
scroll to position [1197, 0]
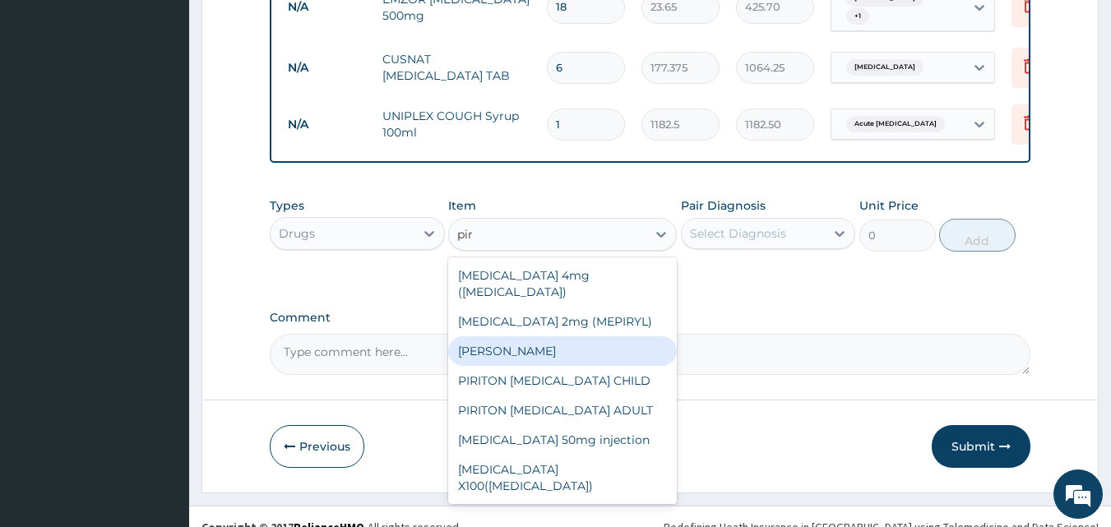
click at [495, 336] on div "[PERSON_NAME]" at bounding box center [562, 351] width 229 height 30
type input "23.65"
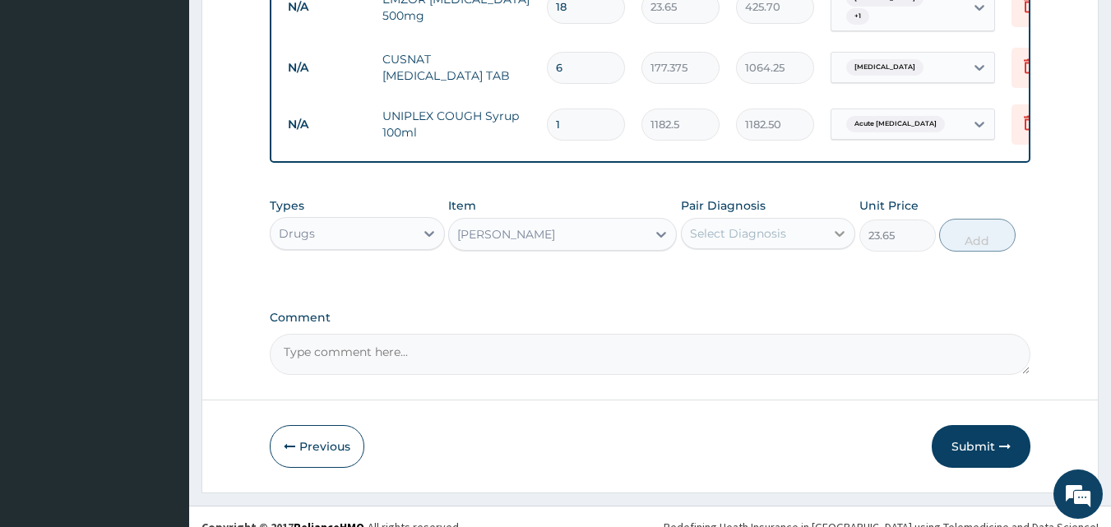
click at [835, 225] on icon at bounding box center [840, 233] width 16 height 16
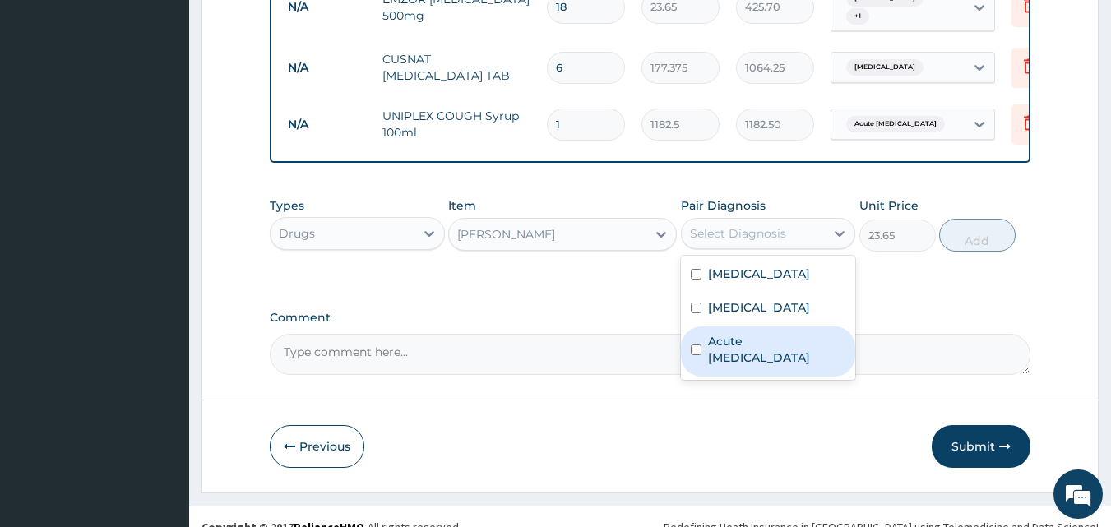
click at [699, 345] on input "checkbox" at bounding box center [696, 350] width 11 height 11
checkbox input "true"
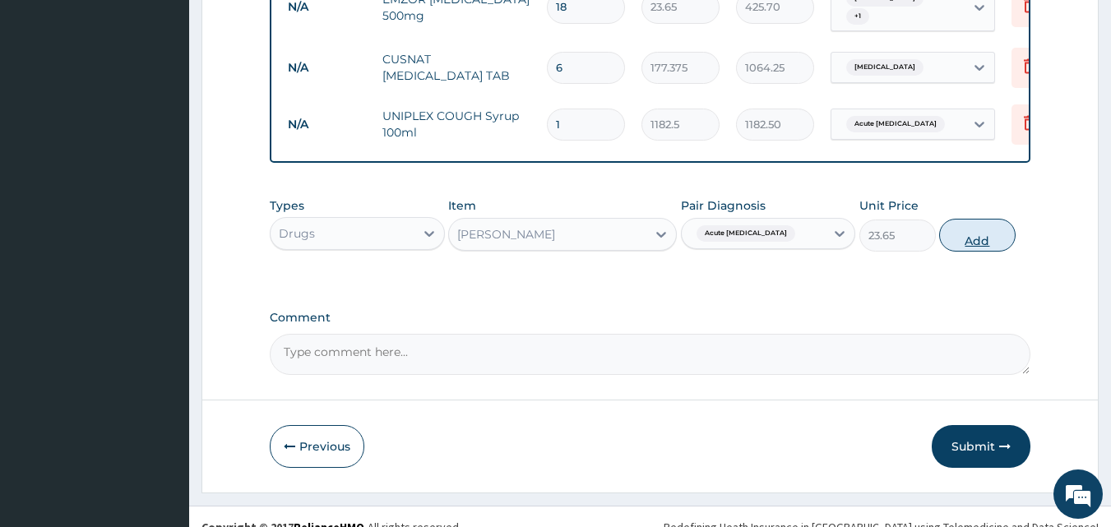
click at [977, 219] on button "Add" at bounding box center [978, 235] width 77 height 33
type input "0"
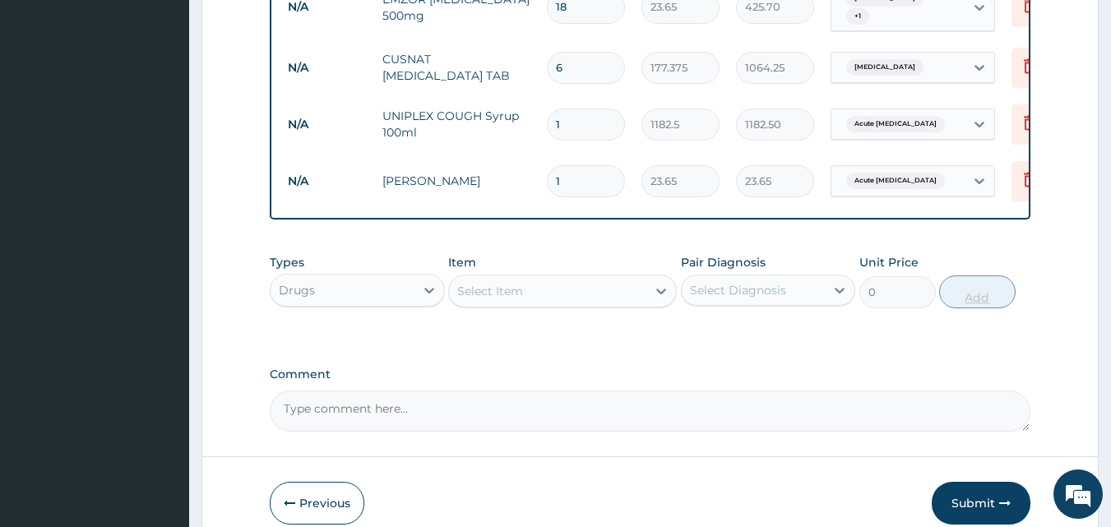
click at [568, 165] on input "1" at bounding box center [586, 181] width 78 height 32
type input "10"
type input "236.50"
type input "10"
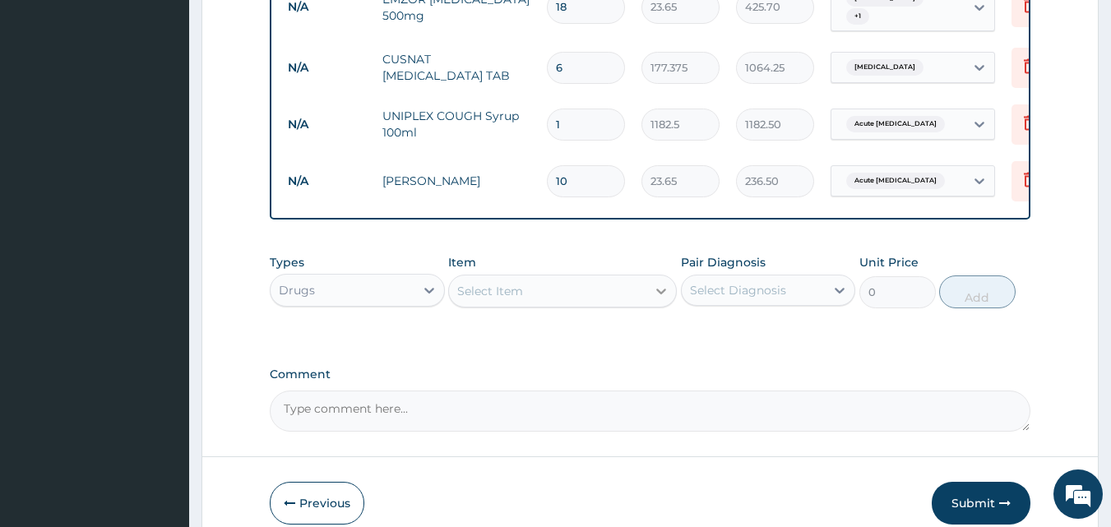
click at [671, 276] on div at bounding box center [662, 291] width 30 height 30
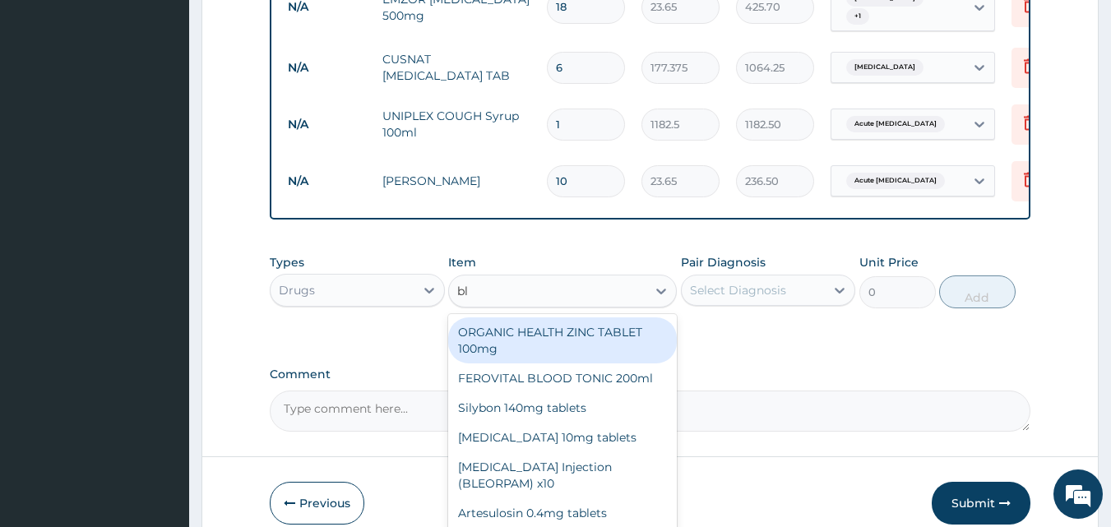
type input "b"
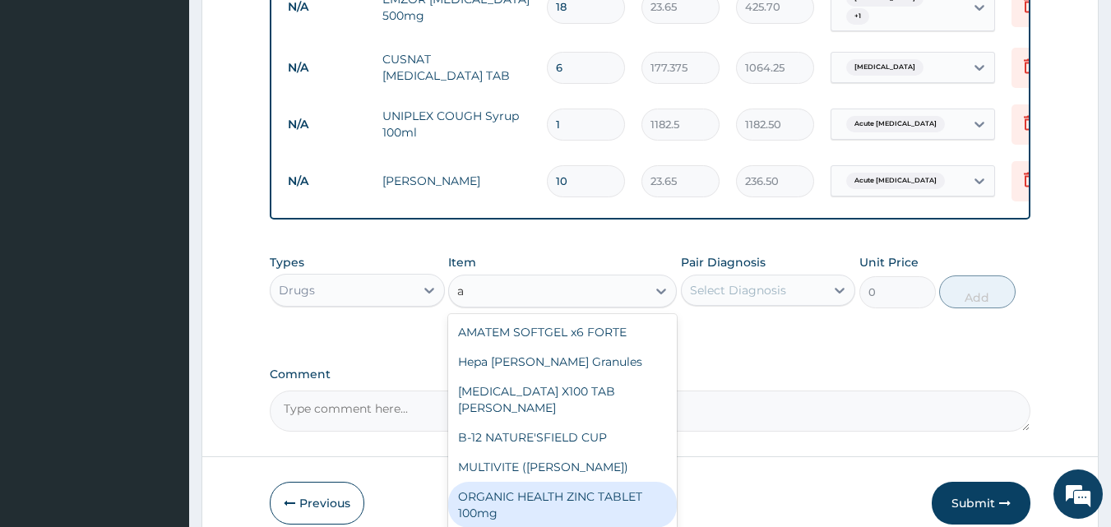
type input "as"
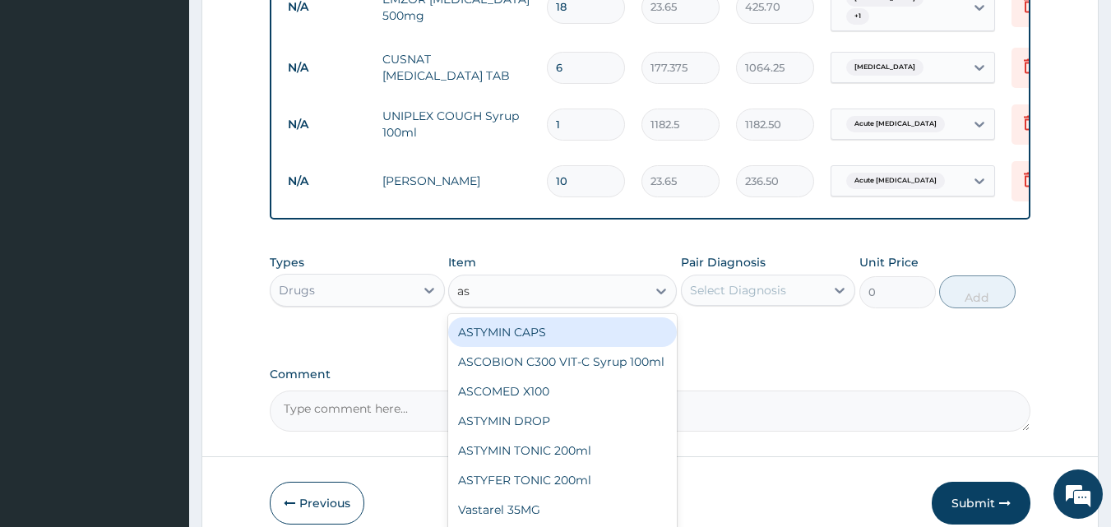
click at [490, 318] on div "ASTYMIN CAPS" at bounding box center [562, 333] width 229 height 30
type input "236.5"
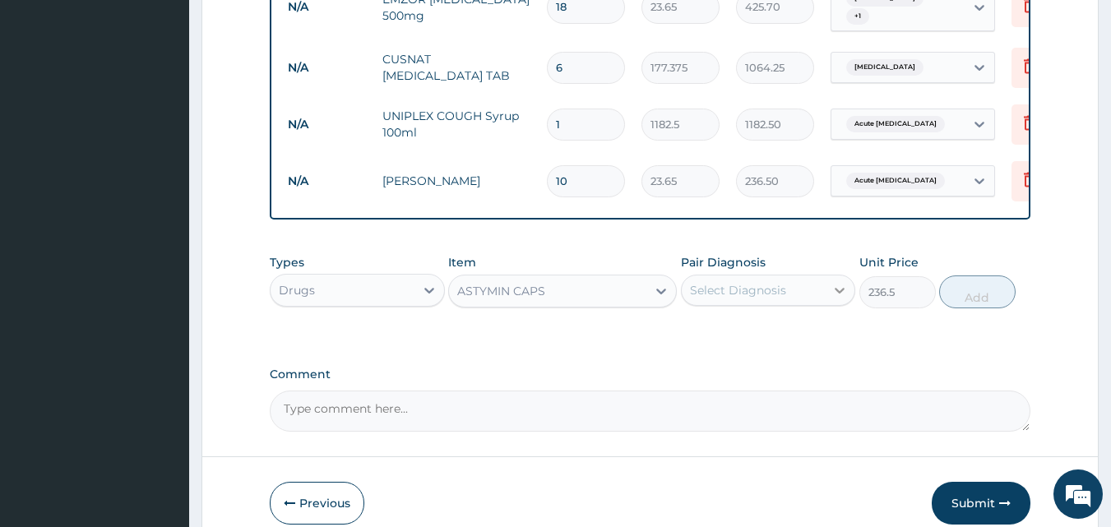
click at [842, 278] on div at bounding box center [840, 291] width 30 height 30
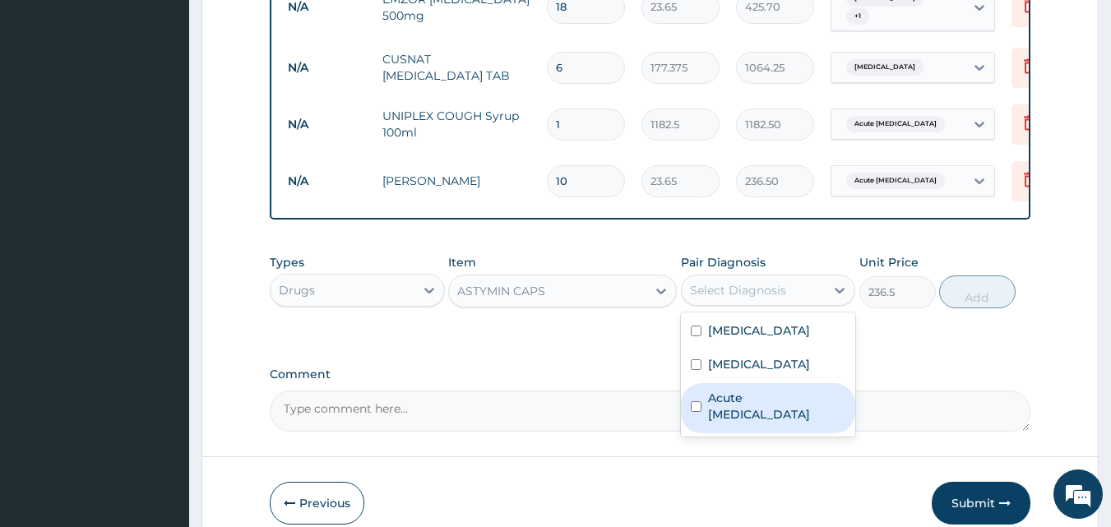
click at [699, 401] on input "checkbox" at bounding box center [696, 406] width 11 height 11
checkbox input "true"
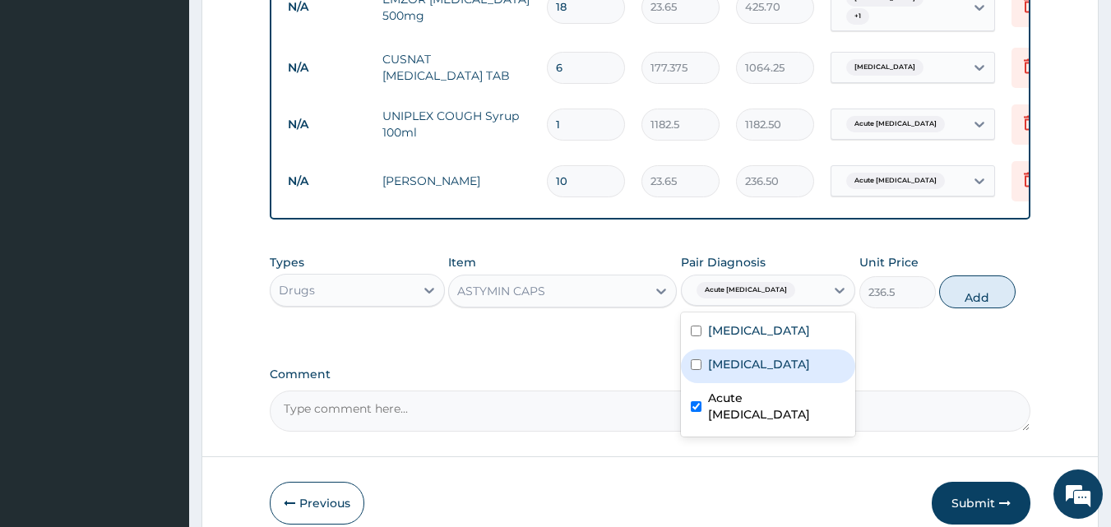
click at [699, 360] on input "checkbox" at bounding box center [696, 365] width 11 height 11
checkbox input "true"
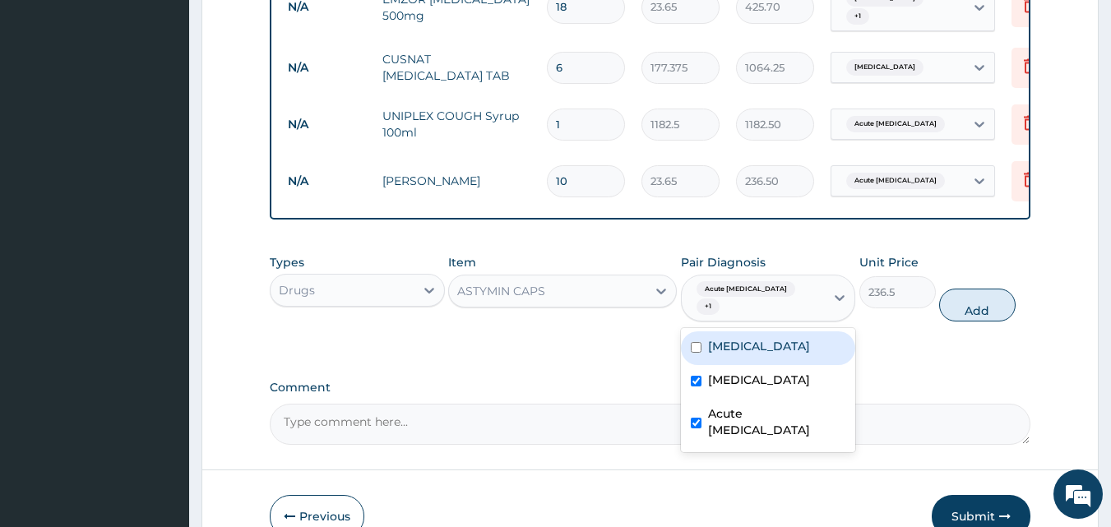
click at [697, 342] on input "checkbox" at bounding box center [696, 347] width 11 height 11
checkbox input "true"
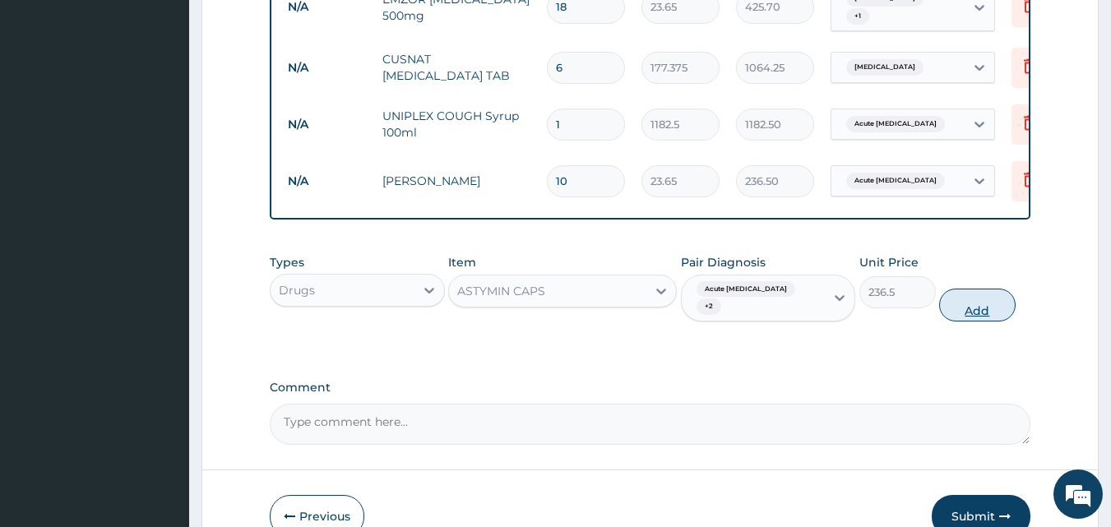
click at [975, 290] on button "Add" at bounding box center [978, 305] width 77 height 33
type input "0"
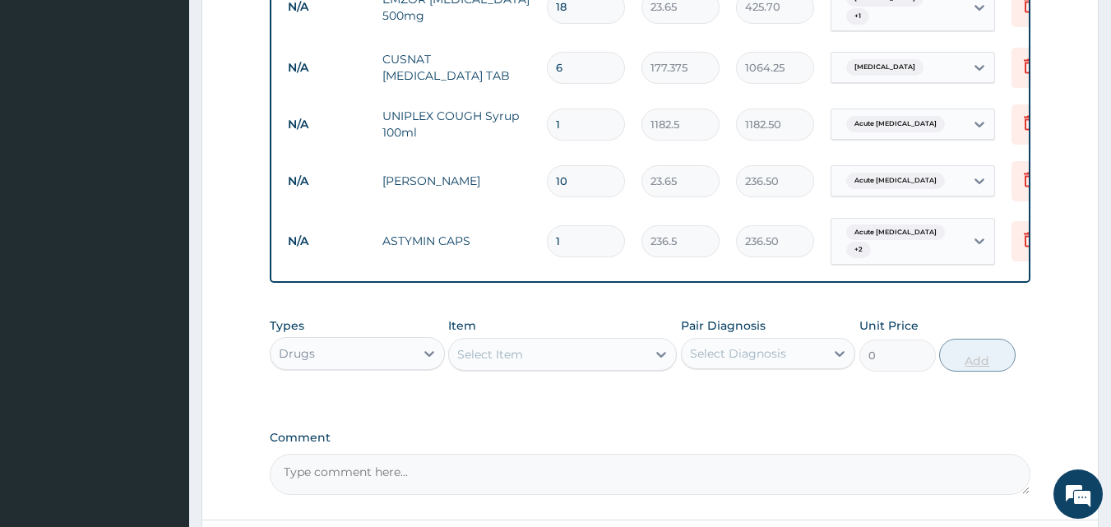
type input "10"
type input "2365.00"
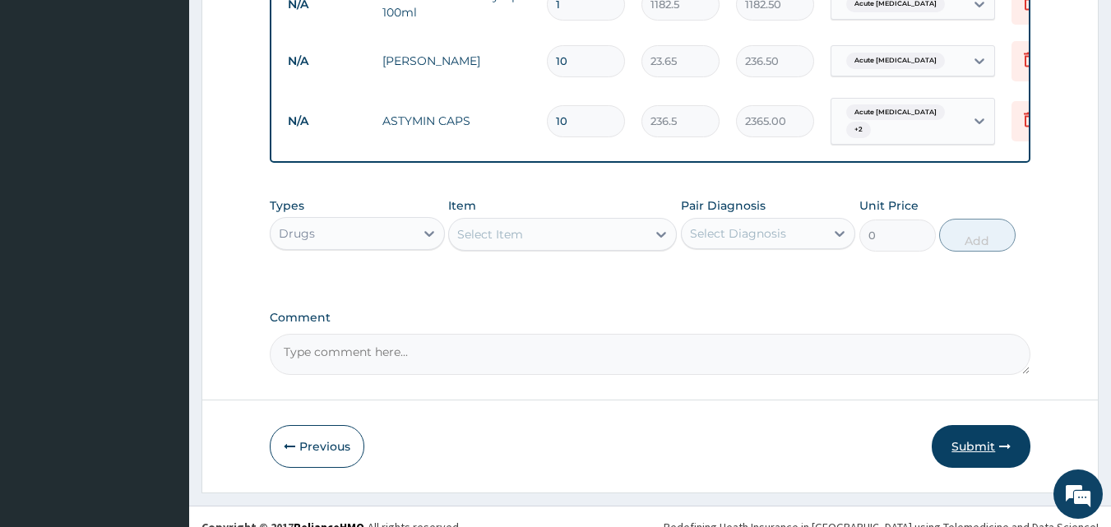
type input "10"
click at [981, 429] on button "Submit" at bounding box center [981, 446] width 99 height 43
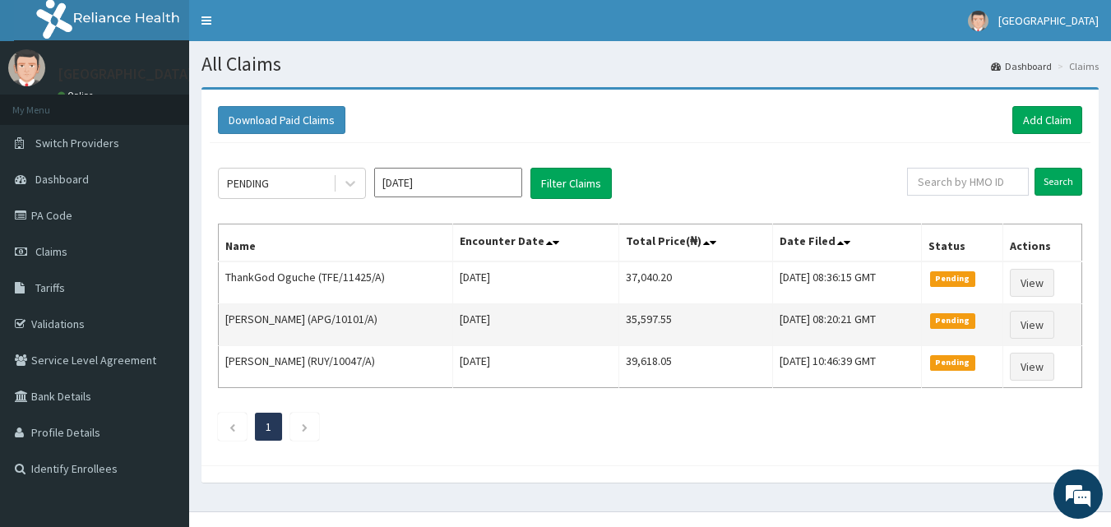
click at [922, 326] on td "[DATE] 08:20:21 GMT" at bounding box center [847, 325] width 149 height 42
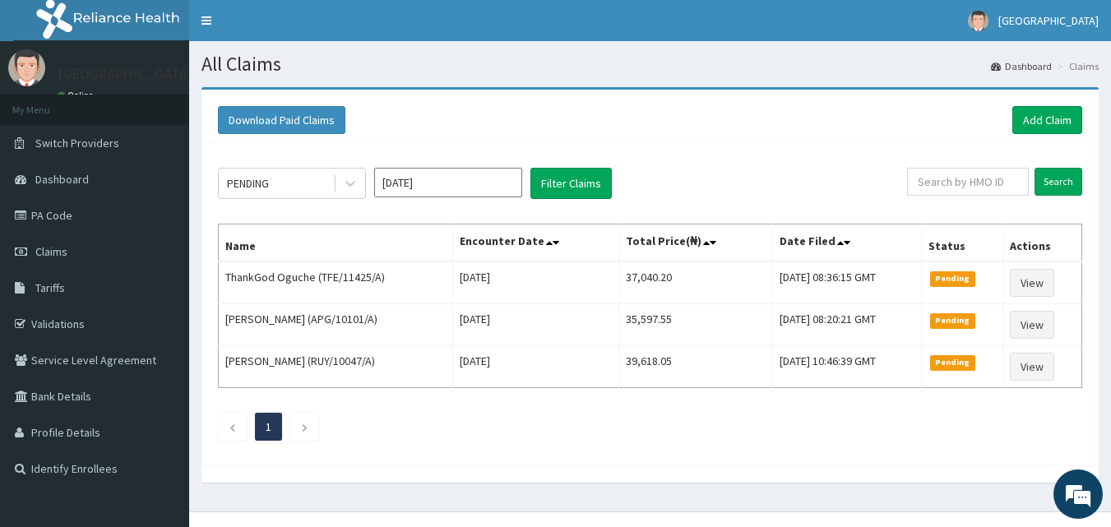
click at [393, 137] on div "Download Paid Claims Add Claim" at bounding box center [650, 120] width 881 height 45
click at [394, 137] on div "Download Paid Claims Add Claim" at bounding box center [650, 120] width 881 height 45
